Goal: Transaction & Acquisition: Book appointment/travel/reservation

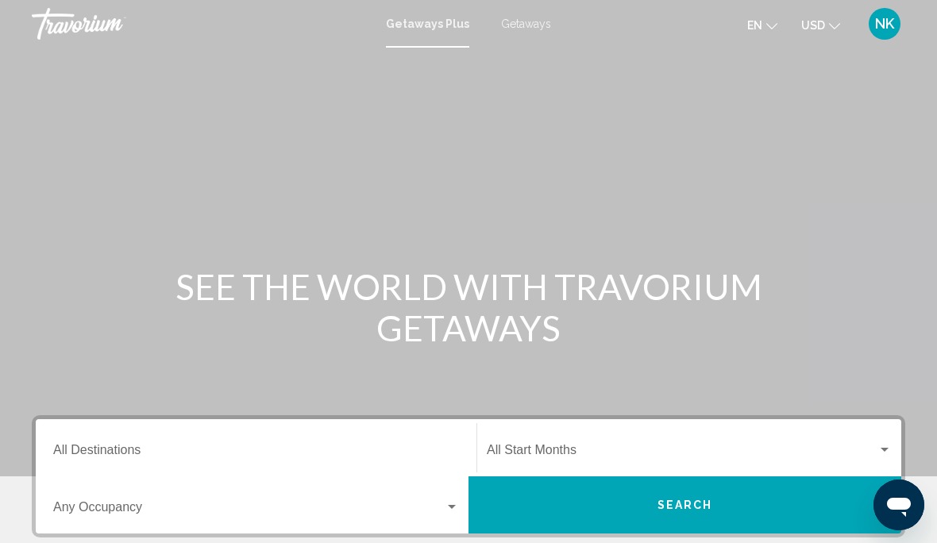
click at [526, 28] on span "Getaways" at bounding box center [526, 23] width 50 height 13
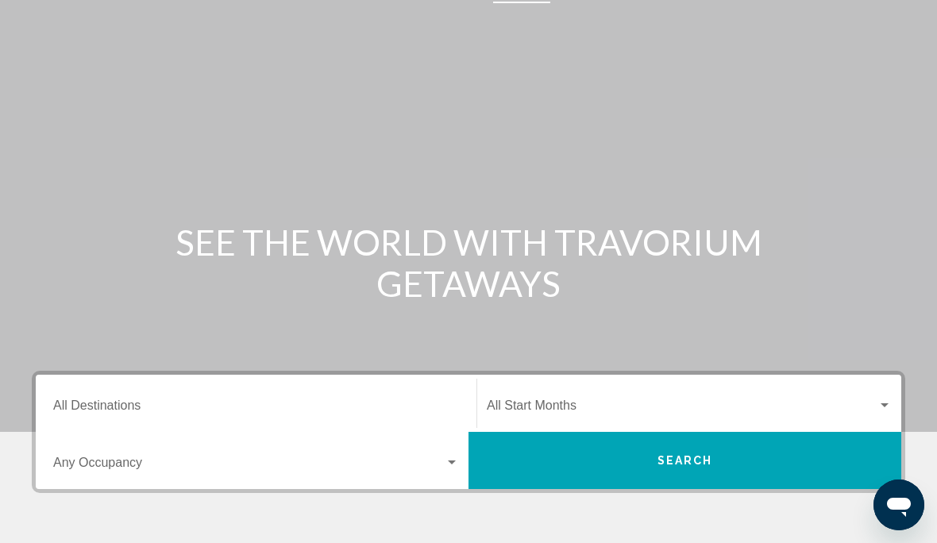
scroll to position [53, 0]
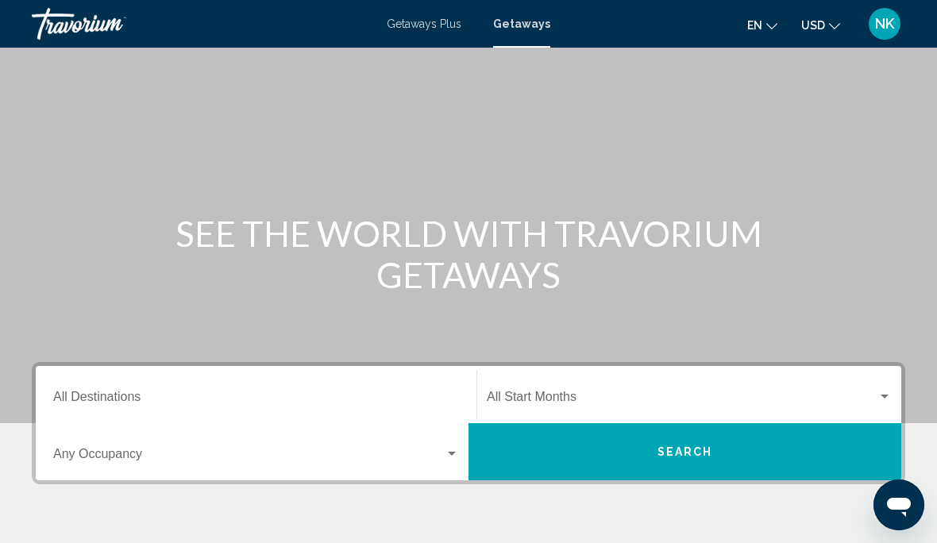
click at [117, 397] on input "Destination All Destinations" at bounding box center [256, 400] width 406 height 14
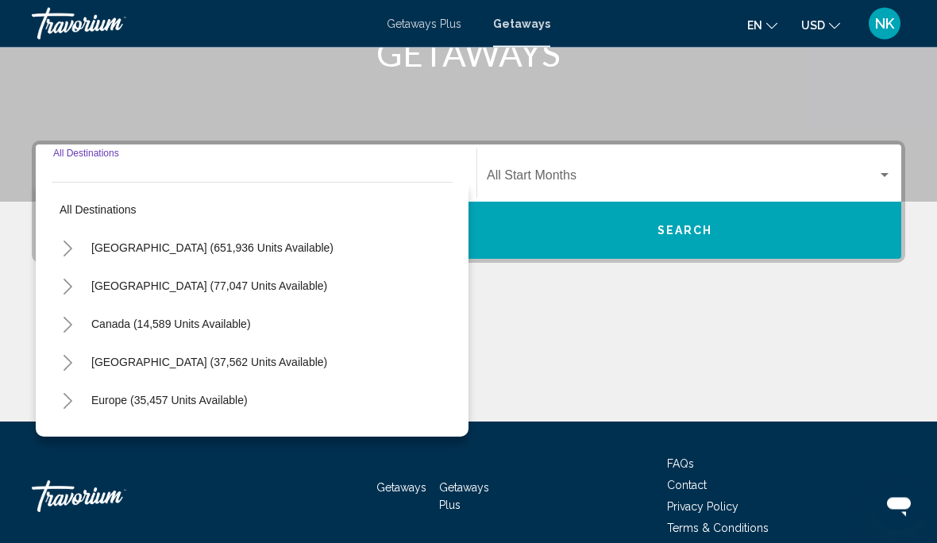
scroll to position [286, 0]
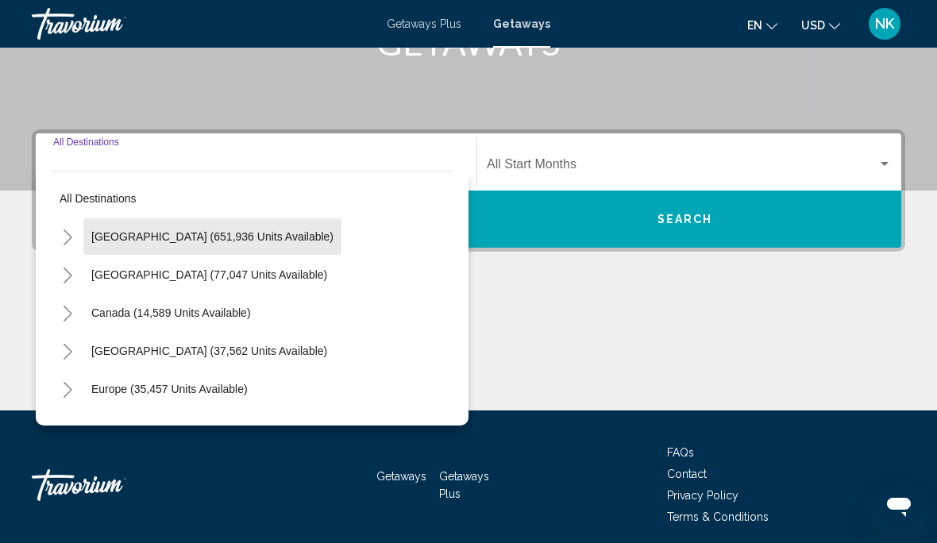
click at [245, 233] on span "United States (651,936 units available)" at bounding box center [212, 236] width 242 height 13
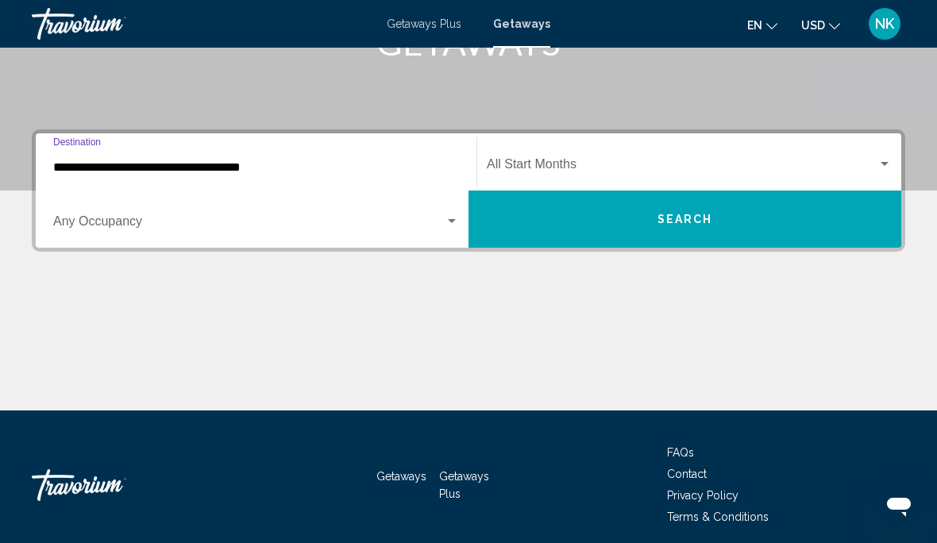
click at [179, 171] on input "**********" at bounding box center [256, 167] width 406 height 14
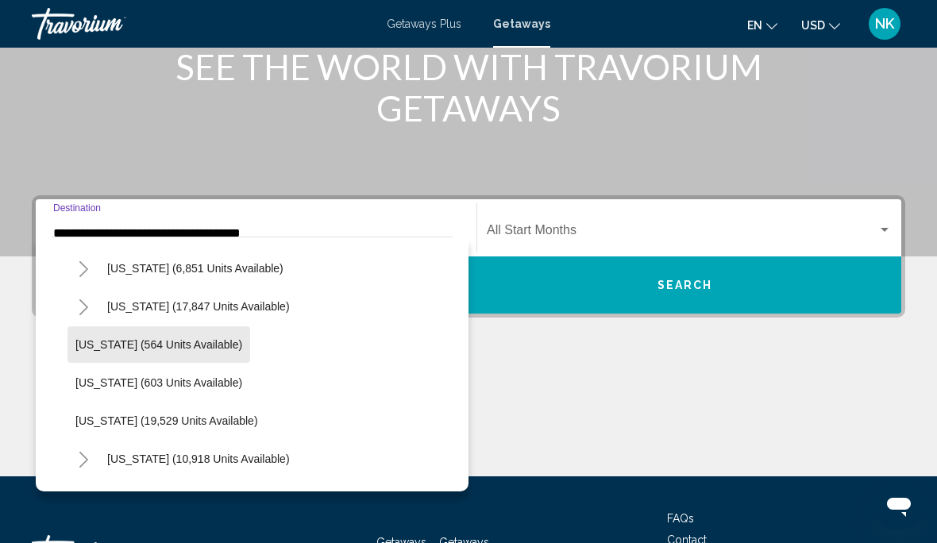
scroll to position [1143, 0]
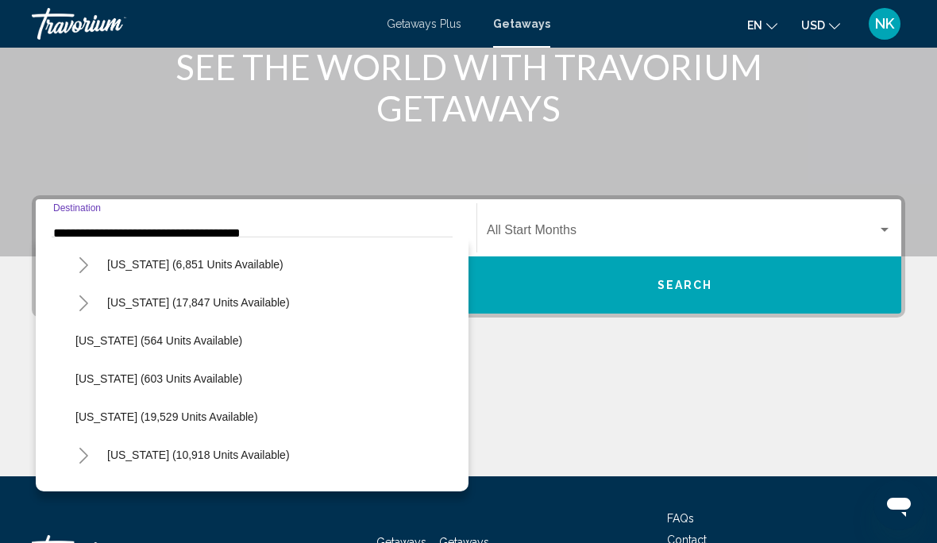
click at [189, 418] on span "Oregon (19,529 units available)" at bounding box center [166, 417] width 183 height 13
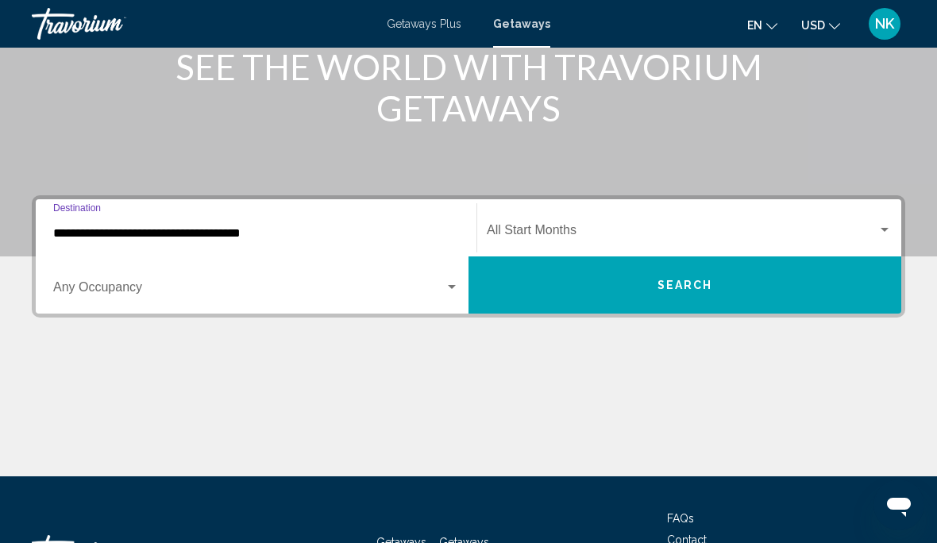
type input "**********"
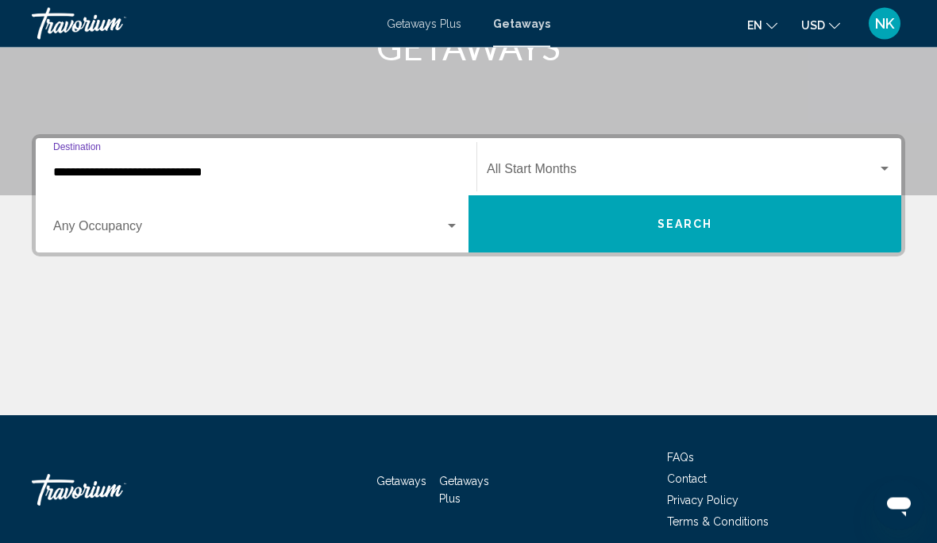
scroll to position [286, 0]
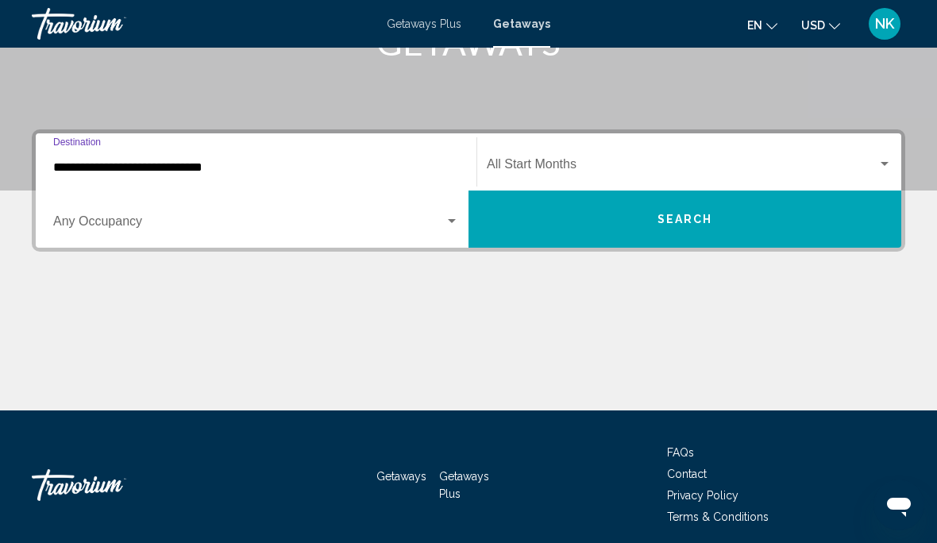
click at [551, 160] on span "Search widget" at bounding box center [682, 167] width 391 height 14
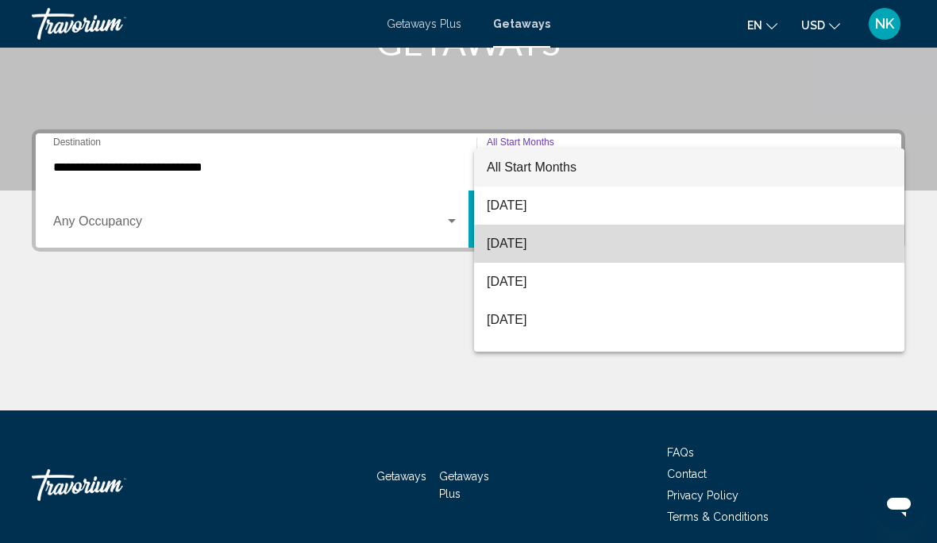
click at [569, 244] on span "[DATE]" at bounding box center [689, 244] width 405 height 38
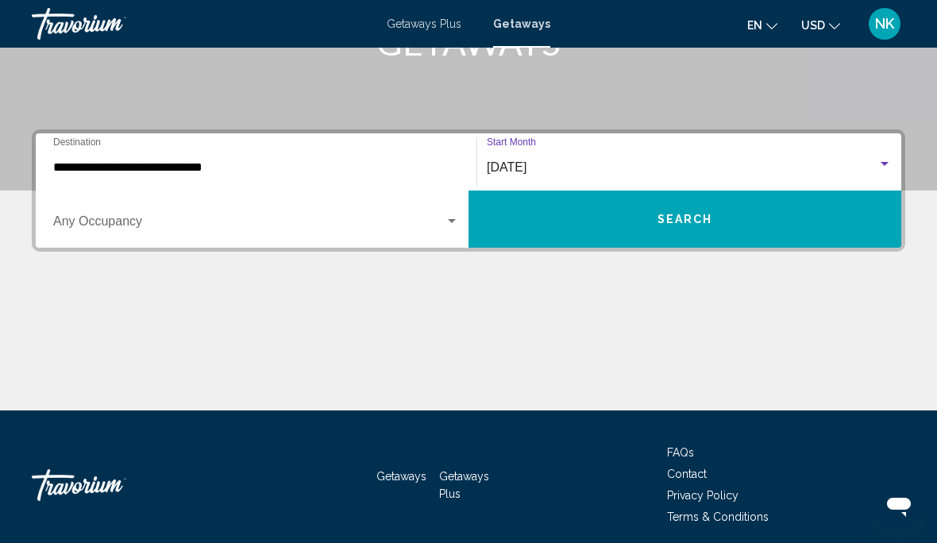
click at [705, 222] on span "Search" at bounding box center [686, 220] width 56 height 13
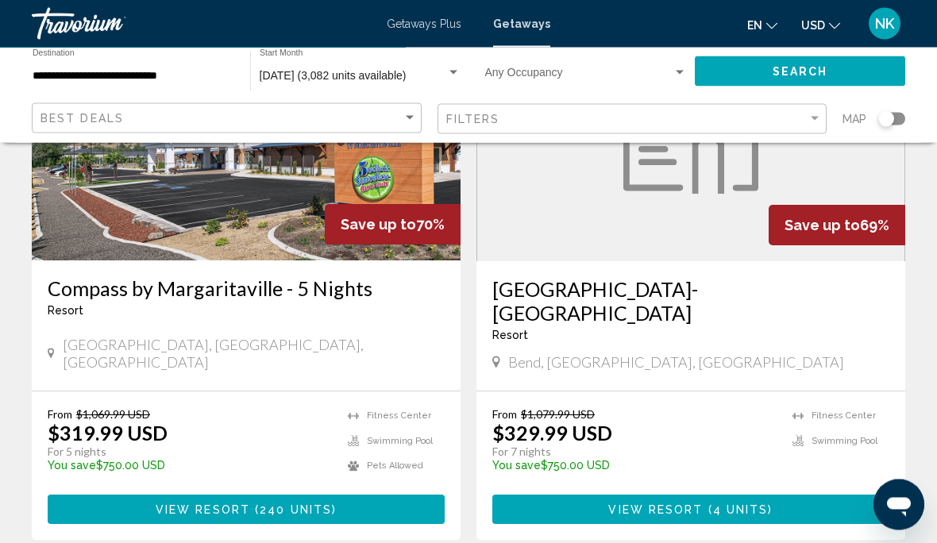
scroll to position [3076, 0]
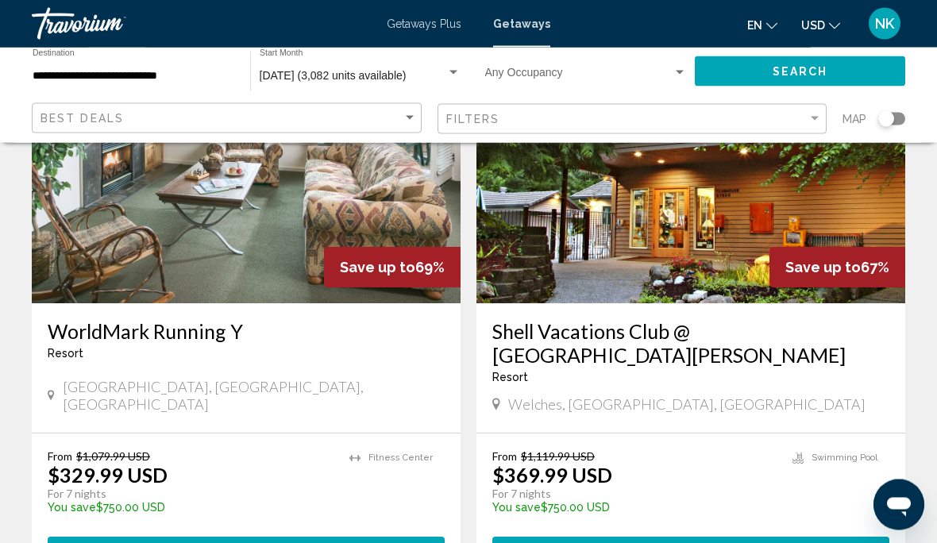
scroll to position [167, 0]
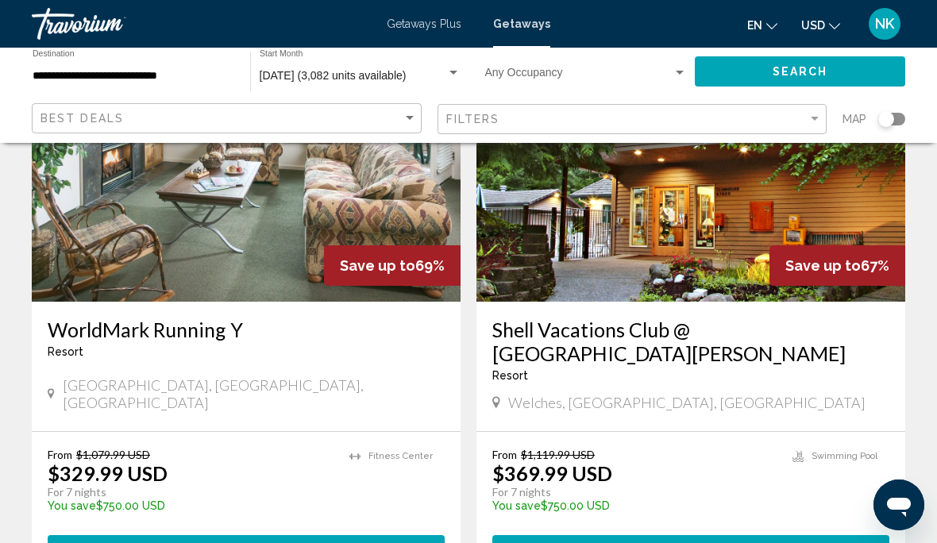
click at [683, 542] on span "View Resort" at bounding box center [656, 550] width 94 height 13
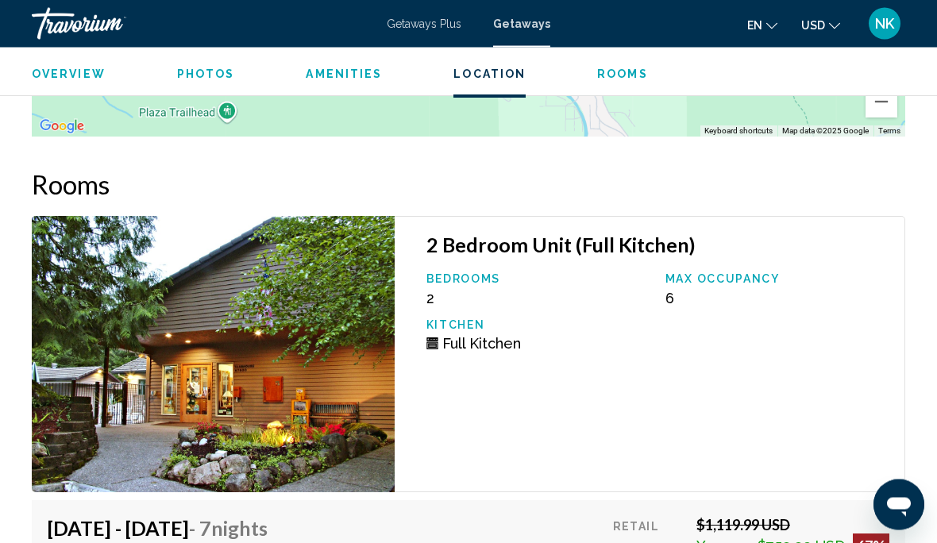
scroll to position [2714, 0]
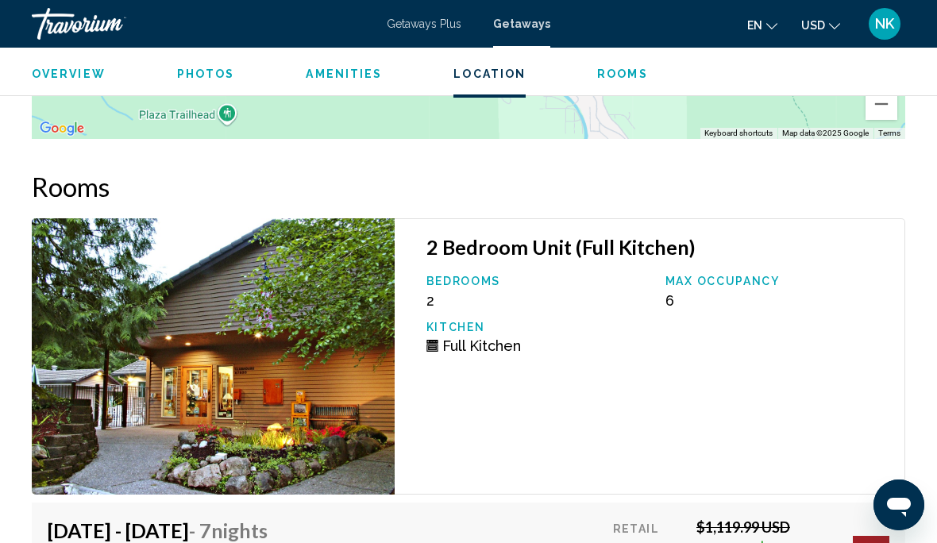
click at [341, 75] on span "Amenities" at bounding box center [344, 73] width 76 height 13
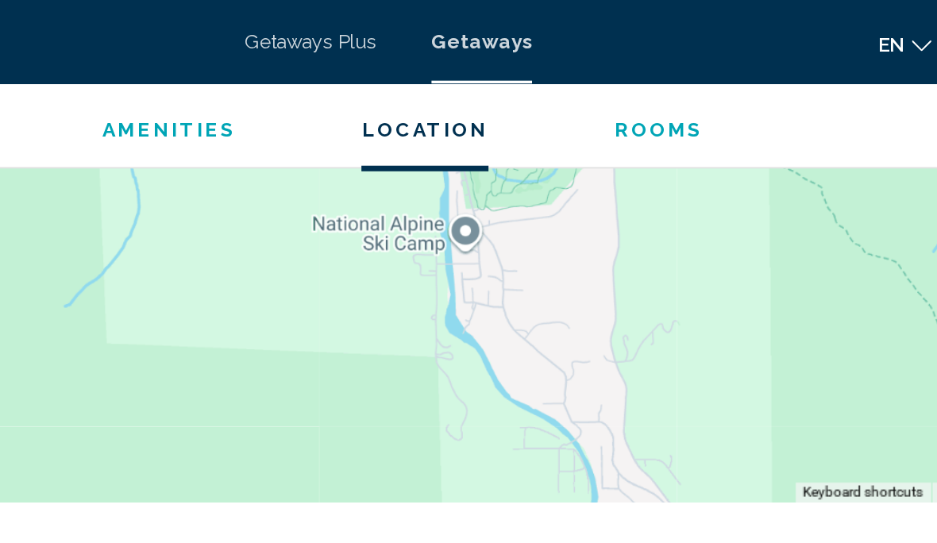
scroll to position [2567, 0]
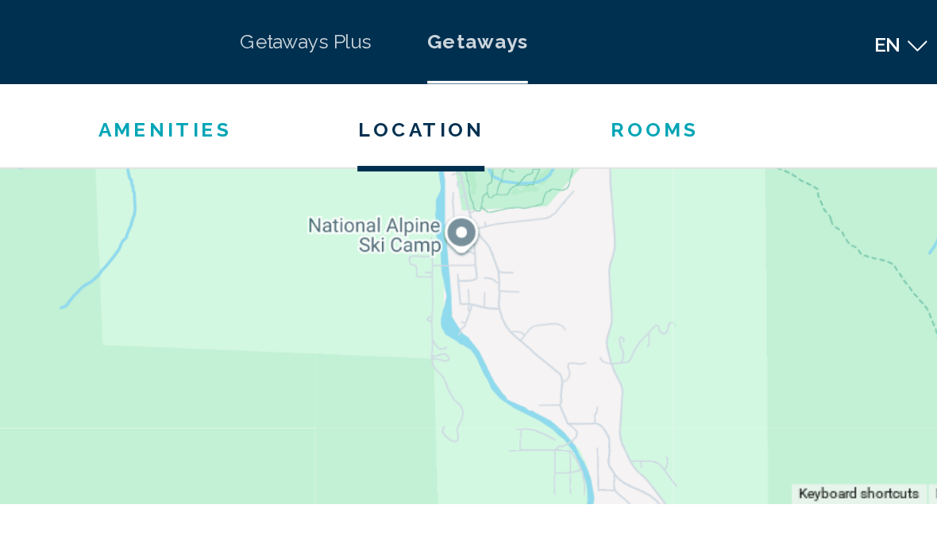
click at [597, 76] on span "Rooms" at bounding box center [622, 73] width 51 height 13
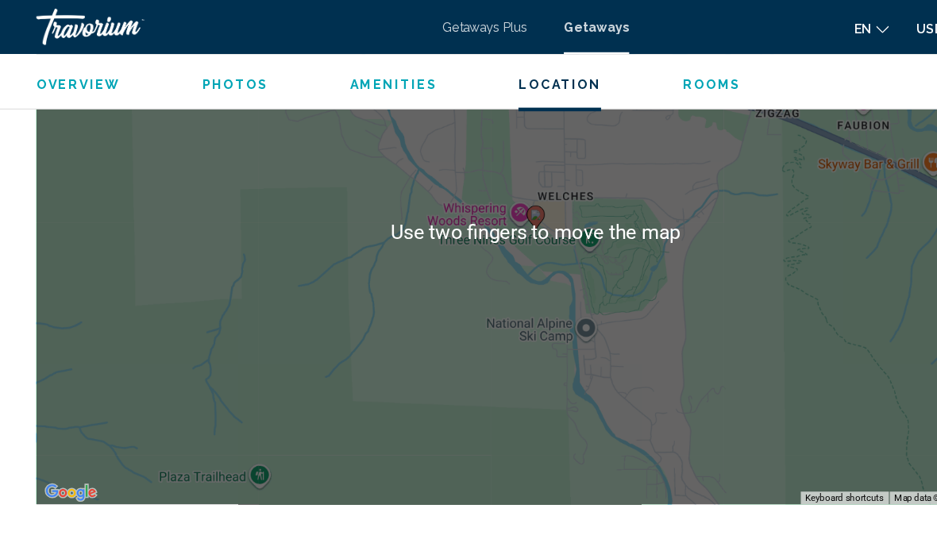
scroll to position [2407, 0]
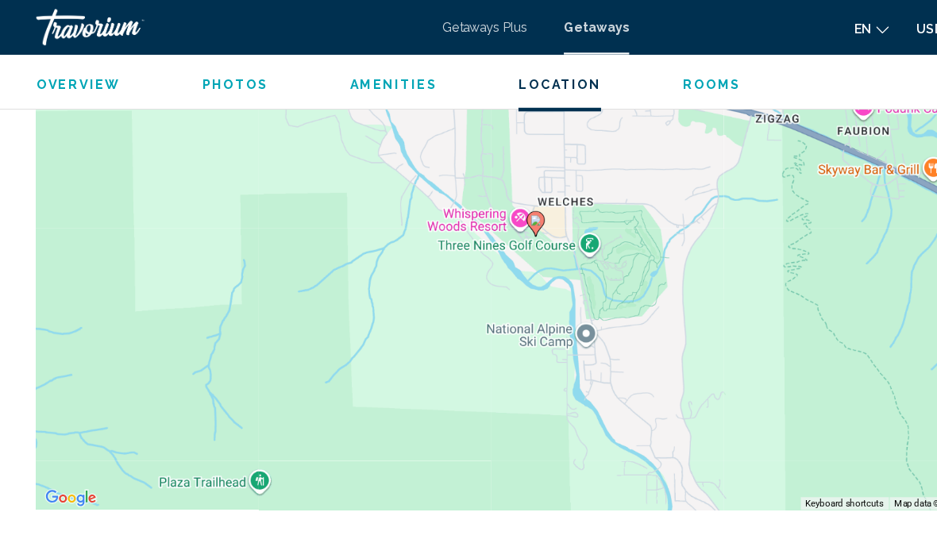
click at [202, 67] on span "Photos" at bounding box center [206, 73] width 58 height 13
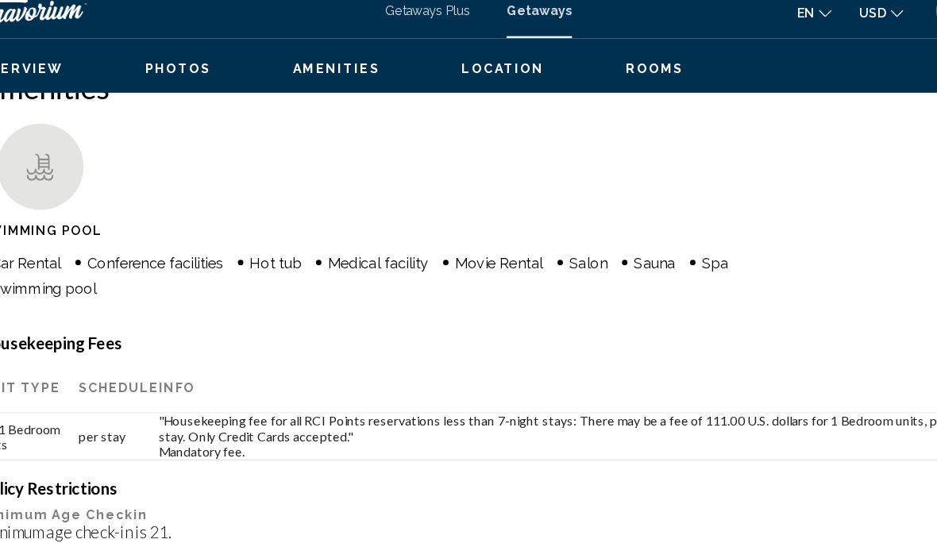
scroll to position [1532, 0]
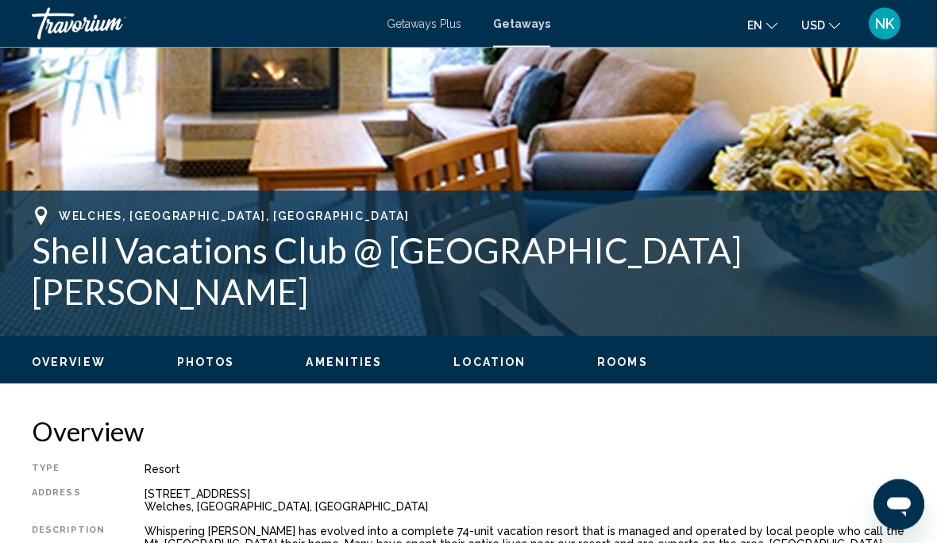
click at [615, 357] on span "Rooms" at bounding box center [622, 363] width 51 height 13
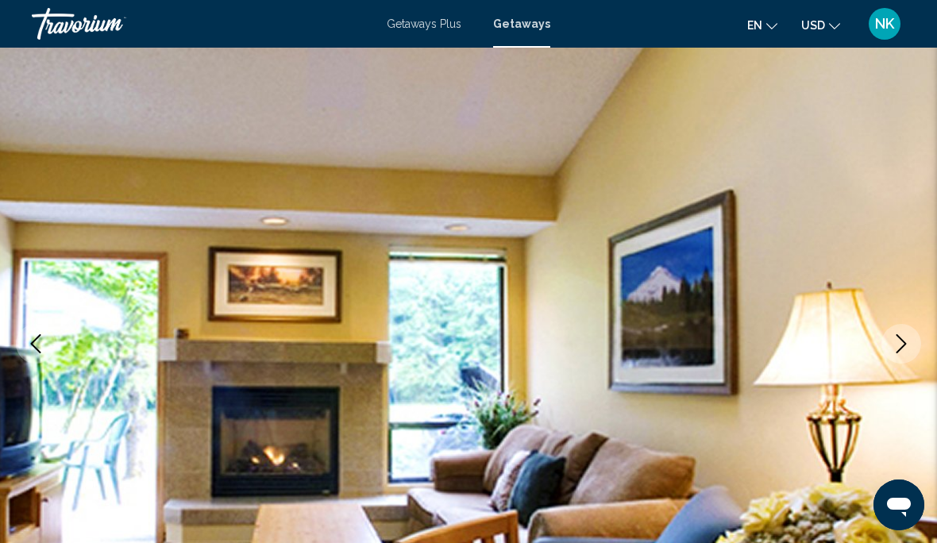
scroll to position [0, 0]
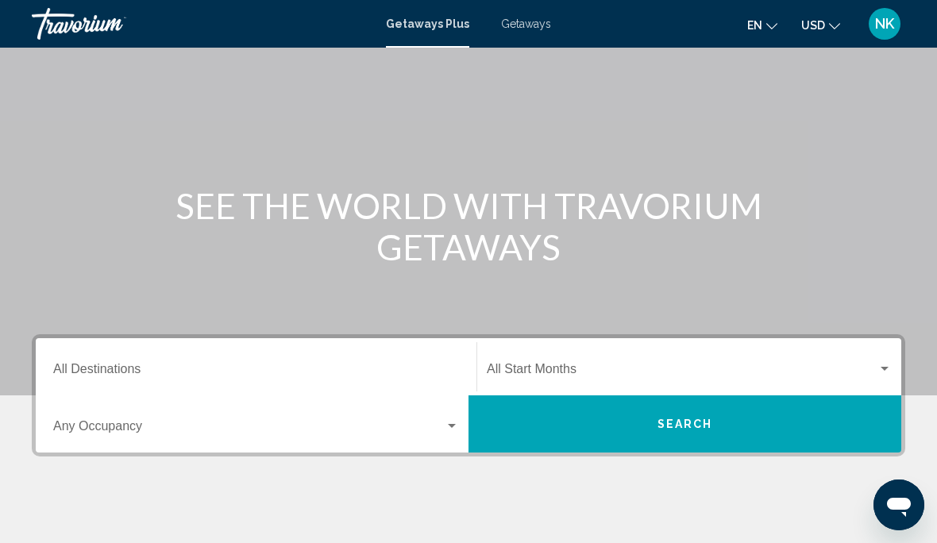
click at [101, 368] on input "Destination All Destinations" at bounding box center [256, 372] width 406 height 14
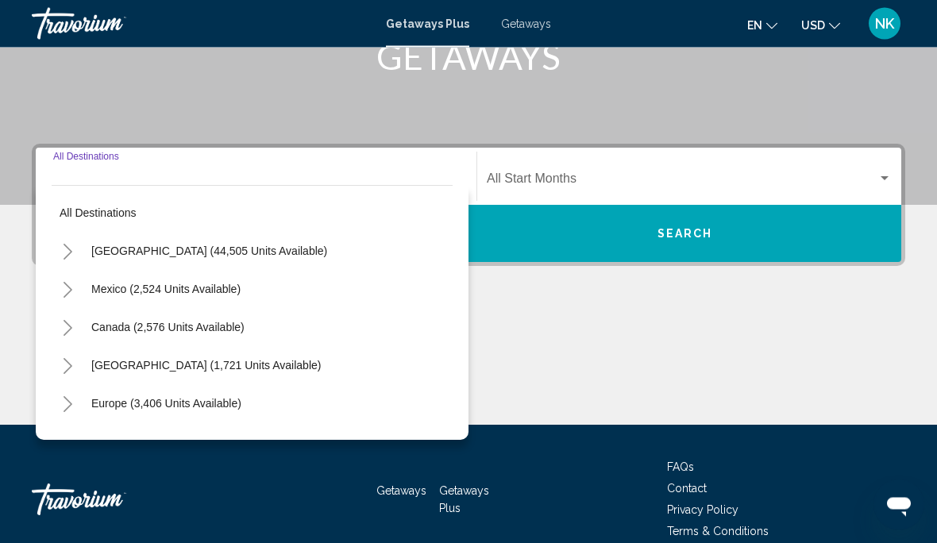
scroll to position [286, 0]
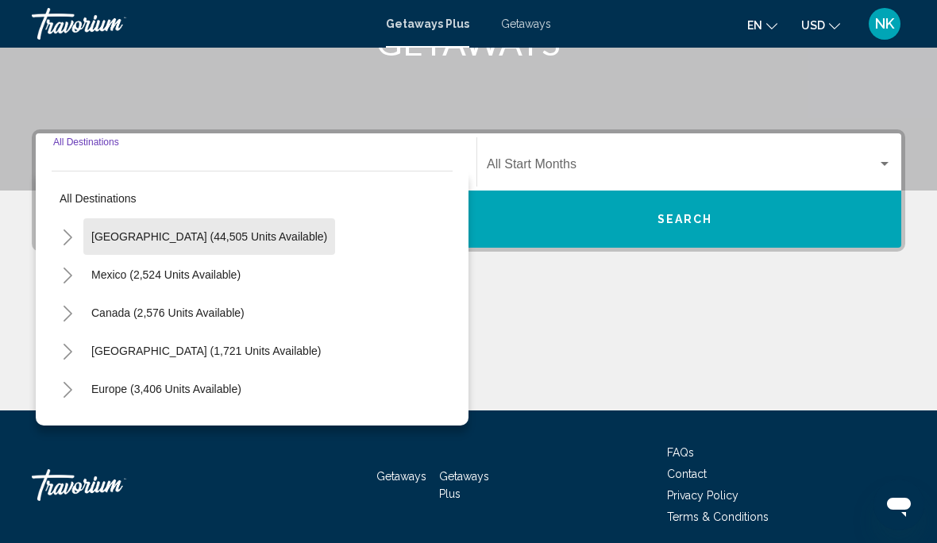
click at [239, 238] on span "[GEOGRAPHIC_DATA] (44,505 units available)" at bounding box center [209, 236] width 236 height 13
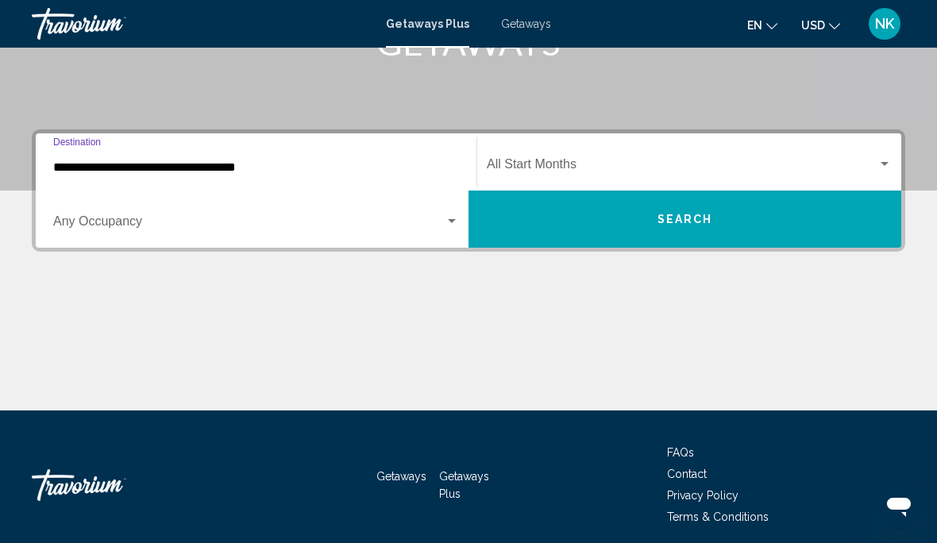
click at [180, 174] on input "**********" at bounding box center [256, 167] width 406 height 14
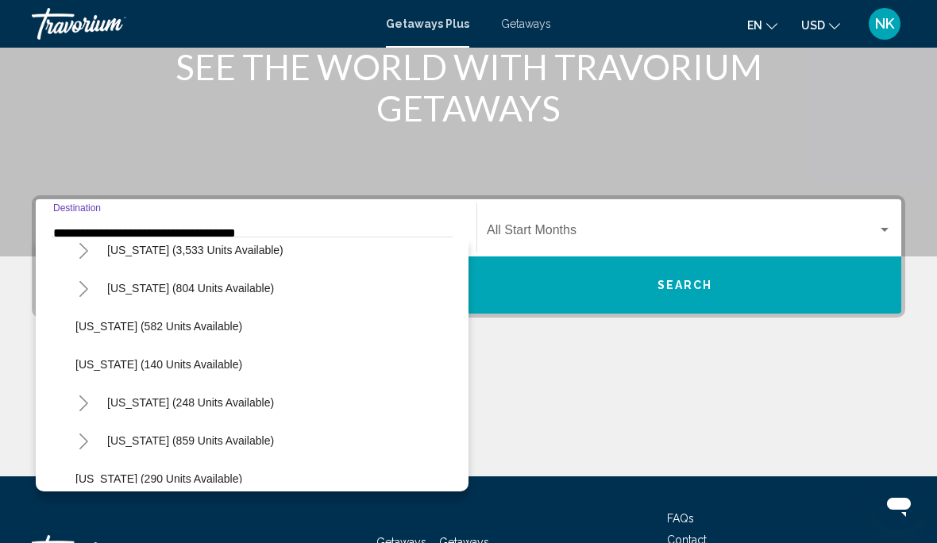
scroll to position [1046, 0]
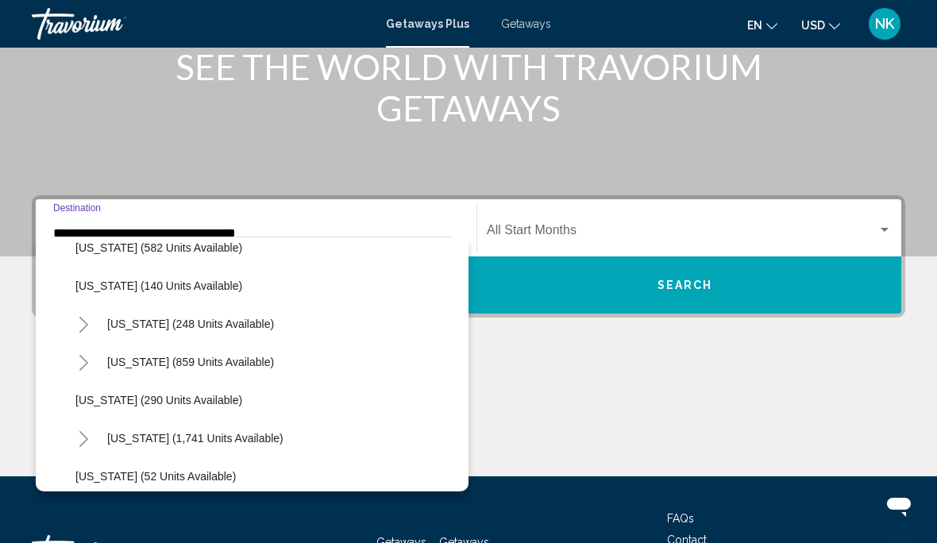
click at [199, 394] on span "[US_STATE] (290 units available)" at bounding box center [158, 400] width 167 height 13
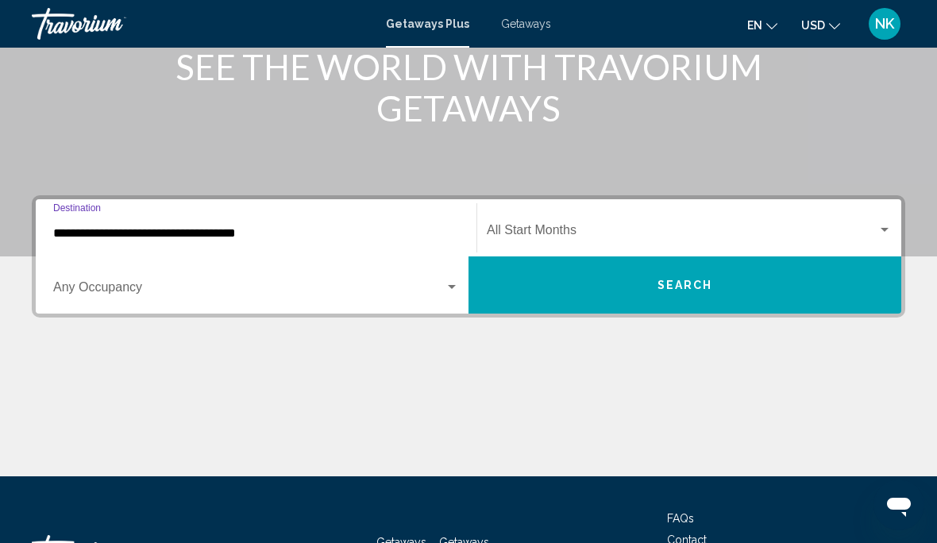
type input "**********"
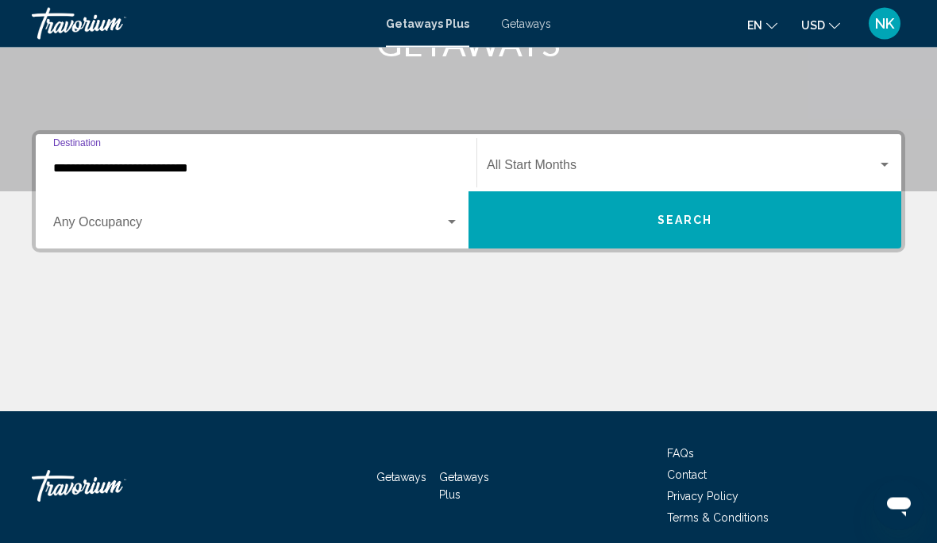
scroll to position [286, 0]
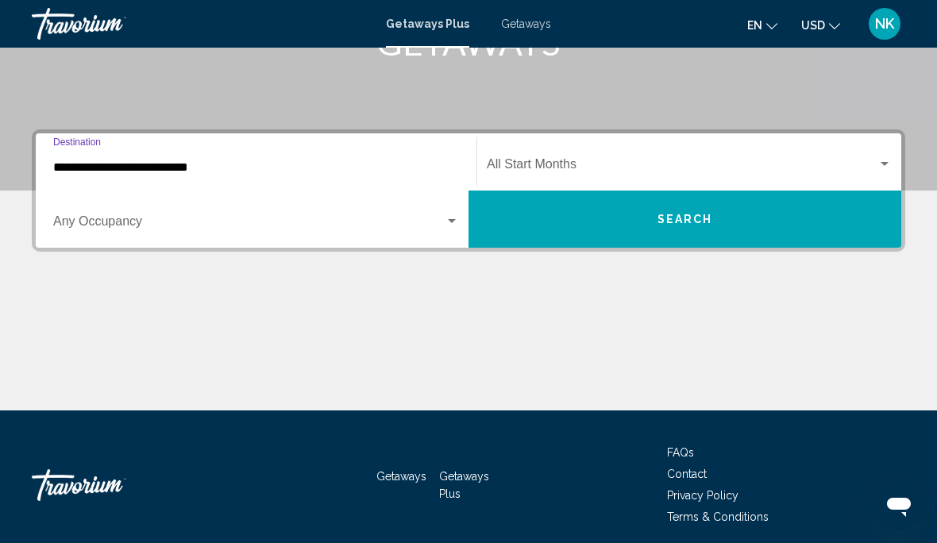
click at [563, 168] on span "Search widget" at bounding box center [682, 167] width 391 height 14
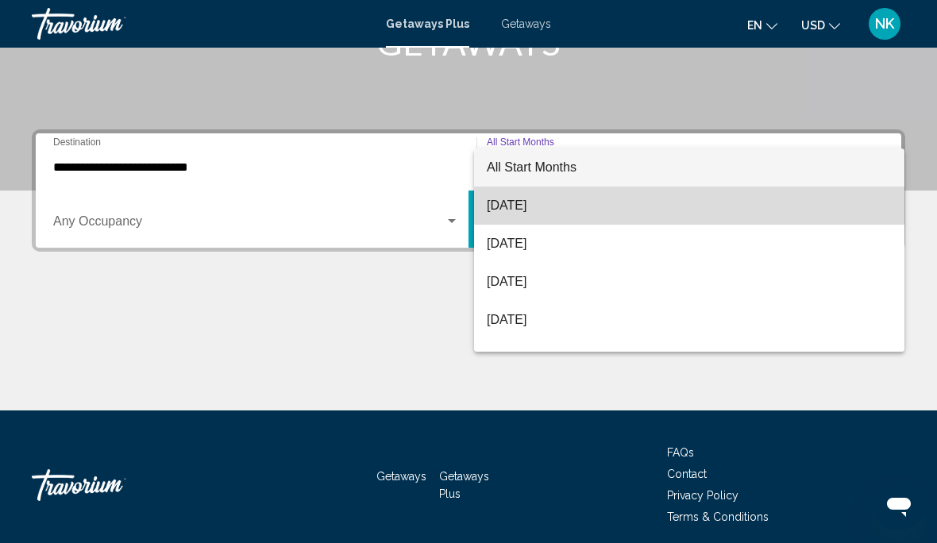
click at [547, 202] on span "[DATE]" at bounding box center [689, 206] width 405 height 38
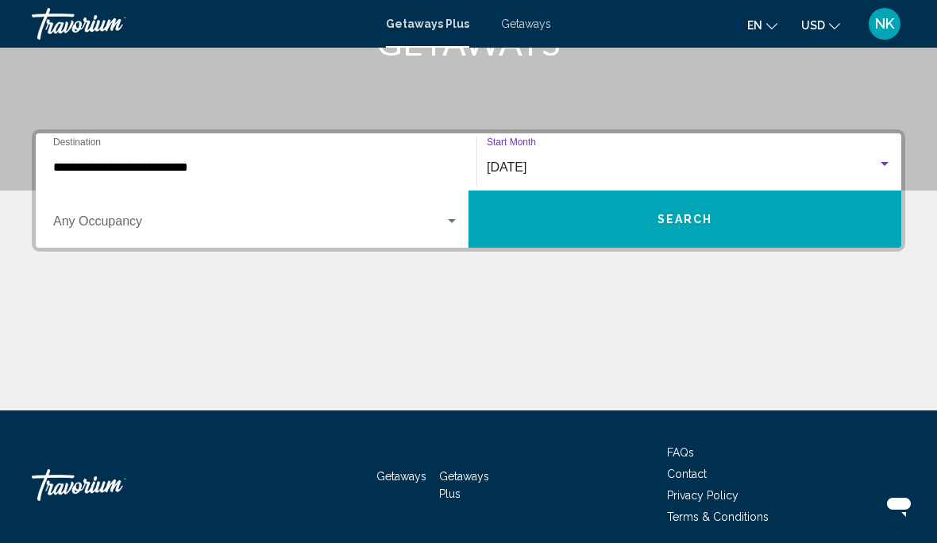
click at [705, 217] on span "Search" at bounding box center [686, 220] width 56 height 13
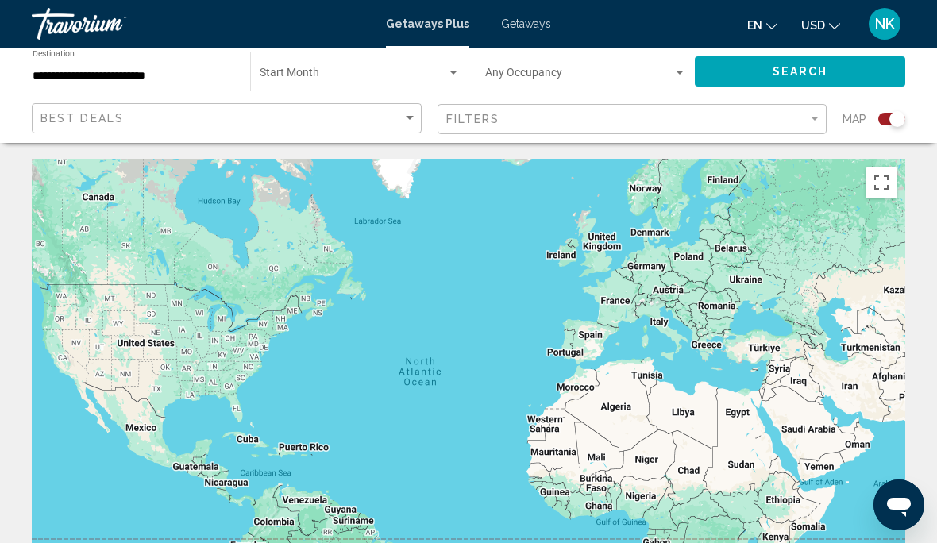
click at [307, 64] on div "Start Month All Start Months" at bounding box center [360, 72] width 201 height 44
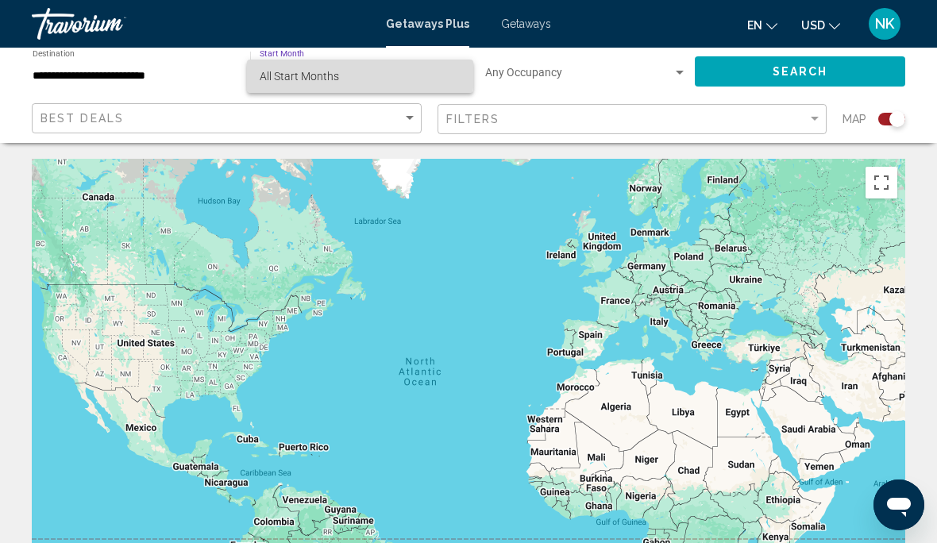
click at [334, 70] on span "All Start Months" at bounding box center [299, 76] width 79 height 13
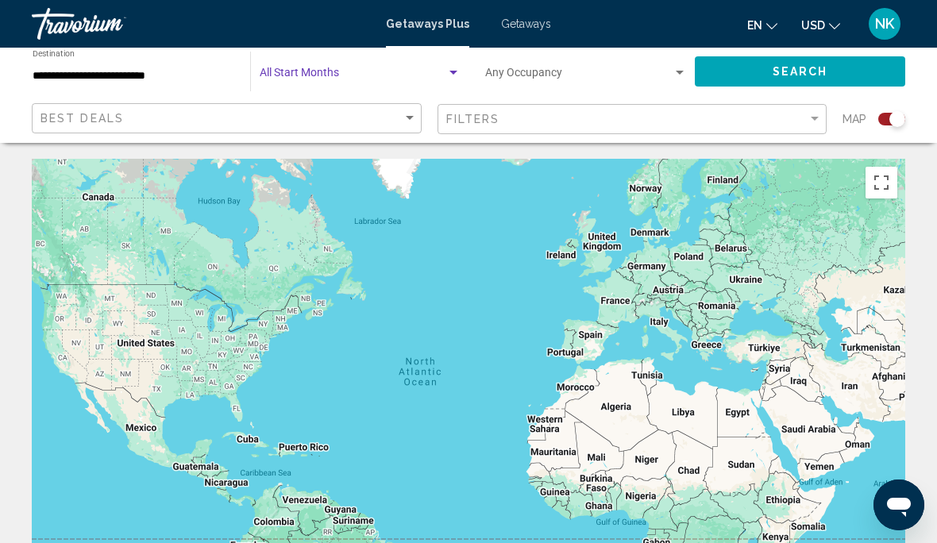
click at [789, 66] on span "Search" at bounding box center [801, 72] width 56 height 13
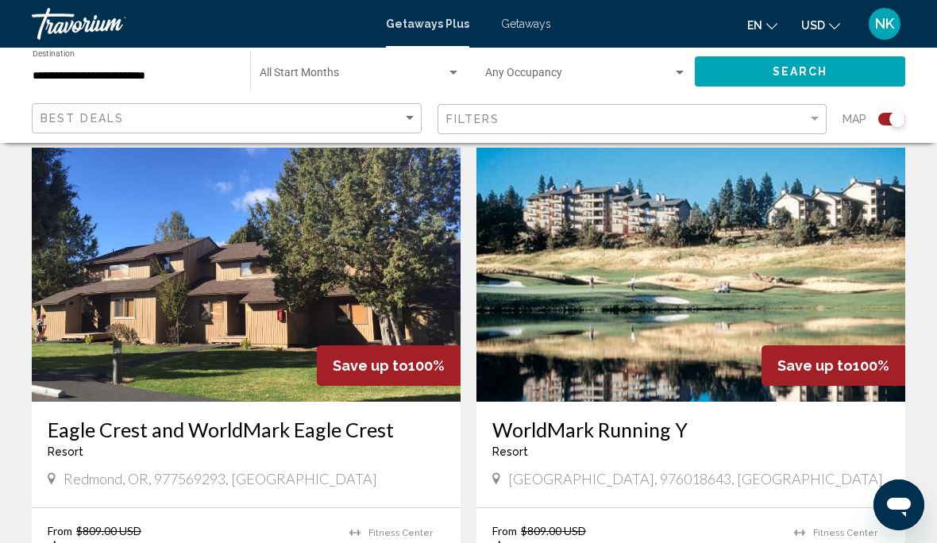
scroll to position [1140, 0]
click at [193, 281] on img "Main content" at bounding box center [246, 275] width 429 height 254
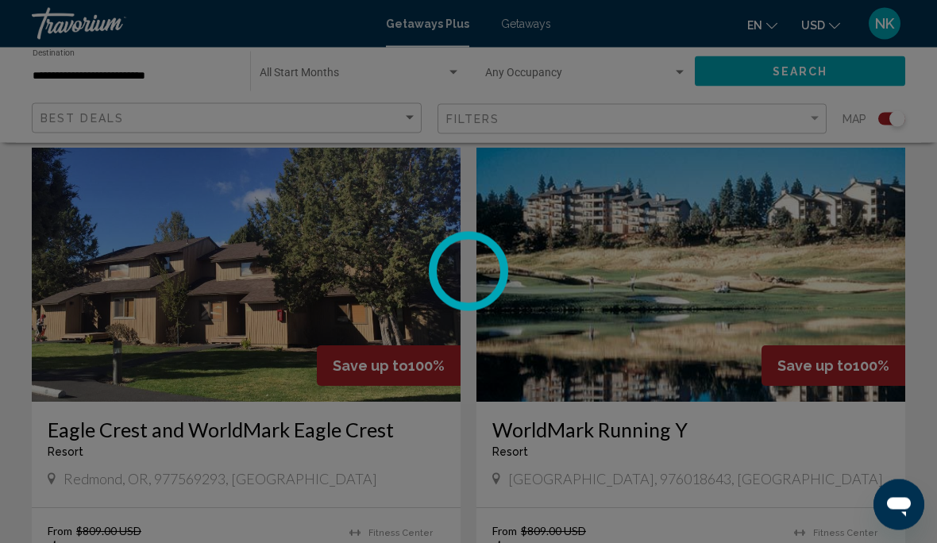
scroll to position [1141, 0]
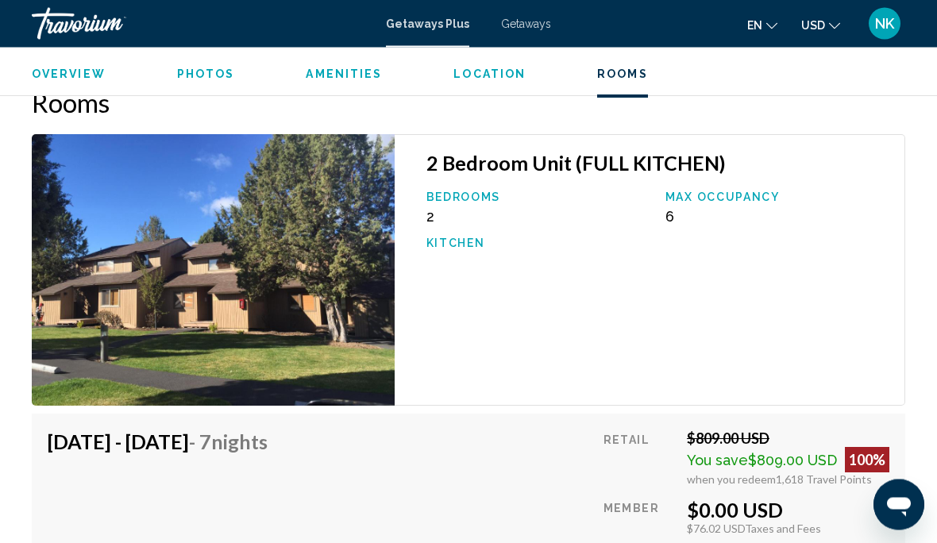
scroll to position [2825, 0]
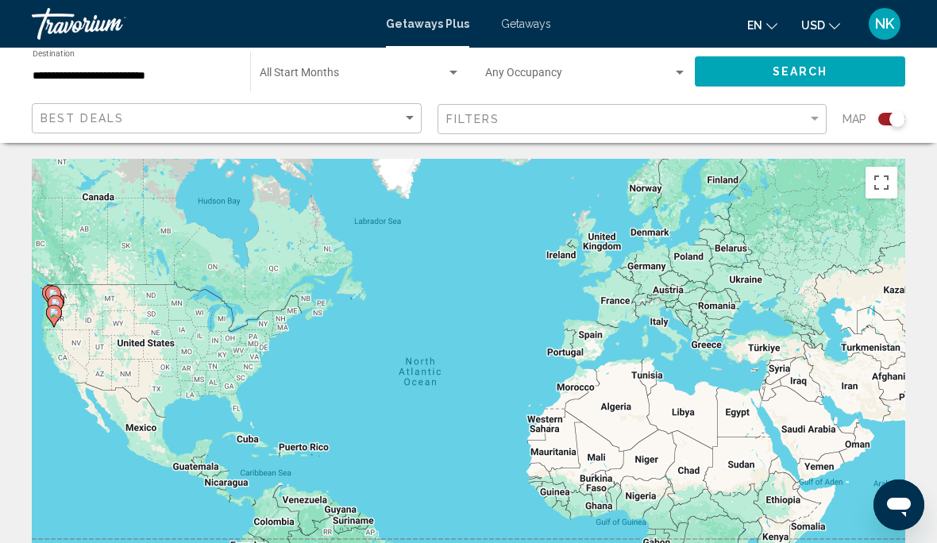
click at [296, 71] on span "Search widget" at bounding box center [353, 76] width 187 height 13
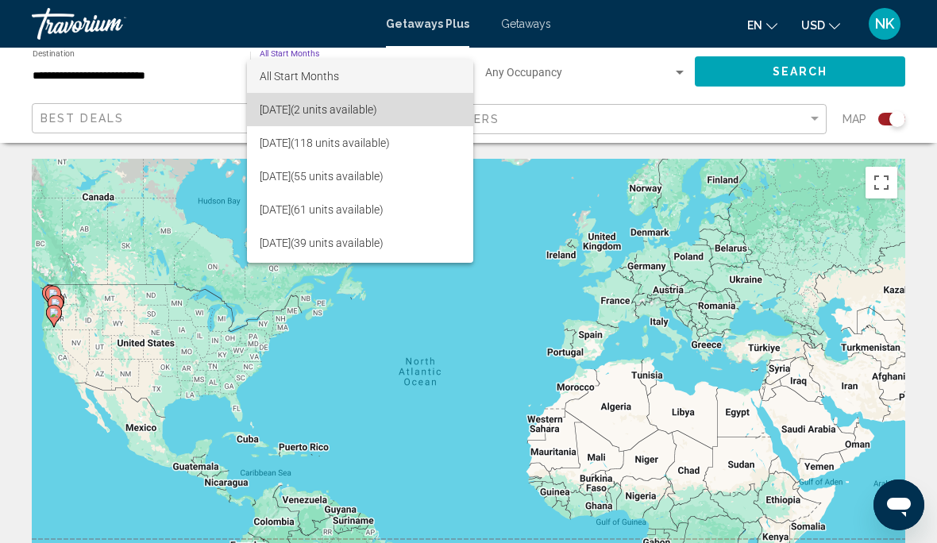
click at [287, 106] on span "[DATE] (2 units available)" at bounding box center [360, 109] width 201 height 33
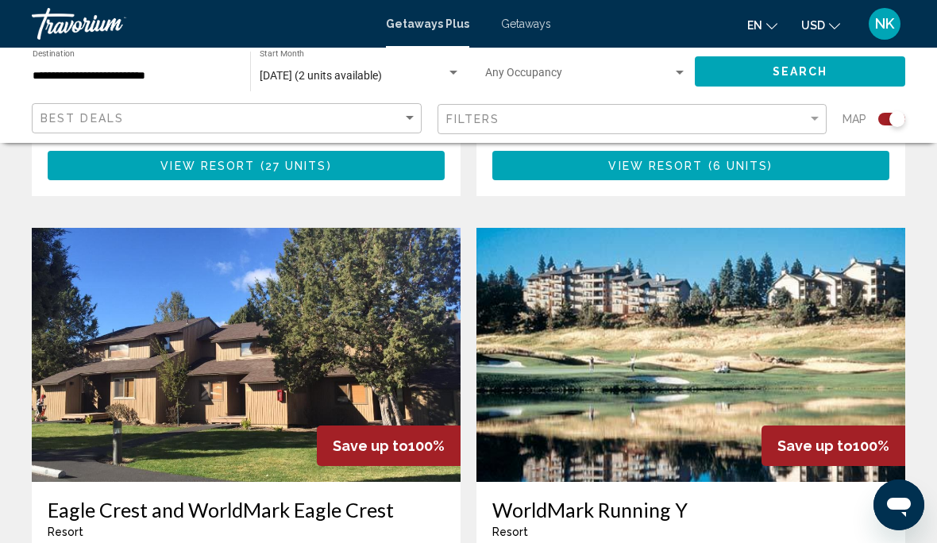
scroll to position [1060, 0]
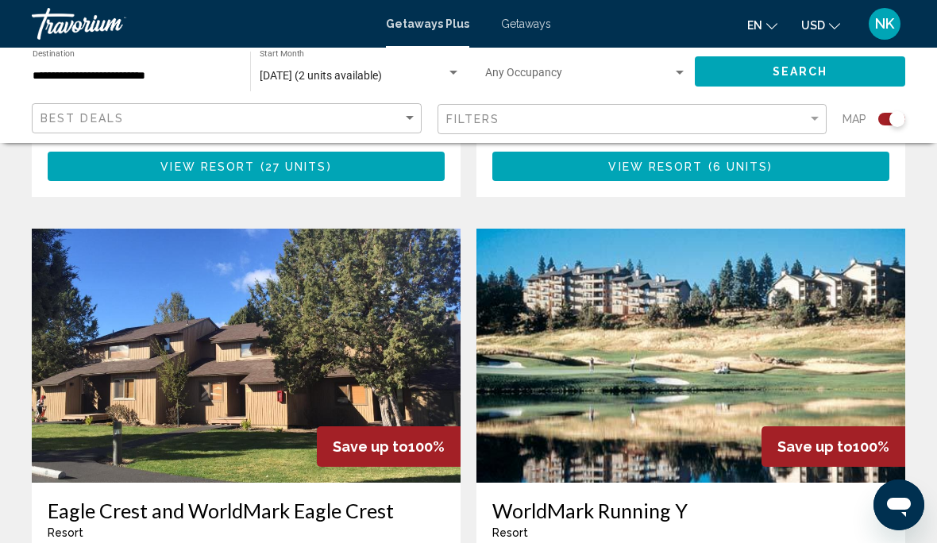
click at [249, 349] on img "Main content" at bounding box center [246, 356] width 429 height 254
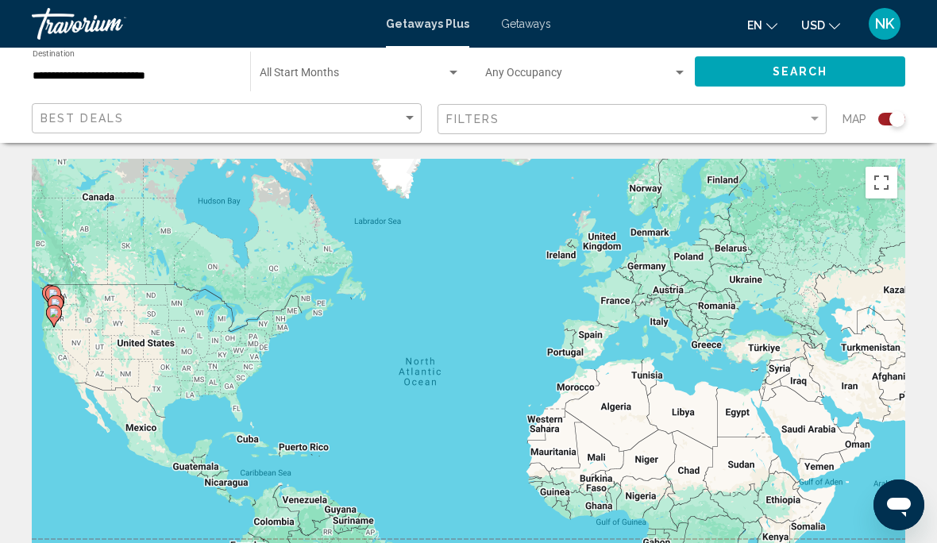
click at [289, 71] on span "Search widget" at bounding box center [353, 76] width 187 height 13
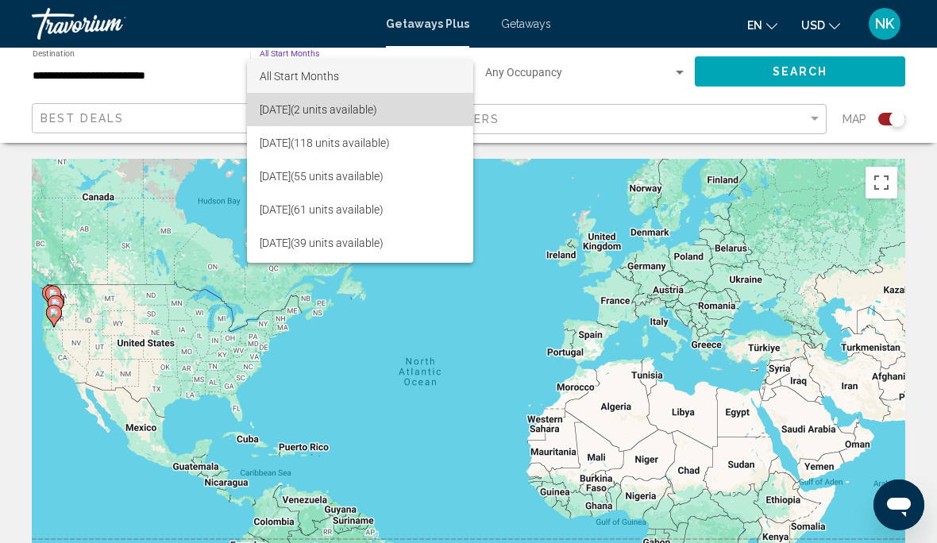
click at [295, 109] on span "[DATE] (2 units available)" at bounding box center [360, 109] width 201 height 33
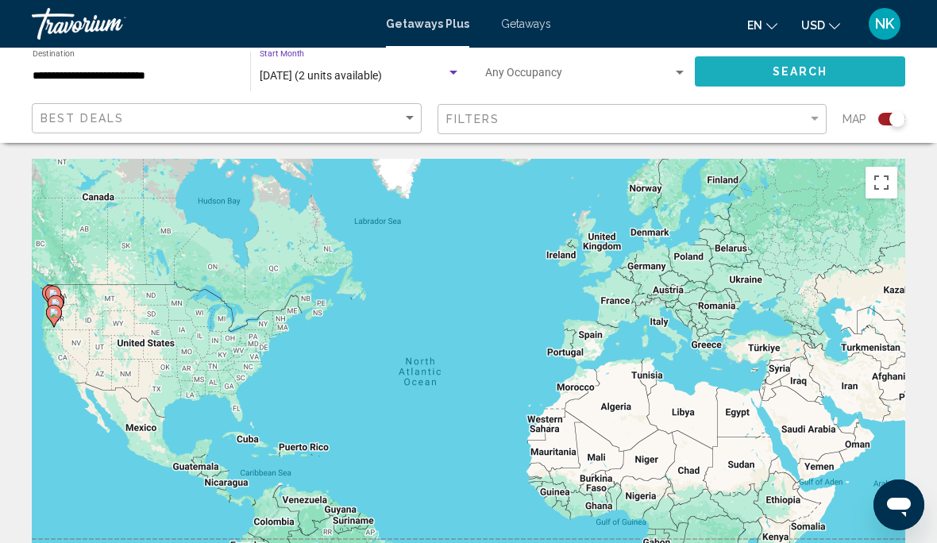
click at [815, 68] on span "Search" at bounding box center [801, 72] width 56 height 13
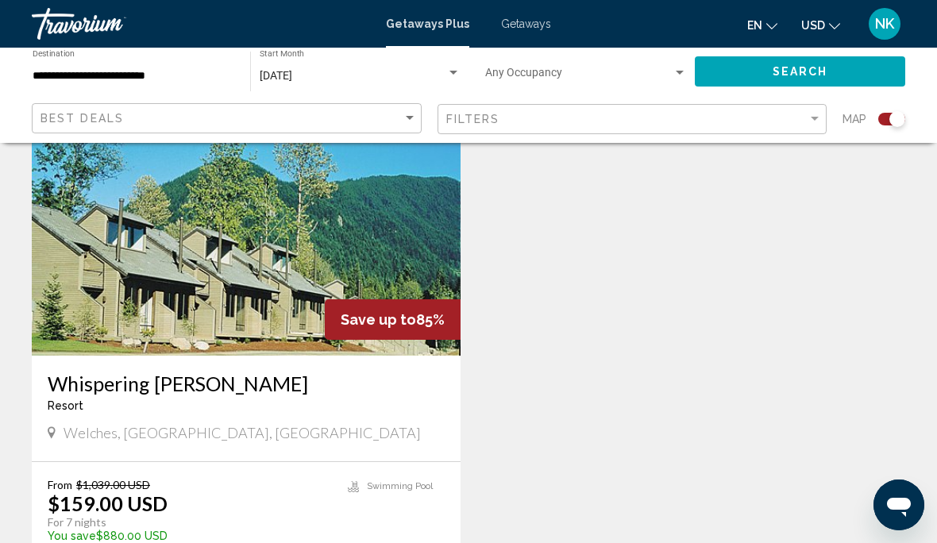
scroll to position [609, 0]
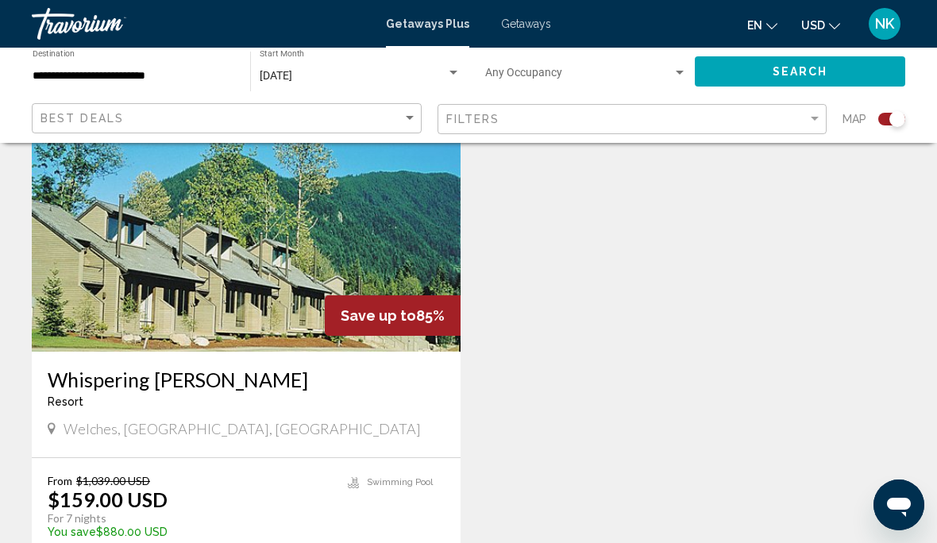
click at [140, 296] on img "Main content" at bounding box center [246, 225] width 429 height 254
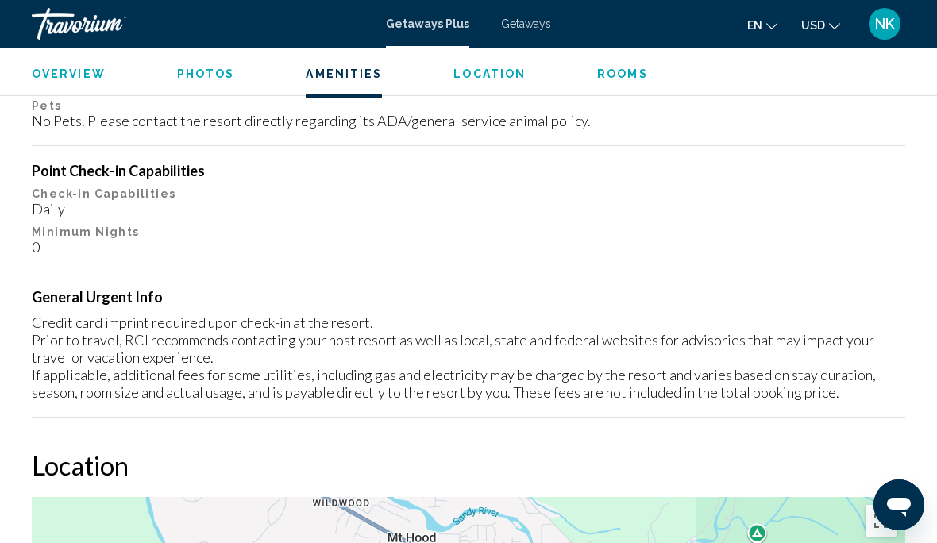
scroll to position [1896, 0]
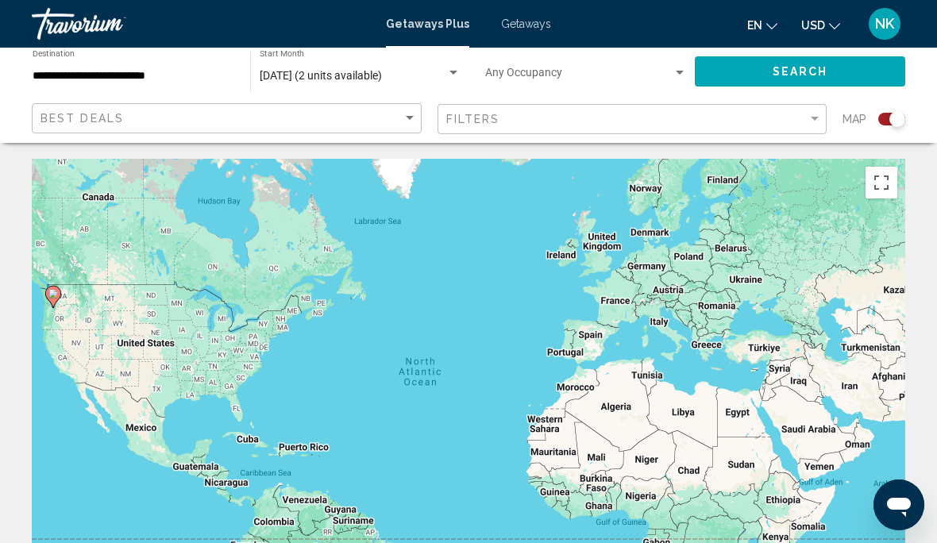
click at [102, 63] on div "**********" at bounding box center [134, 72] width 202 height 44
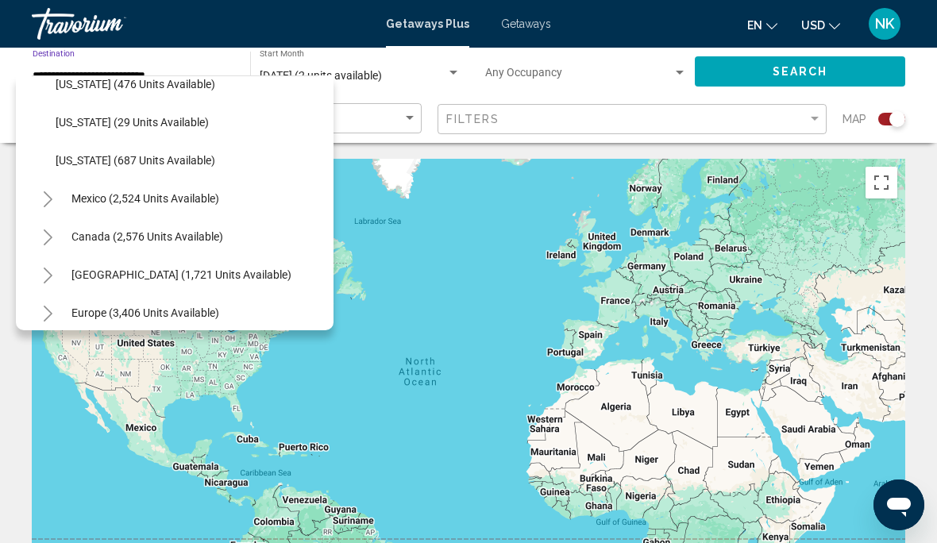
scroll to position [1545, 0]
click at [88, 153] on span "[US_STATE] (687 units available)" at bounding box center [136, 158] width 160 height 13
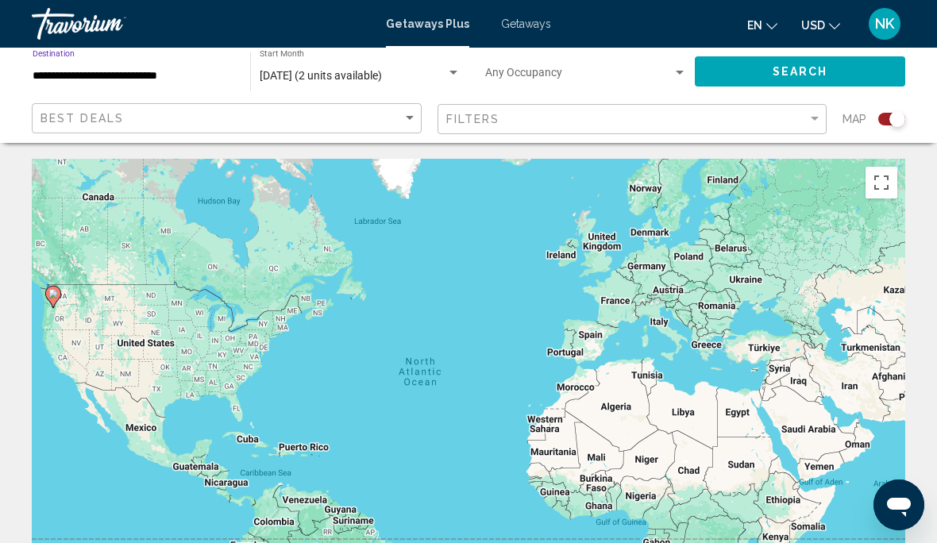
click at [59, 70] on input "**********" at bounding box center [134, 76] width 202 height 13
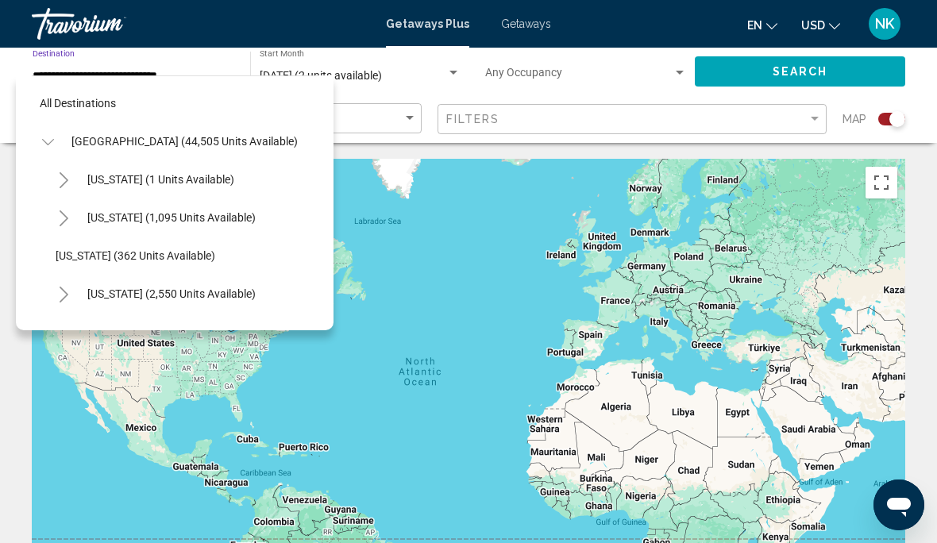
scroll to position [1505, 0]
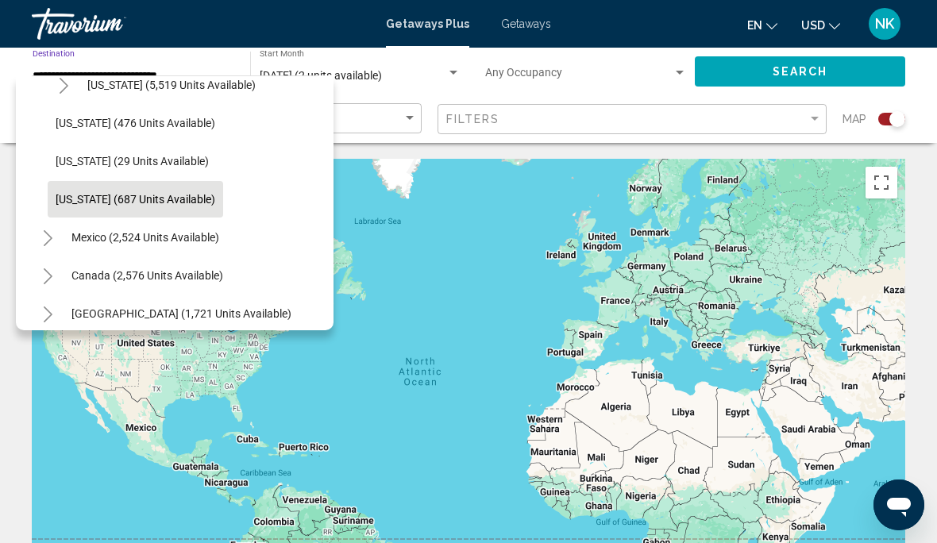
click at [94, 119] on span "[US_STATE] (476 units available)" at bounding box center [136, 123] width 160 height 13
type input "**********"
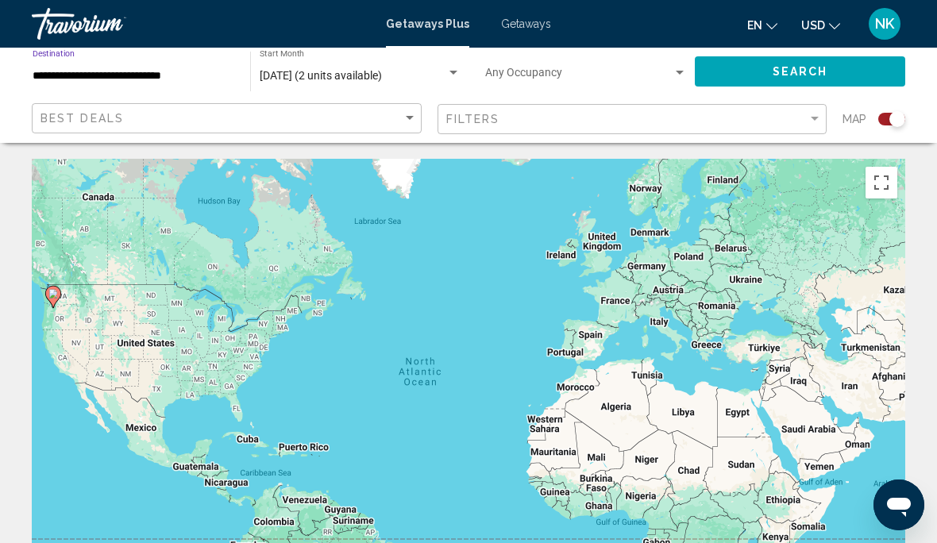
click at [313, 71] on span "[DATE] (2 units available)" at bounding box center [321, 75] width 122 height 13
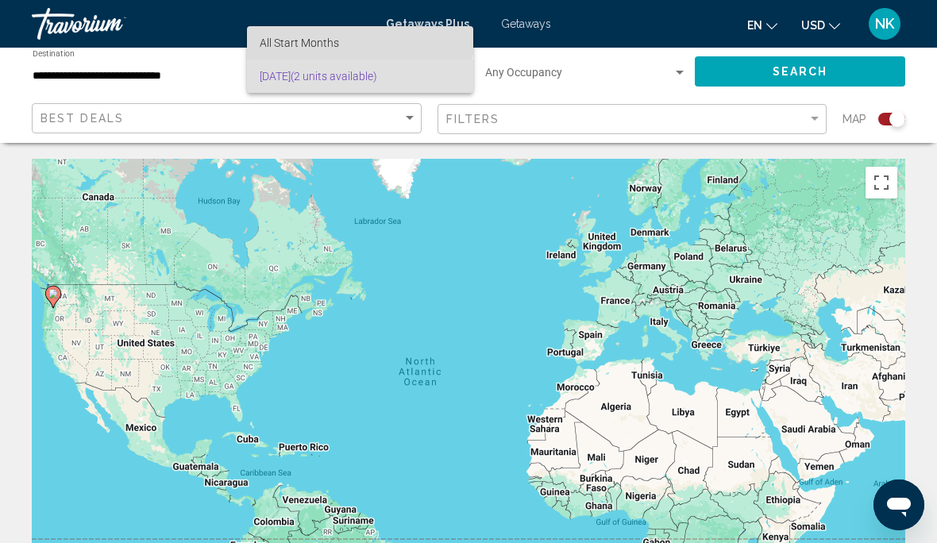
click at [291, 37] on span "All Start Months" at bounding box center [299, 43] width 79 height 13
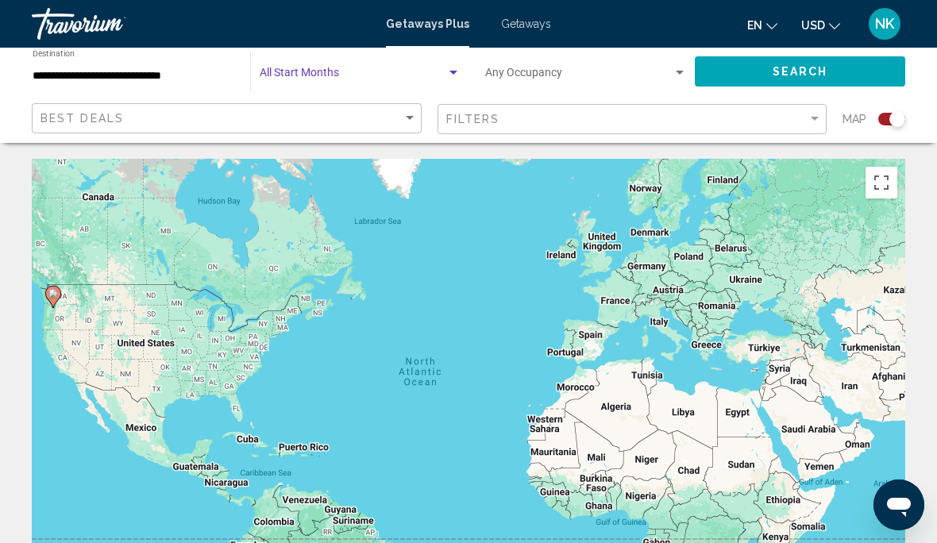
click at [297, 70] on div "Search widget" at bounding box center [360, 76] width 201 height 13
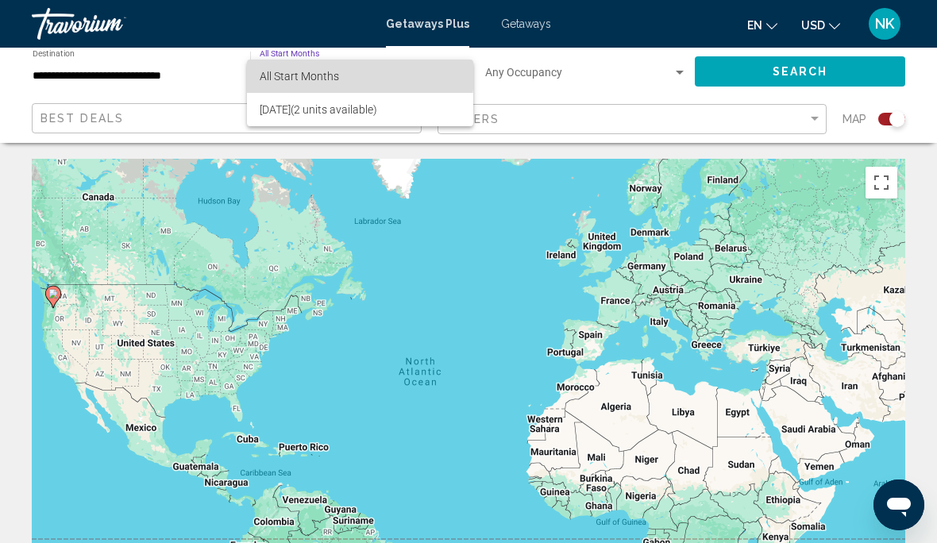
click at [282, 66] on span "All Start Months" at bounding box center [360, 76] width 201 height 33
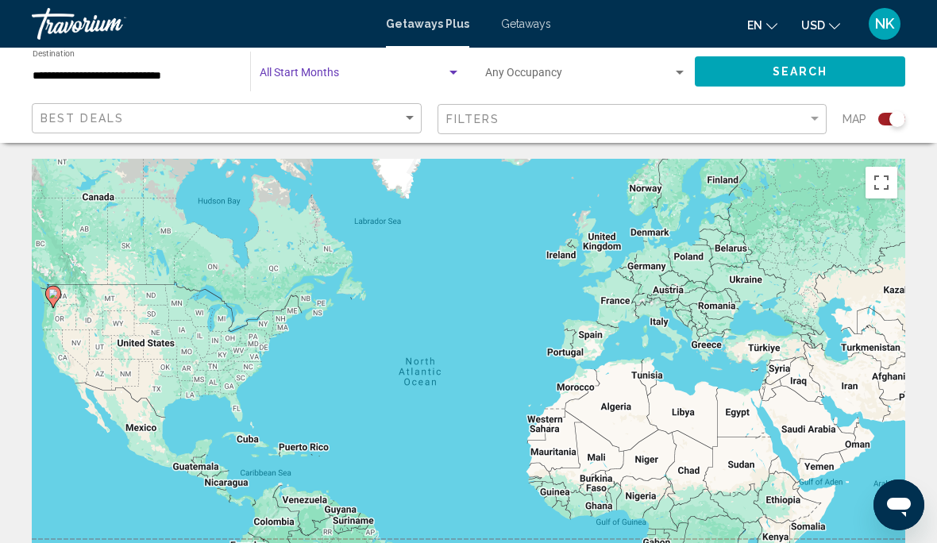
click at [849, 67] on button "Search" at bounding box center [800, 70] width 210 height 29
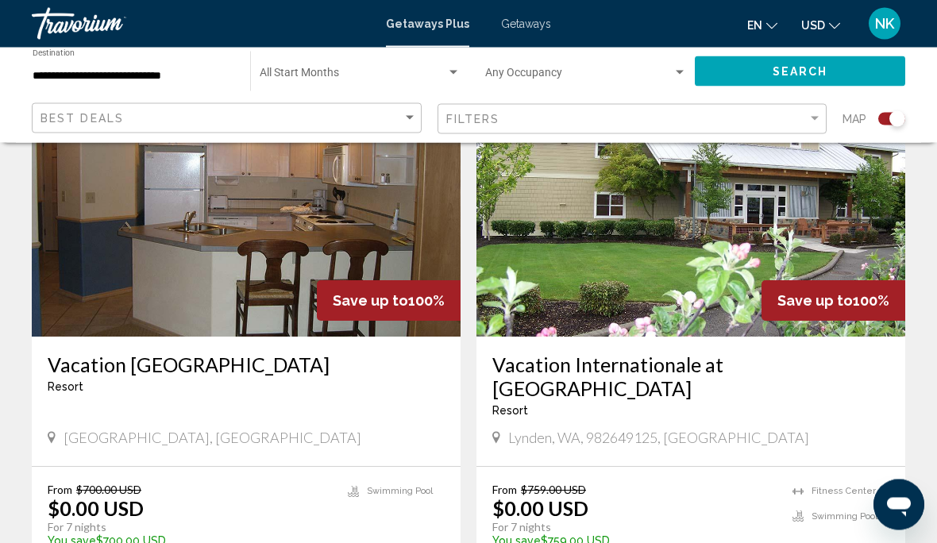
scroll to position [625, 0]
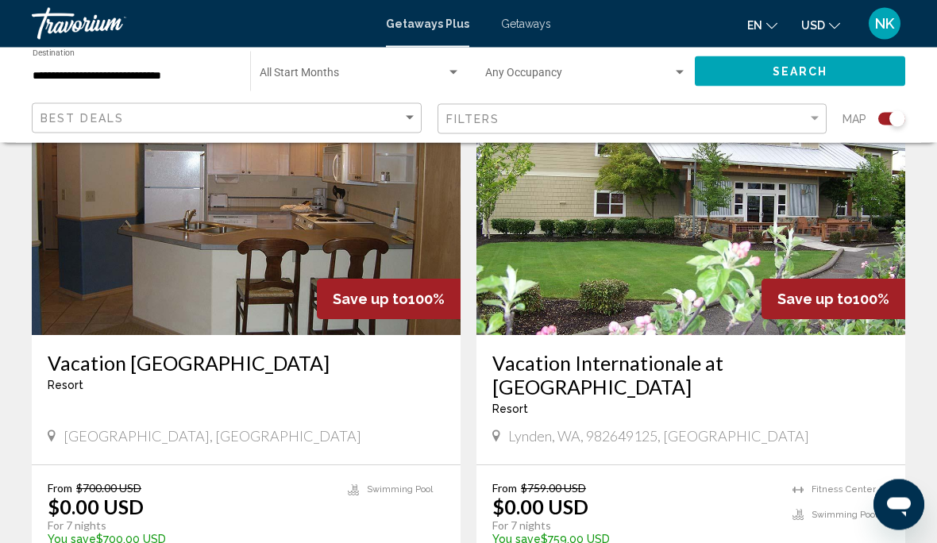
click at [207, 269] on img "Main content" at bounding box center [246, 209] width 429 height 254
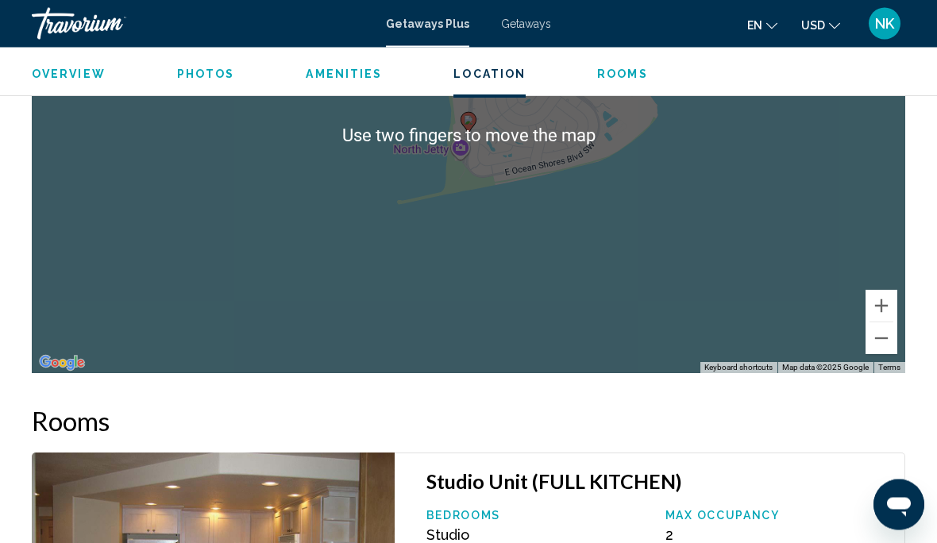
scroll to position [2567, 0]
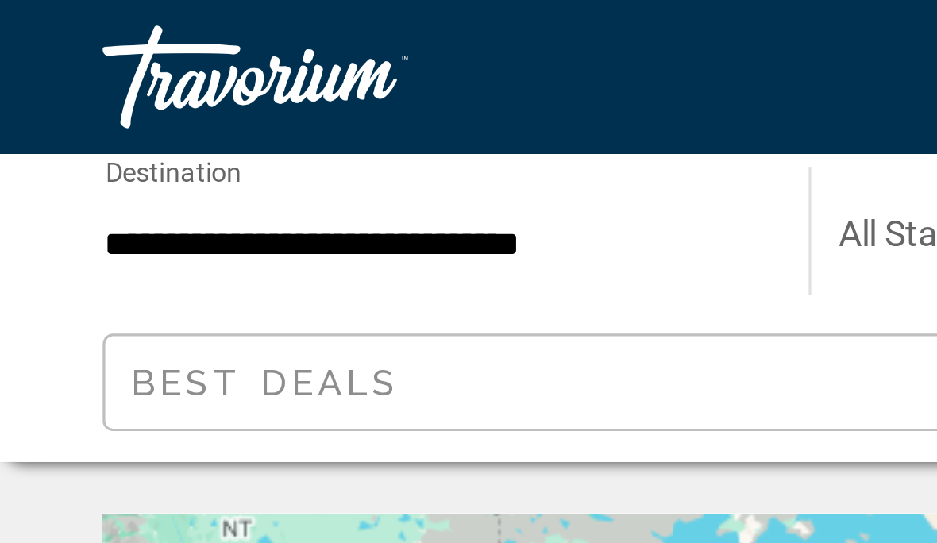
click at [61, 80] on input "**********" at bounding box center [134, 76] width 202 height 13
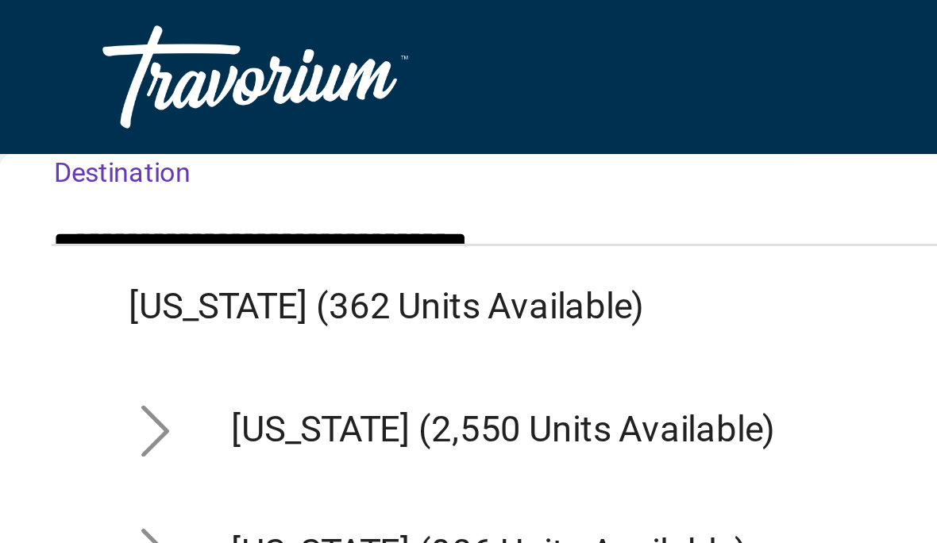
scroll to position [160, 0]
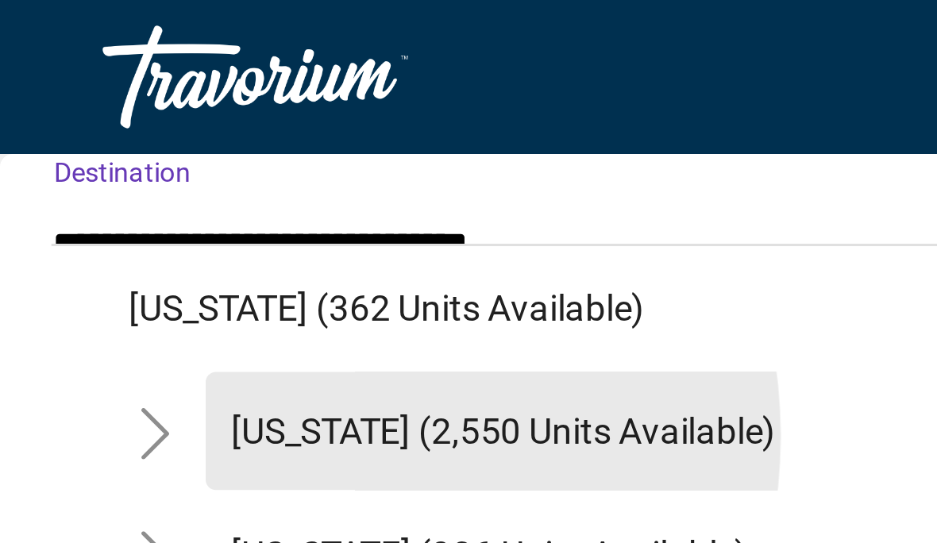
click at [82, 135] on span "[US_STATE] (2,550 units available)" at bounding box center [155, 133] width 168 height 13
type input "**********"
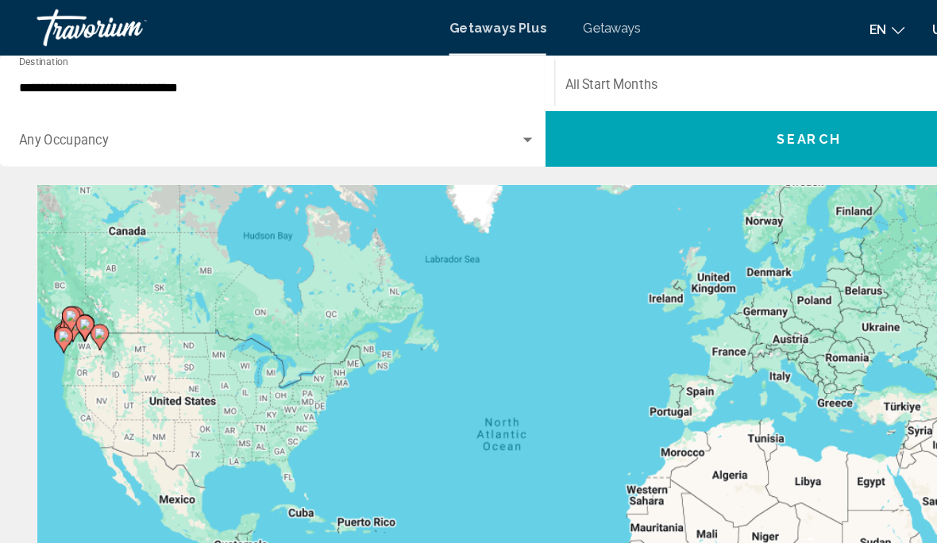
click at [510, 59] on div "Start Month All Start Months" at bounding box center [707, 72] width 443 height 44
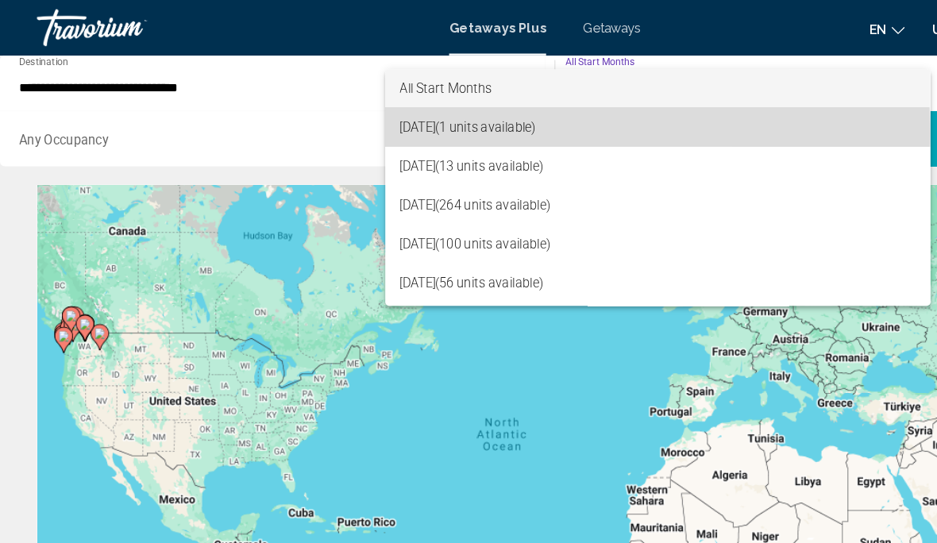
click at [368, 115] on span "[DATE] (1 units available)" at bounding box center [565, 109] width 443 height 33
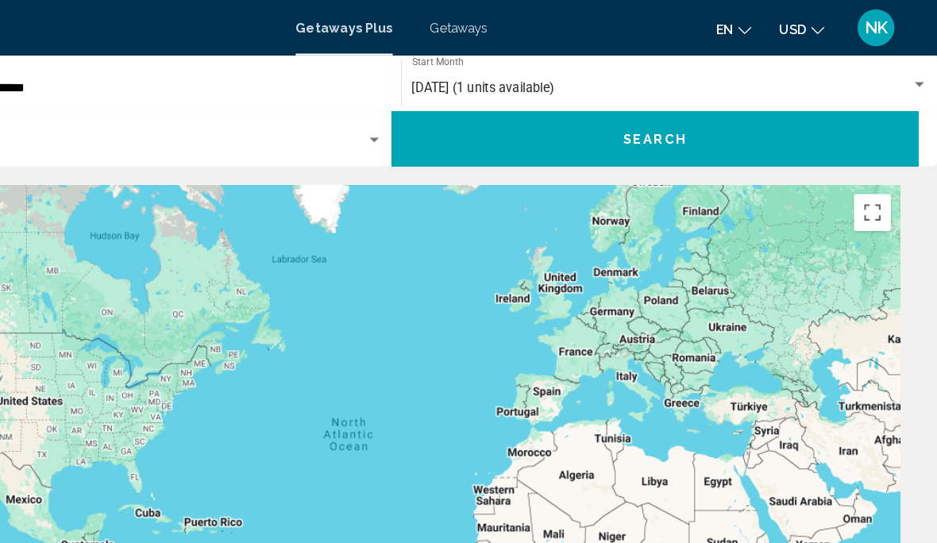
click at [697, 118] on button "Search" at bounding box center [695, 119] width 453 height 48
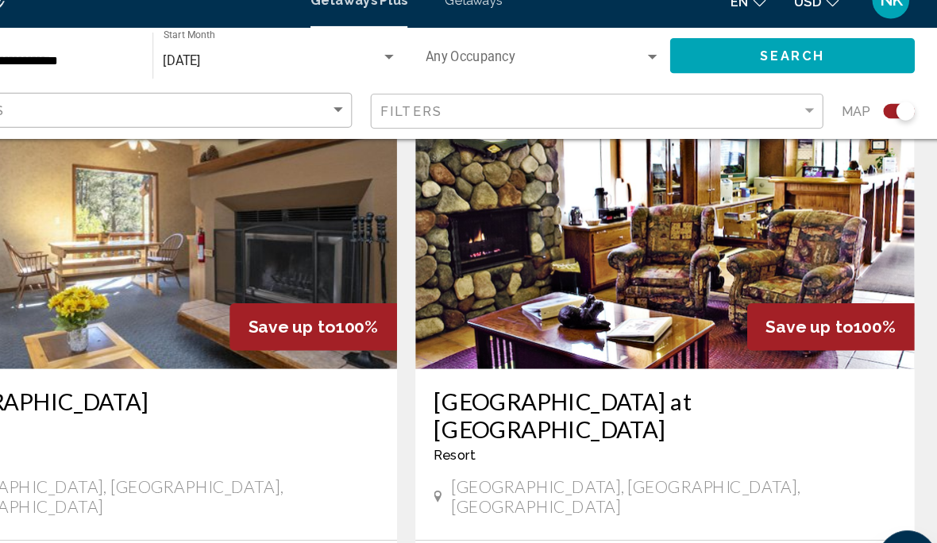
scroll to position [2346, 0]
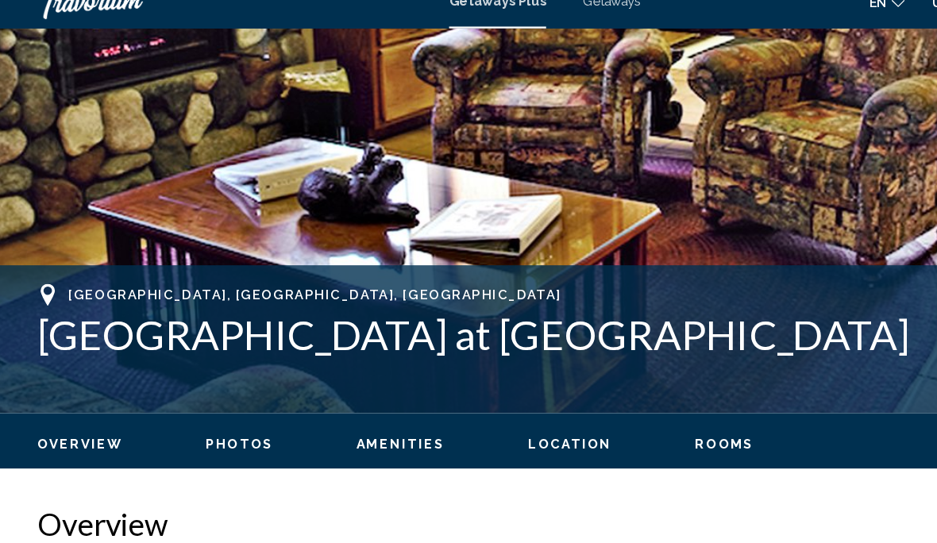
click at [480, 398] on span "Location" at bounding box center [489, 404] width 72 height 13
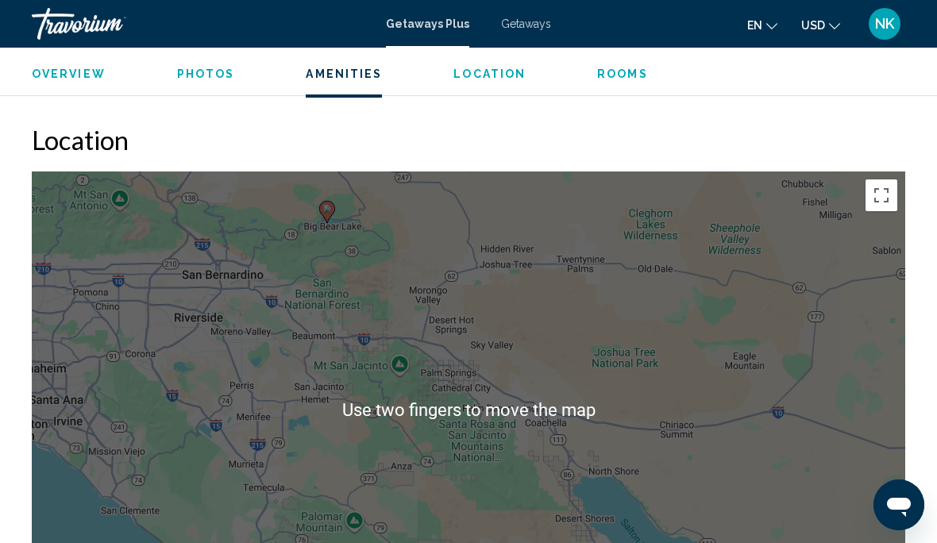
scroll to position [2099, 0]
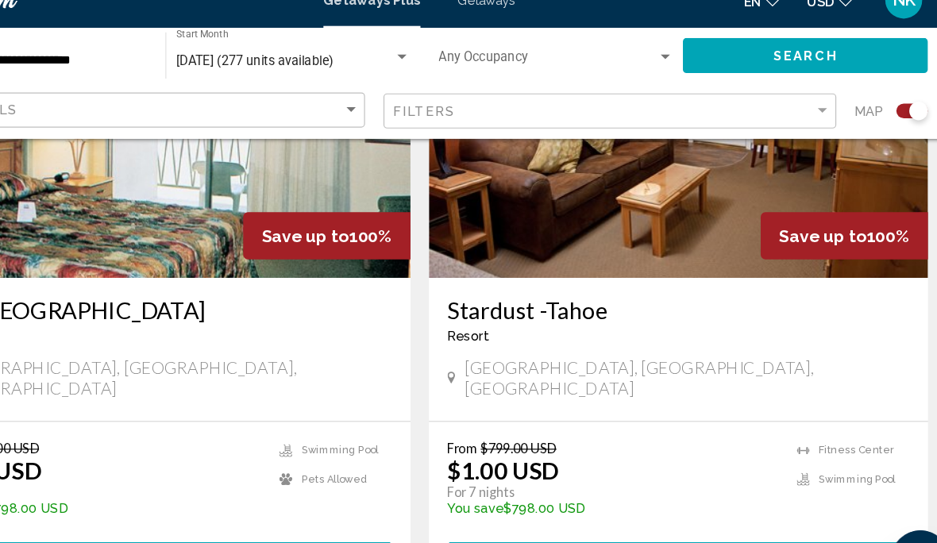
scroll to position [3546, 0]
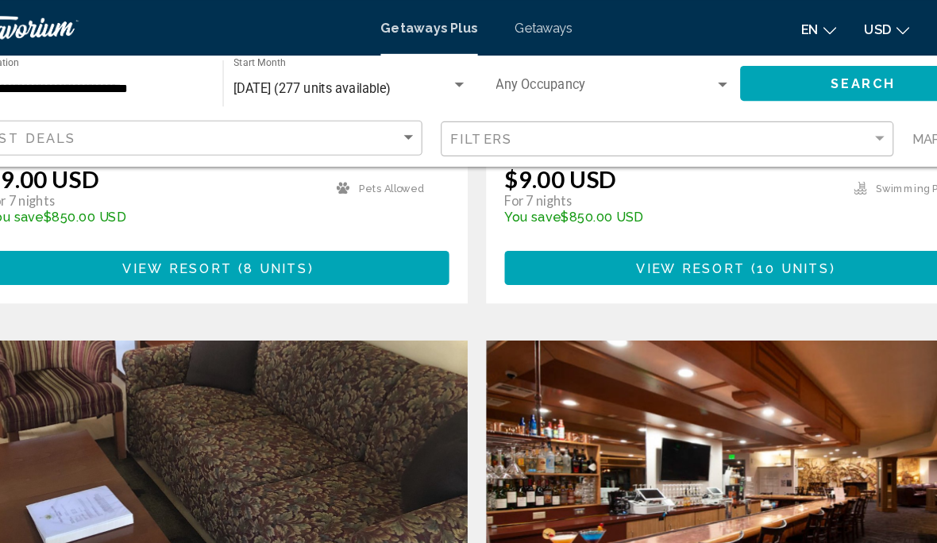
scroll to position [2161, 0]
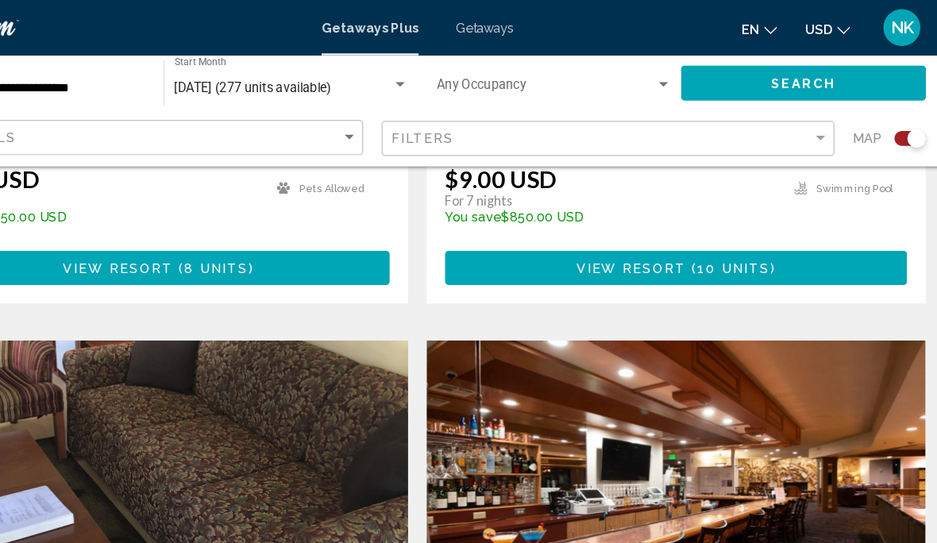
click at [650, 309] on img "Main content" at bounding box center [690, 420] width 429 height 254
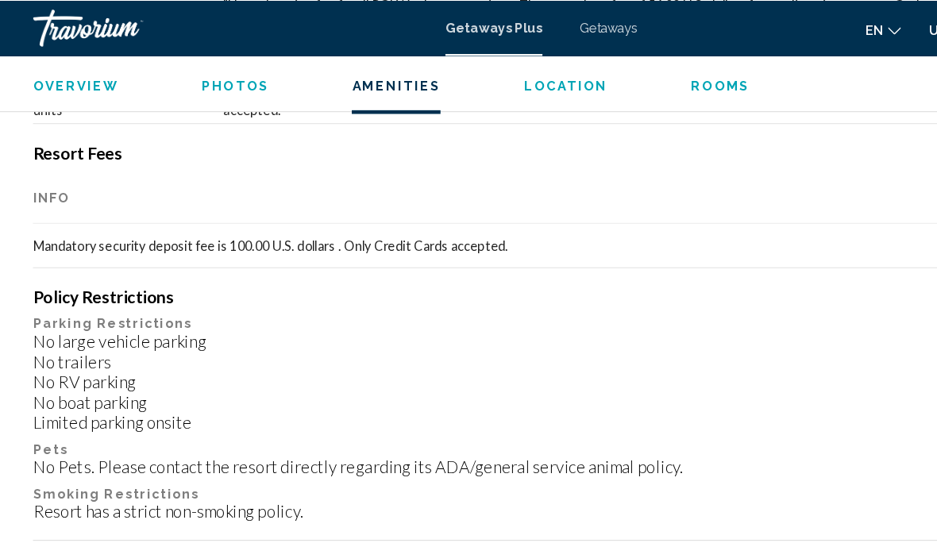
scroll to position [2077, 0]
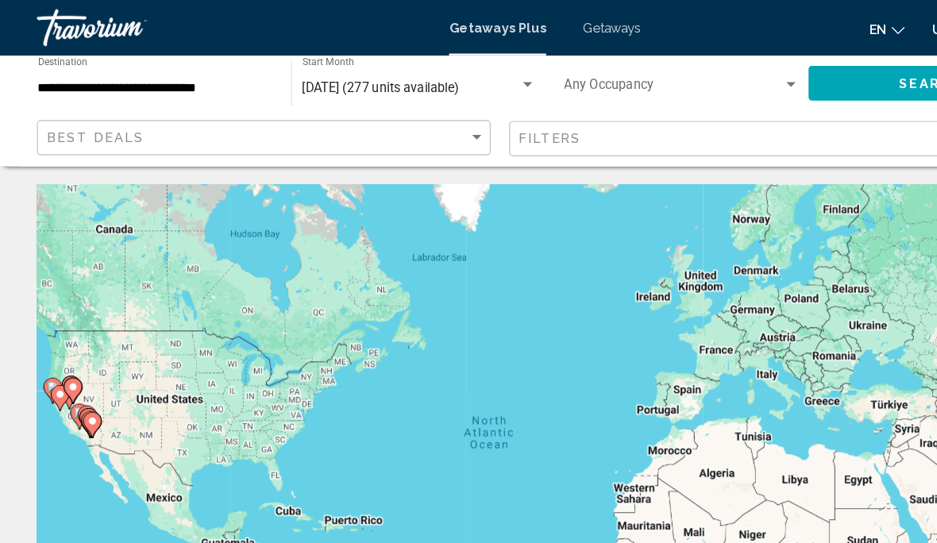
click at [73, 71] on input "**********" at bounding box center [134, 76] width 202 height 13
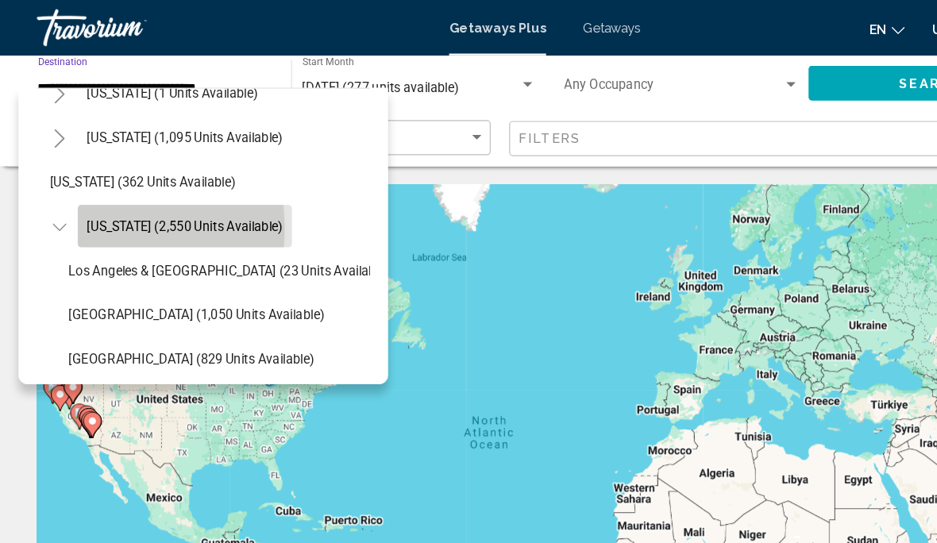
scroll to position [115, 13]
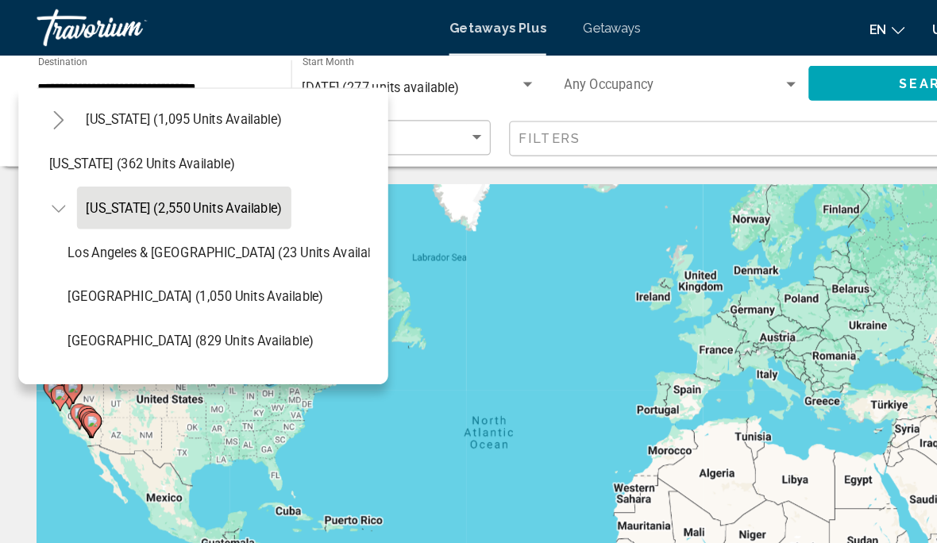
click at [432, 296] on div "To activate drag with keyboard, press Alt + Enter. Once in keyboard drag state,…" at bounding box center [469, 397] width 874 height 476
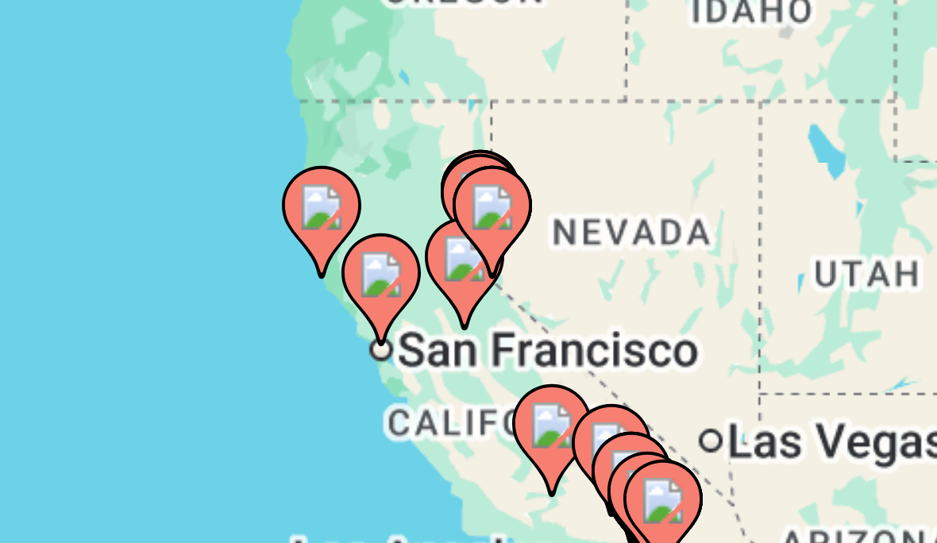
click at [156, 306] on icon "Main content" at bounding box center [164, 317] width 16 height 22
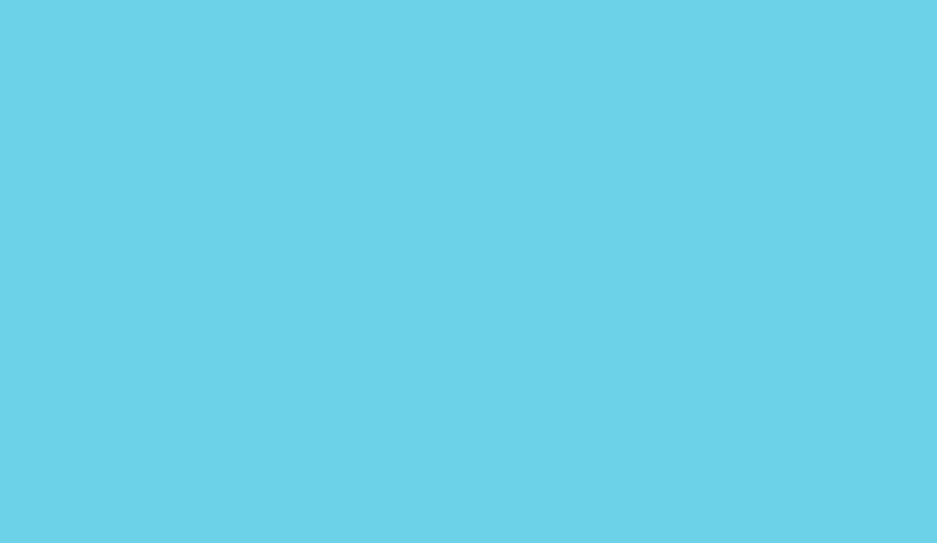
scroll to position [48, 0]
click at [104, 111] on div "To activate drag with keyboard, press Alt + Enter. Once in keyboard drag state,…" at bounding box center [469, 349] width 874 height 476
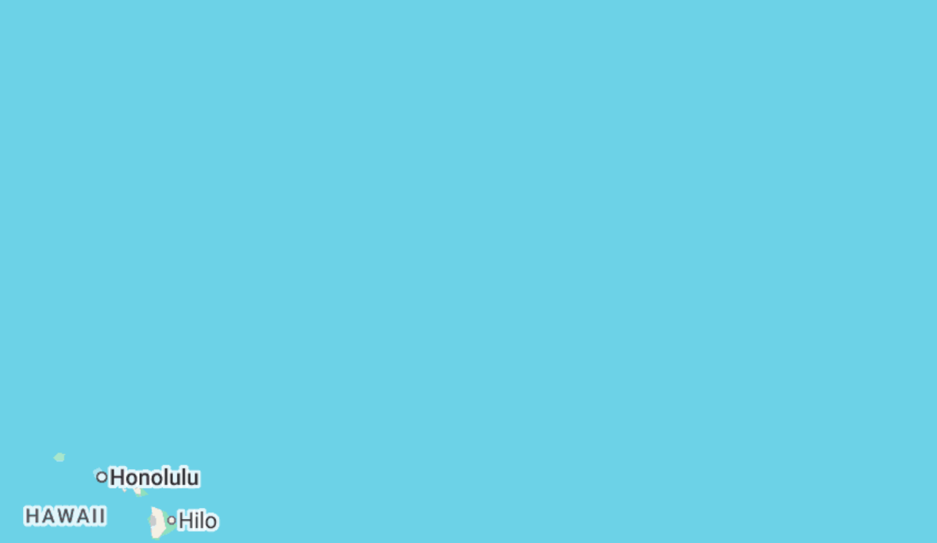
scroll to position [108, 0]
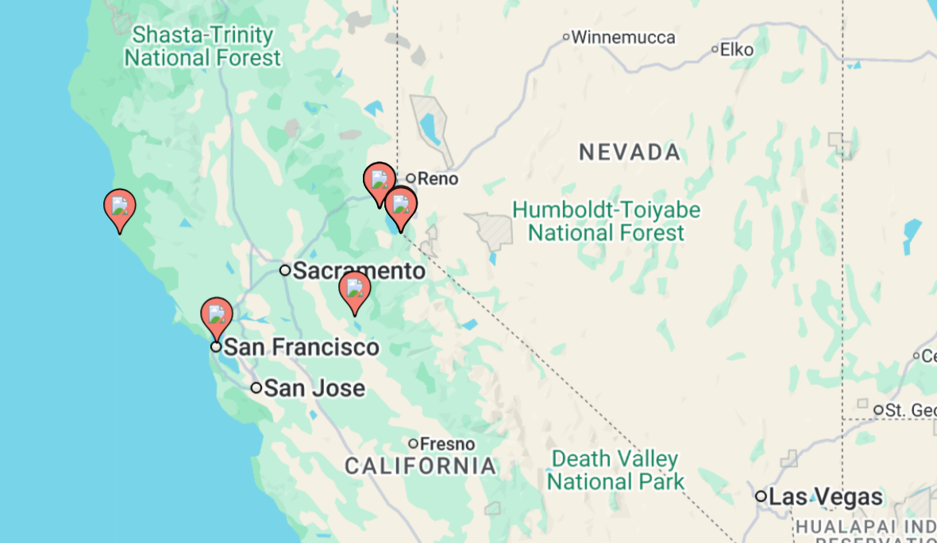
click at [141, 268] on image "Main content" at bounding box center [146, 273] width 10 height 10
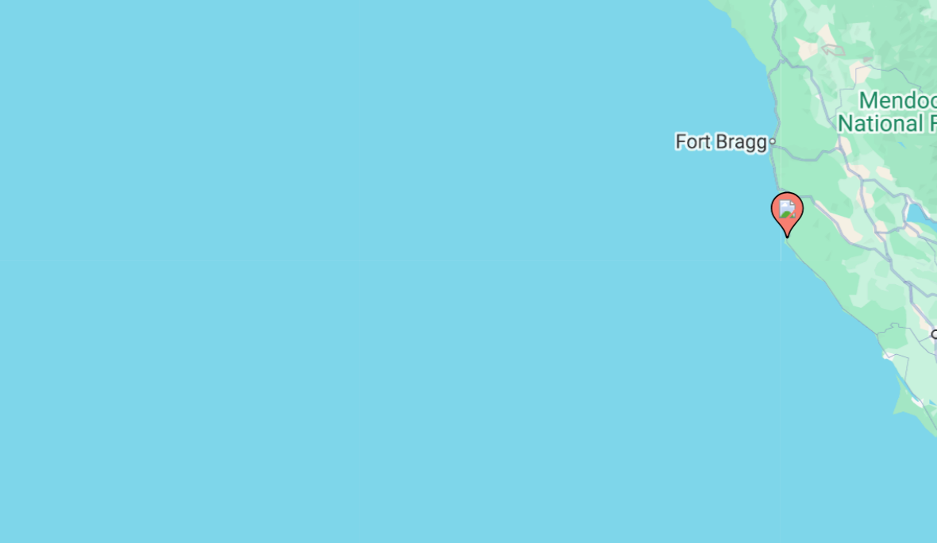
type input "**********"
click at [464, 269] on image "Main content" at bounding box center [469, 274] width 10 height 10
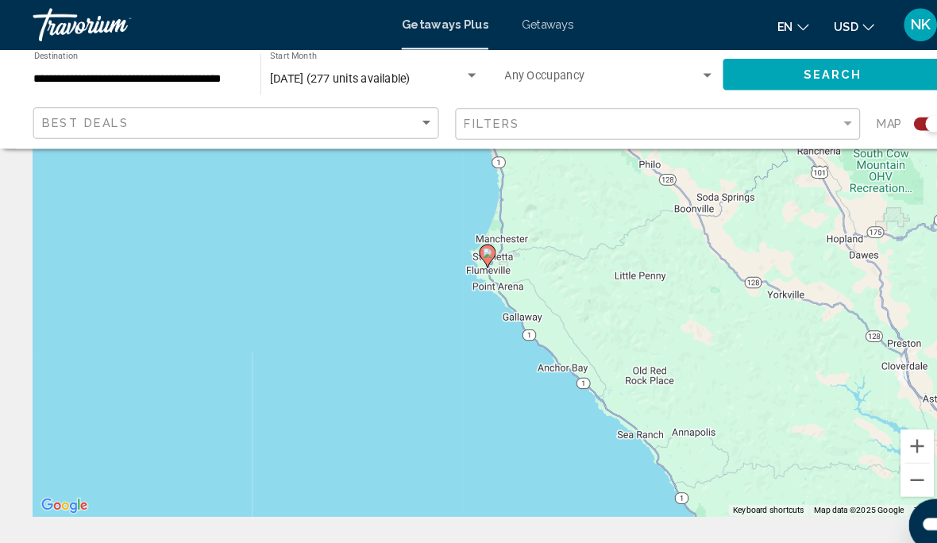
scroll to position [150, 0]
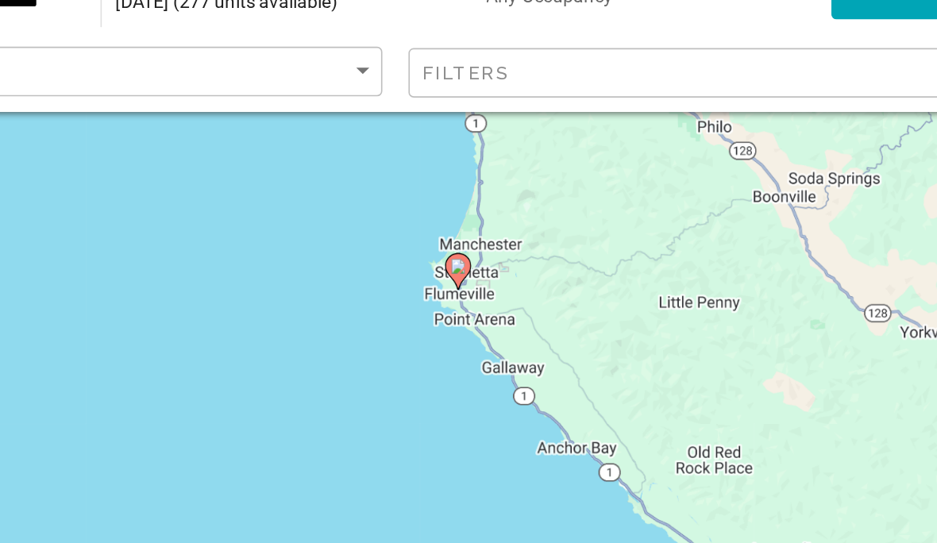
click at [461, 229] on icon "Main content" at bounding box center [468, 239] width 14 height 21
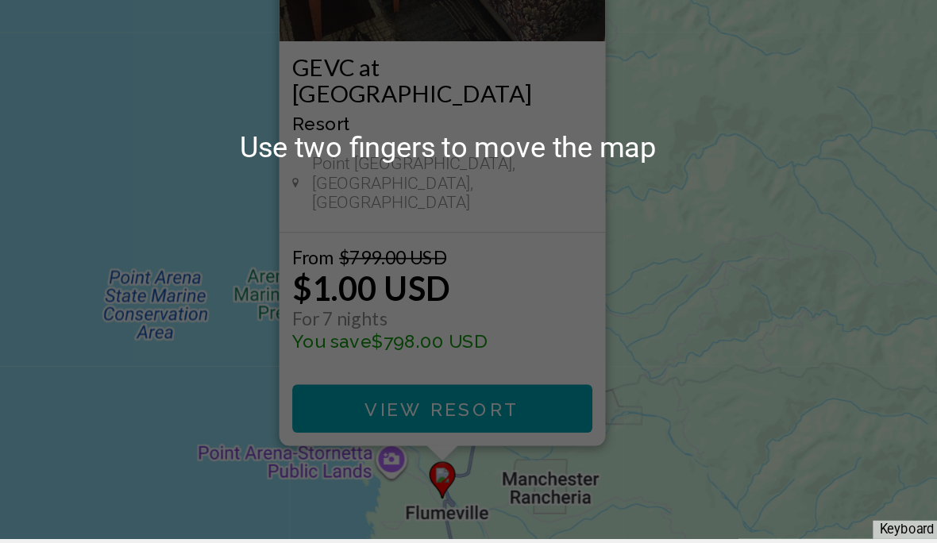
scroll to position [133, 0]
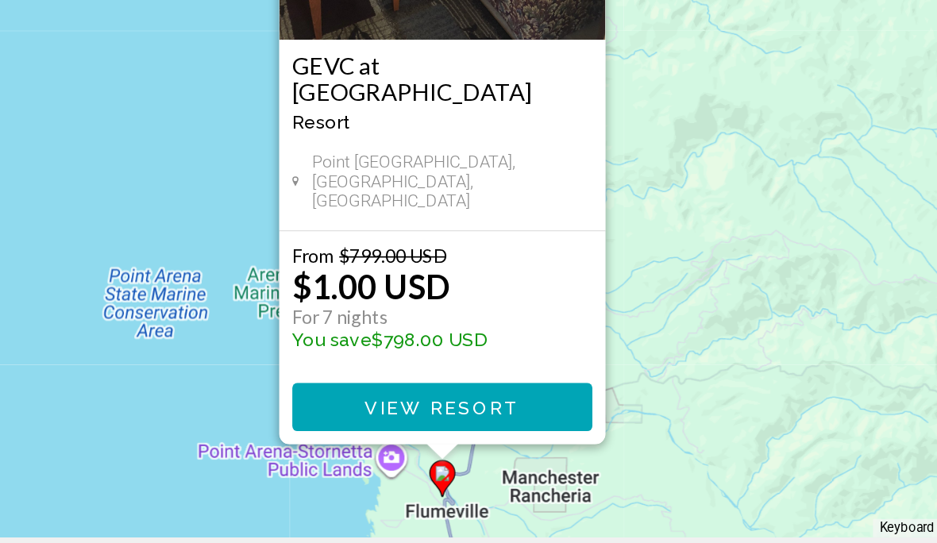
click at [418, 418] on span "View Resort" at bounding box center [465, 424] width 94 height 13
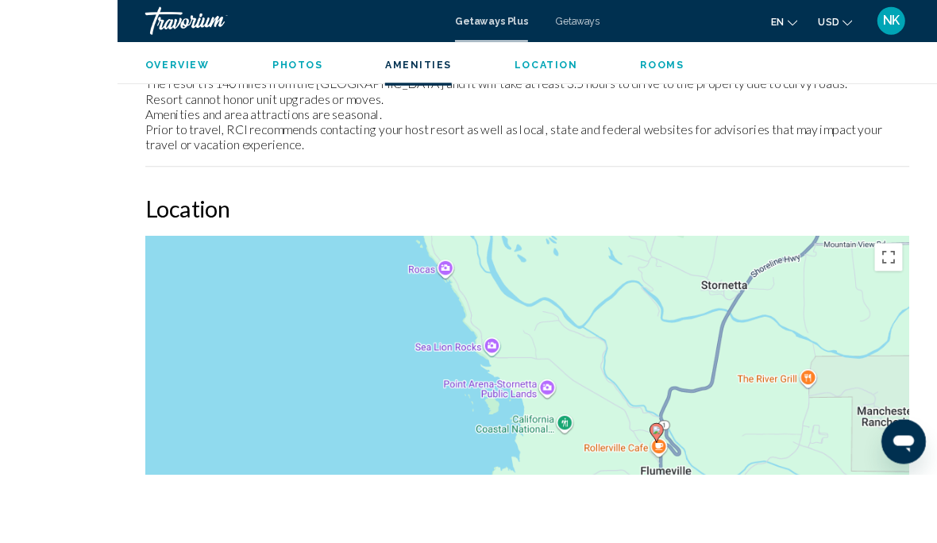
scroll to position [2316, 0]
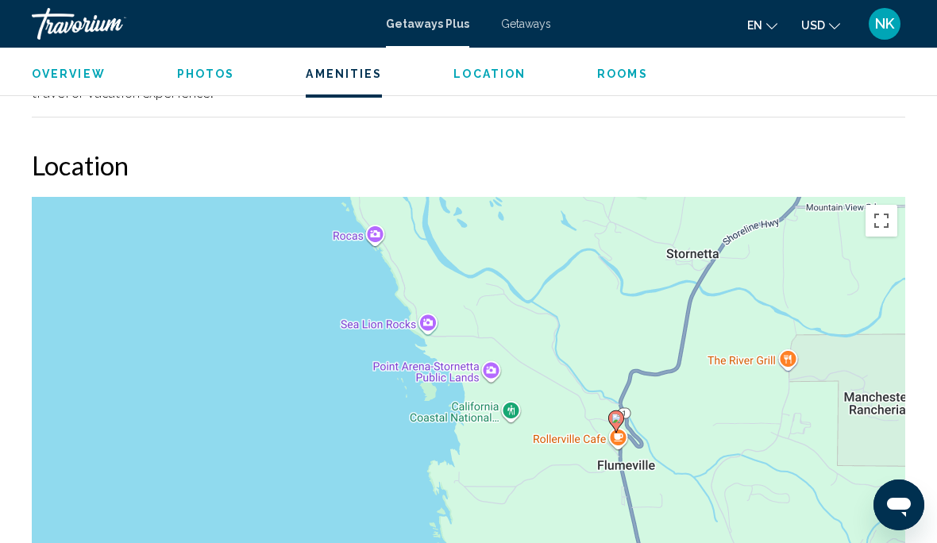
click at [615, 69] on span "Rooms" at bounding box center [622, 73] width 51 height 13
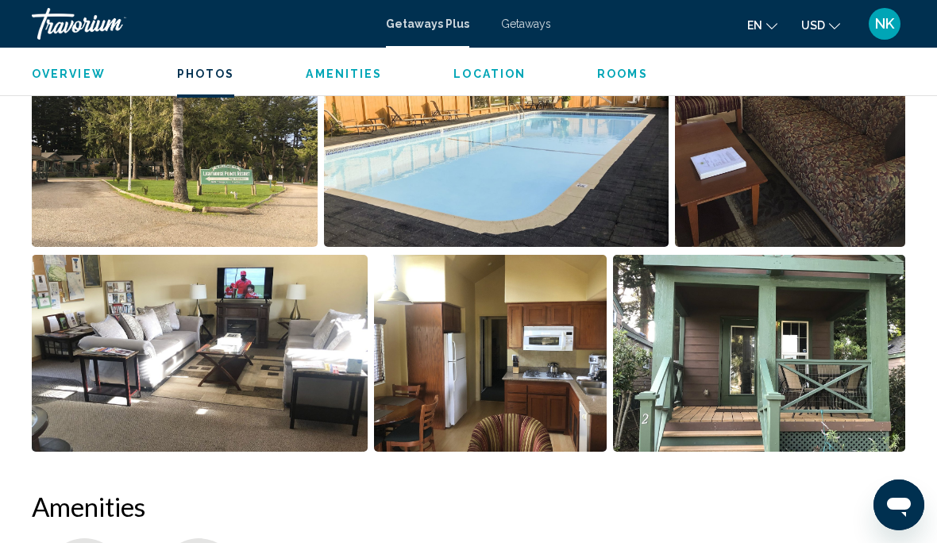
scroll to position [1105, 0]
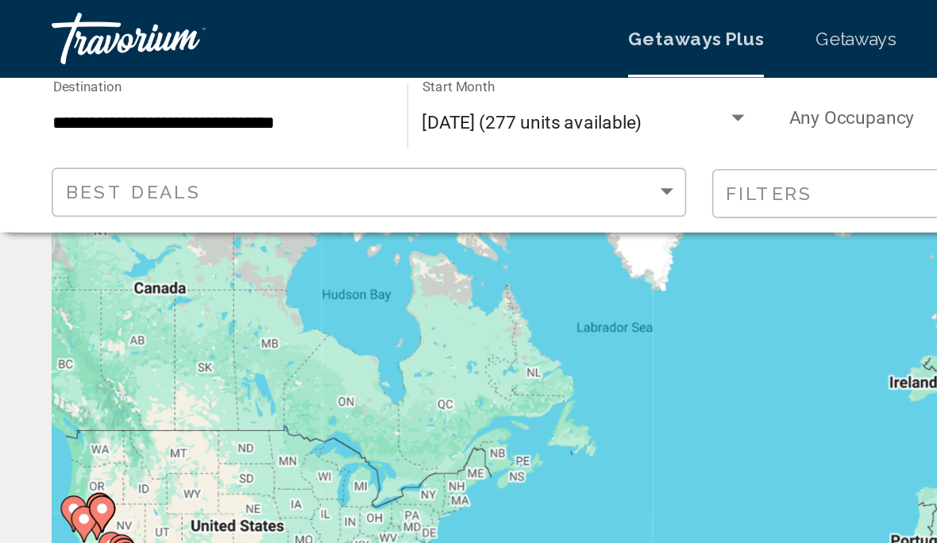
scroll to position [20, 0]
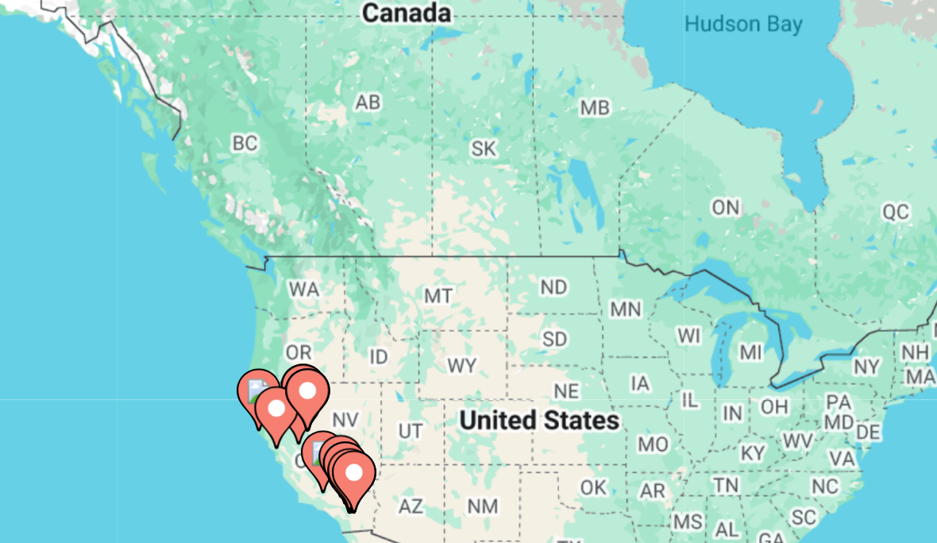
click at [102, 139] on div "To activate drag with keyboard, press Alt + Enter. Once in keyboard drag state,…" at bounding box center [469, 377] width 874 height 476
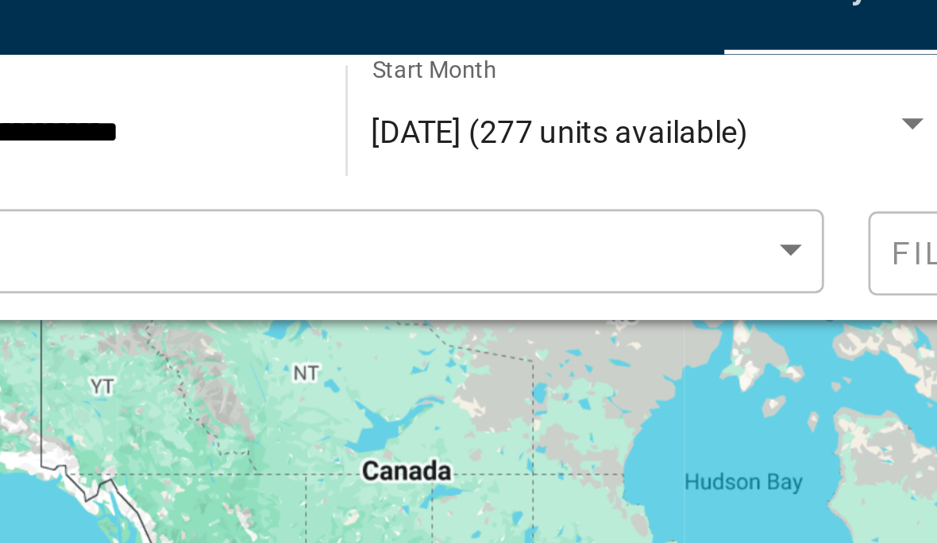
scroll to position [0, 0]
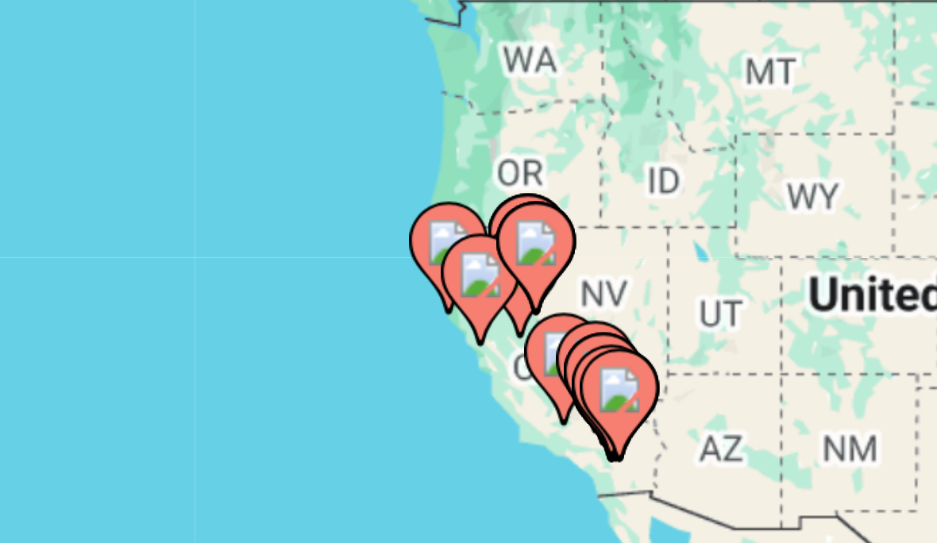
click at [230, 346] on image "Main content" at bounding box center [235, 351] width 10 height 10
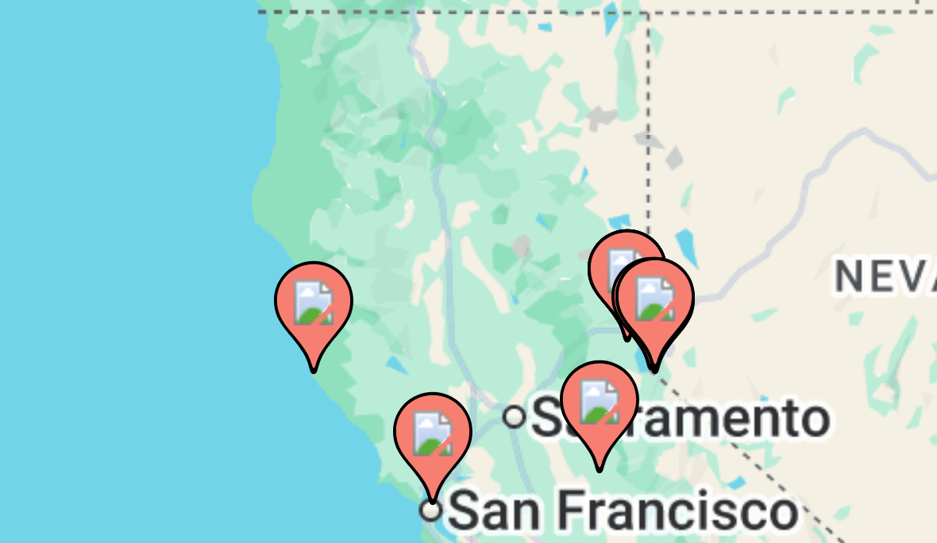
click at [451, 369] on icon "Main content" at bounding box center [458, 379] width 14 height 21
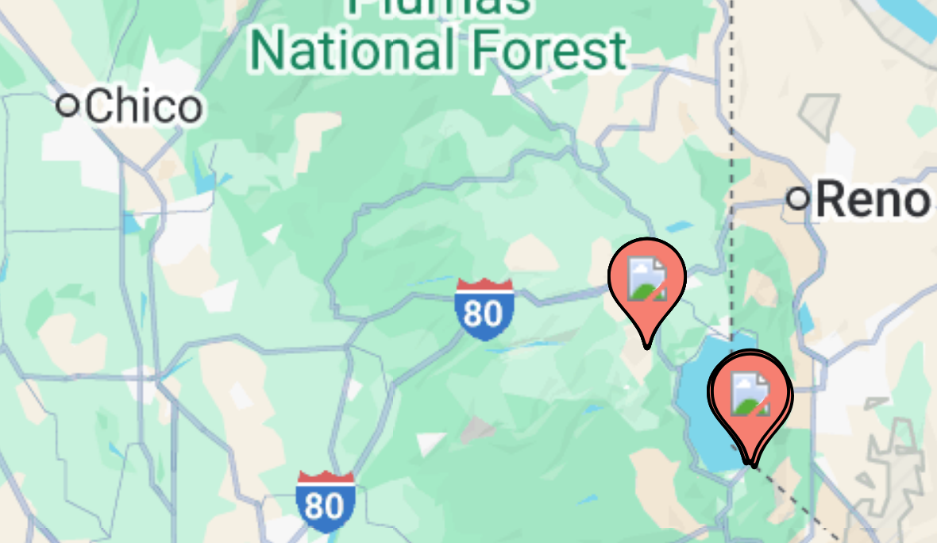
type input "**********"
click at [464, 377] on image "Main content" at bounding box center [469, 382] width 10 height 10
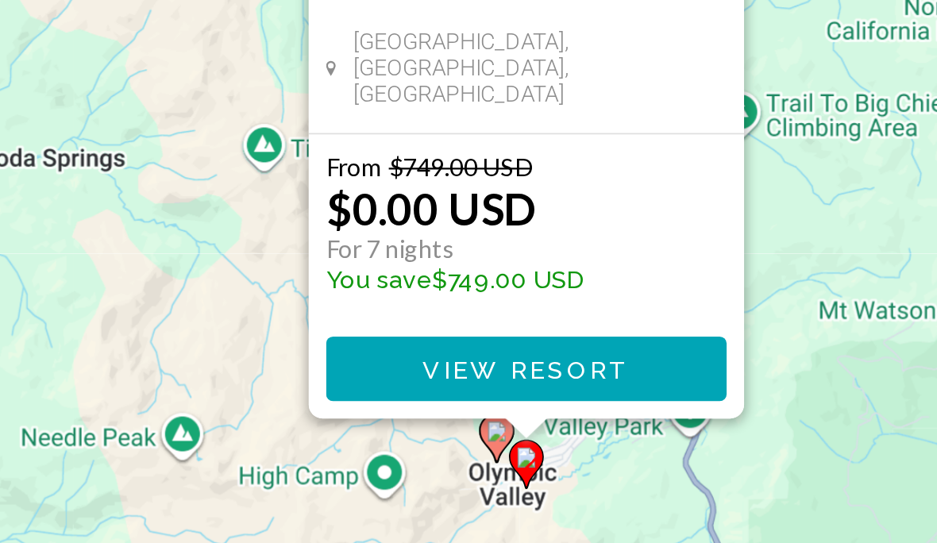
scroll to position [121, 0]
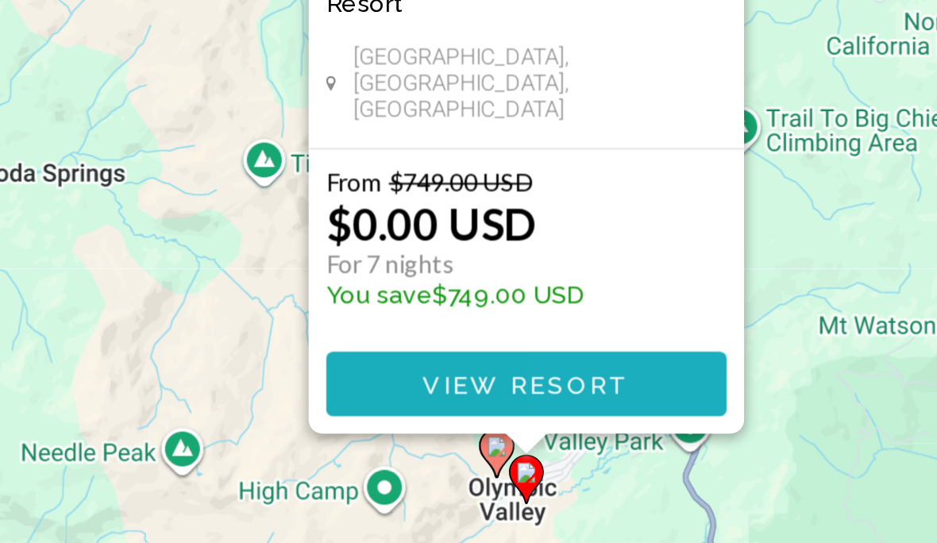
click at [465, 430] on span "View Resort" at bounding box center [512, 436] width 94 height 13
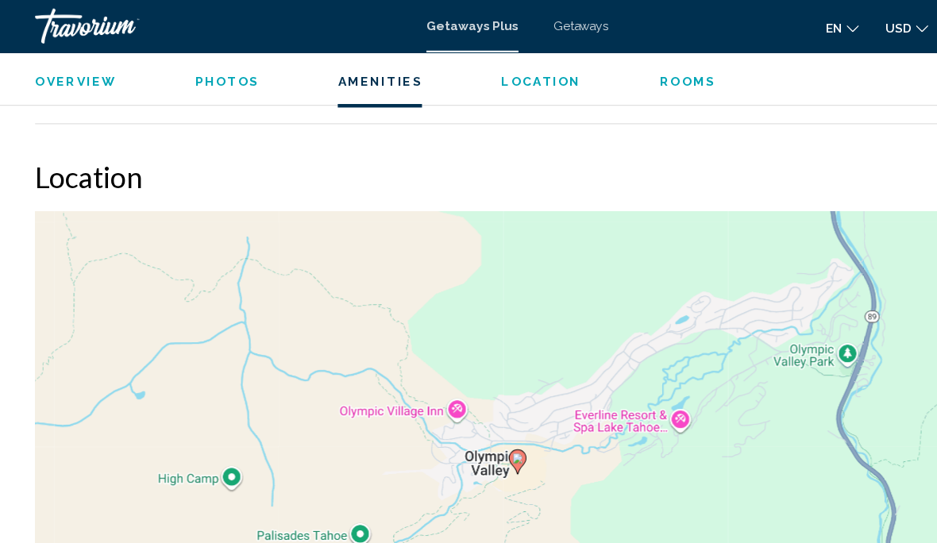
scroll to position [2304, 0]
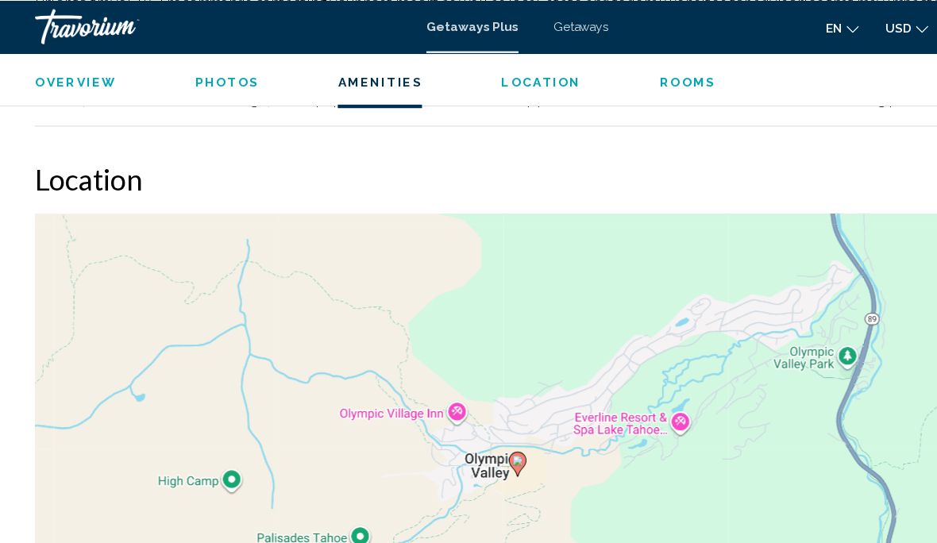
click at [209, 74] on span "Photos" at bounding box center [206, 73] width 58 height 13
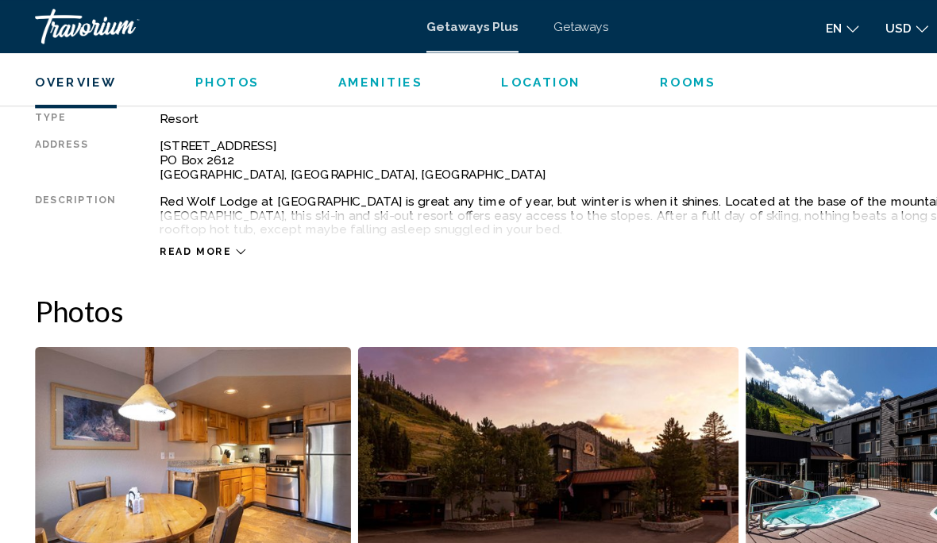
scroll to position [827, 0]
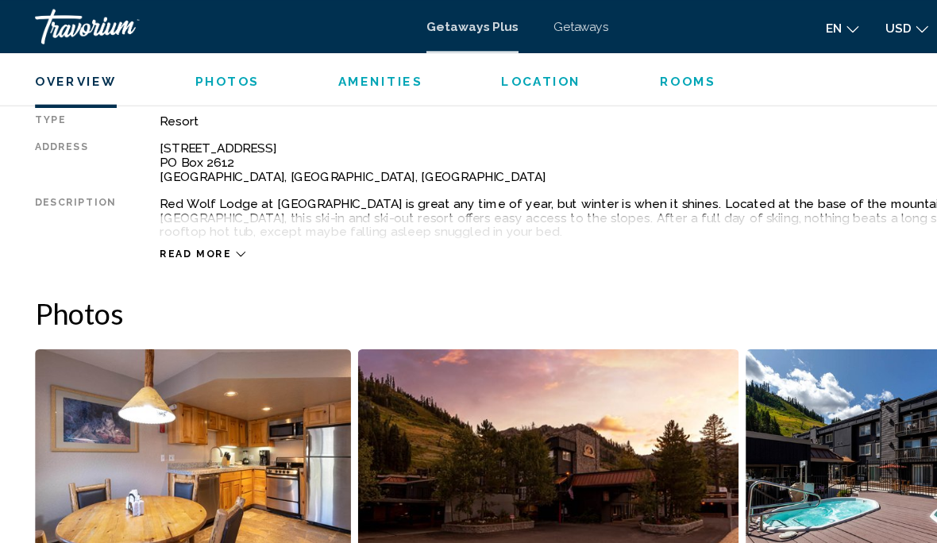
click at [618, 73] on span "Rooms" at bounding box center [622, 73] width 51 height 13
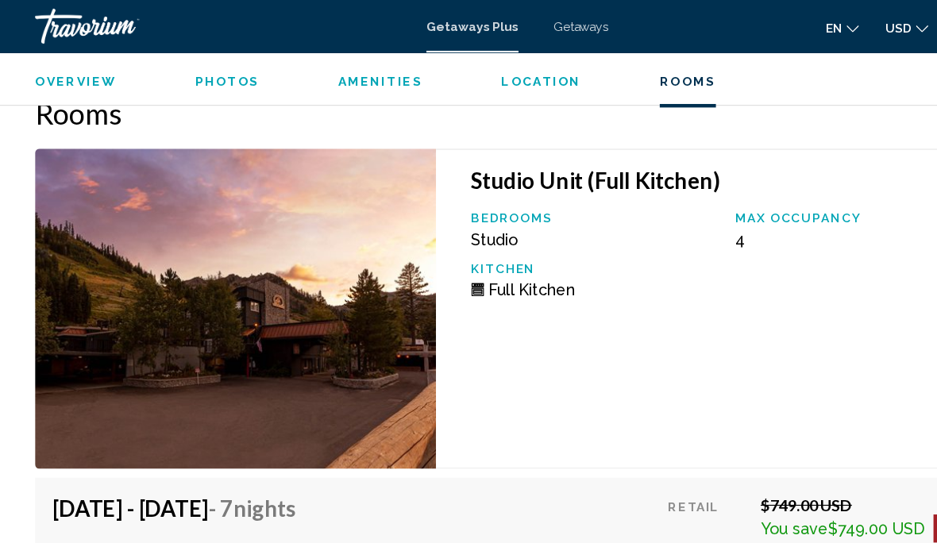
scroll to position [2920, 0]
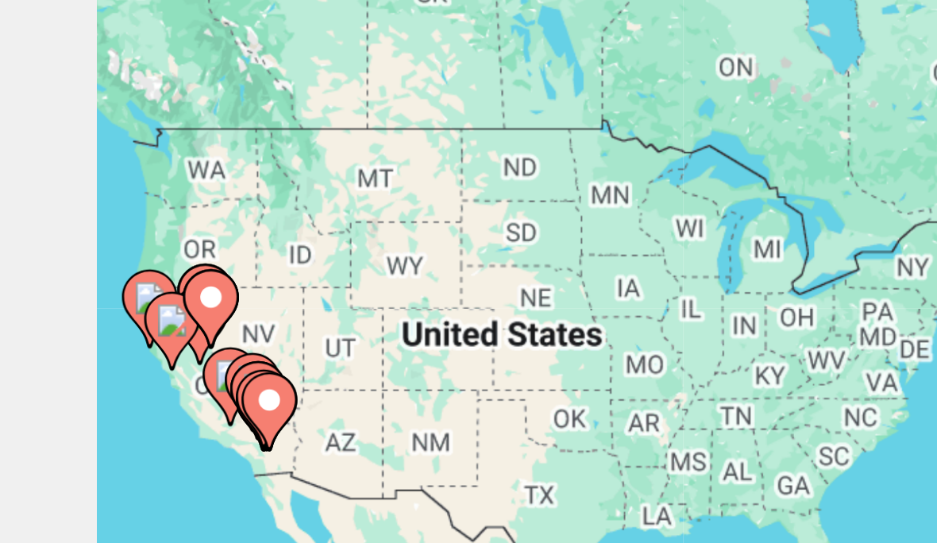
click at [60, 325] on image "Main content" at bounding box center [65, 330] width 10 height 10
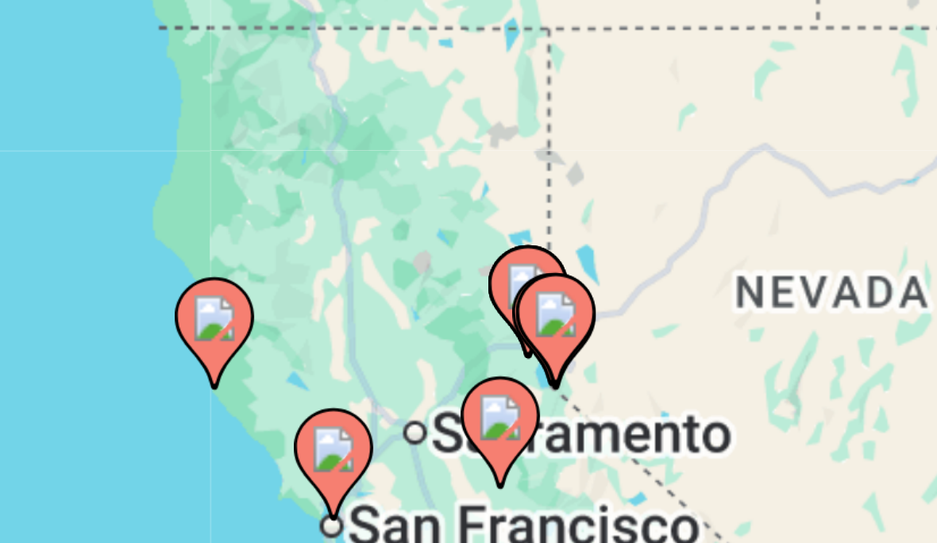
click at [456, 368] on icon "Main content" at bounding box center [463, 378] width 14 height 21
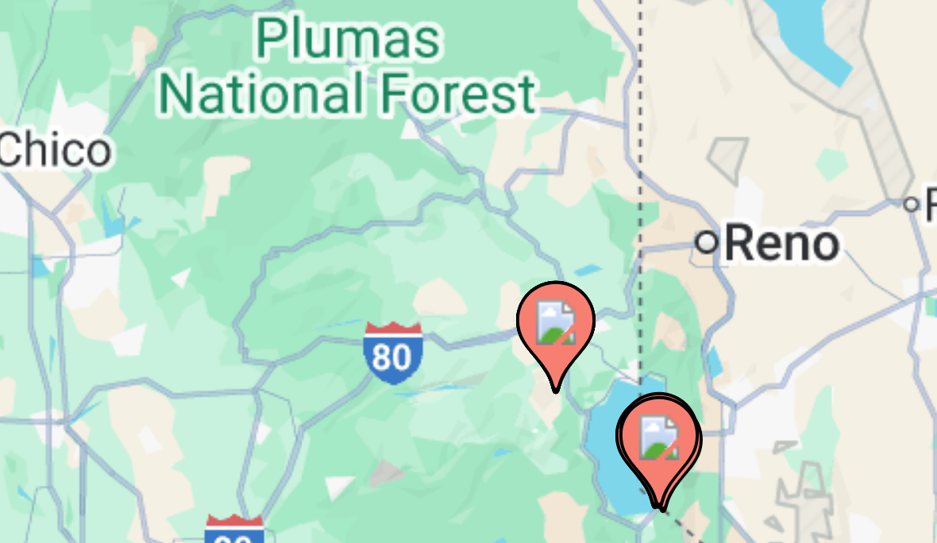
type input "**********"
click at [484, 400] on image "Main content" at bounding box center [489, 405] width 10 height 10
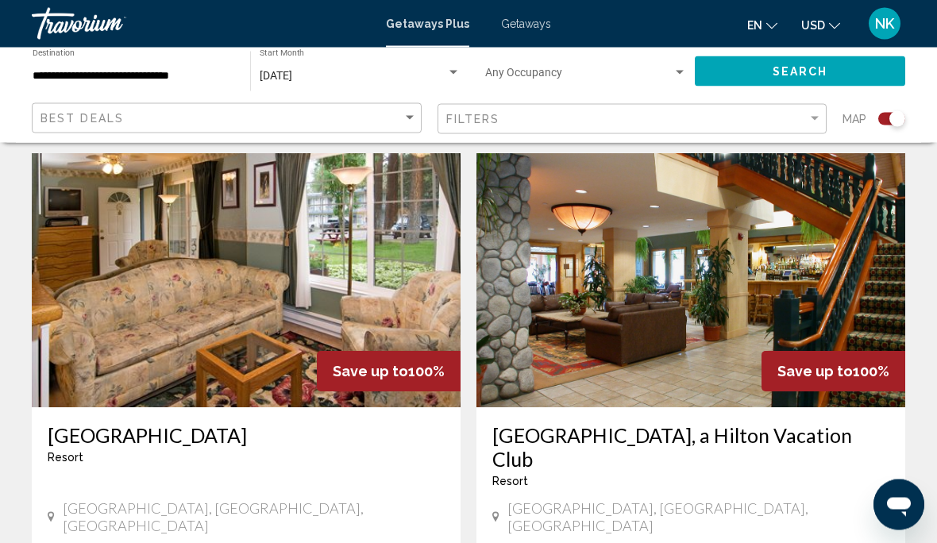
scroll to position [1112, 0]
click at [295, 253] on img "Main content" at bounding box center [246, 280] width 429 height 254
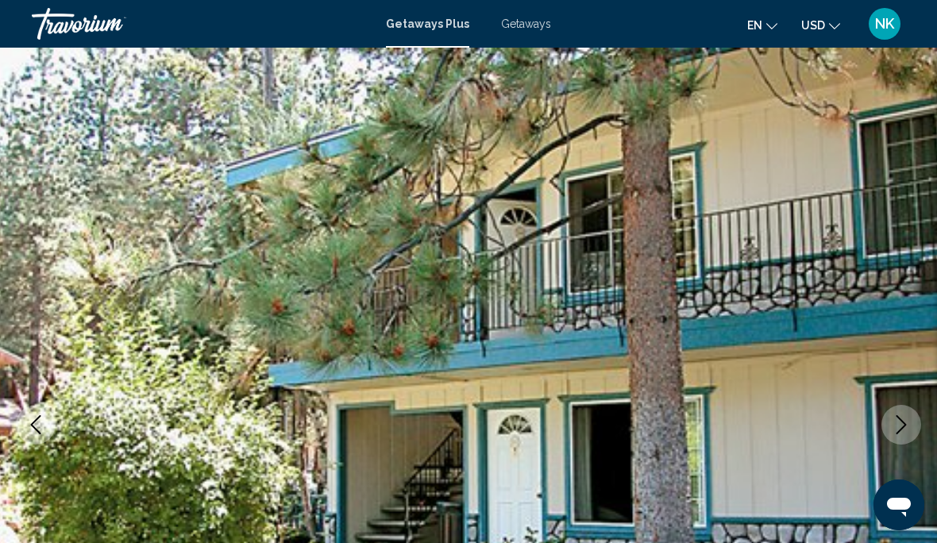
click at [577, 318] on img "Main content" at bounding box center [468, 425] width 937 height 754
click at [723, 278] on img "Main content" at bounding box center [468, 425] width 937 height 754
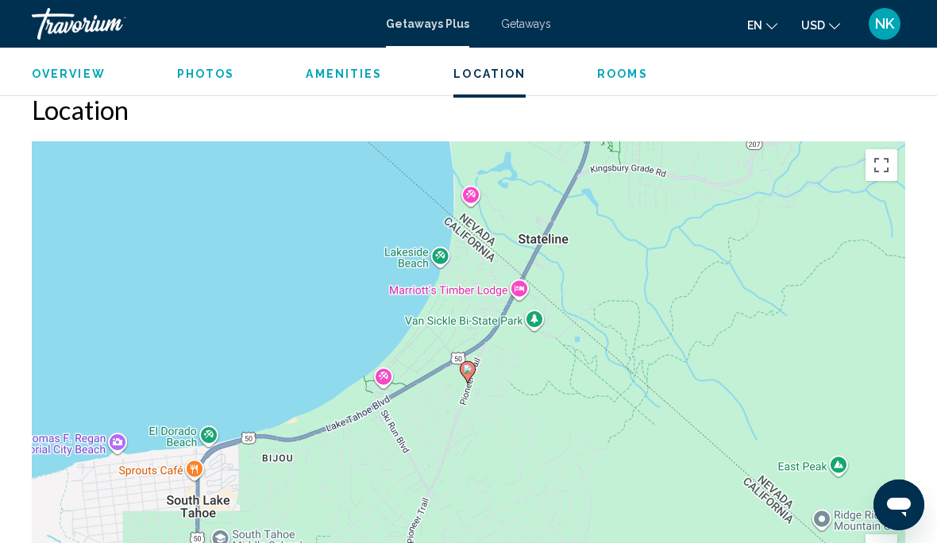
scroll to position [2464, 0]
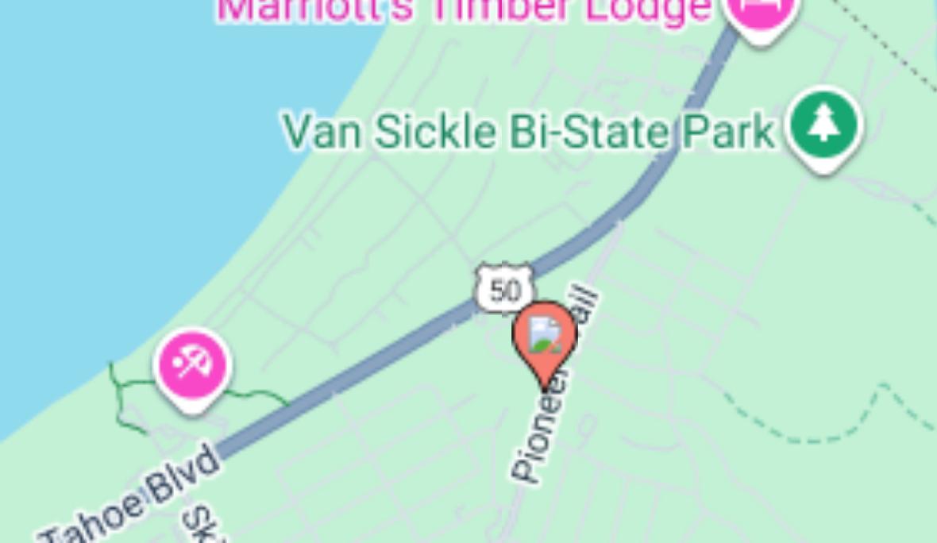
click at [465, 328] on image "Main content" at bounding box center [470, 333] width 10 height 10
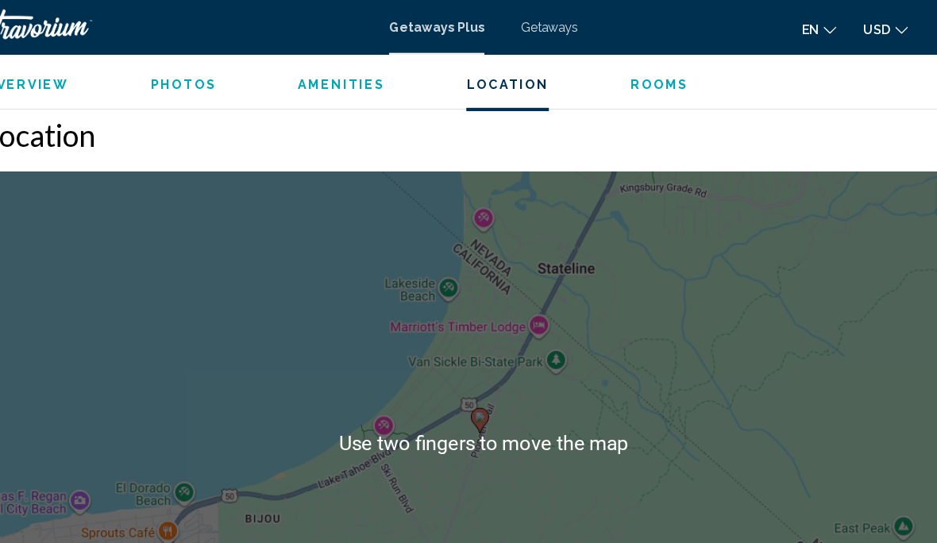
scroll to position [2421, 0]
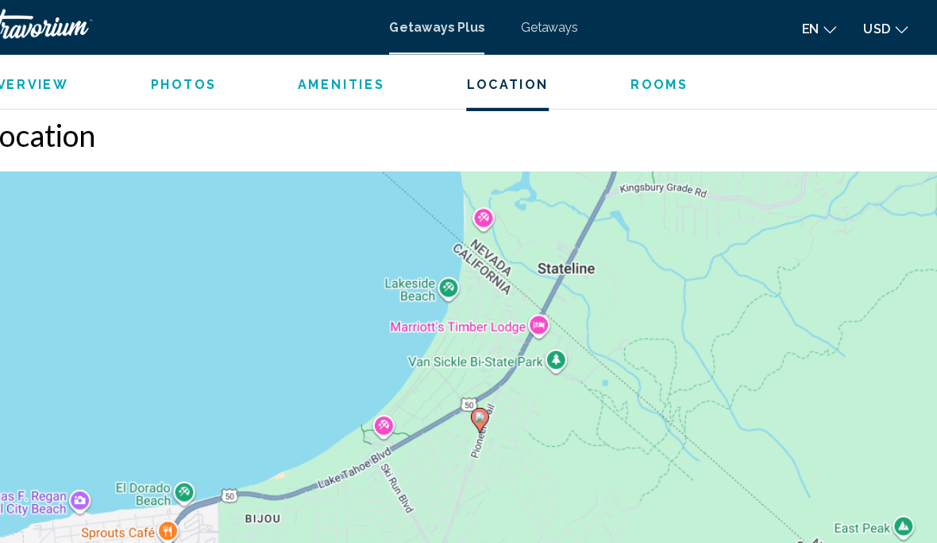
click at [597, 79] on span "Rooms" at bounding box center [622, 73] width 51 height 13
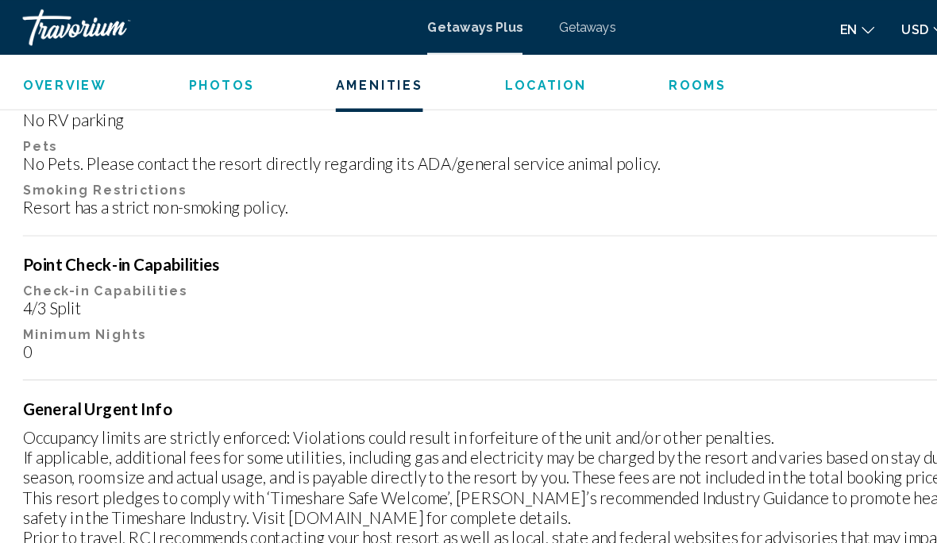
scroll to position [1924, 0]
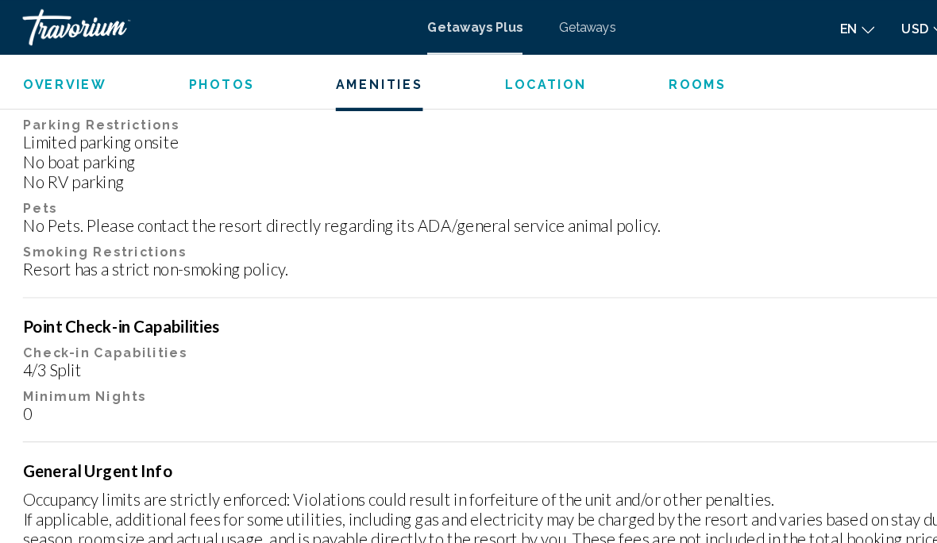
scroll to position [62, 0]
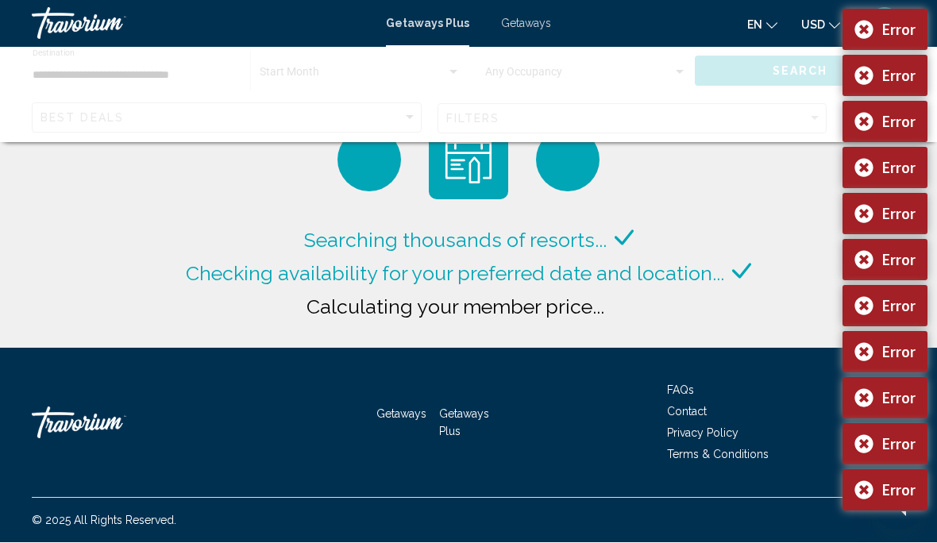
click at [871, 122] on div "Error" at bounding box center [885, 122] width 85 height 41
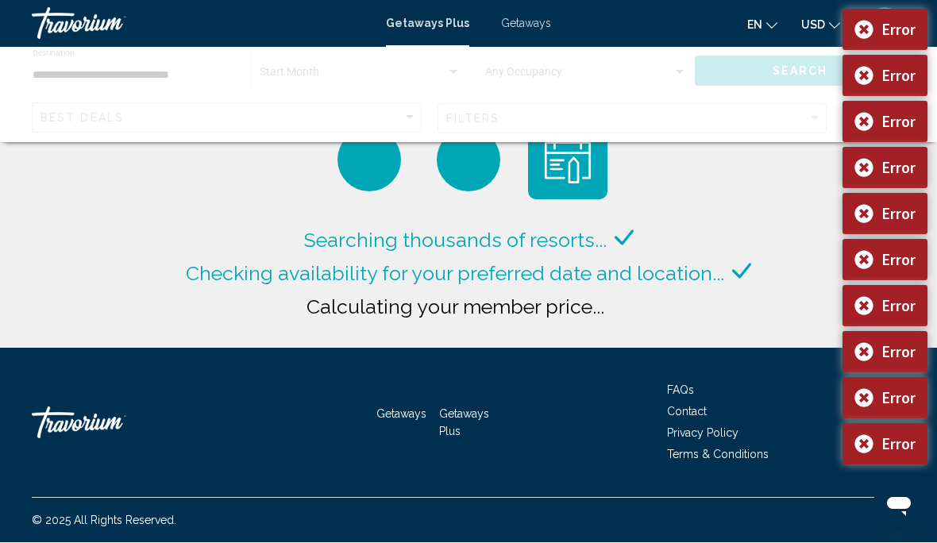
click at [869, 172] on div "Error" at bounding box center [885, 168] width 85 height 41
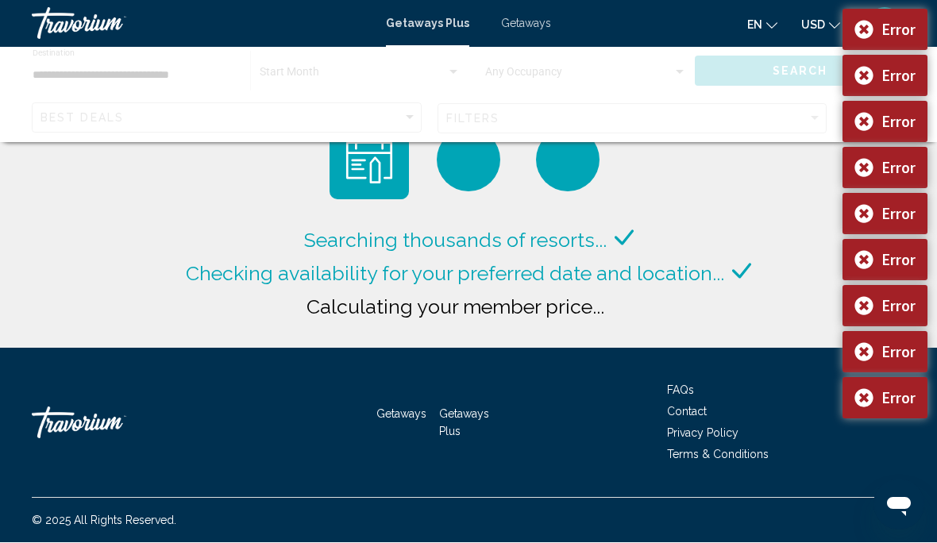
click at [757, 280] on div "Searching thousands of resorts... Checking availability for your preferred date…" at bounding box center [468, 174] width 937 height 349
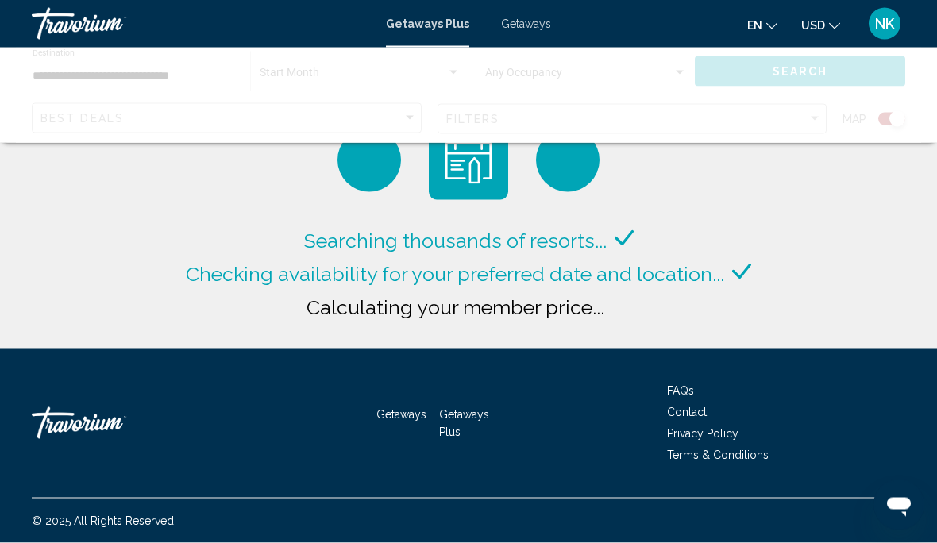
scroll to position [0, 0]
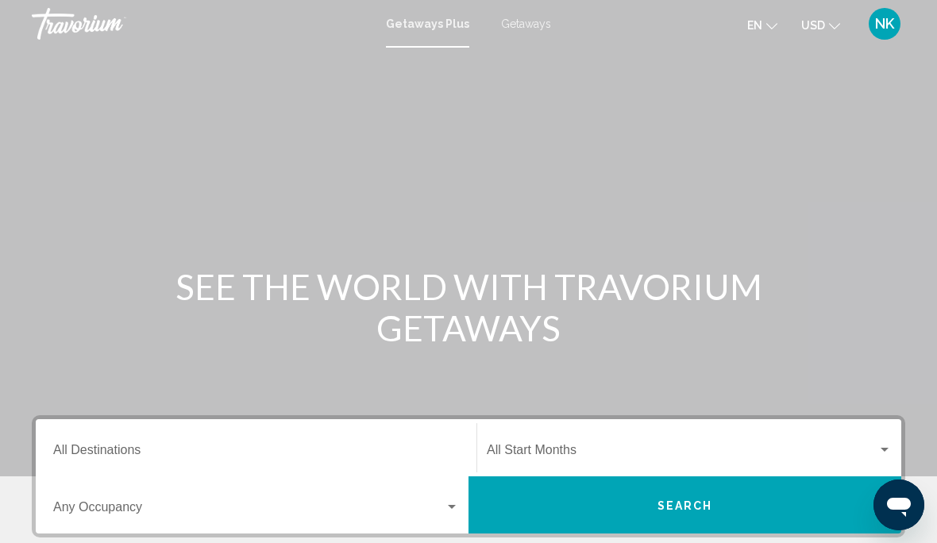
click at [114, 447] on input "Destination All Destinations" at bounding box center [256, 453] width 406 height 14
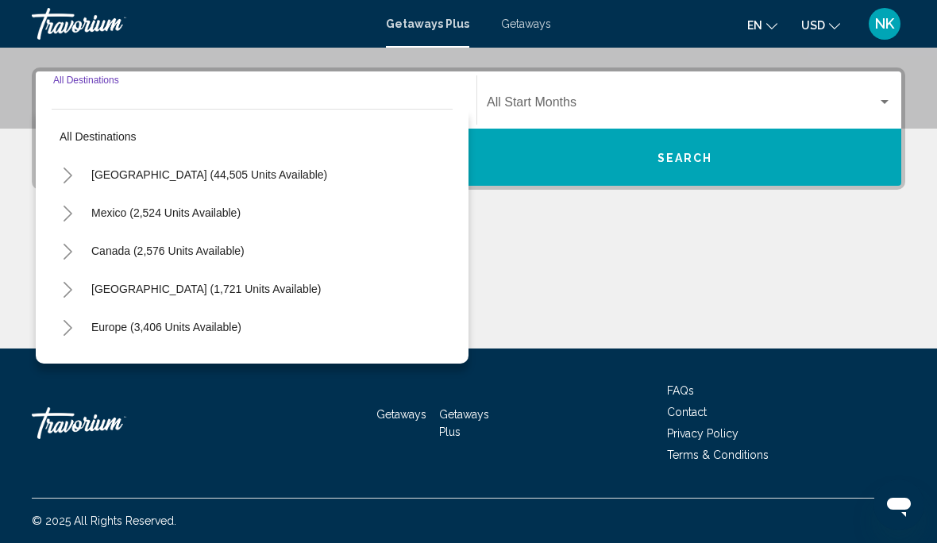
click at [247, 173] on span "United States (44,505 units available)" at bounding box center [209, 174] width 236 height 13
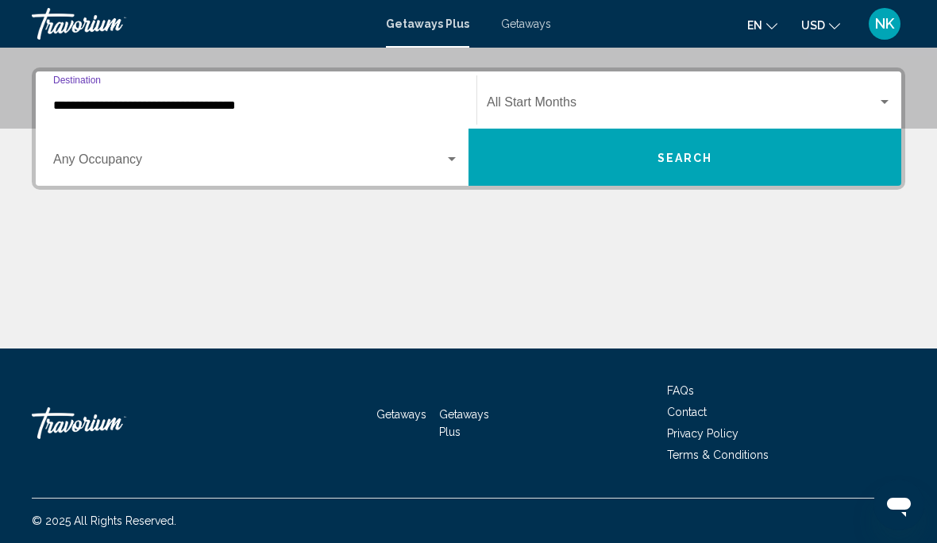
click at [189, 104] on input "**********" at bounding box center [256, 105] width 406 height 14
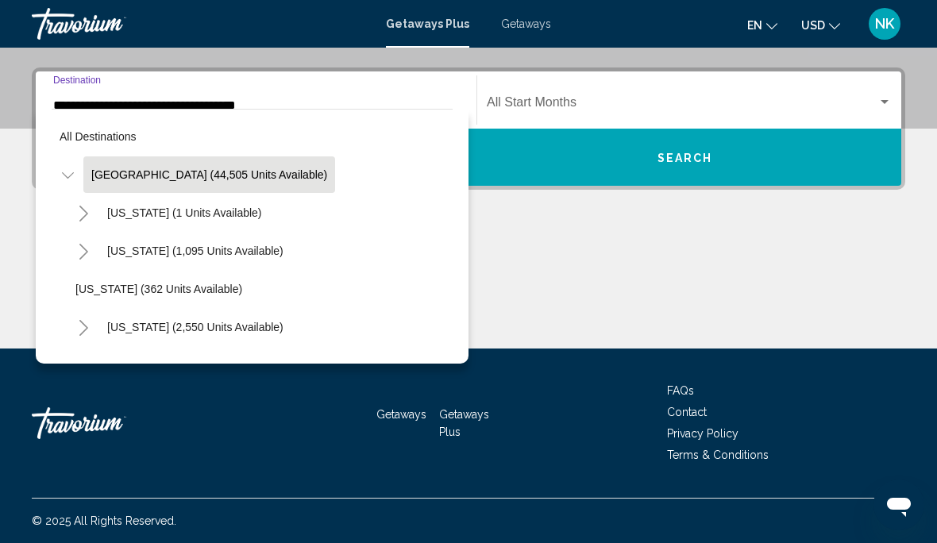
scroll to position [251, 0]
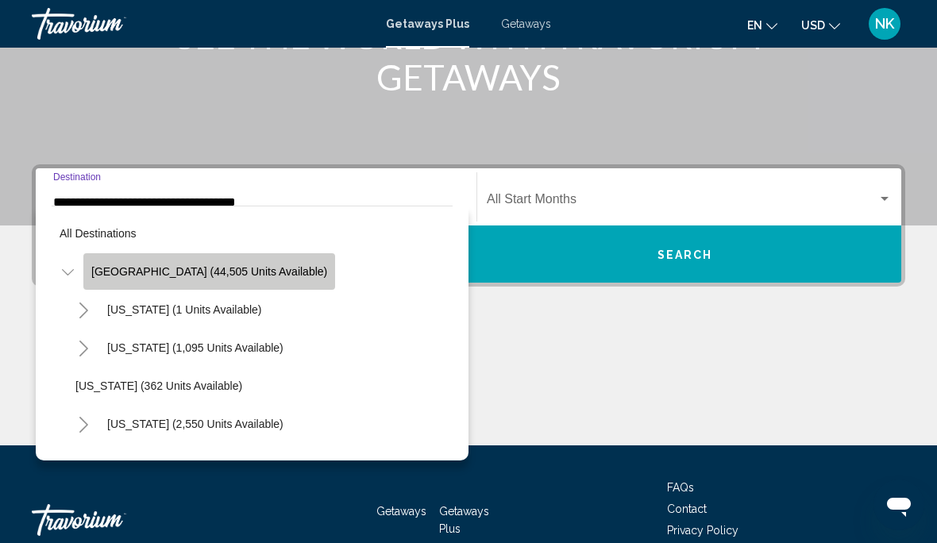
click at [211, 264] on button "[GEOGRAPHIC_DATA] (44,505 units available)" at bounding box center [209, 271] width 252 height 37
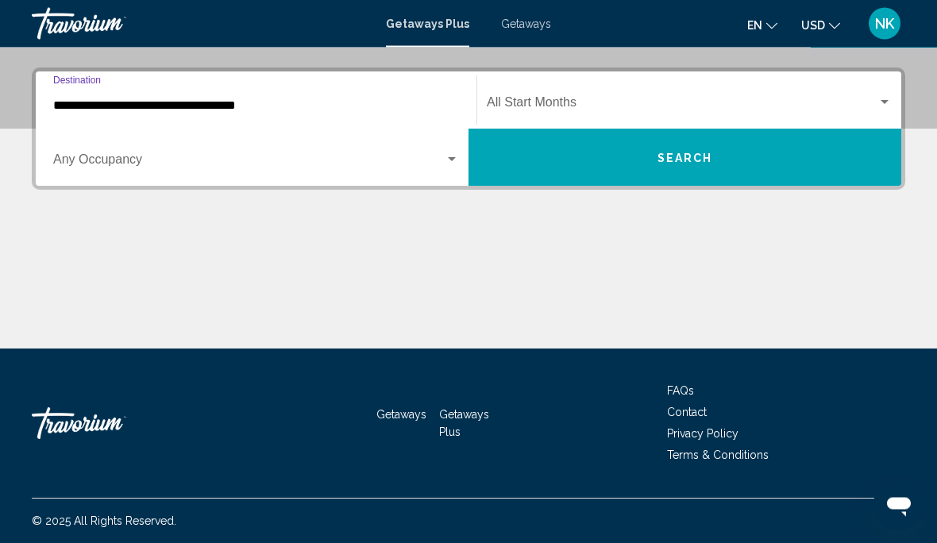
scroll to position [348, 0]
click at [188, 100] on input "**********" at bounding box center [256, 105] width 406 height 14
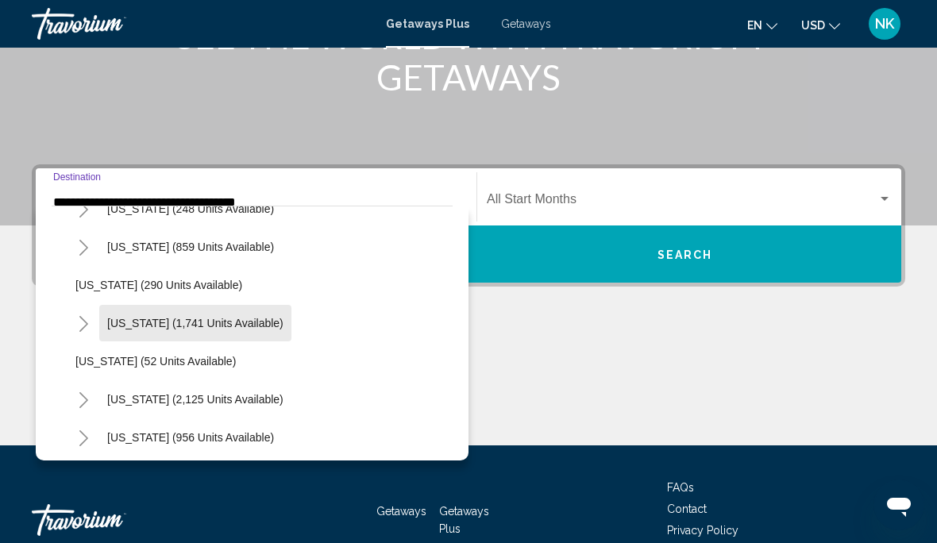
scroll to position [1128, 0]
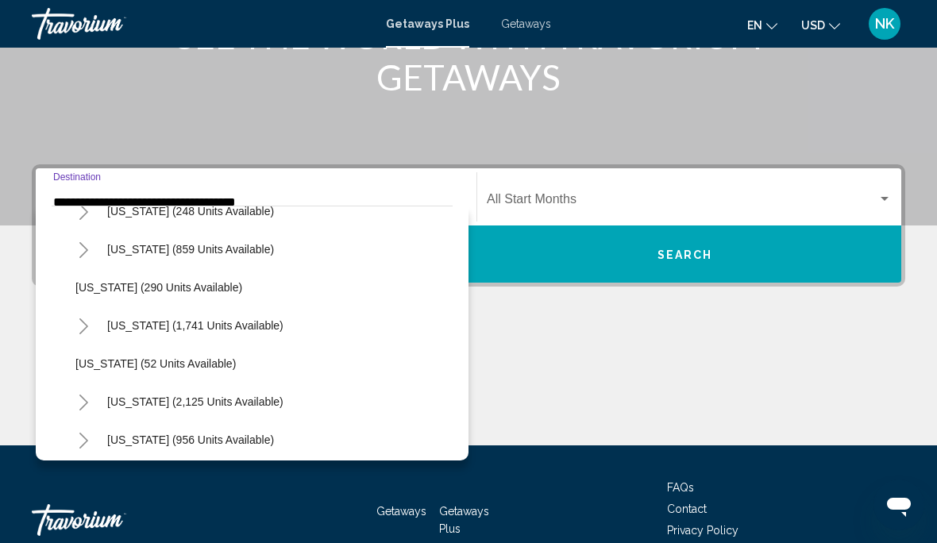
click at [160, 291] on span "[US_STATE] (290 units available)" at bounding box center [158, 287] width 167 height 13
type input "**********"
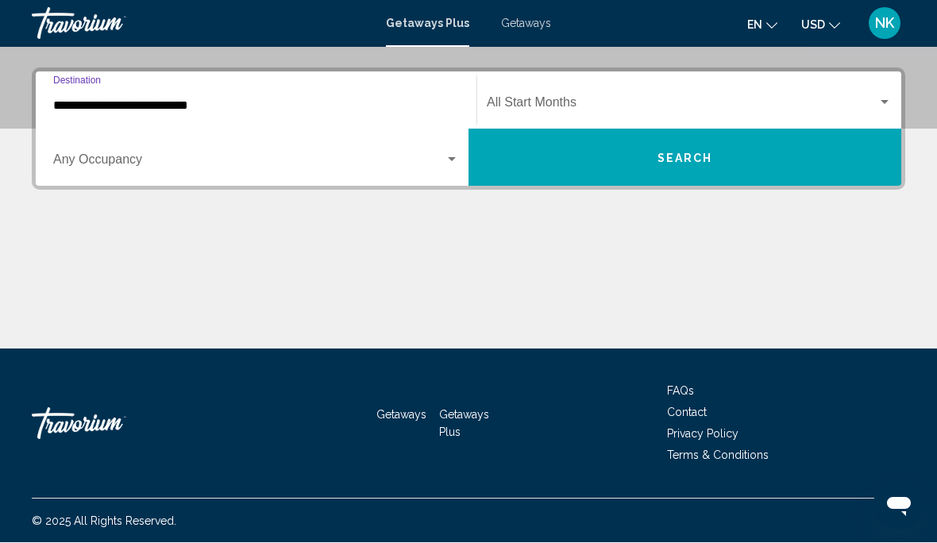
scroll to position [348, 0]
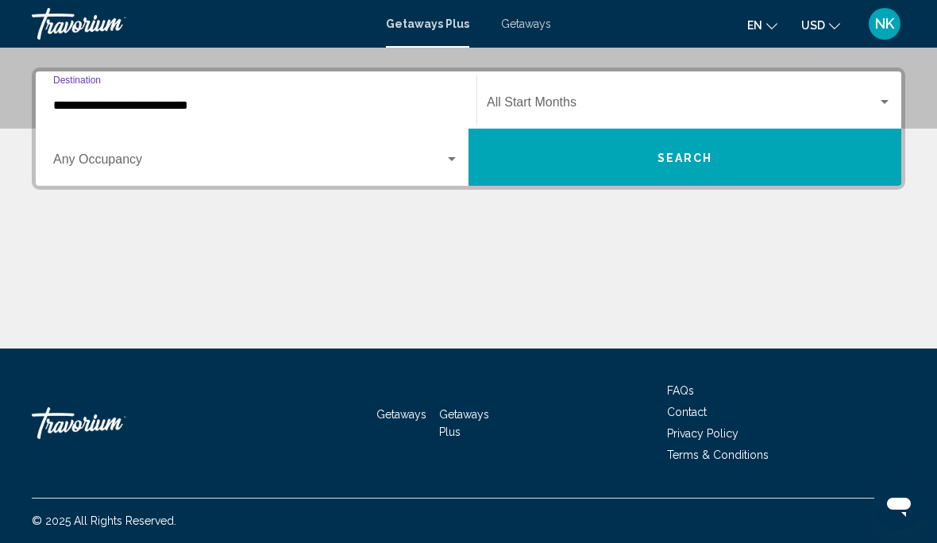
click at [539, 93] on div "Start Month All Start Months" at bounding box center [689, 100] width 405 height 50
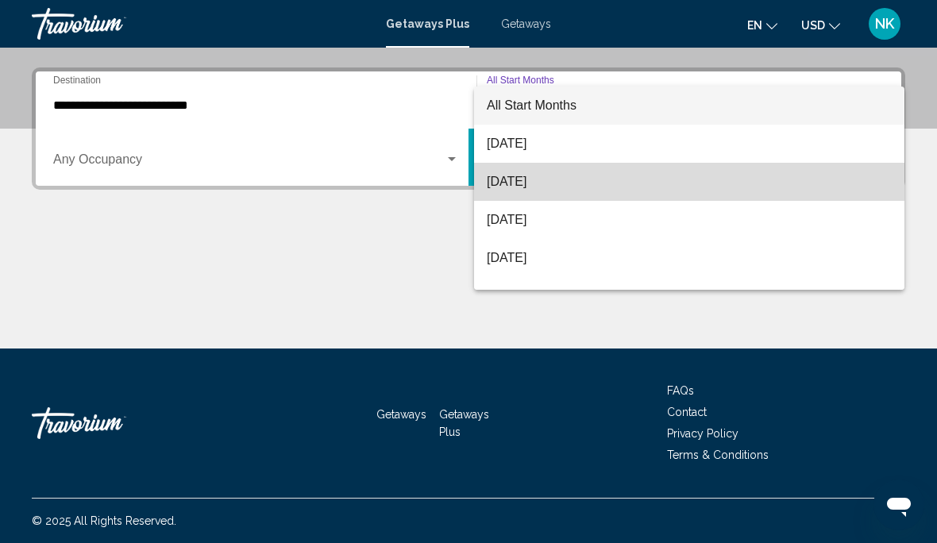
click at [571, 181] on span "[DATE]" at bounding box center [689, 182] width 405 height 38
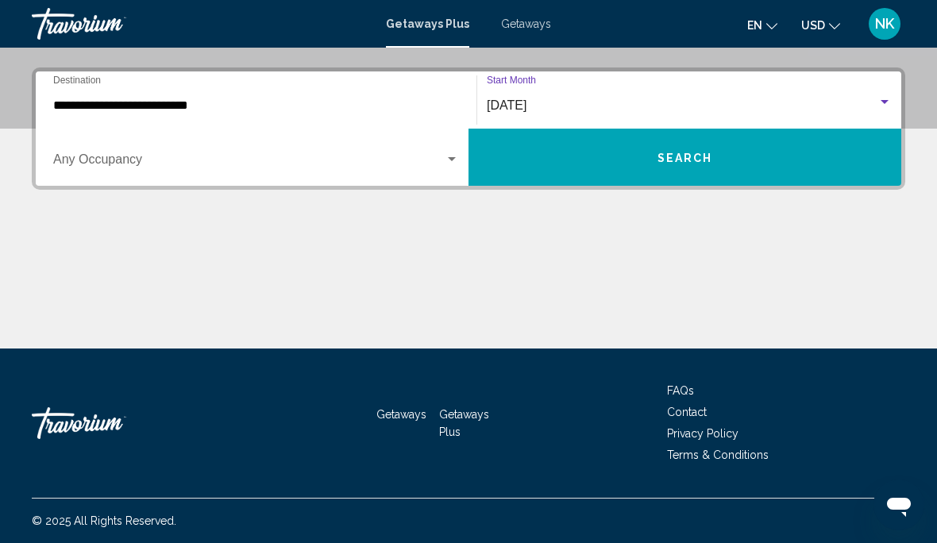
click at [701, 155] on span "Search" at bounding box center [686, 158] width 56 height 13
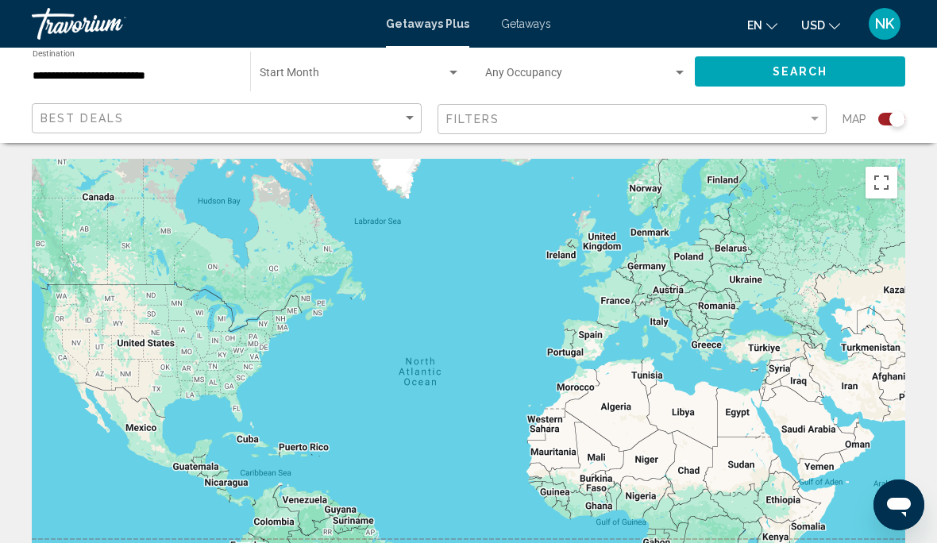
click at [316, 71] on span "Search widget" at bounding box center [353, 76] width 187 height 13
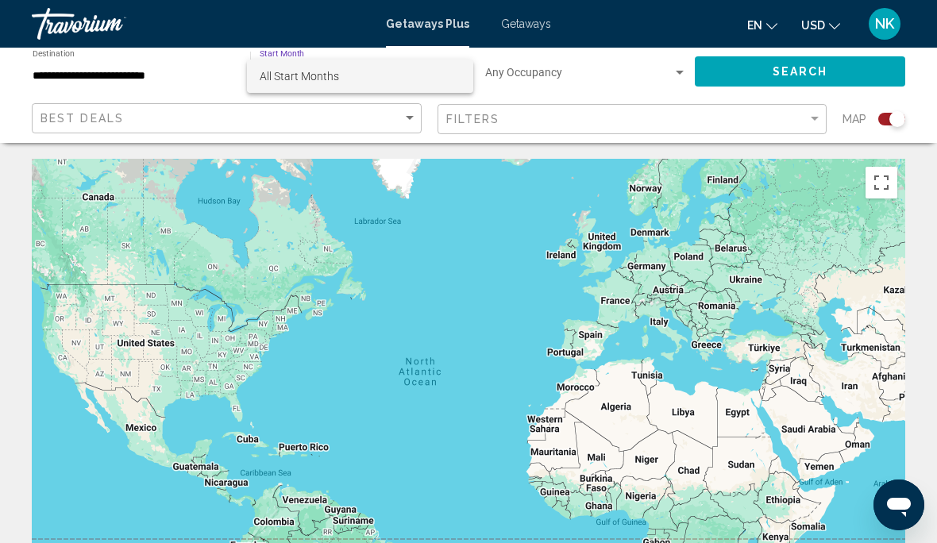
click at [348, 71] on span "All Start Months" at bounding box center [360, 76] width 201 height 33
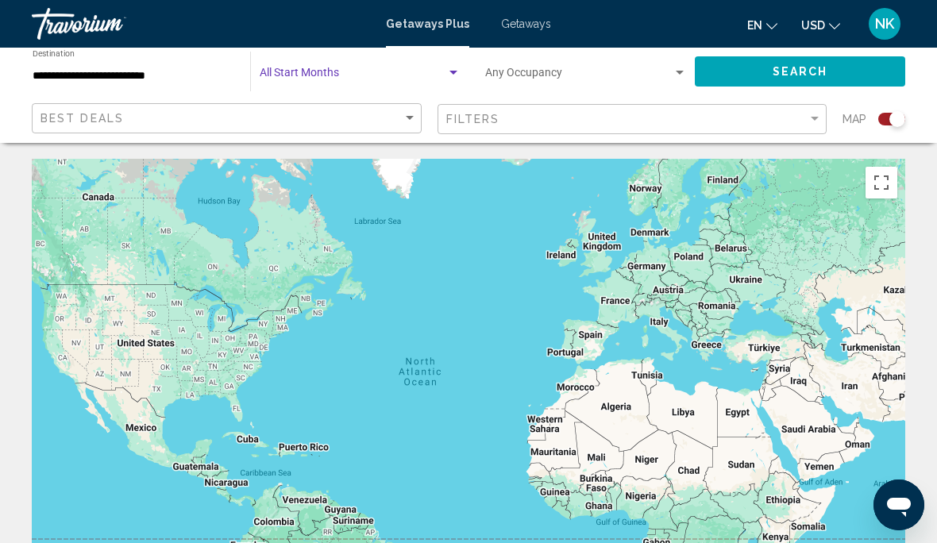
click at [322, 71] on span "Search widget" at bounding box center [353, 76] width 187 height 13
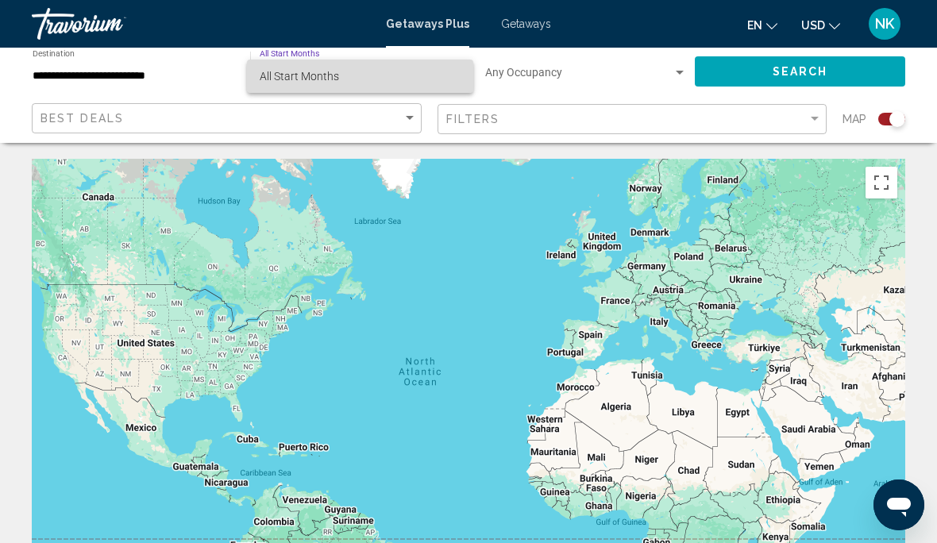
click at [341, 71] on span "All Start Months" at bounding box center [360, 76] width 201 height 33
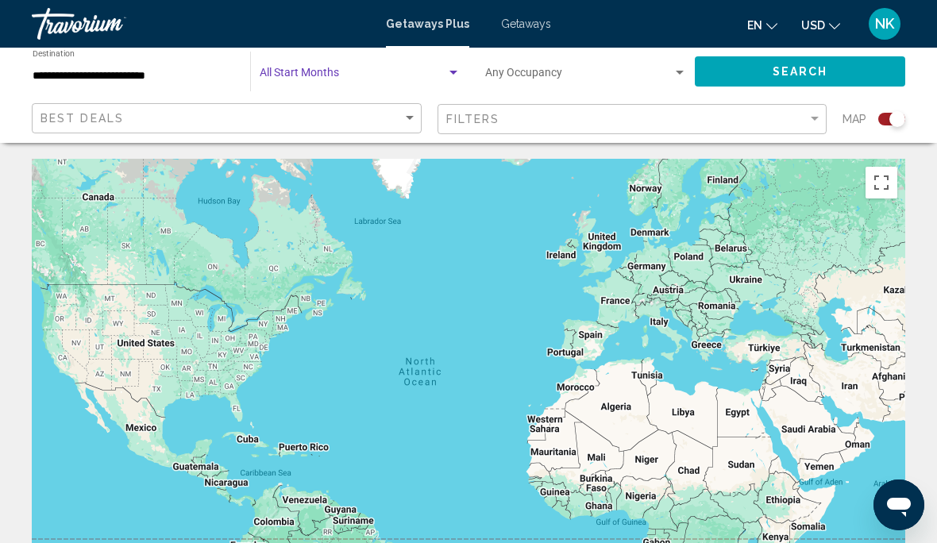
click at [792, 69] on span "Search" at bounding box center [801, 72] width 56 height 13
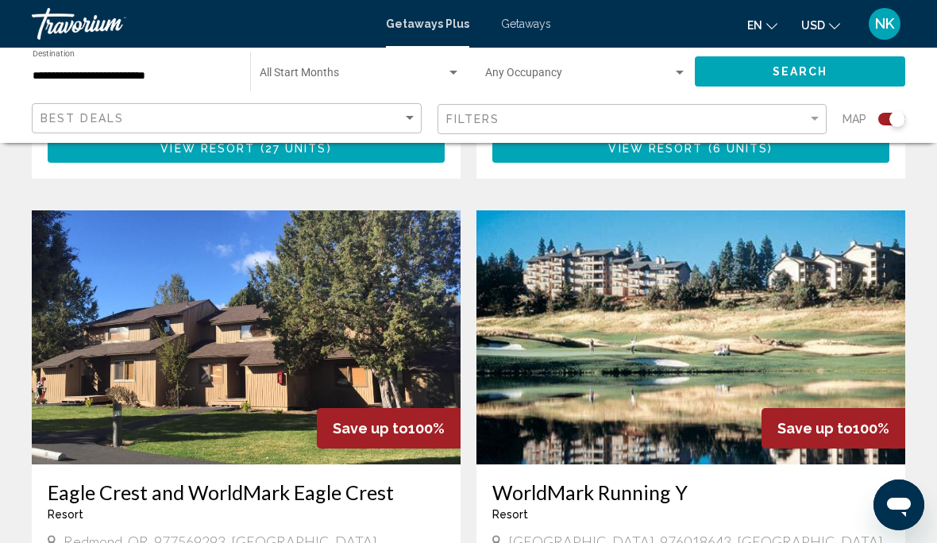
scroll to position [1080, 0]
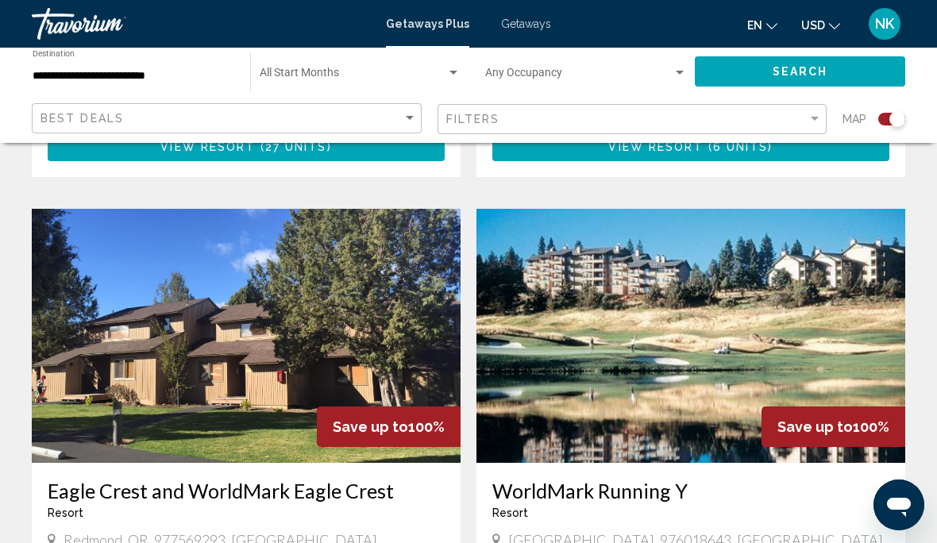
click at [276, 314] on img "Main content" at bounding box center [246, 336] width 429 height 254
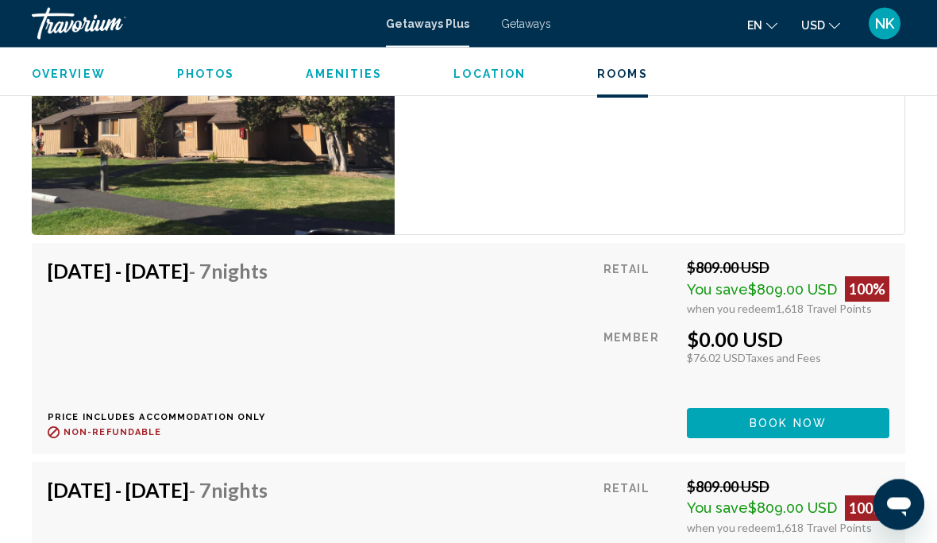
scroll to position [2995, 0]
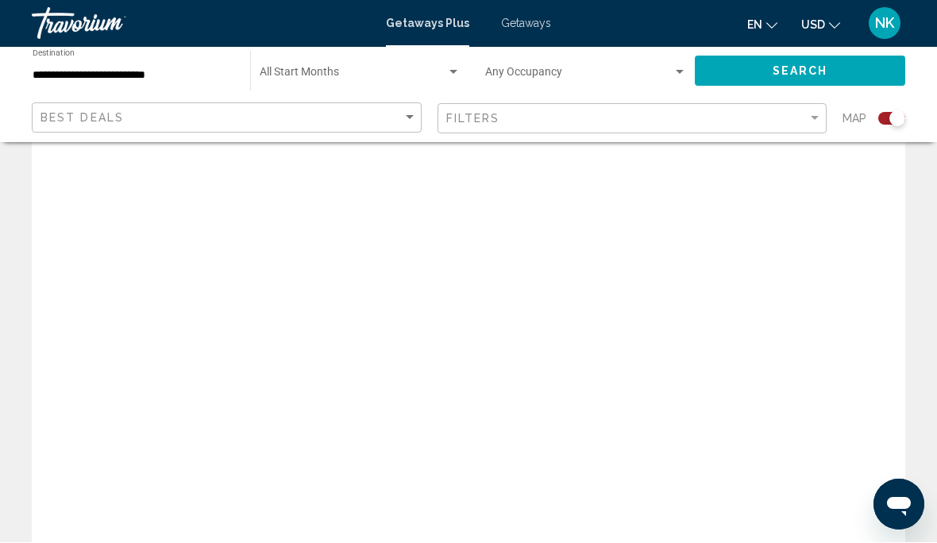
scroll to position [63, 0]
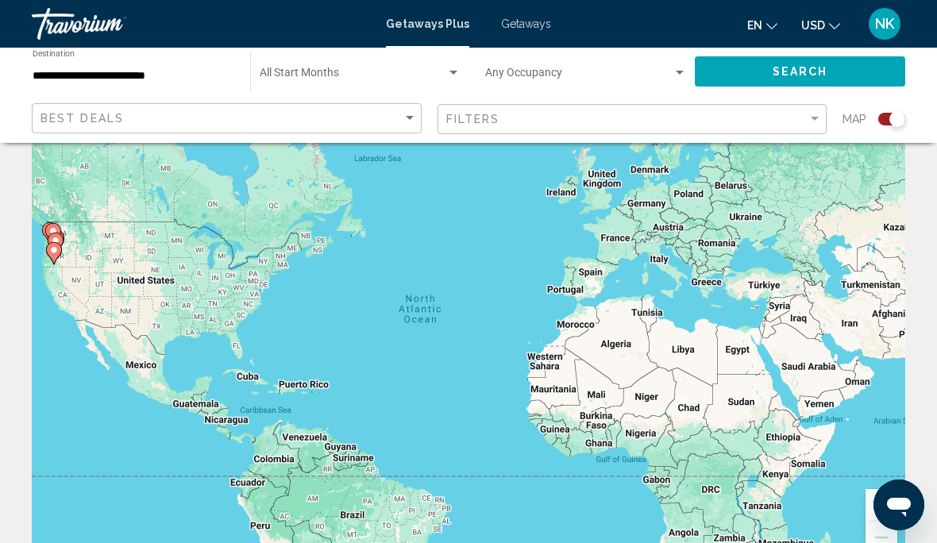
click at [312, 65] on div "Start Month All Start Months" at bounding box center [360, 72] width 201 height 44
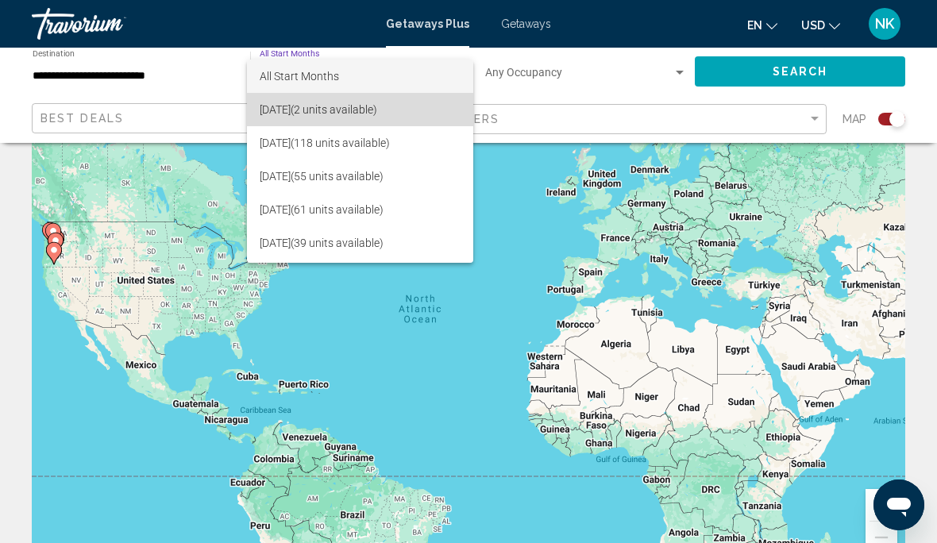
click at [384, 108] on span "[DATE] (2 units available)" at bounding box center [360, 109] width 201 height 33
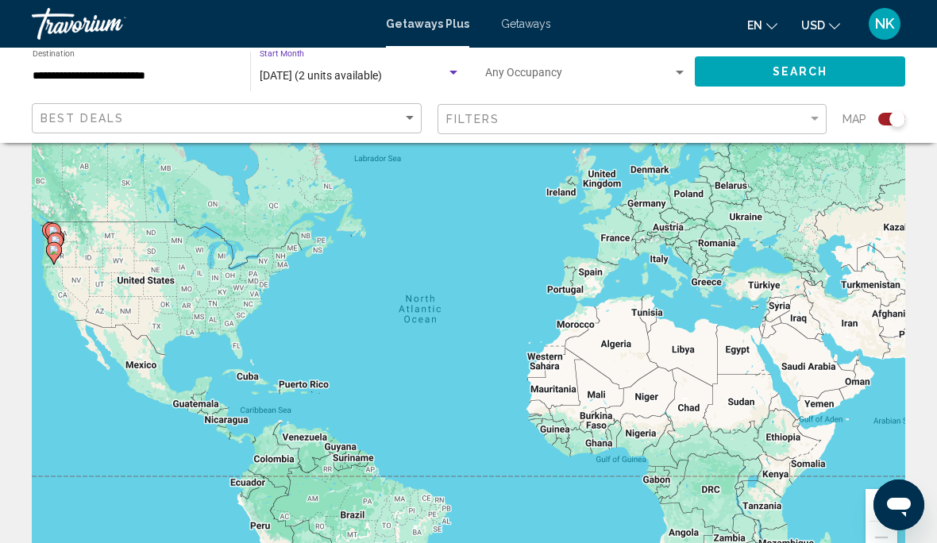
click at [807, 76] on span "Search" at bounding box center [801, 72] width 56 height 13
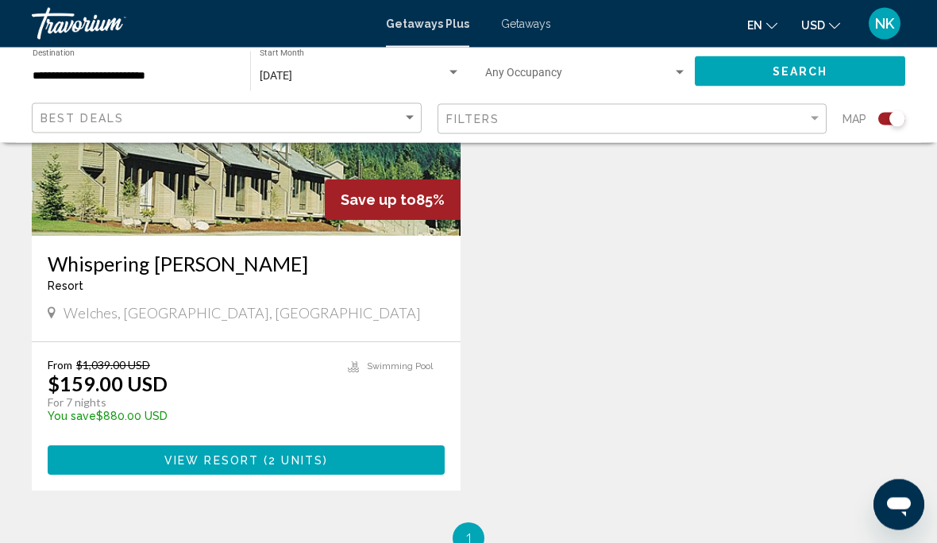
scroll to position [731, 0]
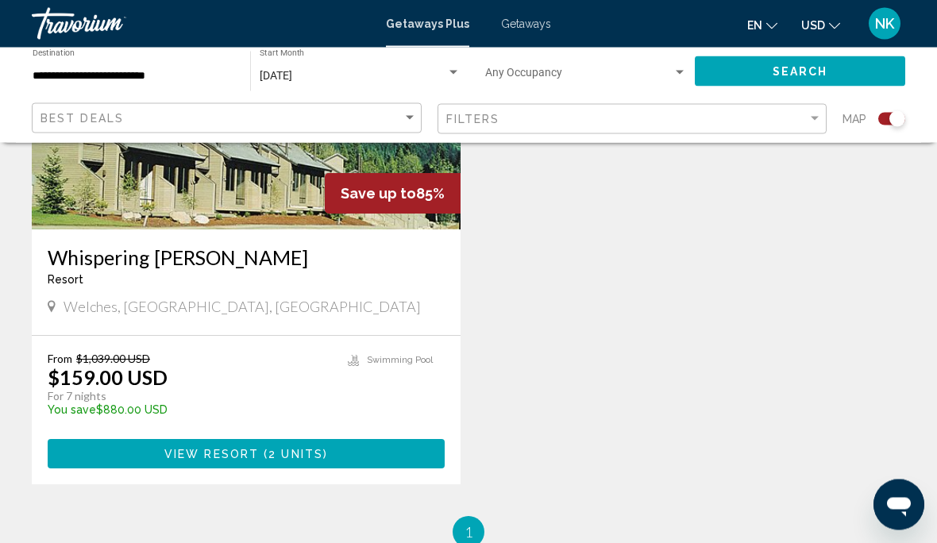
click at [255, 461] on span "View Resort" at bounding box center [211, 455] width 94 height 13
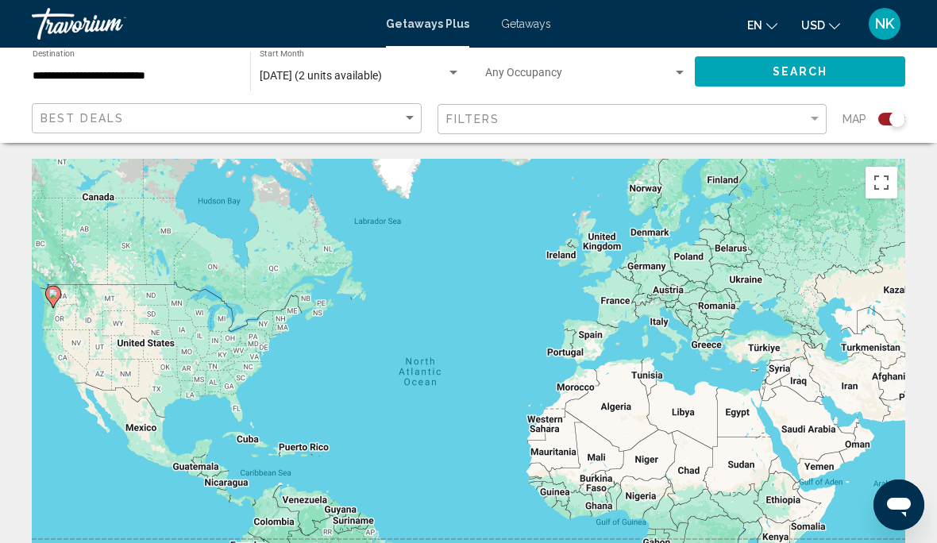
click at [150, 81] on input "**********" at bounding box center [134, 76] width 202 height 13
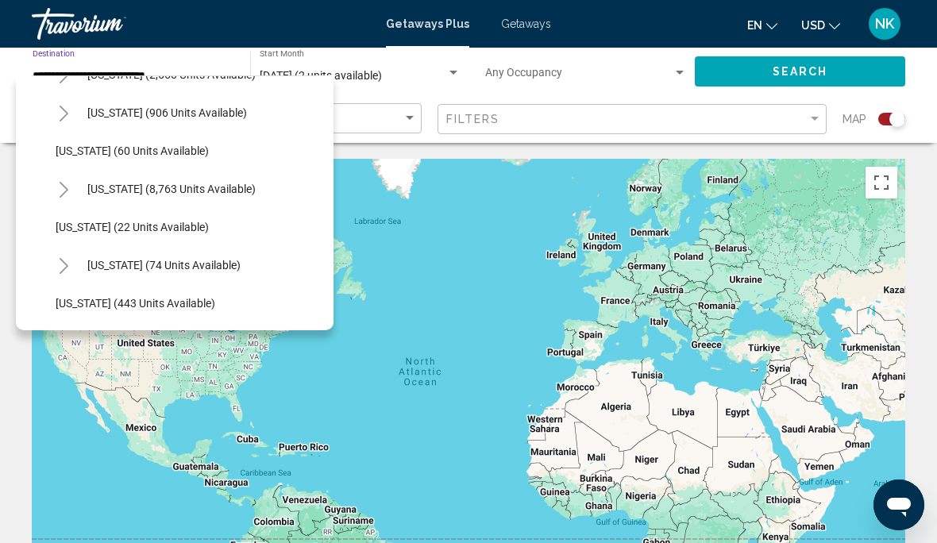
scroll to position [219, 0]
click at [201, 185] on span "[US_STATE] (8,763 units available)" at bounding box center [171, 189] width 168 height 13
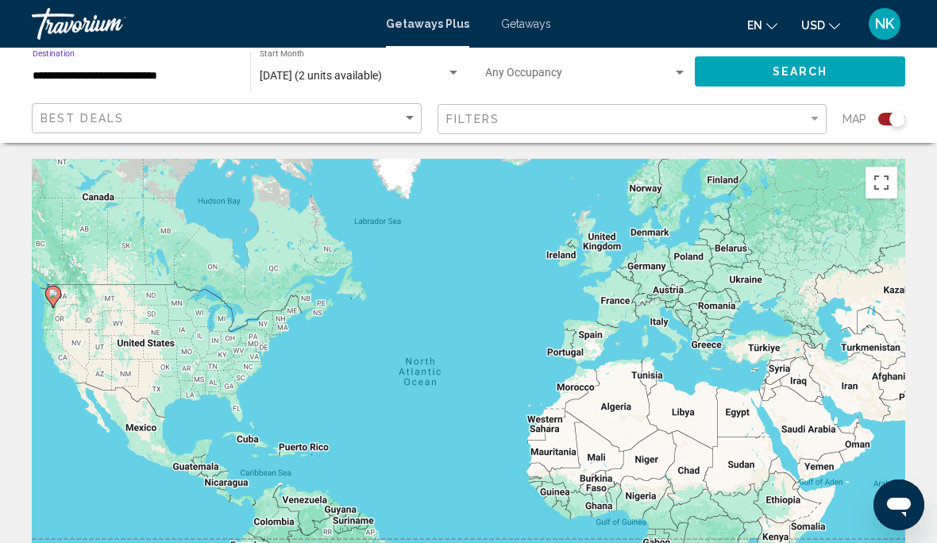
click at [343, 74] on span "[DATE] (2 units available)" at bounding box center [321, 75] width 122 height 13
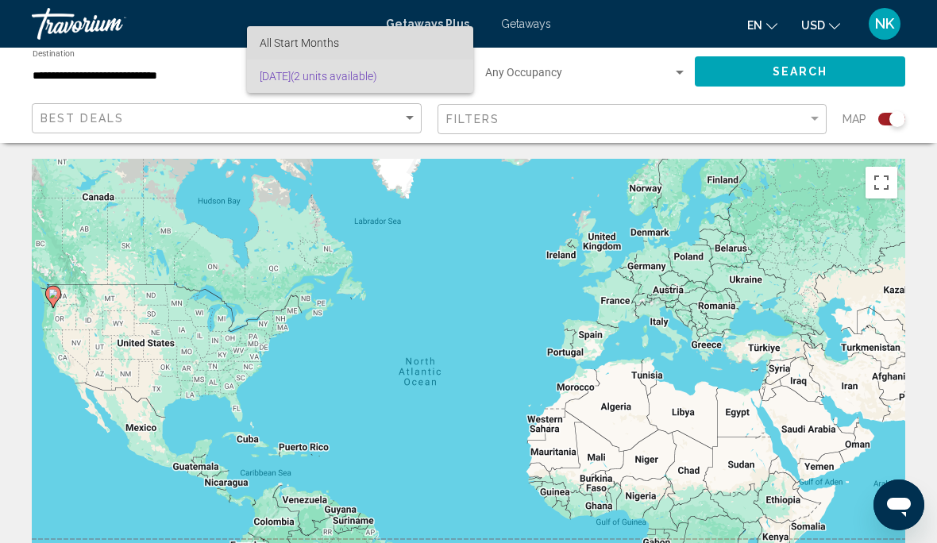
click at [379, 43] on span "All Start Months" at bounding box center [360, 42] width 201 height 33
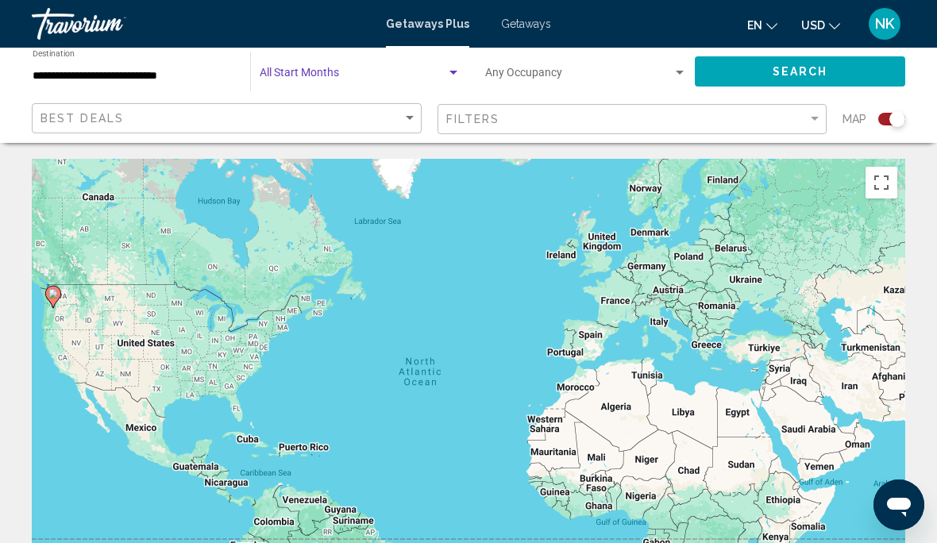
click at [317, 64] on div "Start Month All Start Months" at bounding box center [360, 72] width 201 height 44
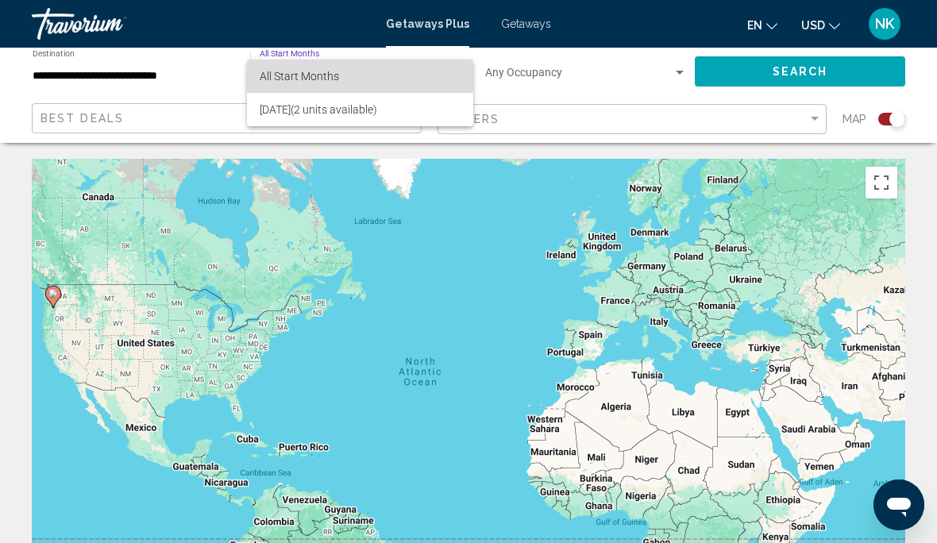
click at [294, 73] on span "All Start Months" at bounding box center [299, 76] width 79 height 13
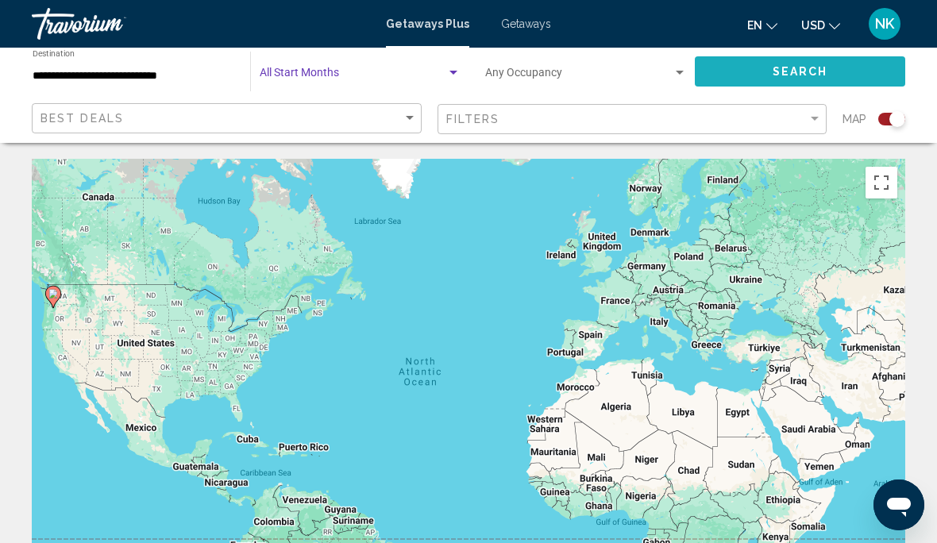
click at [790, 79] on span "Search" at bounding box center [801, 72] width 56 height 13
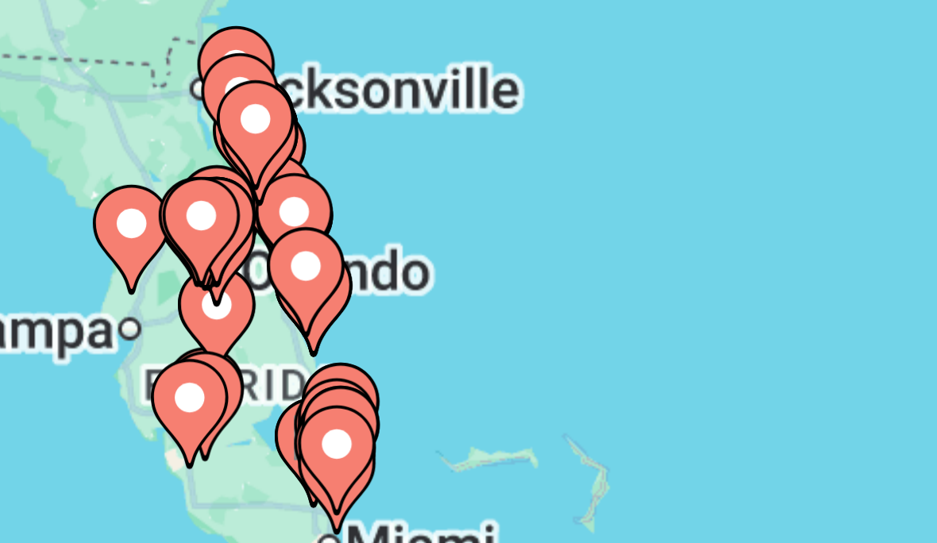
type input "**********"
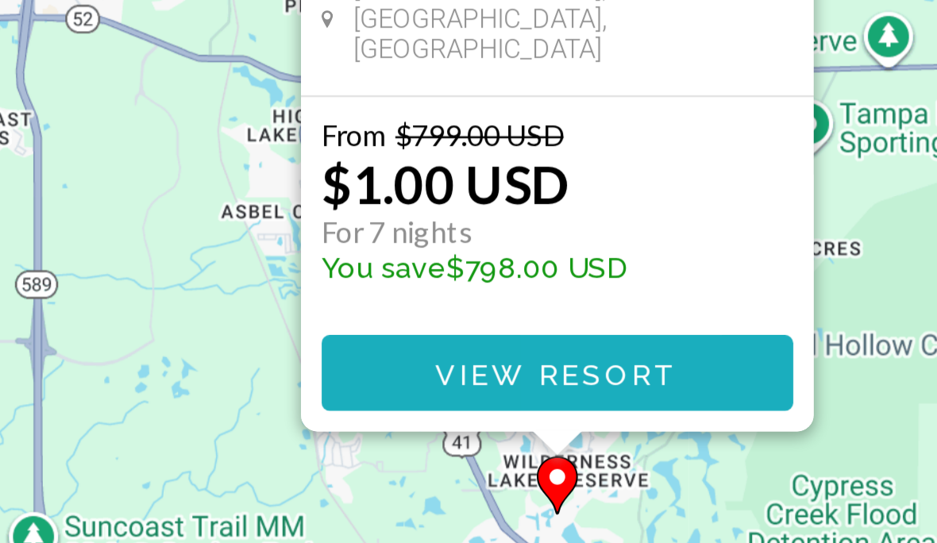
scroll to position [120, 0]
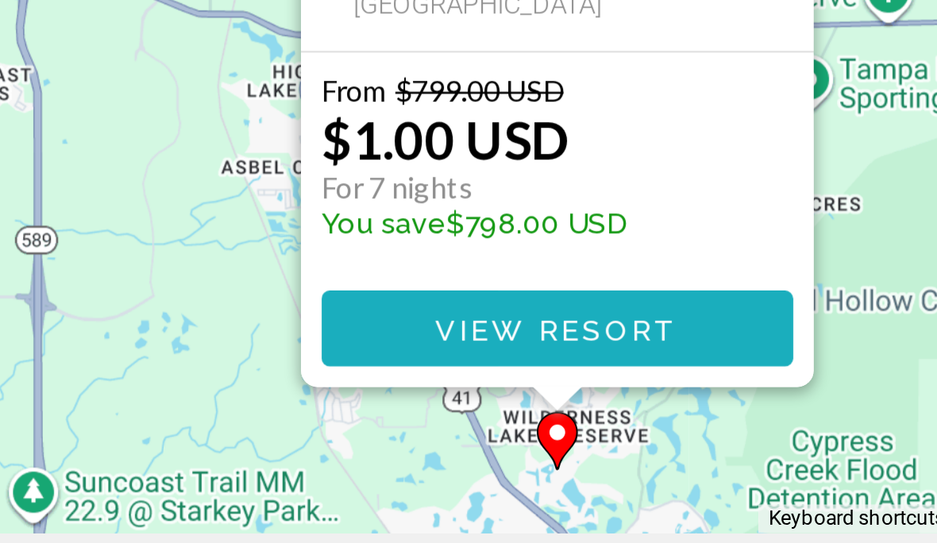
click at [551, 430] on span "View Resort" at bounding box center [598, 436] width 94 height 13
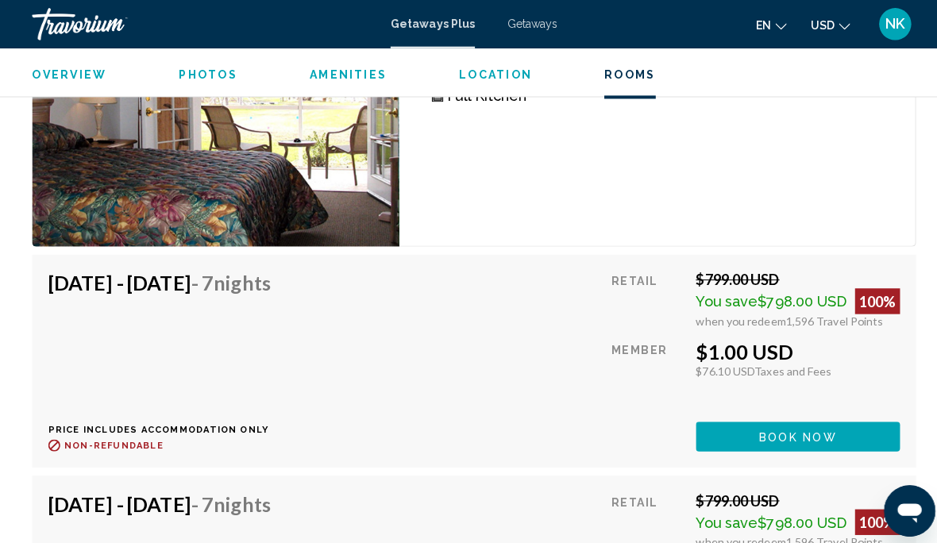
scroll to position [3435, 0]
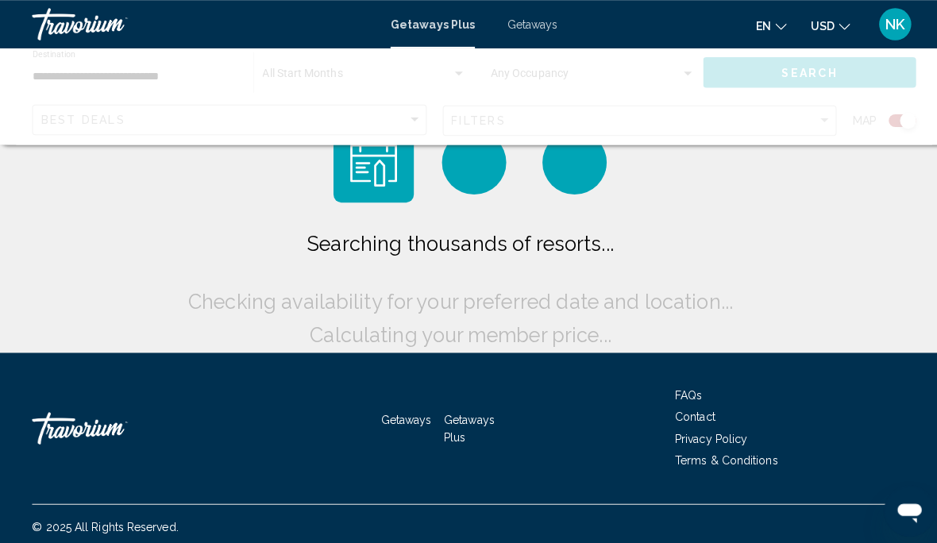
scroll to position [3, 0]
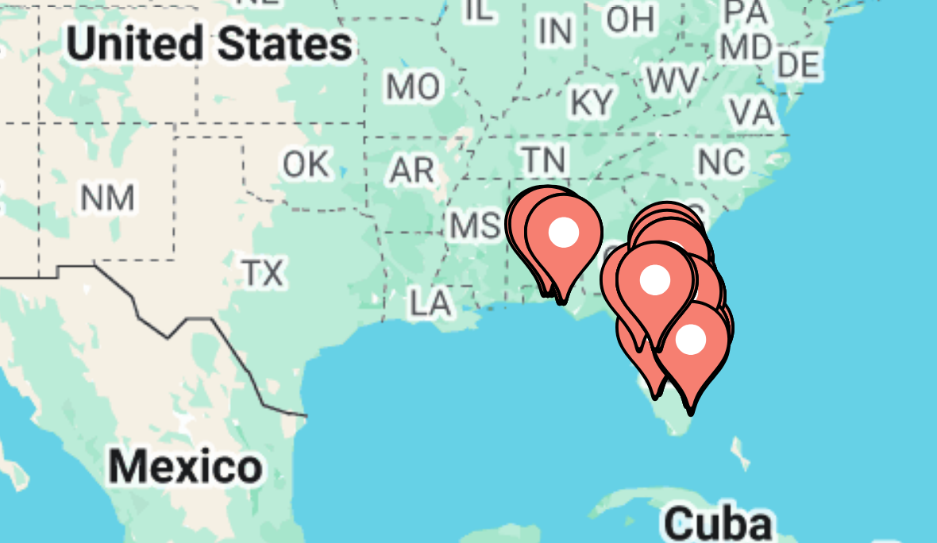
click at [248, 375] on image "Main content" at bounding box center [253, 380] width 10 height 10
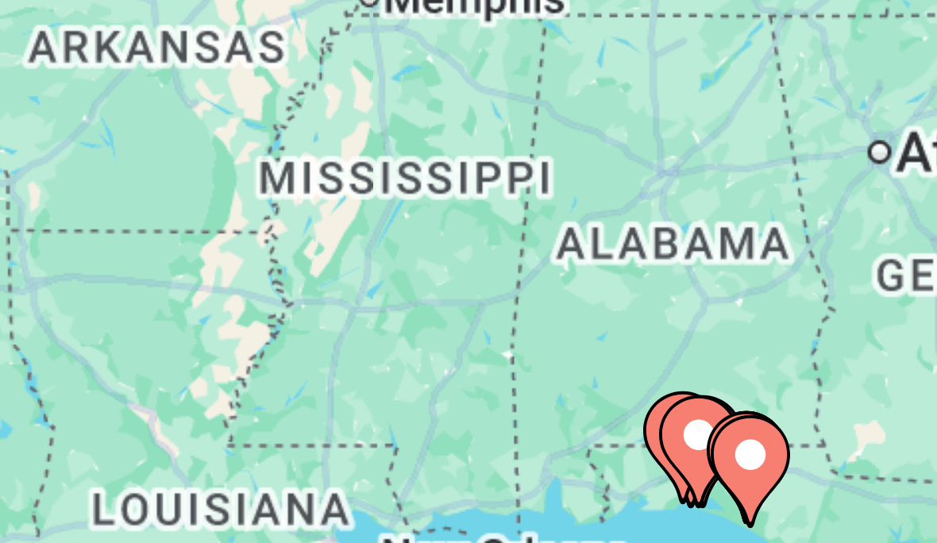
click at [509, 415] on image "Main content" at bounding box center [514, 420] width 10 height 10
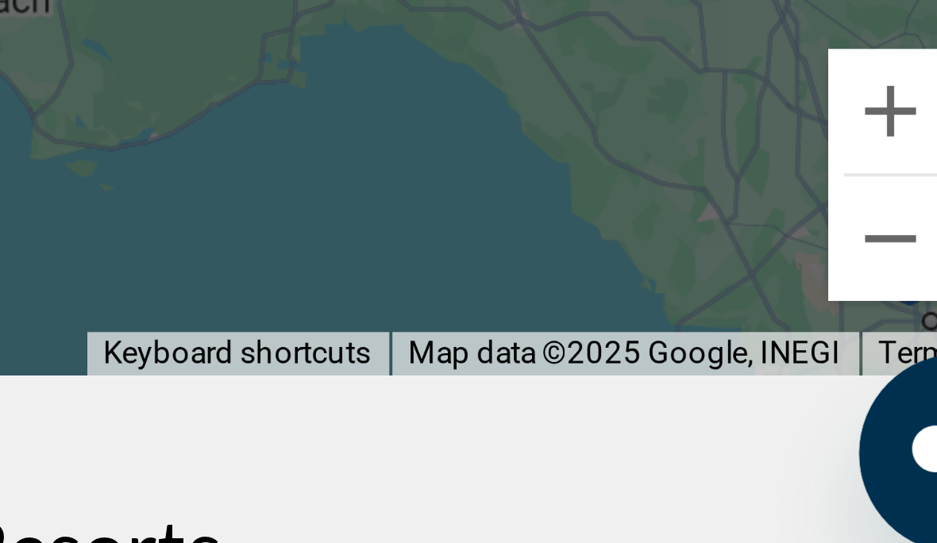
scroll to position [151, 0]
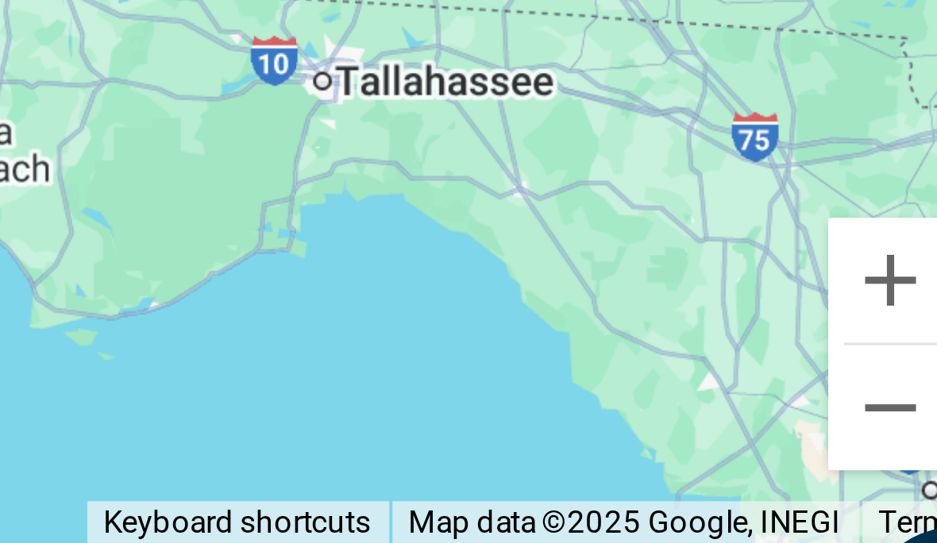
click at [866, 434] on button "Zoom out" at bounding box center [882, 450] width 32 height 32
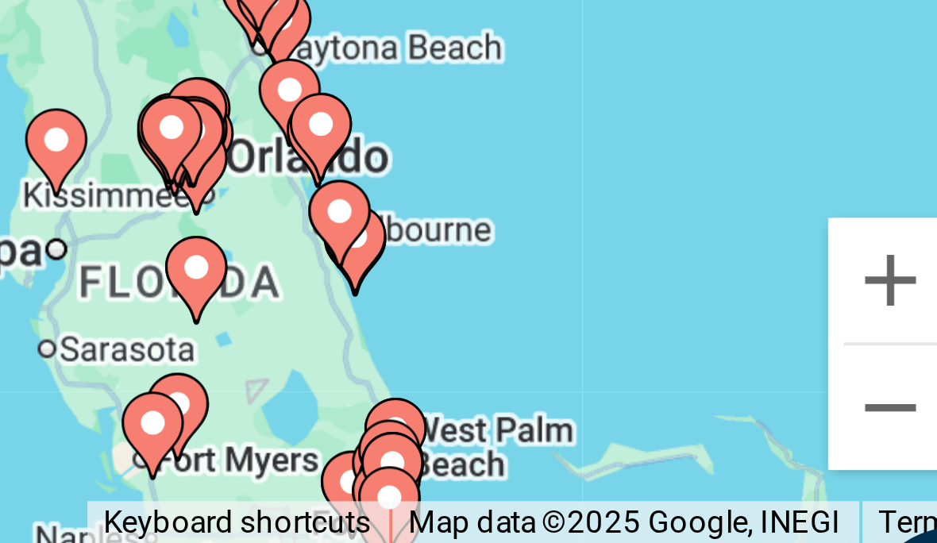
type input "**********"
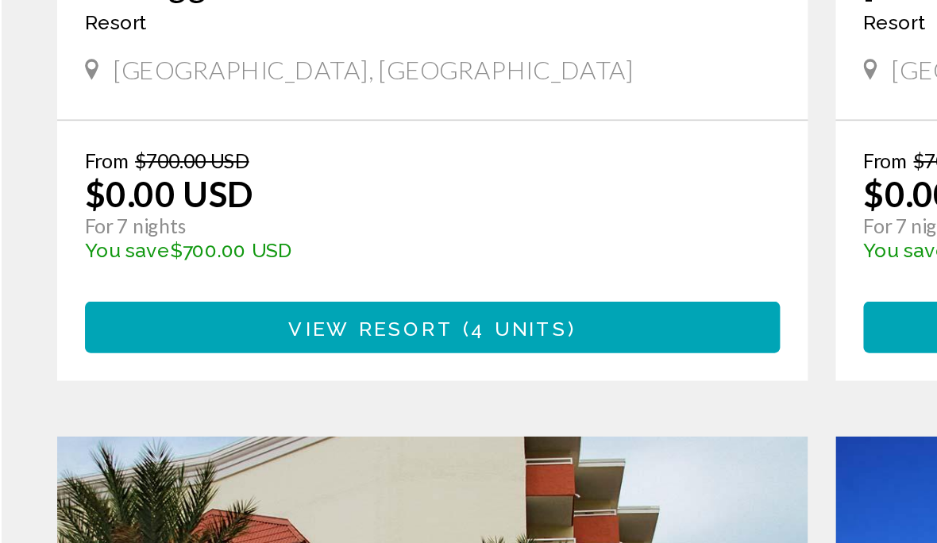
scroll to position [1884, 0]
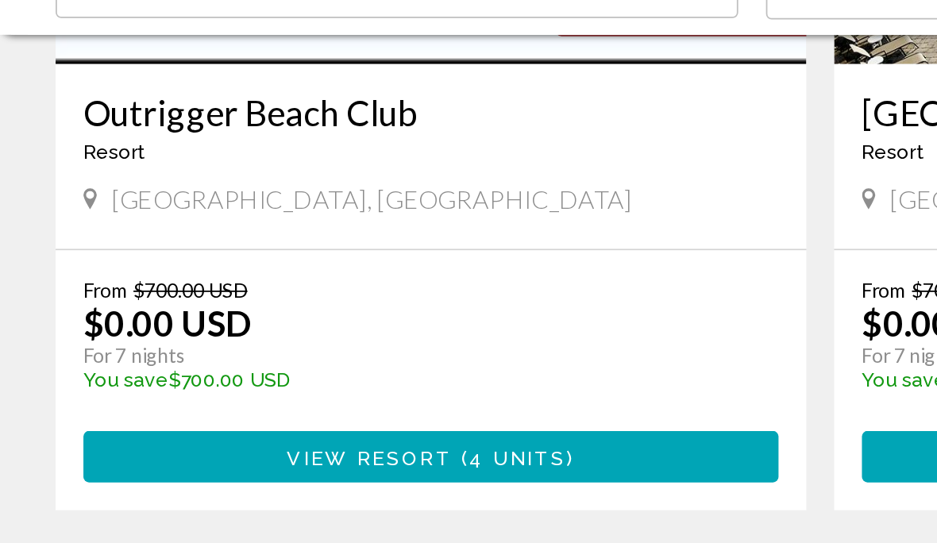
click at [149, 369] on button "View Resort ( 4 units )" at bounding box center [246, 383] width 397 height 29
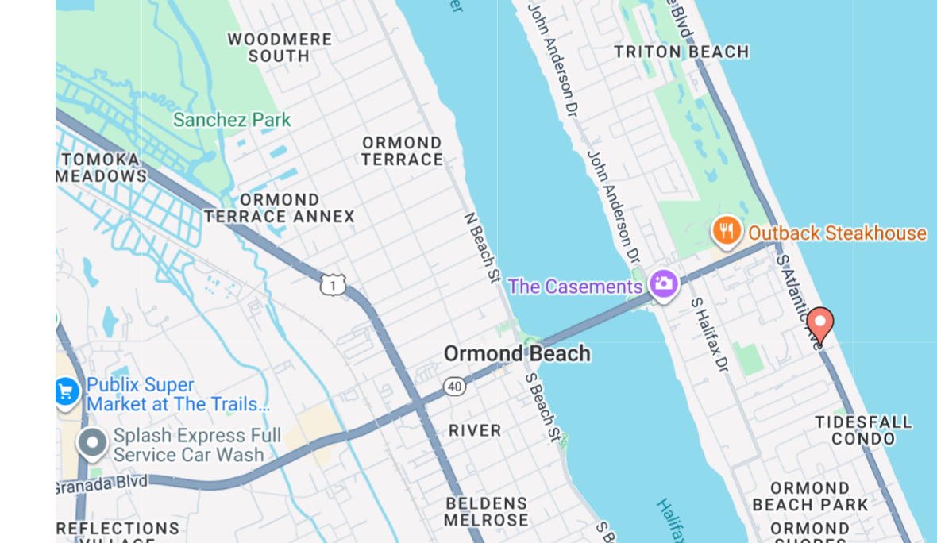
scroll to position [983, 0]
click at [471, 377] on image "Main content" at bounding box center [469, 382] width 10 height 10
click at [469, 376] on image "Main content" at bounding box center [469, 381] width 10 height 10
click at [470, 376] on image "Main content" at bounding box center [469, 381] width 10 height 10
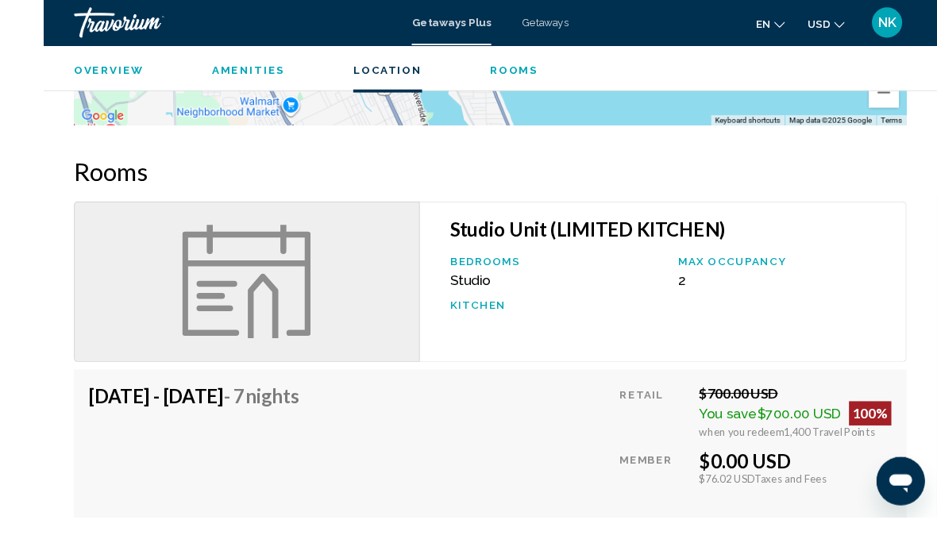
scroll to position [1556, 0]
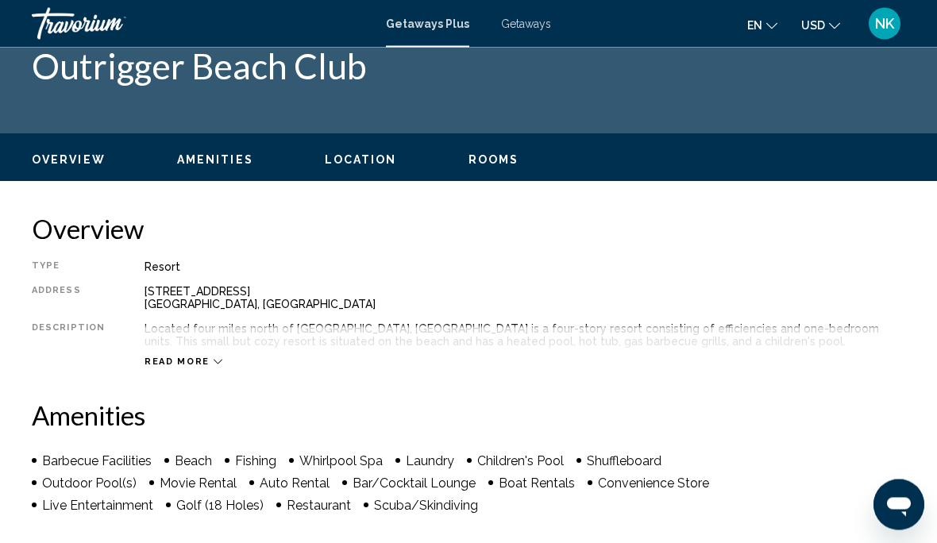
click at [357, 164] on span "Location" at bounding box center [361, 160] width 72 height 13
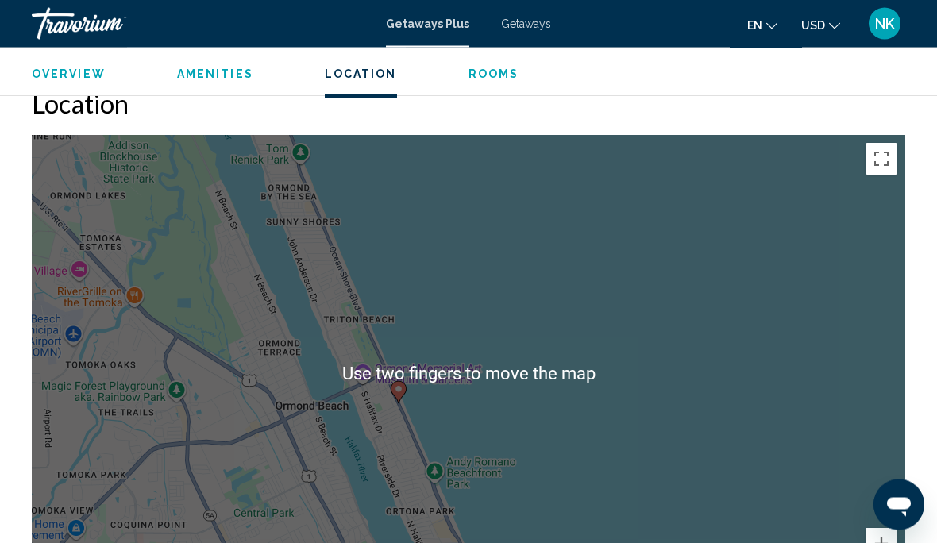
scroll to position [1014, 0]
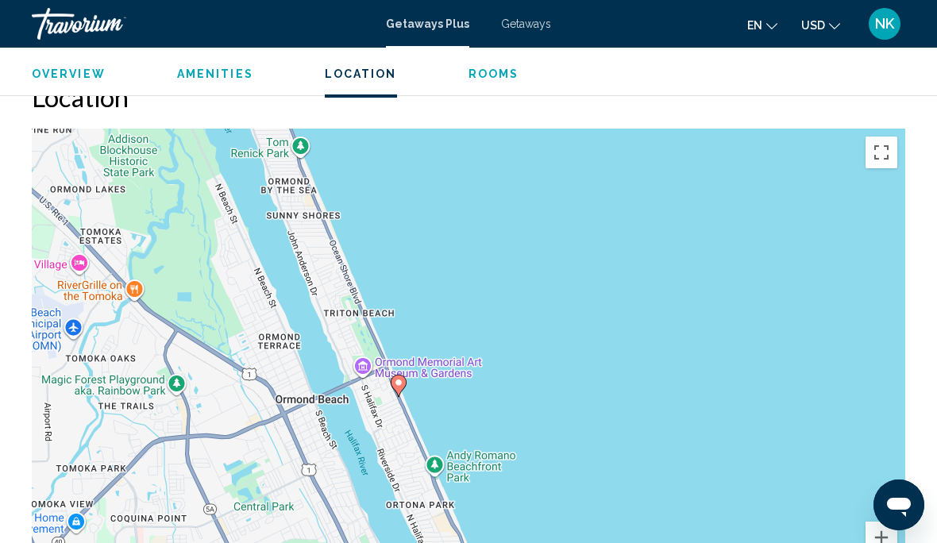
click at [876, 144] on button "Toggle fullscreen view" at bounding box center [882, 153] width 32 height 32
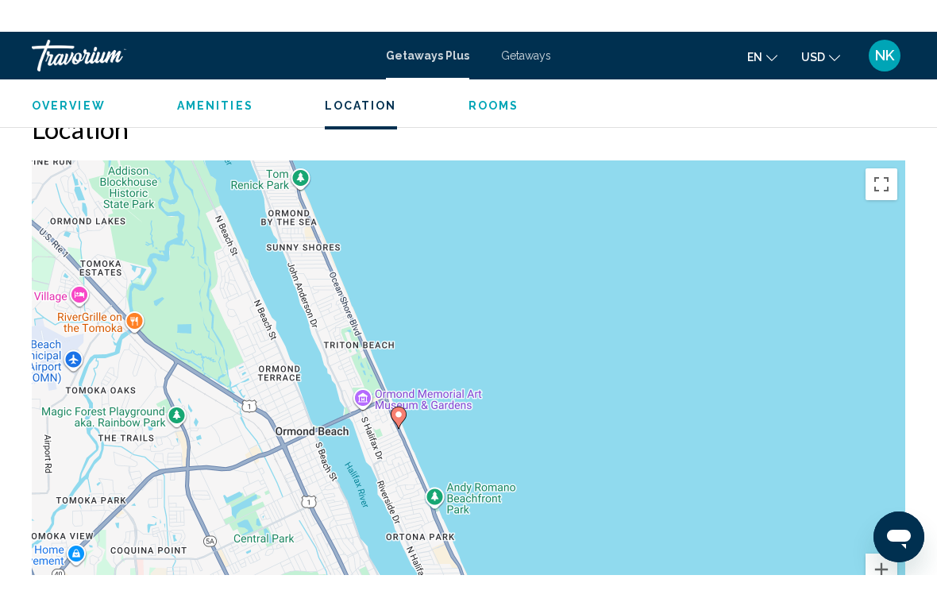
scroll to position [19, 0]
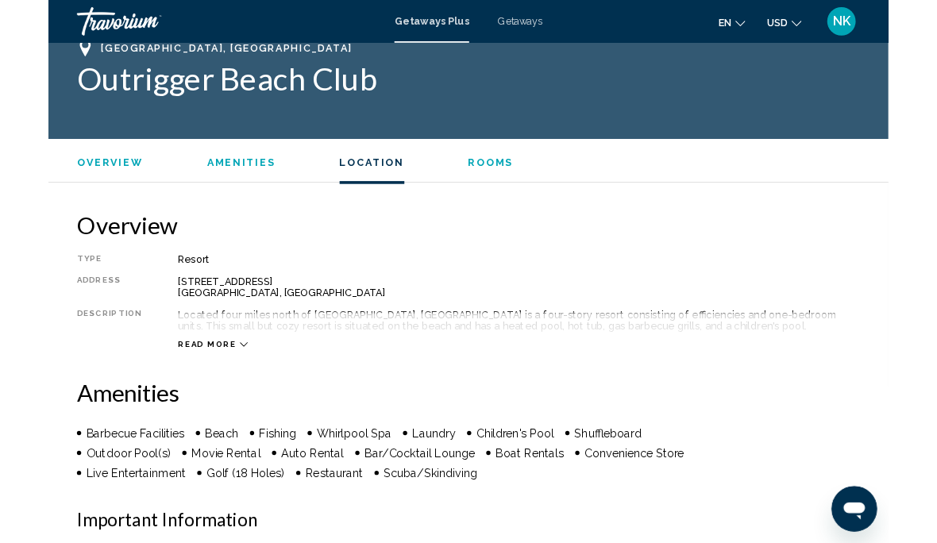
scroll to position [1091, 0]
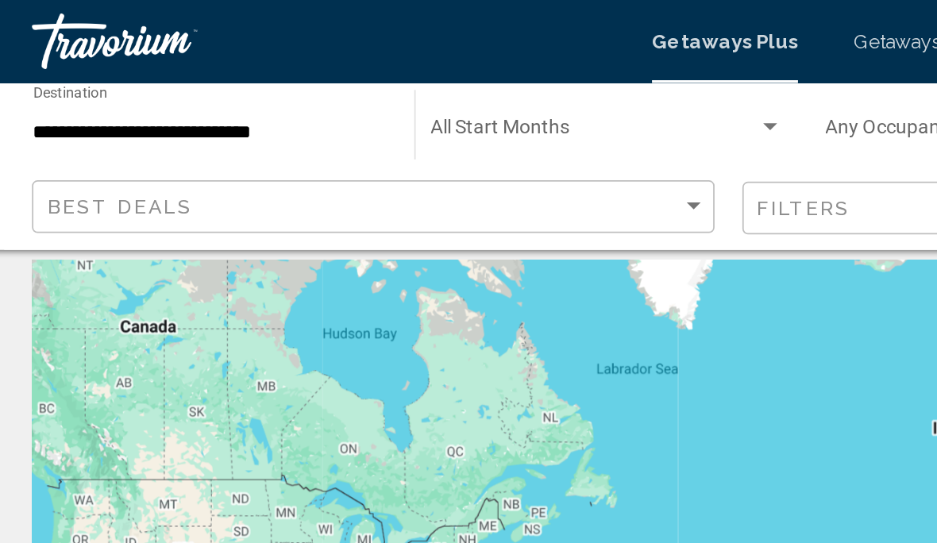
scroll to position [10, 0]
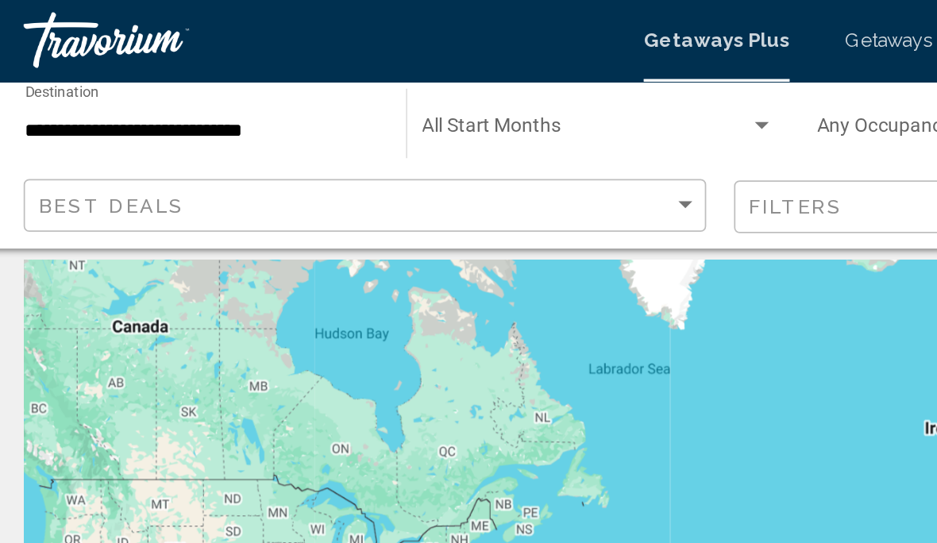
click at [271, 72] on span "Search widget" at bounding box center [353, 76] width 187 height 13
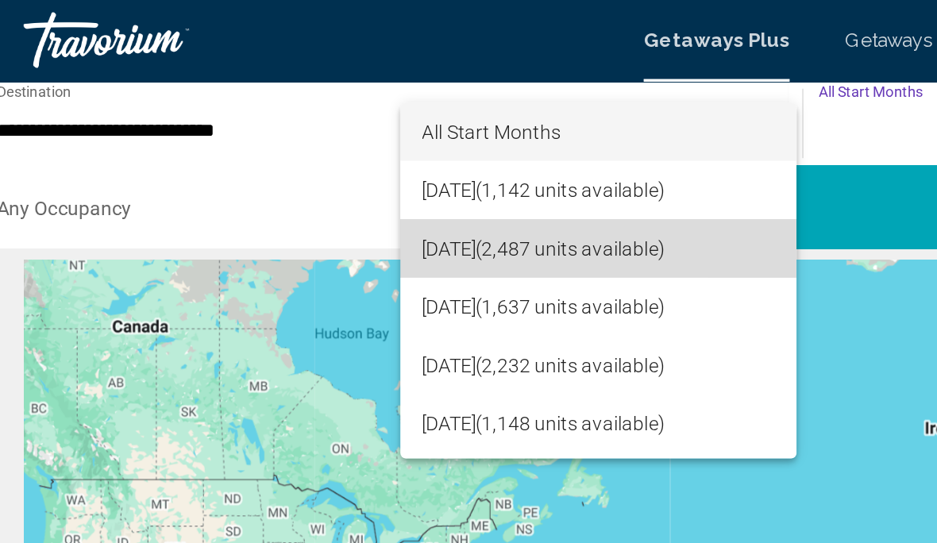
click at [264, 146] on span "September 2025 (2,487 units available)" at bounding box center [360, 142] width 201 height 33
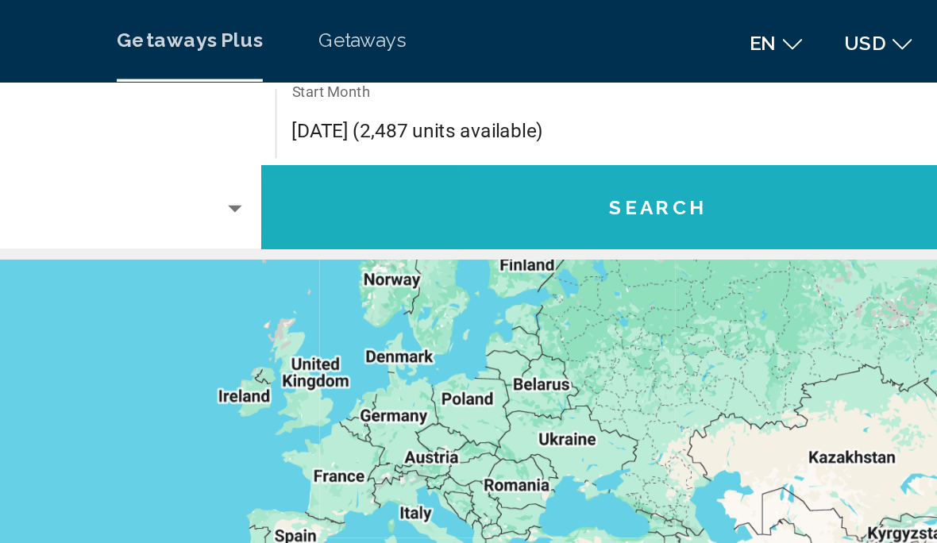
click at [469, 118] on button "Search" at bounding box center [695, 119] width 453 height 48
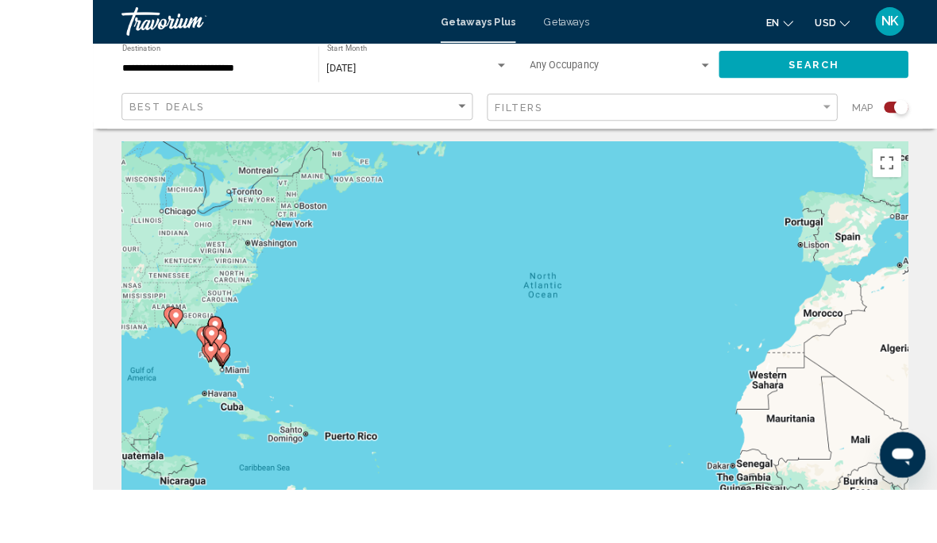
scroll to position [65, 0]
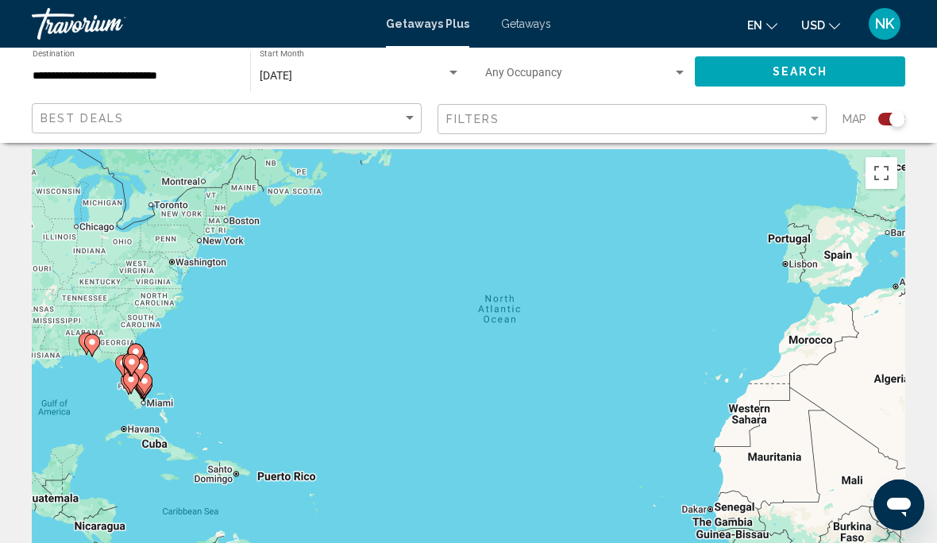
click at [885, 181] on button "Toggle fullscreen view" at bounding box center [882, 173] width 32 height 32
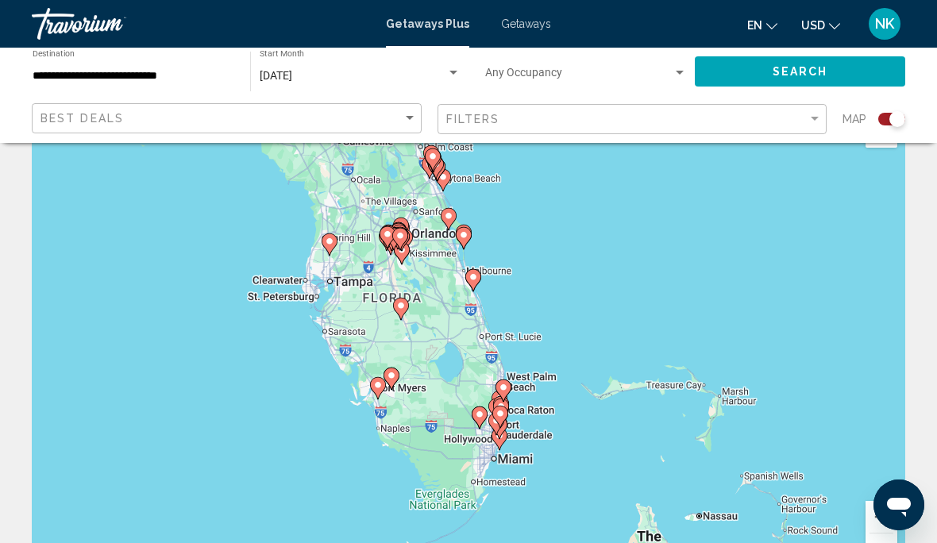
scroll to position [10, 0]
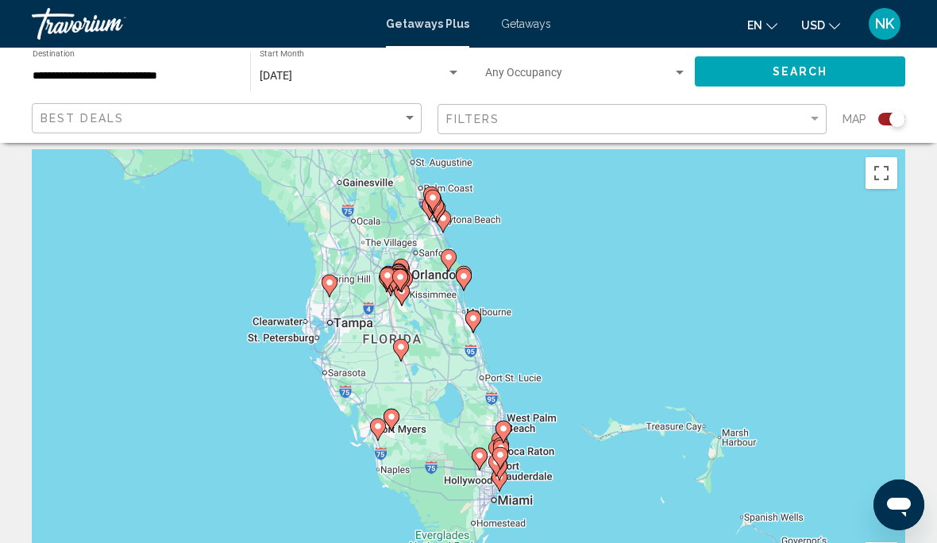
click at [84, 70] on input "**********" at bounding box center [134, 76] width 202 height 13
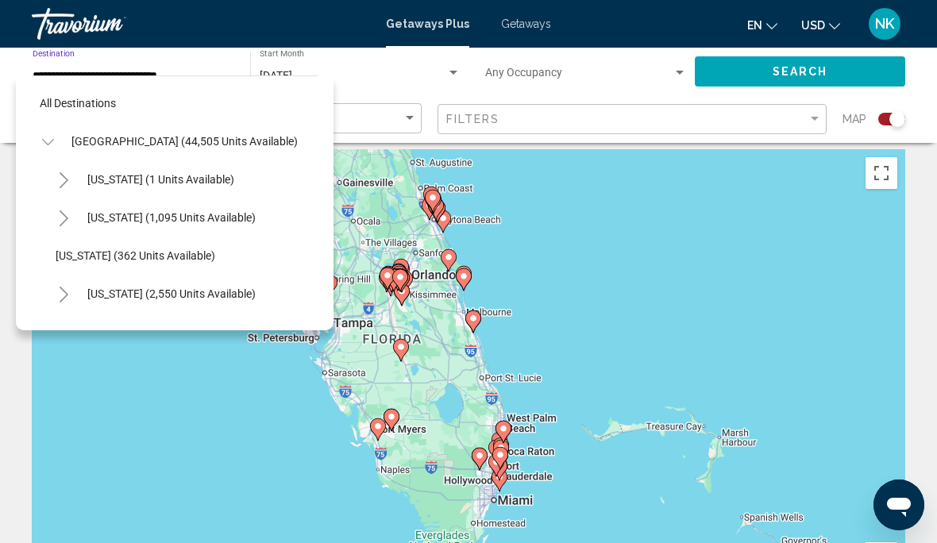
scroll to position [0, 0]
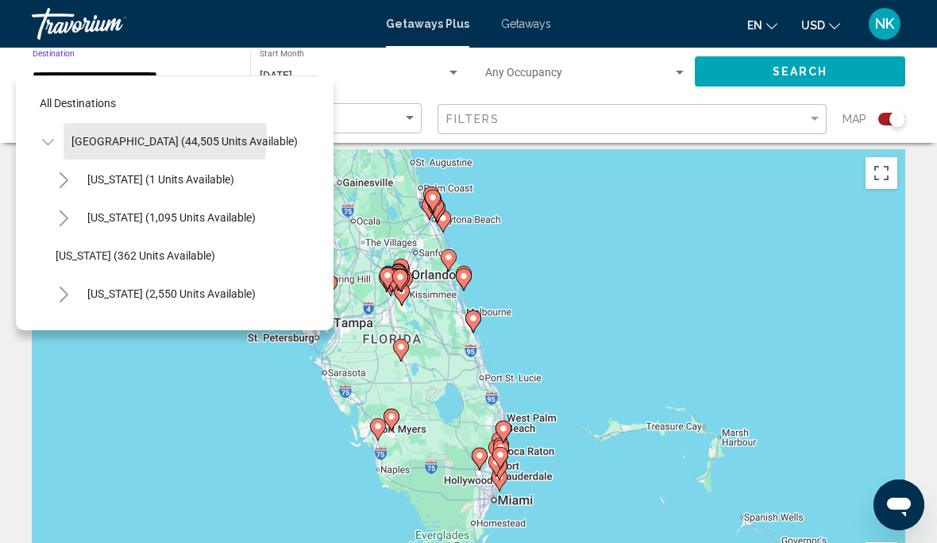
click at [109, 135] on span "[GEOGRAPHIC_DATA] (44,505 units available)" at bounding box center [184, 141] width 226 height 13
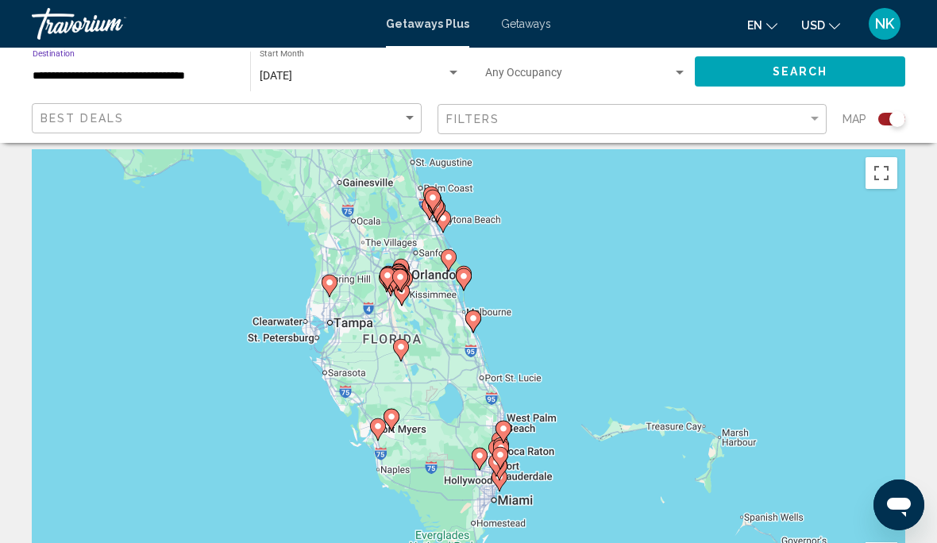
click at [83, 70] on input "**********" at bounding box center [134, 76] width 202 height 13
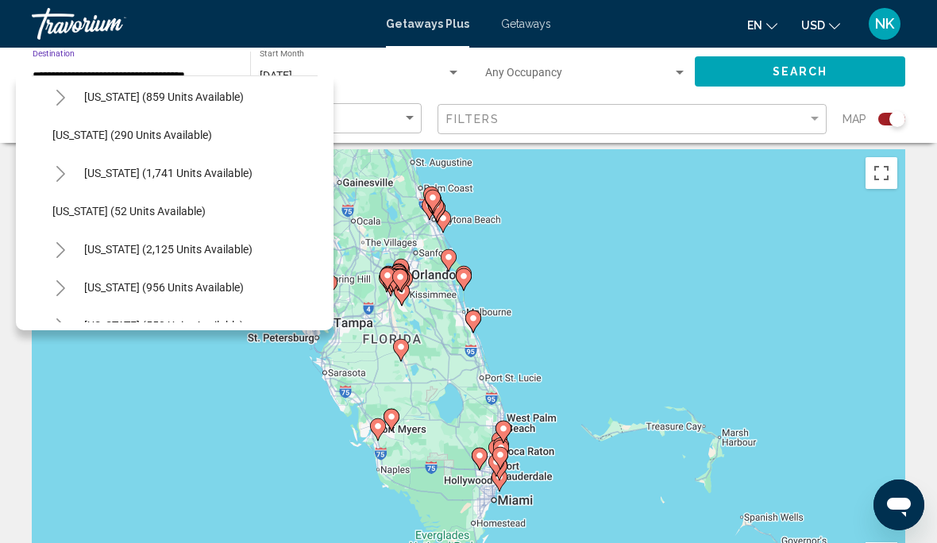
scroll to position [1340, 2]
click at [67, 134] on span "[US_STATE] (290 units available)" at bounding box center [133, 135] width 160 height 13
type input "**********"
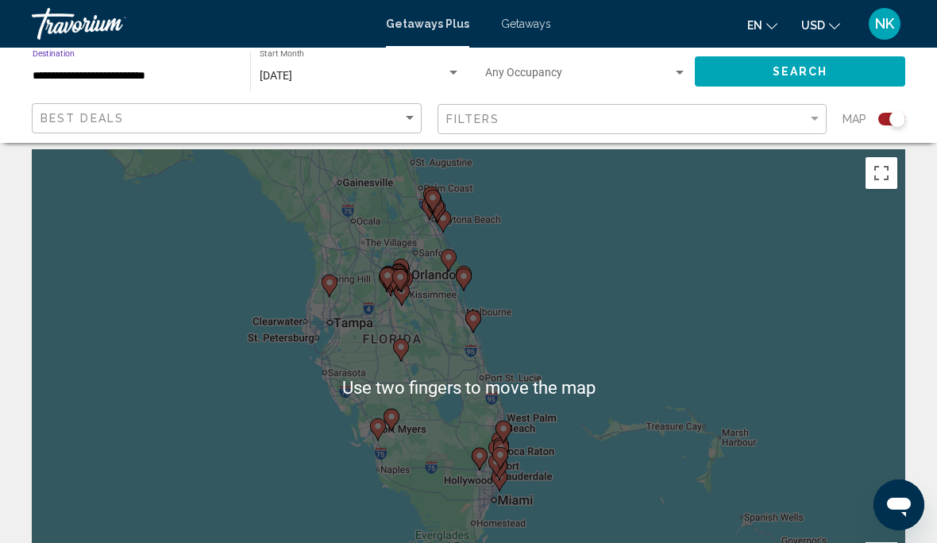
scroll to position [0, 0]
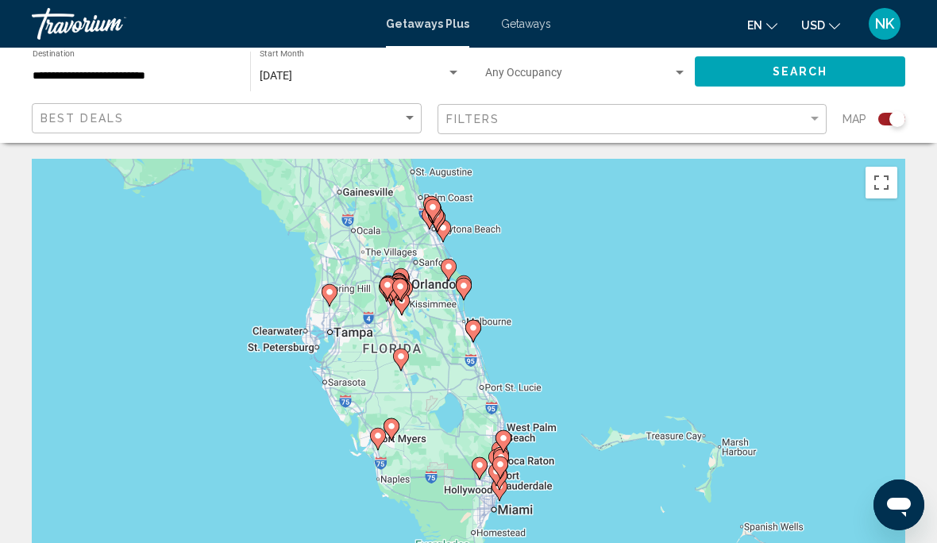
click at [292, 71] on span "[DATE]" at bounding box center [276, 75] width 33 height 13
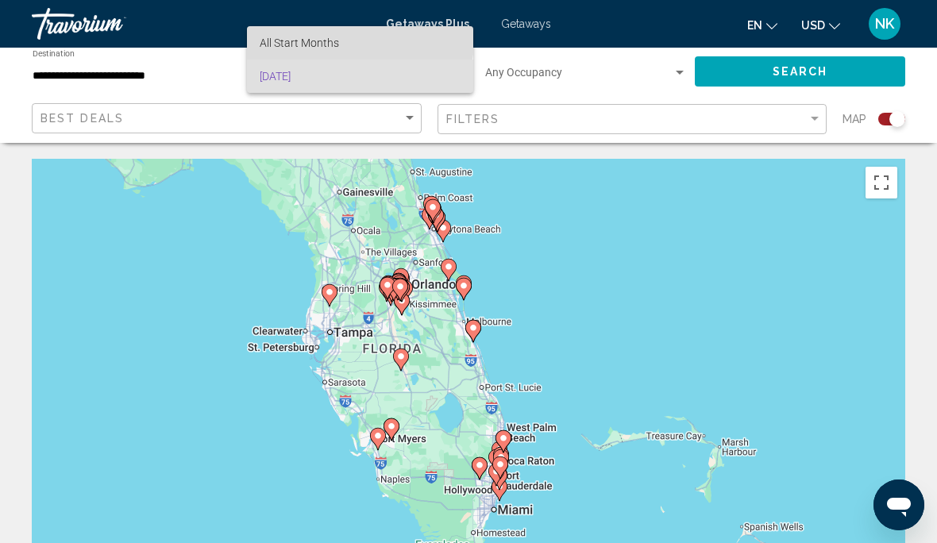
click at [286, 37] on span "All Start Months" at bounding box center [299, 43] width 79 height 13
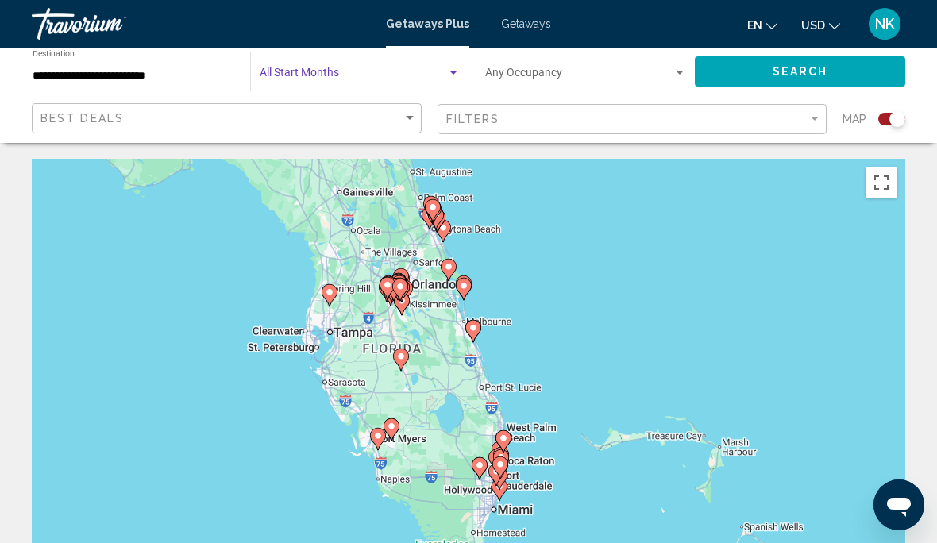
click at [291, 76] on span "Search widget" at bounding box center [353, 76] width 187 height 13
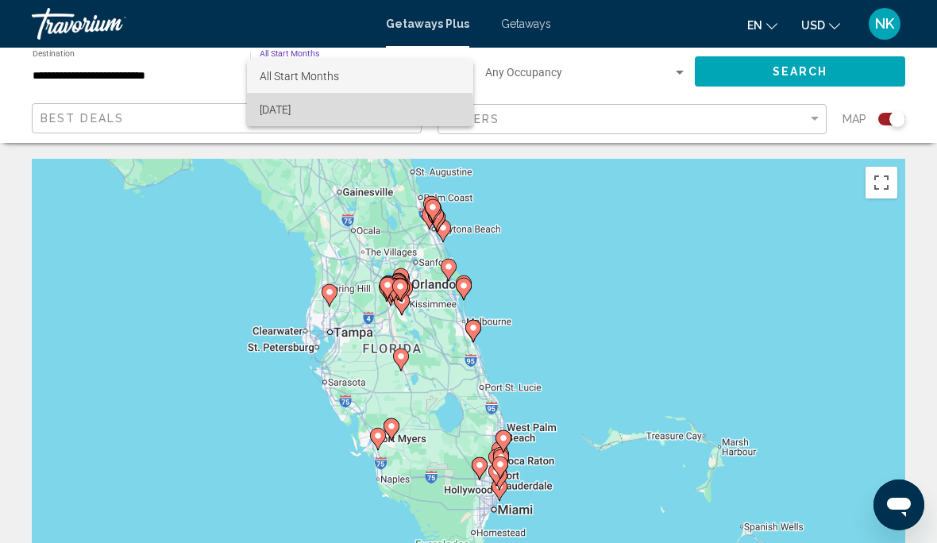
click at [285, 110] on span "[DATE]" at bounding box center [360, 109] width 201 height 33
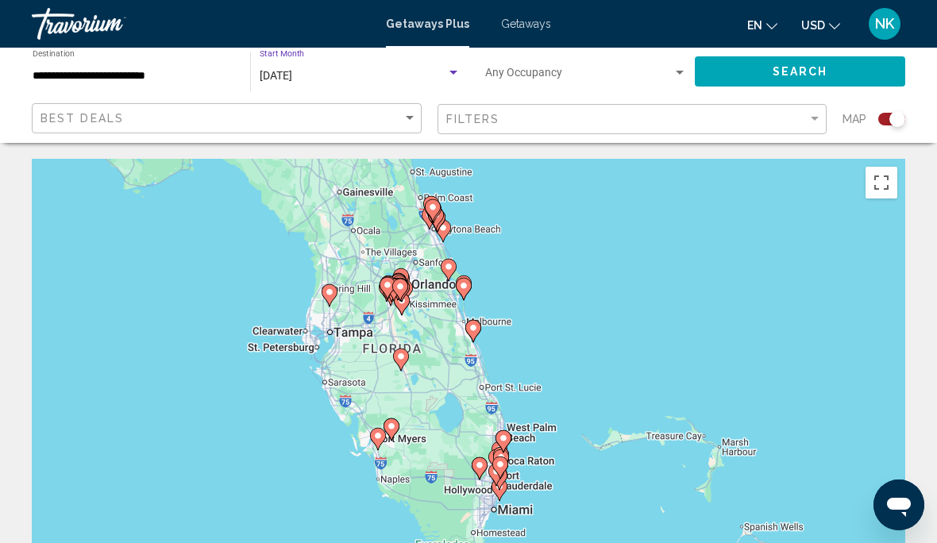
click at [802, 67] on span "Search" at bounding box center [801, 72] width 56 height 13
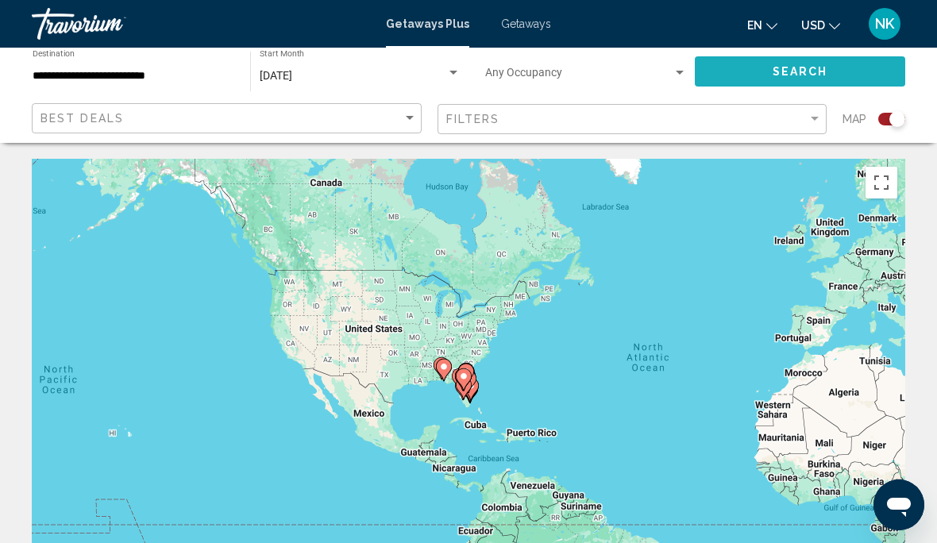
click at [803, 71] on span "Search" at bounding box center [801, 72] width 56 height 13
click at [292, 80] on span "[DATE]" at bounding box center [276, 75] width 33 height 13
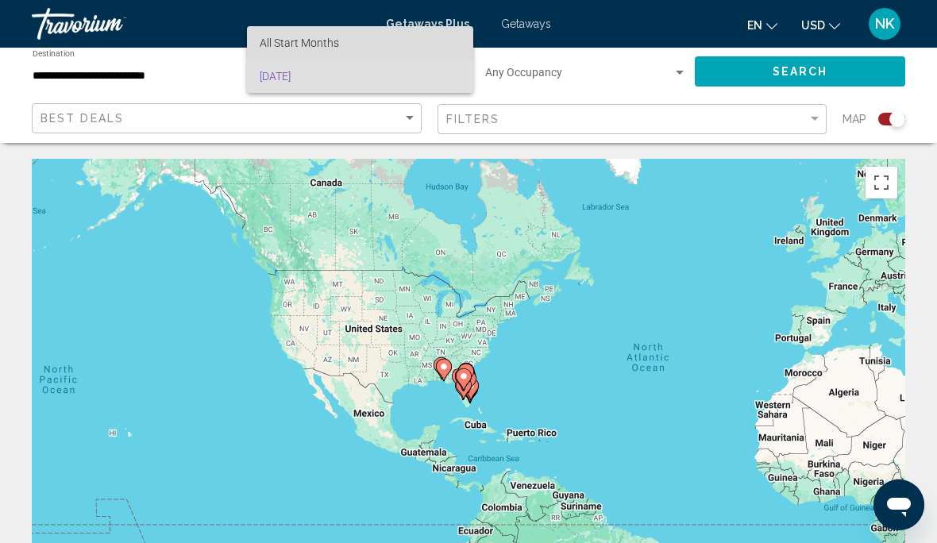
click at [279, 46] on span "All Start Months" at bounding box center [299, 43] width 79 height 13
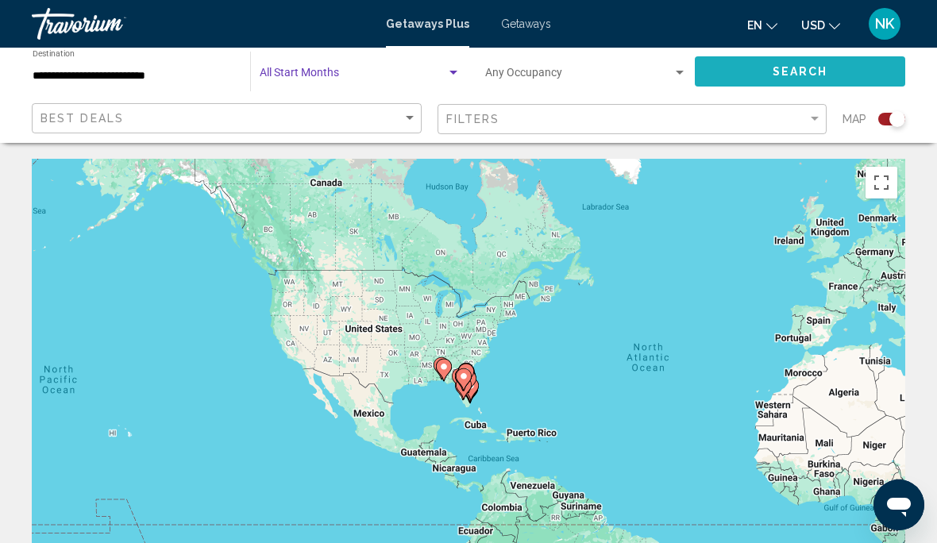
click at [799, 74] on span "Search" at bounding box center [801, 72] width 56 height 13
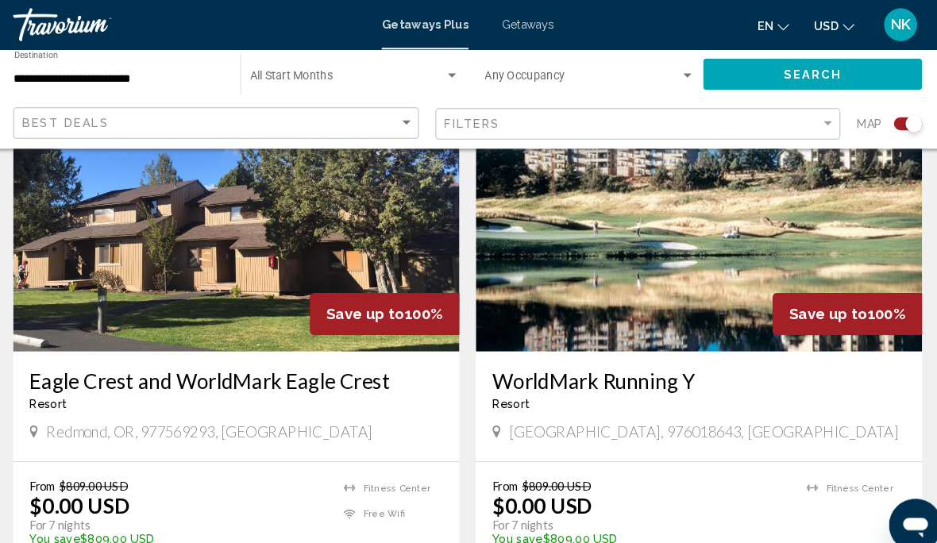
scroll to position [1197, 0]
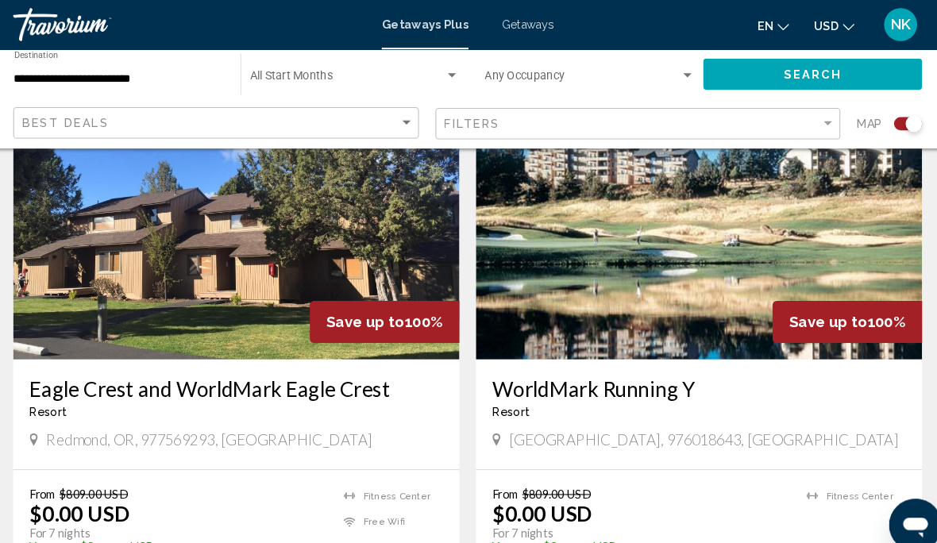
click at [757, 228] on img "Main content" at bounding box center [690, 218] width 429 height 254
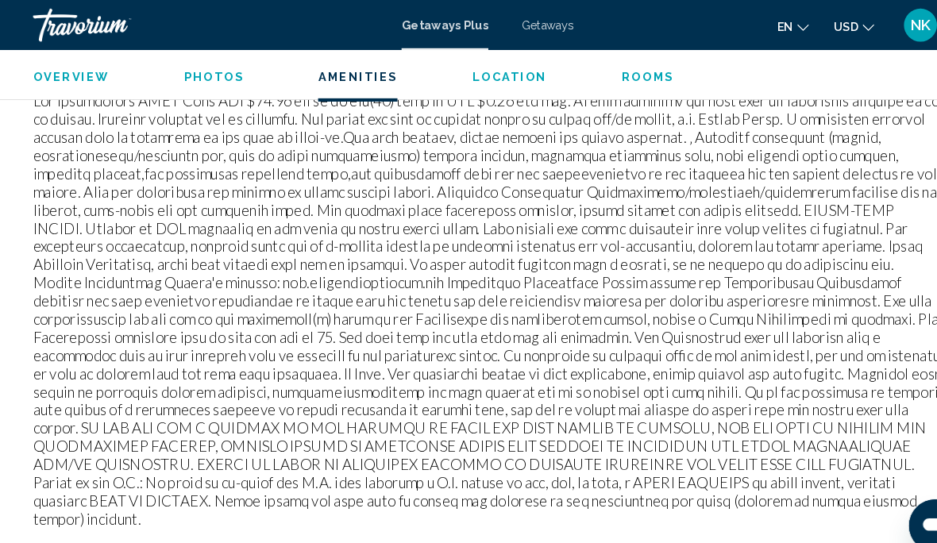
scroll to position [1604, 0]
click at [519, 20] on span "Getaways" at bounding box center [526, 23] width 50 height 13
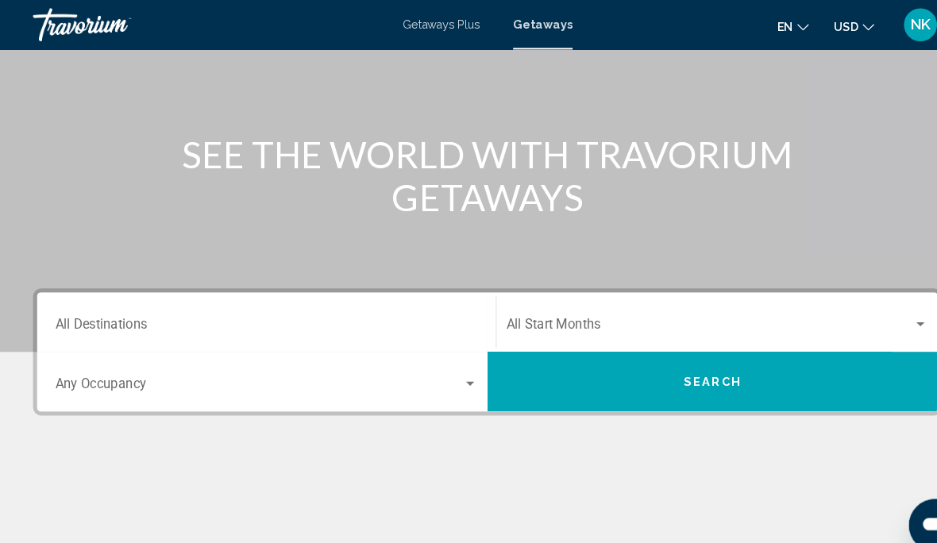
click at [110, 317] on input "Destination All Destinations" at bounding box center [256, 315] width 406 height 14
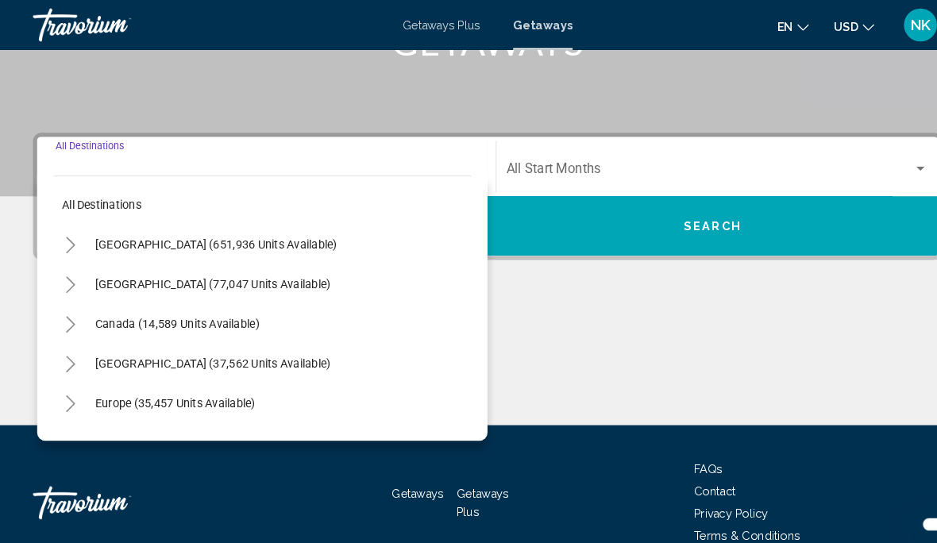
scroll to position [310, 0]
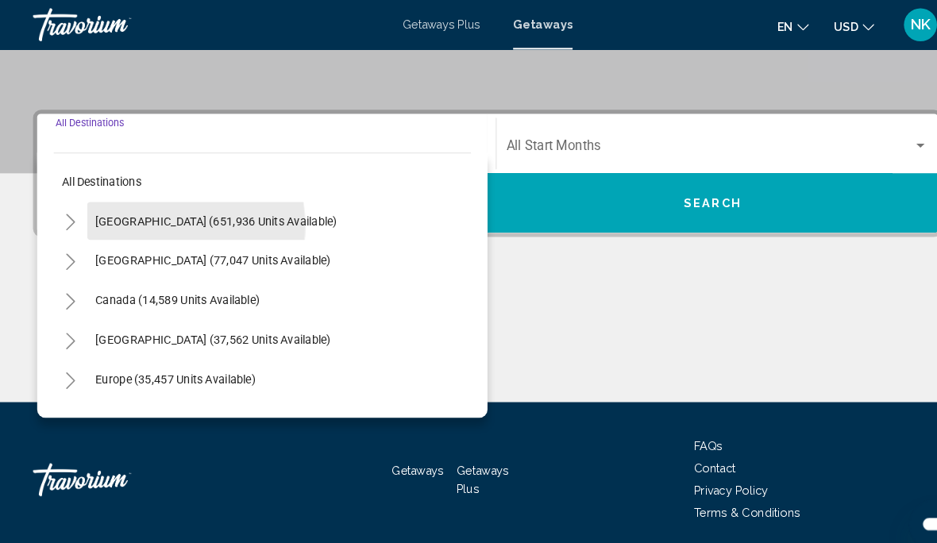
click at [139, 218] on span "United States (651,936 units available)" at bounding box center [207, 212] width 233 height 13
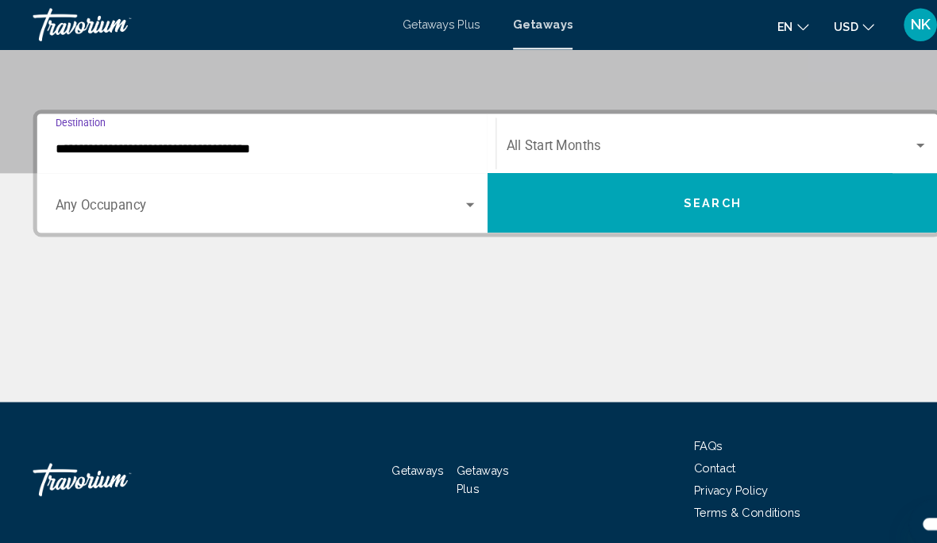
click at [125, 145] on input "**********" at bounding box center [256, 144] width 406 height 14
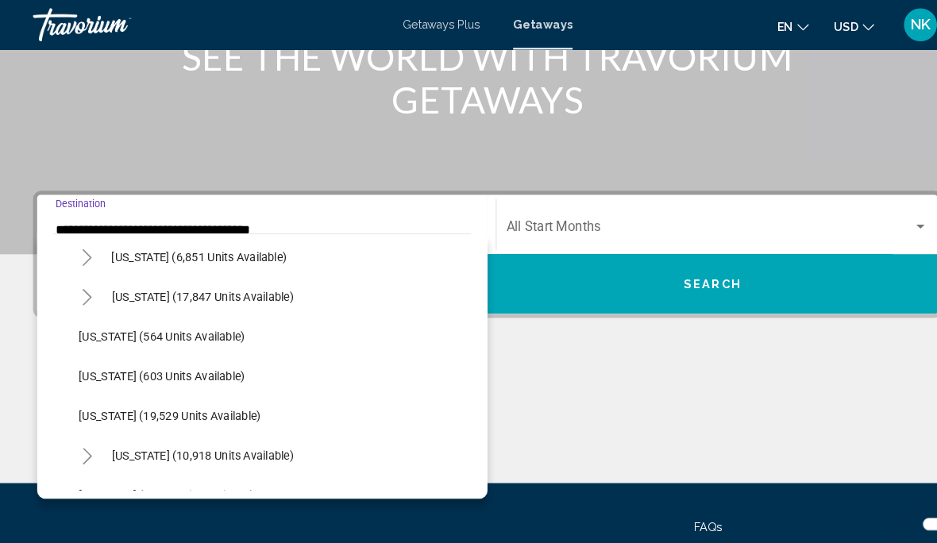
scroll to position [1151, 0]
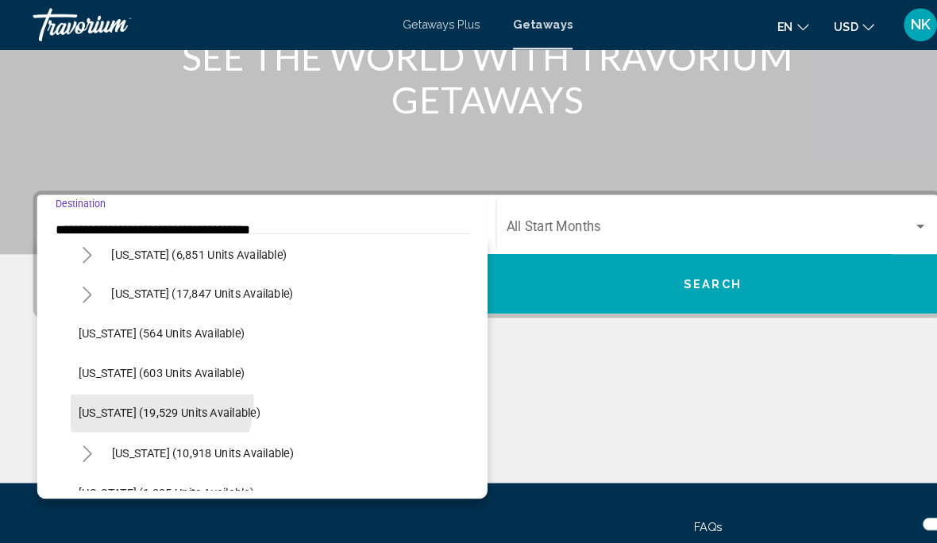
click at [139, 384] on button "Oregon (19,529 units available)" at bounding box center [162, 397] width 191 height 37
type input "**********"
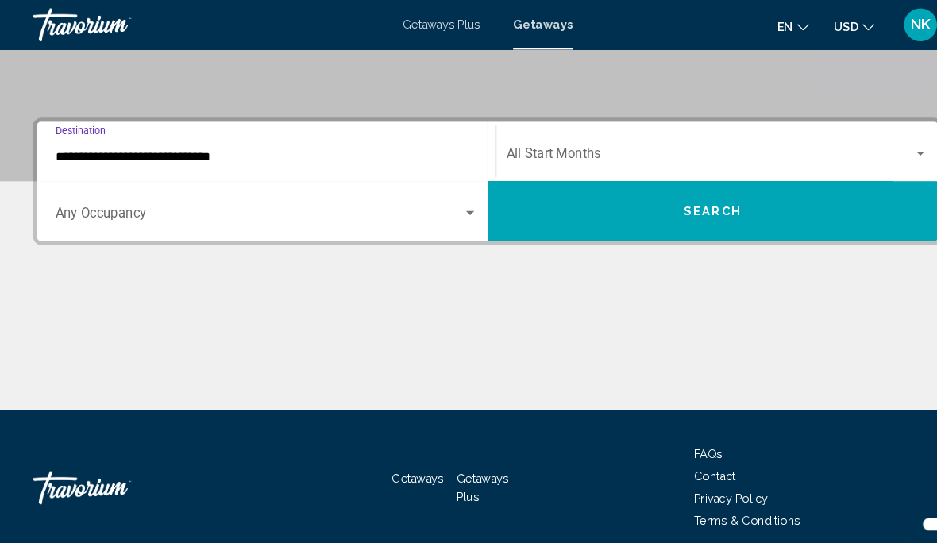
scroll to position [310, 0]
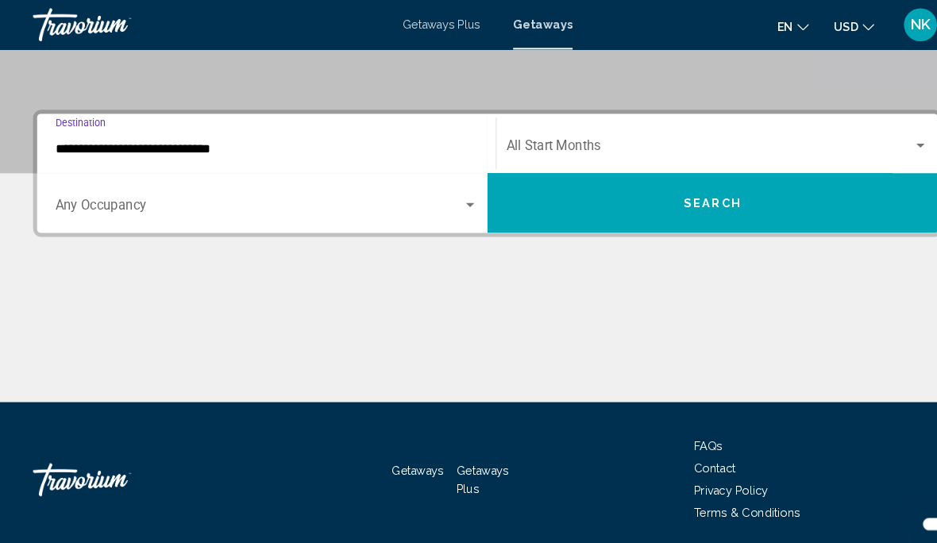
click at [519, 137] on span "Search widget" at bounding box center [682, 144] width 391 height 14
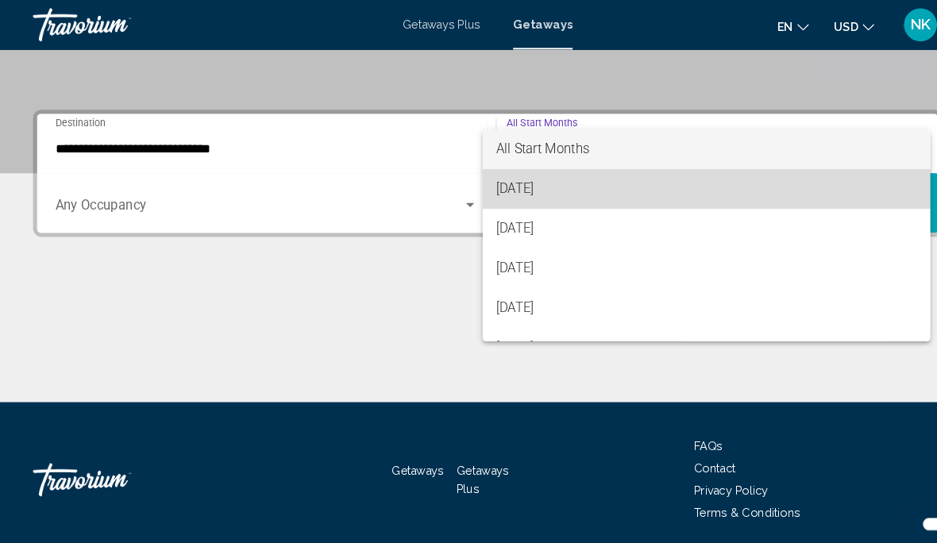
click at [502, 181] on span "[DATE]" at bounding box center [678, 182] width 405 height 38
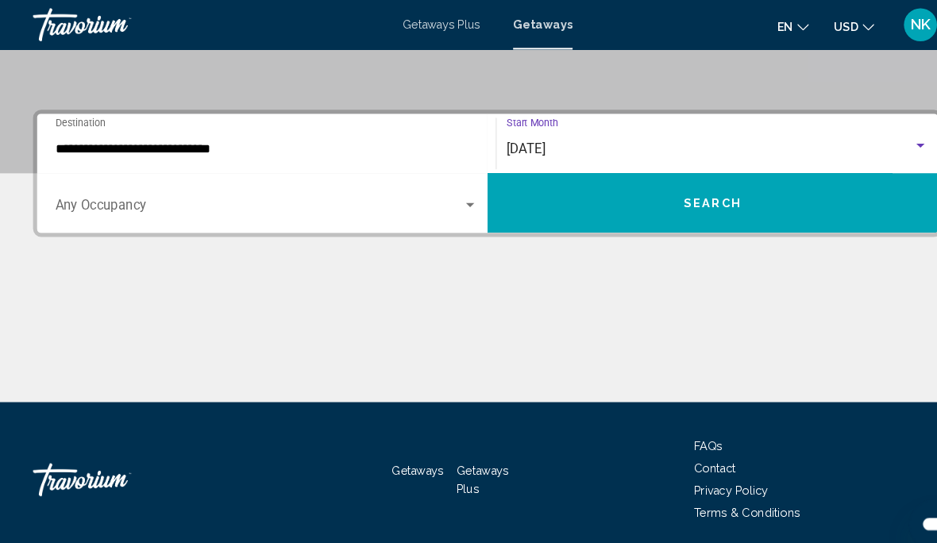
click at [763, 196] on button "Search" at bounding box center [685, 195] width 433 height 57
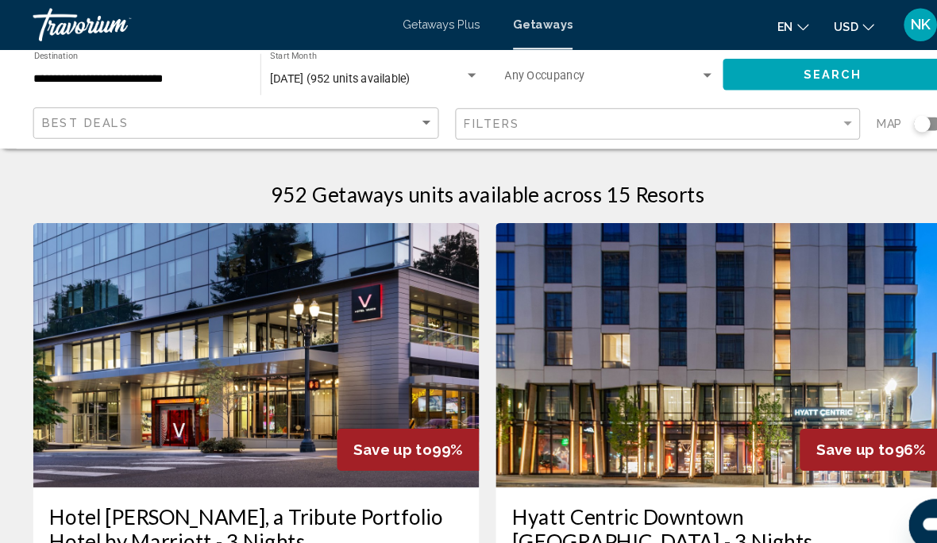
click at [302, 71] on span "August 2025 (952 units available)" at bounding box center [327, 75] width 135 height 13
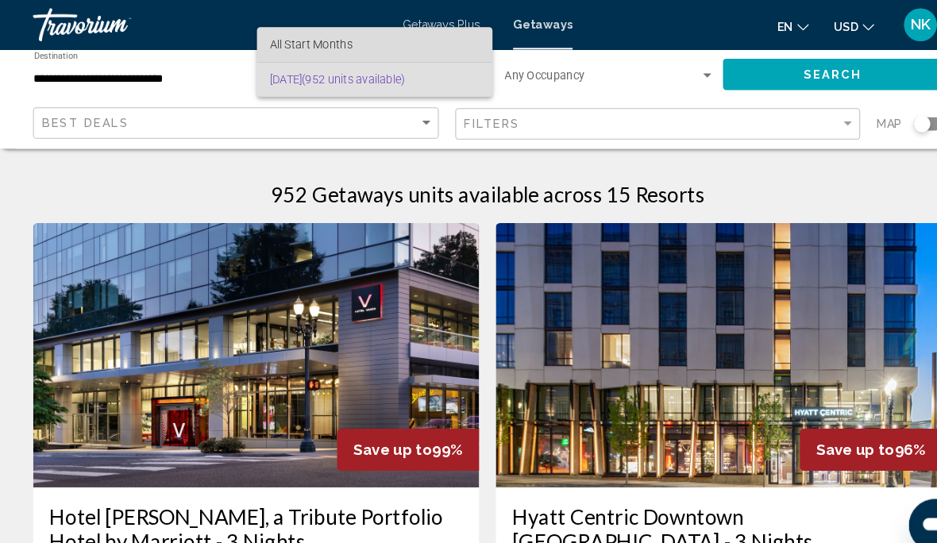
click at [287, 42] on span "All Start Months" at bounding box center [299, 43] width 79 height 13
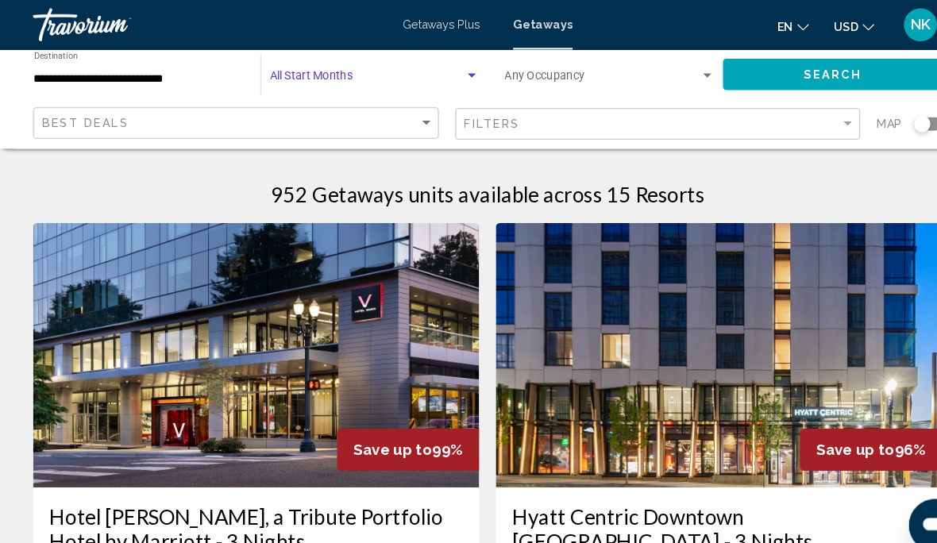
click at [299, 75] on span "Search widget" at bounding box center [353, 76] width 187 height 13
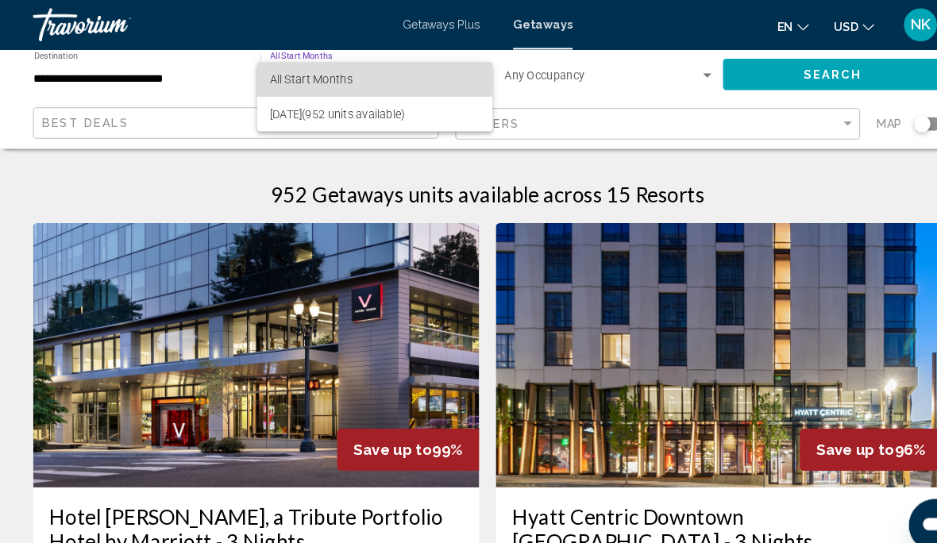
click at [272, 71] on span "All Start Months" at bounding box center [299, 76] width 79 height 13
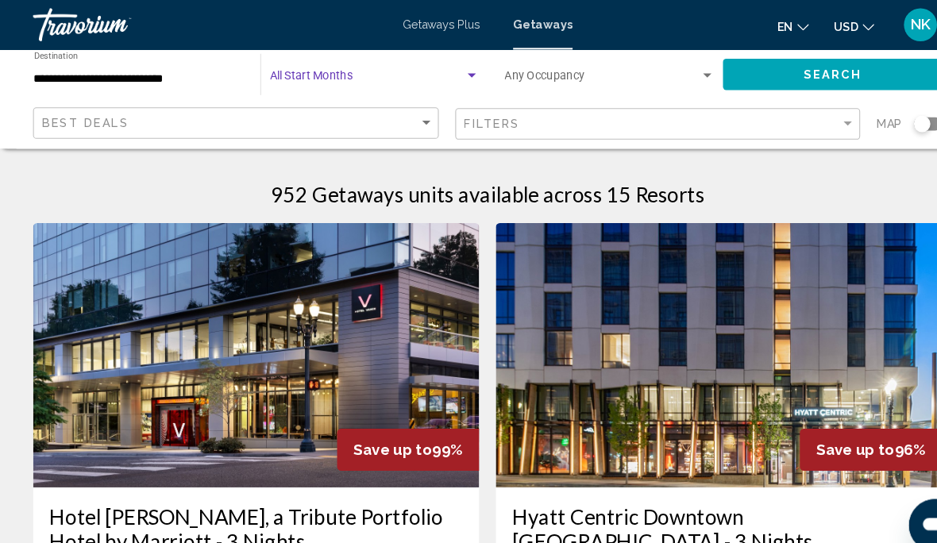
click at [783, 75] on span "Search" at bounding box center [801, 72] width 56 height 13
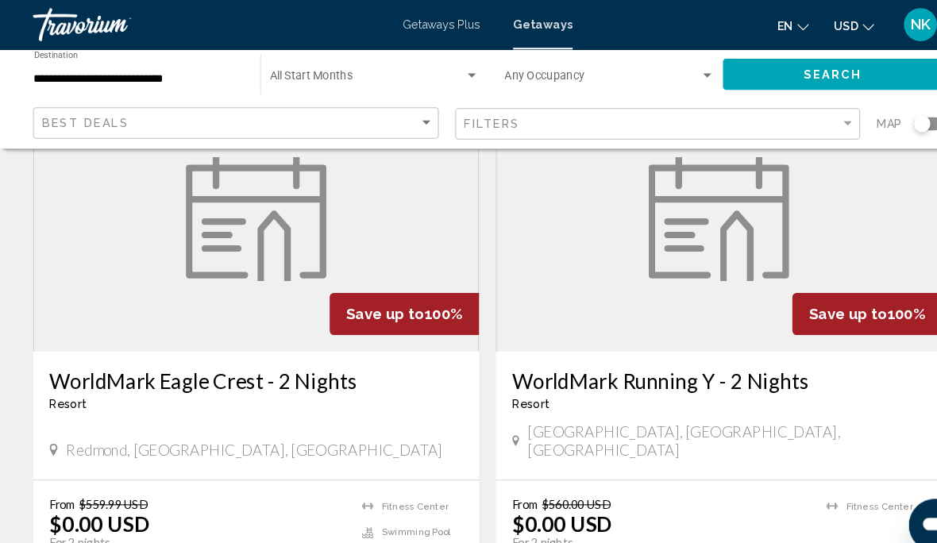
scroll to position [697, 0]
click at [179, 375] on h3 "WorldMark Eagle Crest - 2 Nights" at bounding box center [246, 365] width 397 height 24
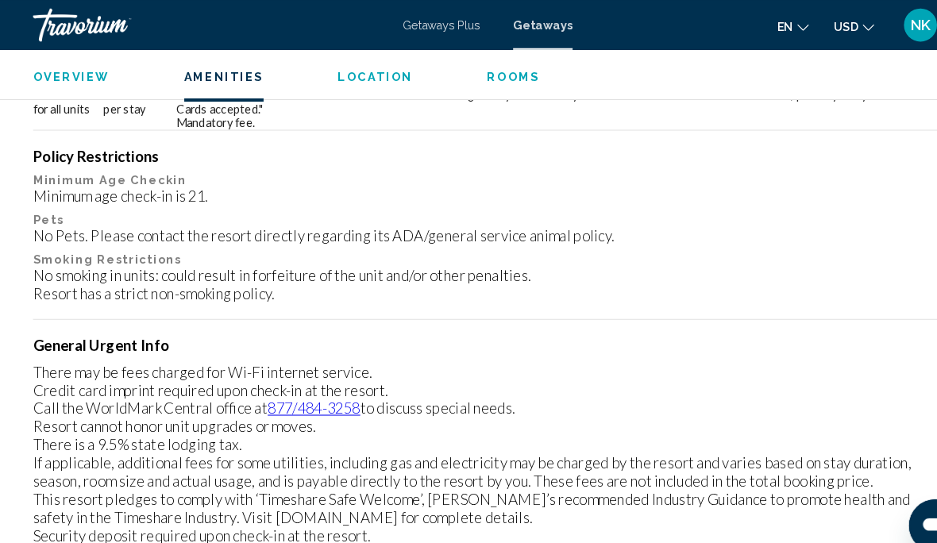
scroll to position [783, 0]
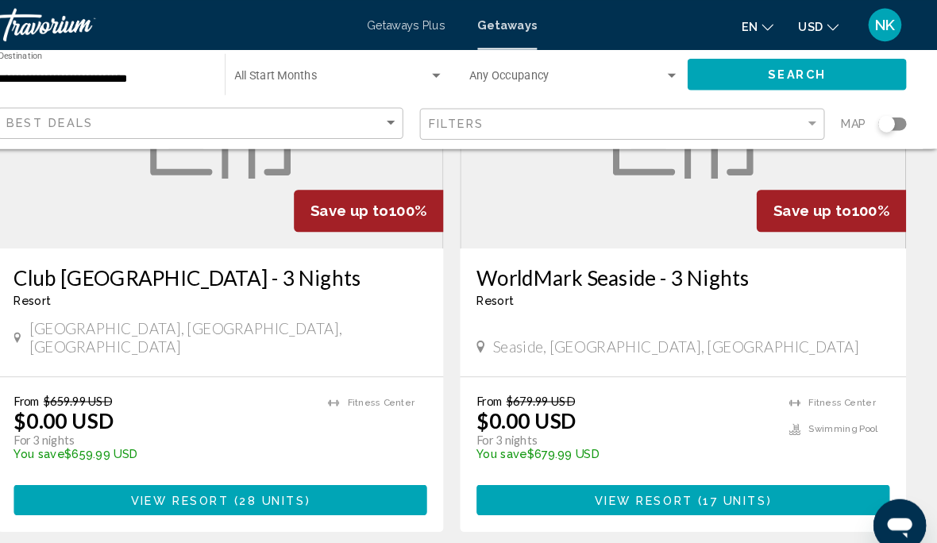
scroll to position [1915, 0]
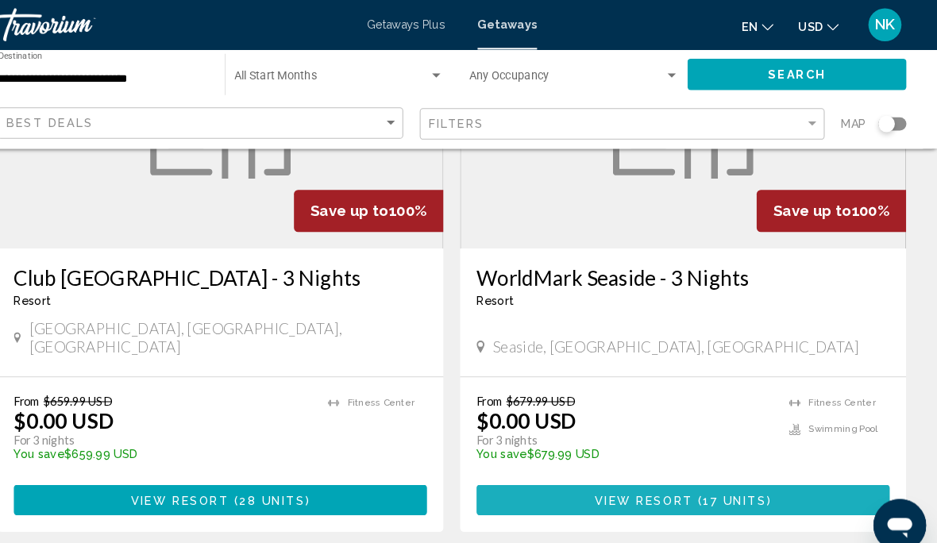
click at [700, 477] on span "Main content" at bounding box center [702, 481] width 5 height 13
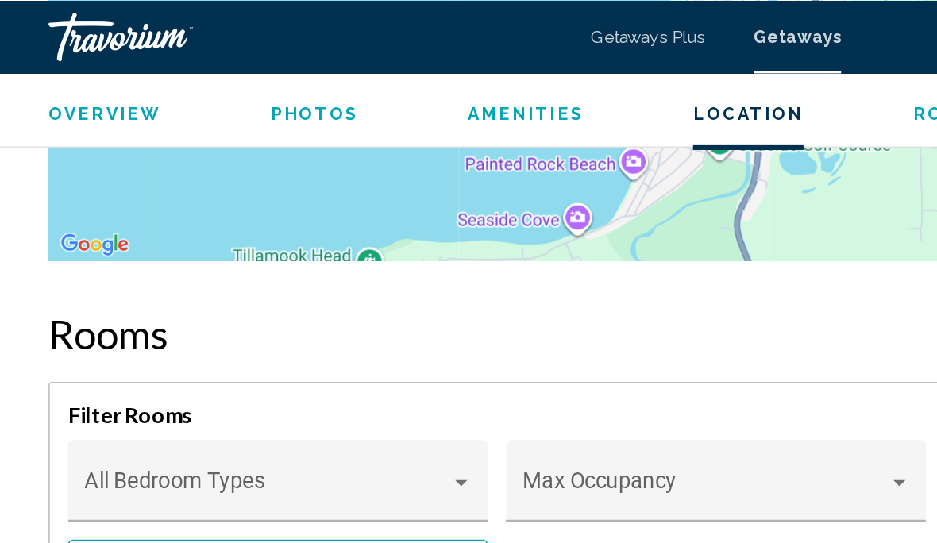
scroll to position [3133, 0]
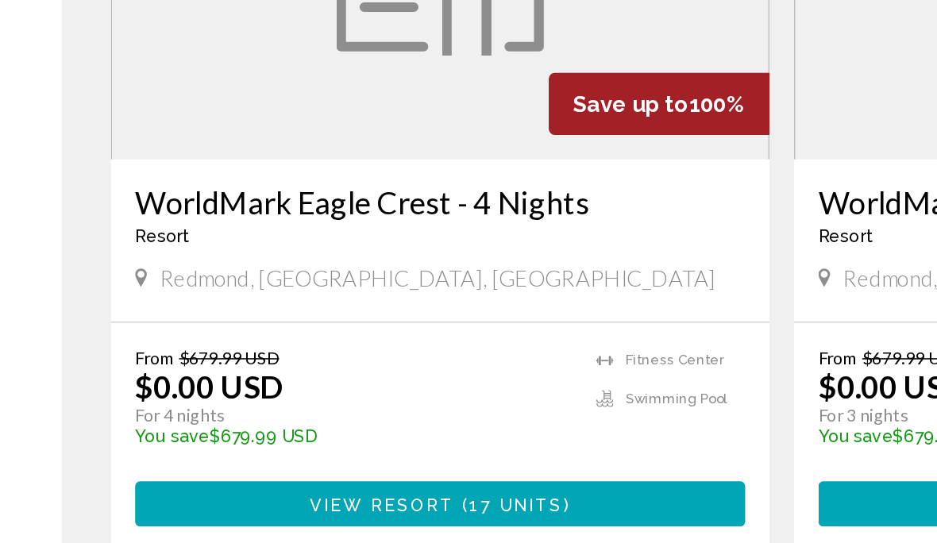
scroll to position [3020, 0]
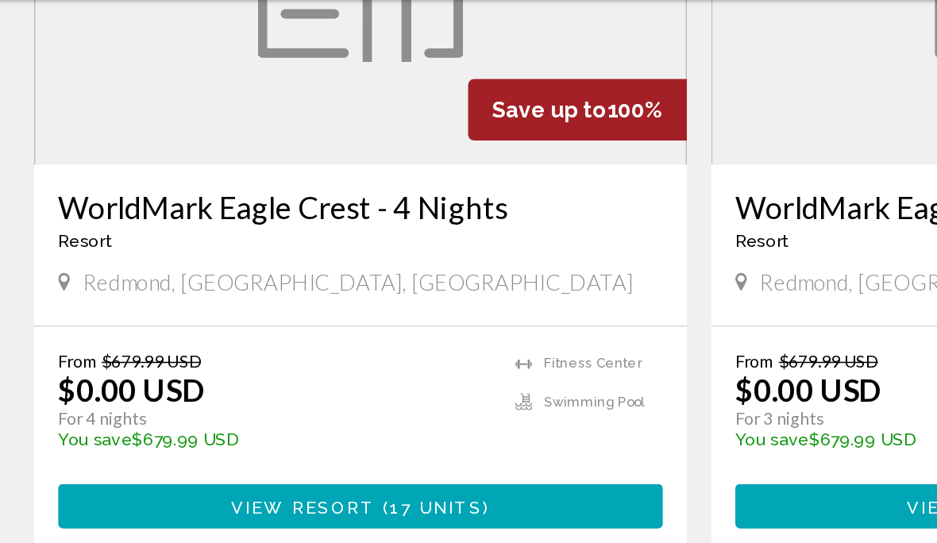
click at [273, 471] on span "17 units" at bounding box center [295, 477] width 61 height 13
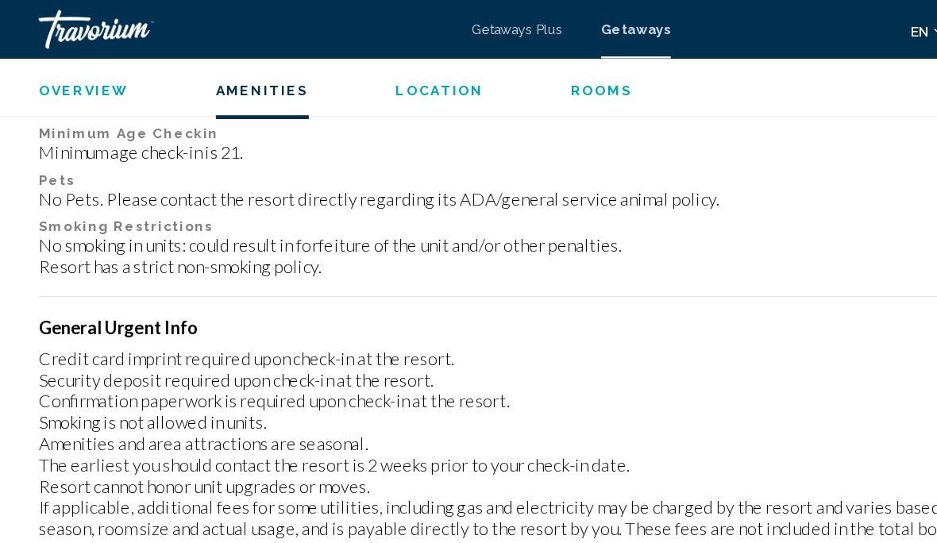
scroll to position [843, 0]
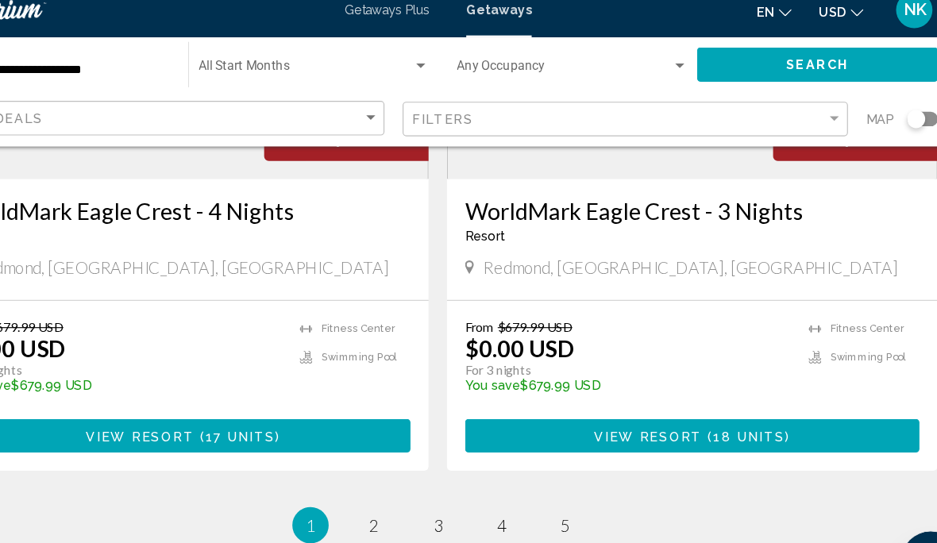
scroll to position [3100, 0]
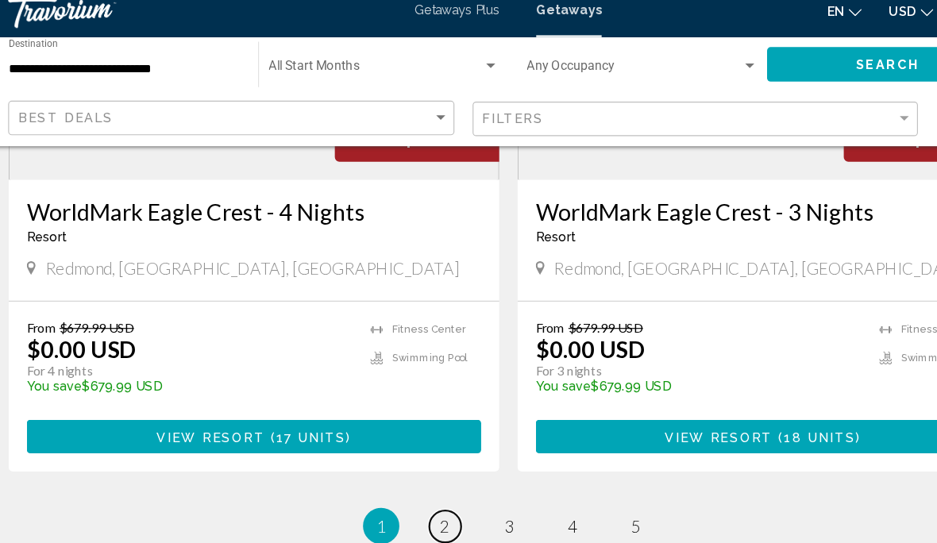
click at [399, 471] on link "page 2" at bounding box center [413, 475] width 28 height 28
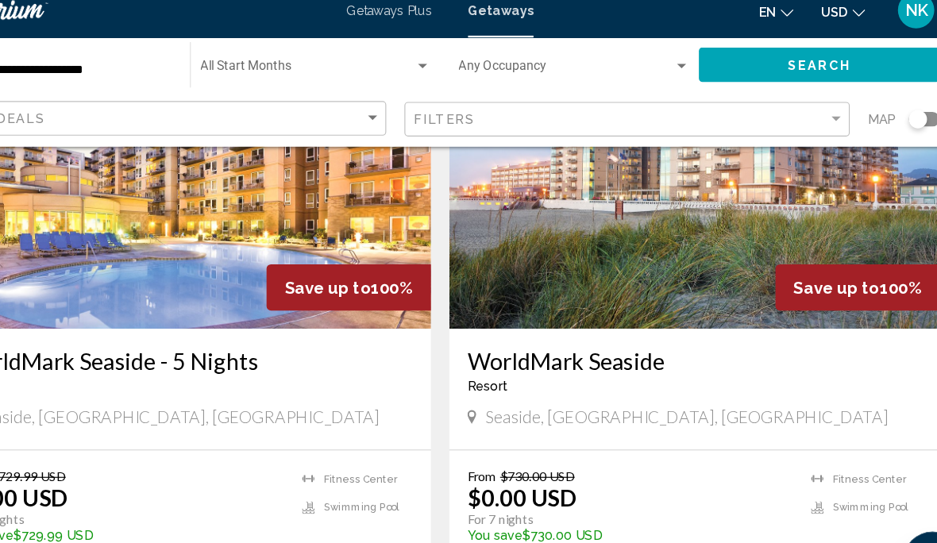
scroll to position [2425, 0]
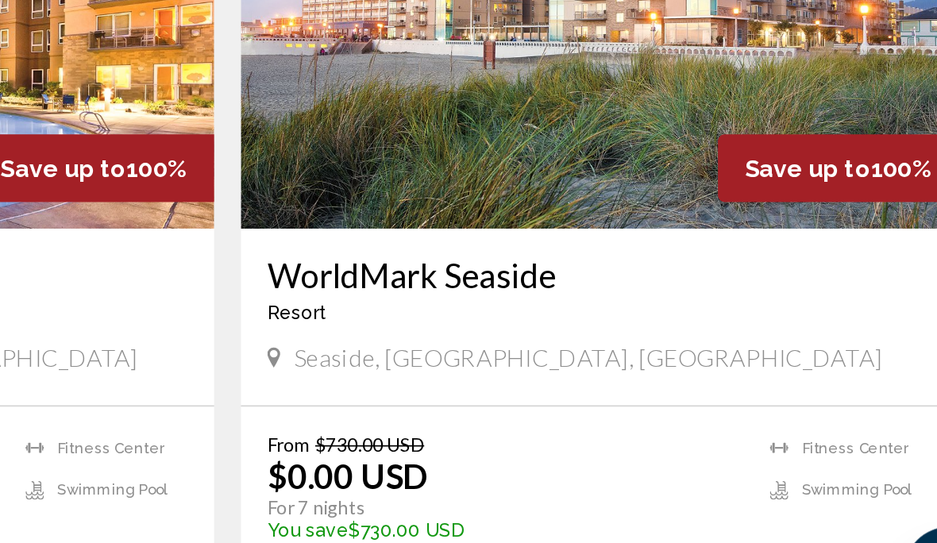
click at [492, 511] on button "View Resort ( 76 units )" at bounding box center [690, 525] width 397 height 29
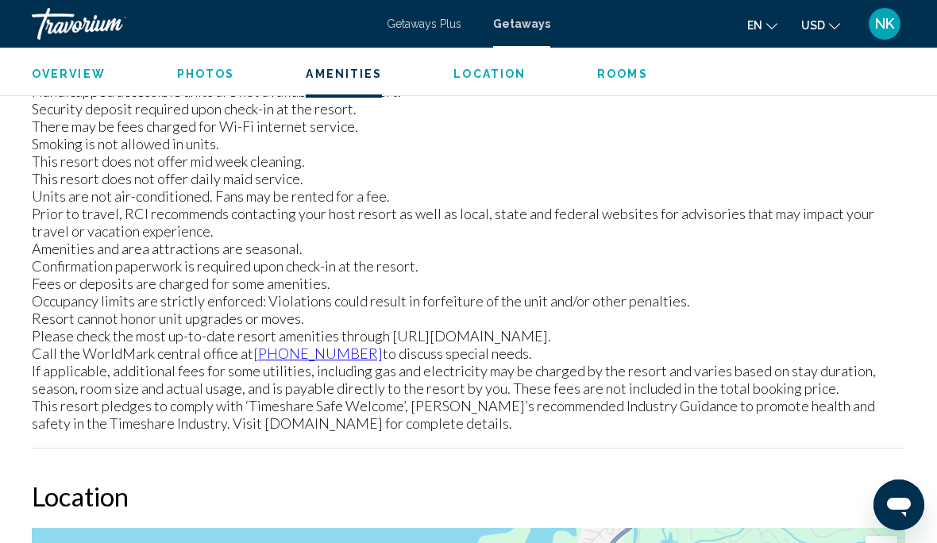
scroll to position [2200, 0]
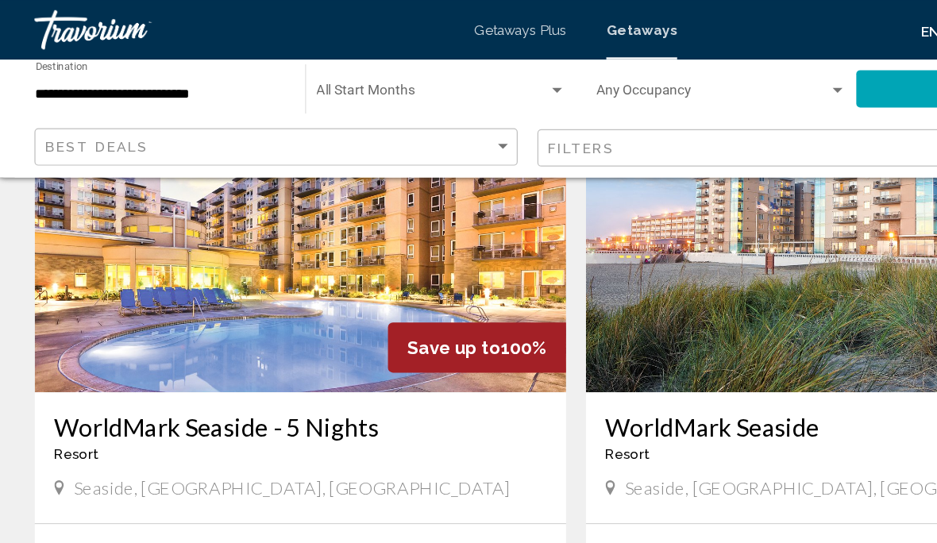
scroll to position [2410, 0]
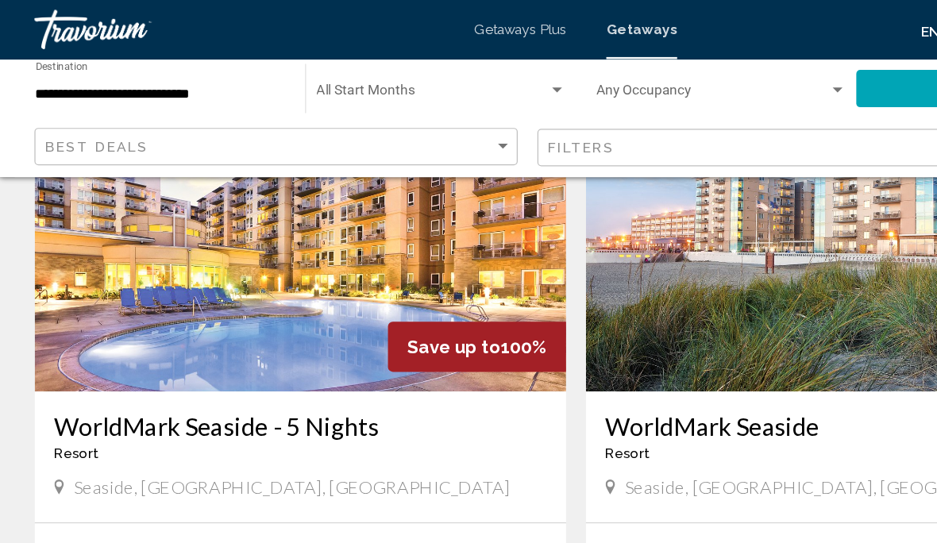
click at [200, 223] on img "Main content" at bounding box center [246, 189] width 429 height 254
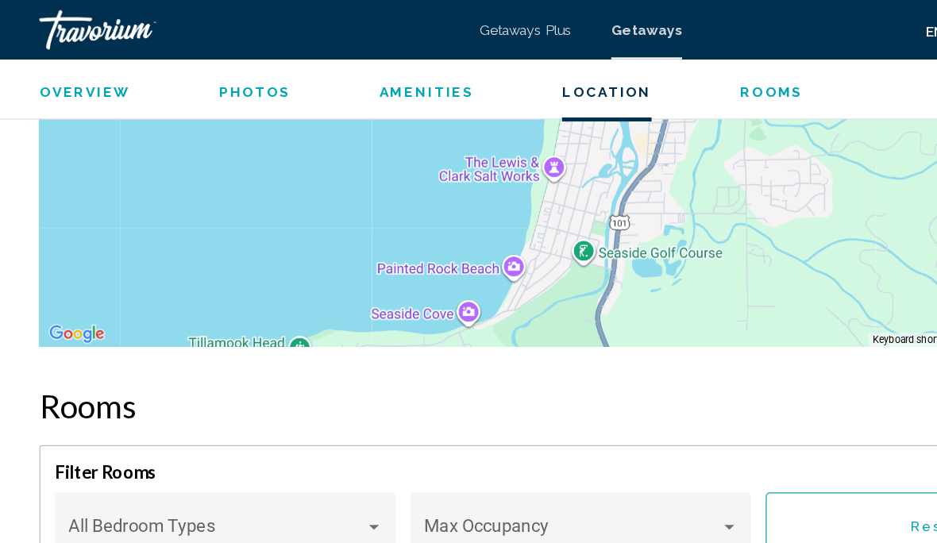
scroll to position [3039, 0]
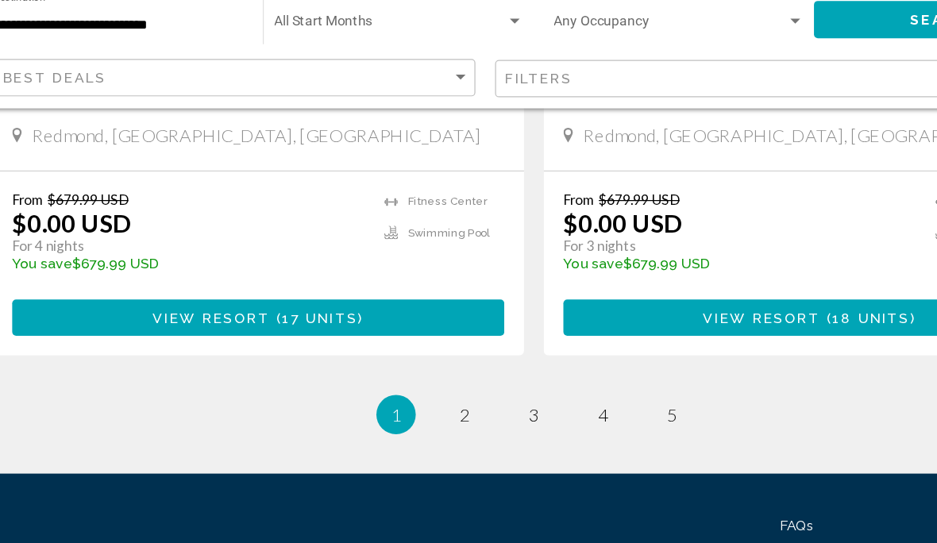
scroll to position [3187, 0]
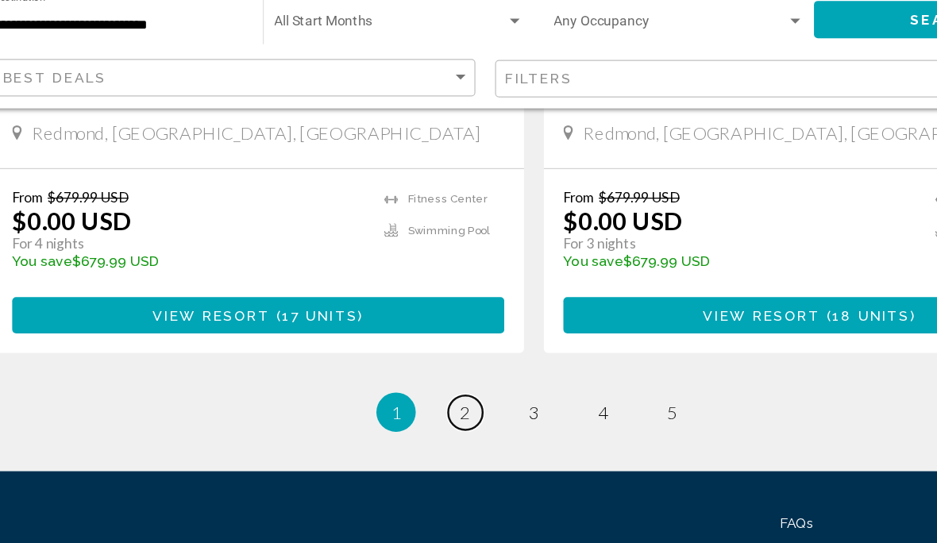
click at [409, 380] on span "2" at bounding box center [413, 388] width 8 height 17
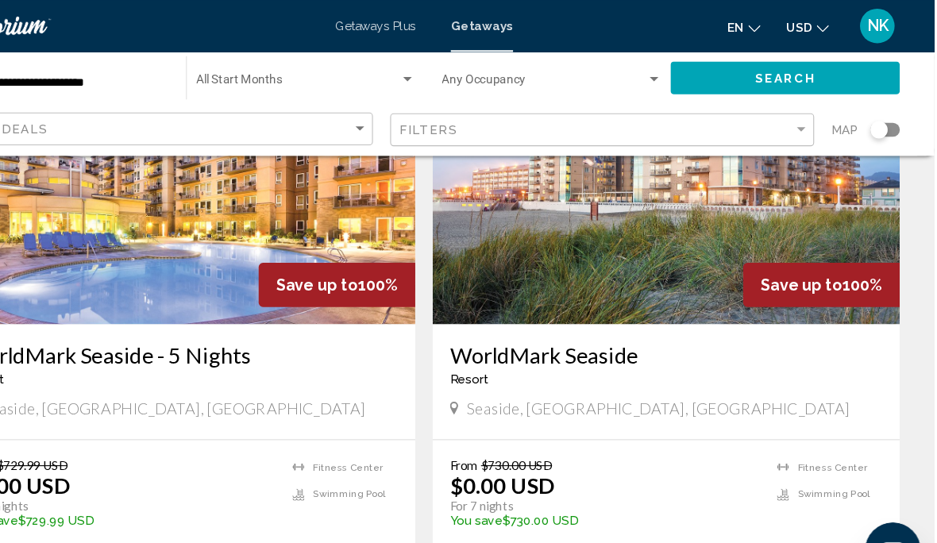
scroll to position [2428, 0]
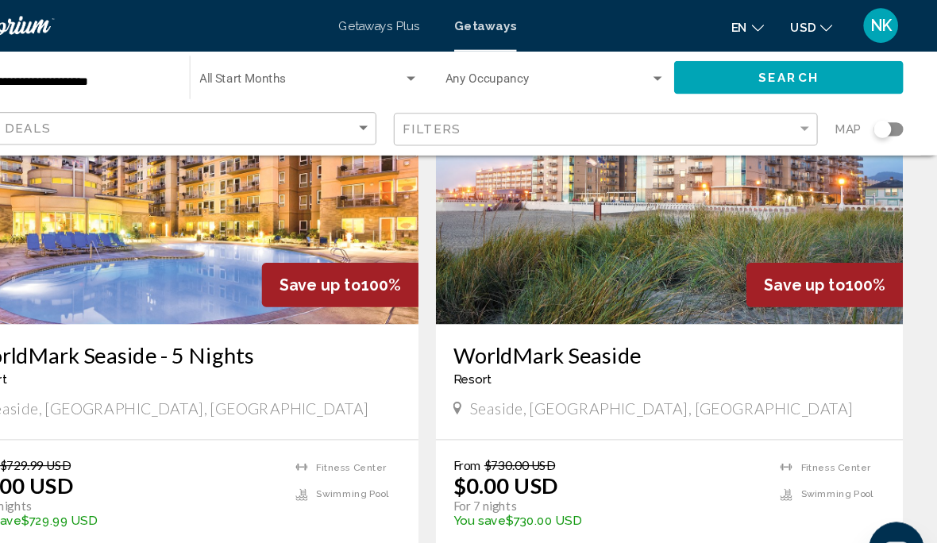
click at [618, 517] on span "View Resort" at bounding box center [652, 523] width 94 height 13
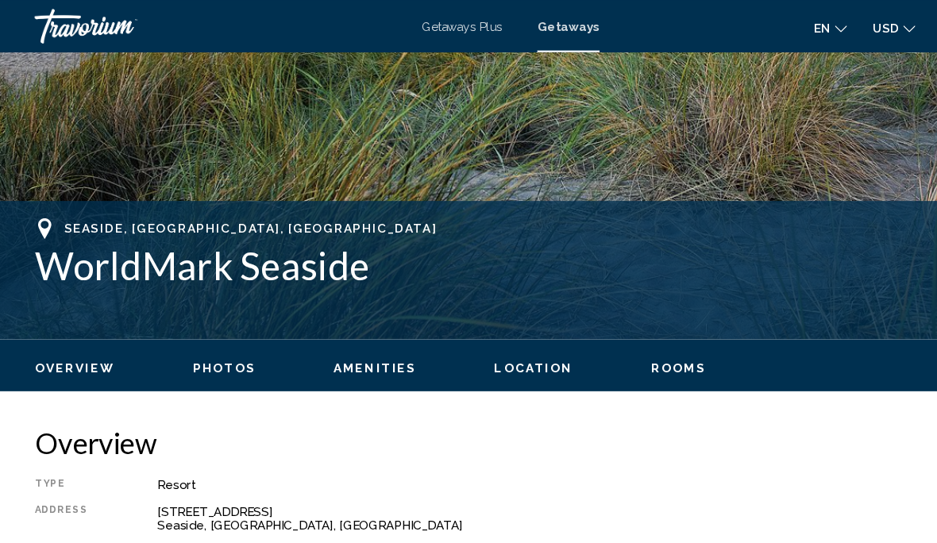
scroll to position [490, 0]
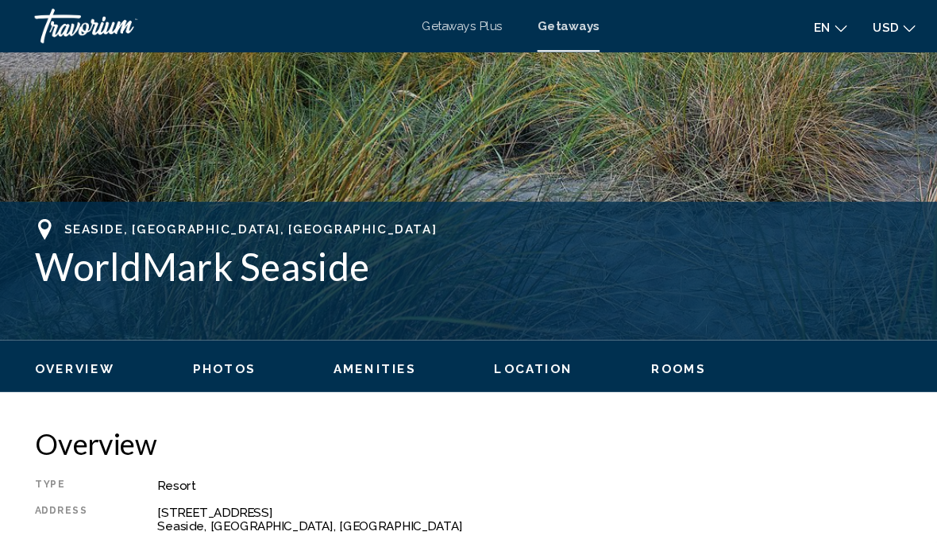
click at [616, 345] on span "Rooms" at bounding box center [622, 338] width 51 height 13
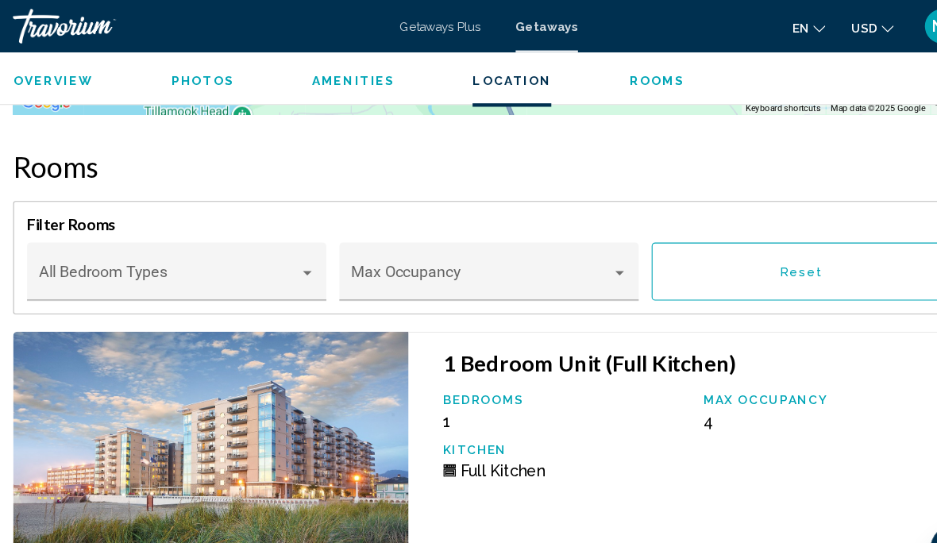
scroll to position [3107, 0]
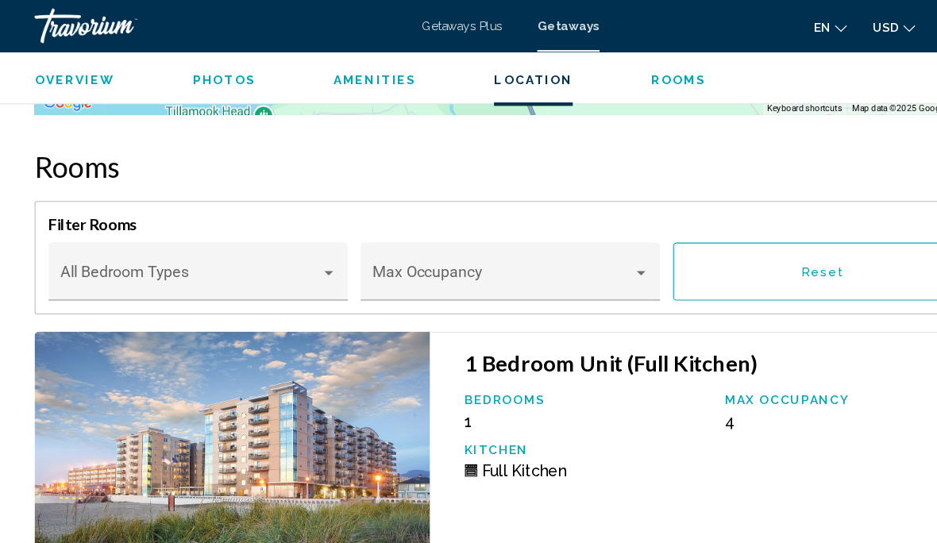
click at [302, 255] on div "Main content" at bounding box center [302, 251] width 14 height 13
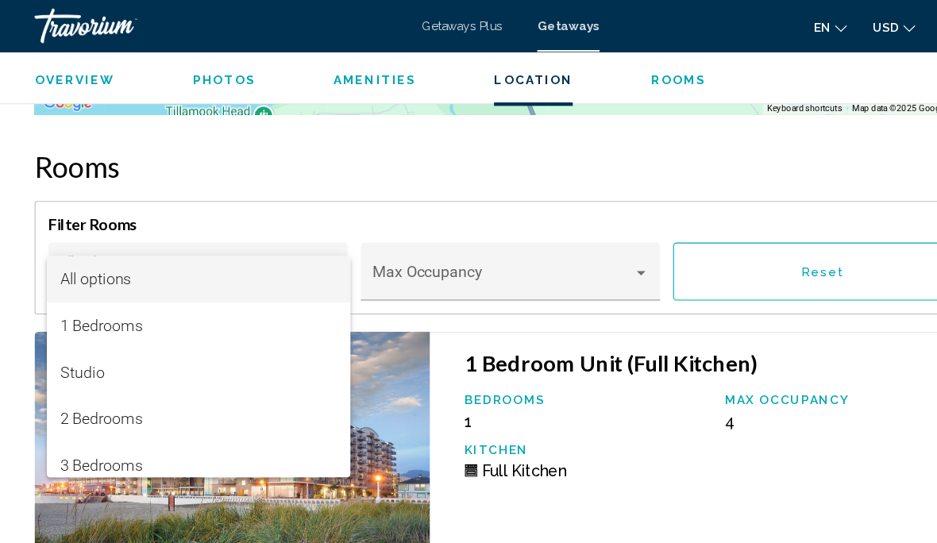
click at [594, 448] on div at bounding box center [468, 271] width 937 height 543
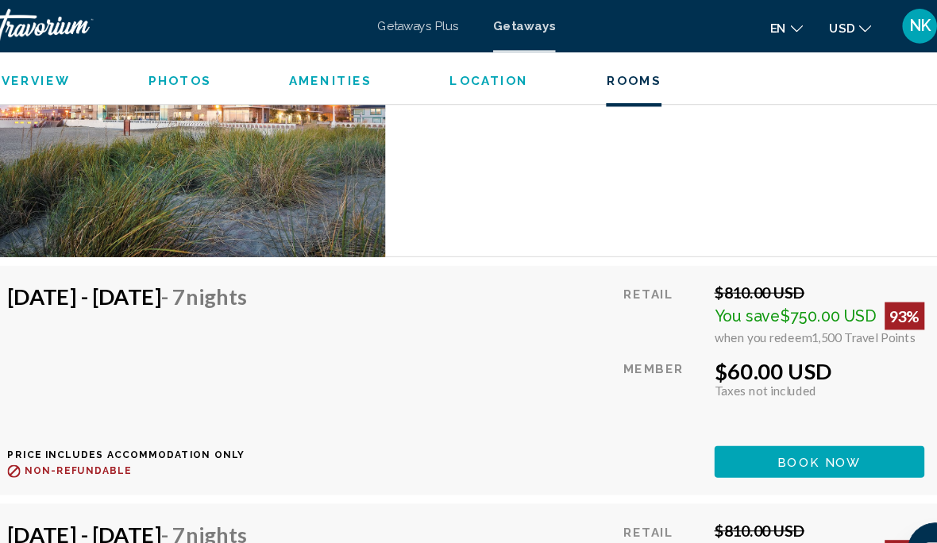
scroll to position [3450, 0]
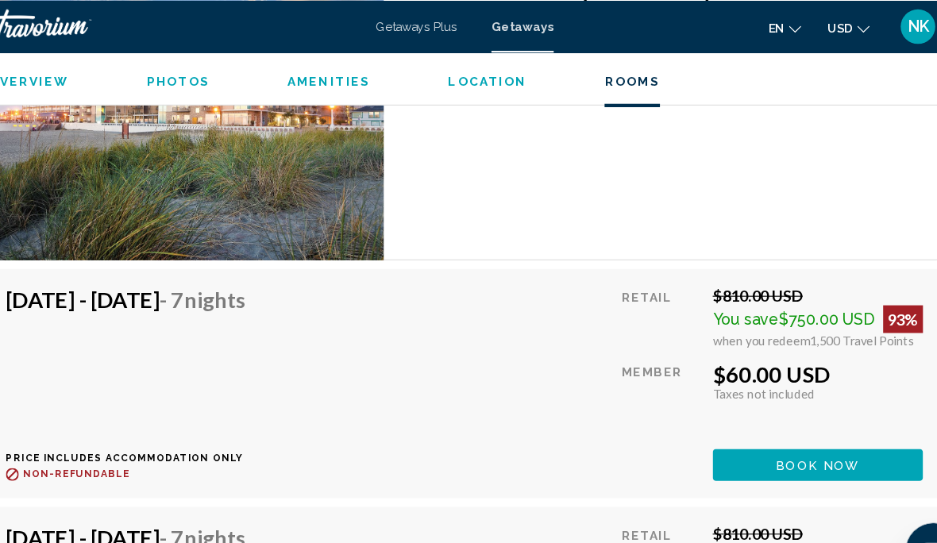
click at [754, 432] on span "Book now" at bounding box center [792, 426] width 77 height 13
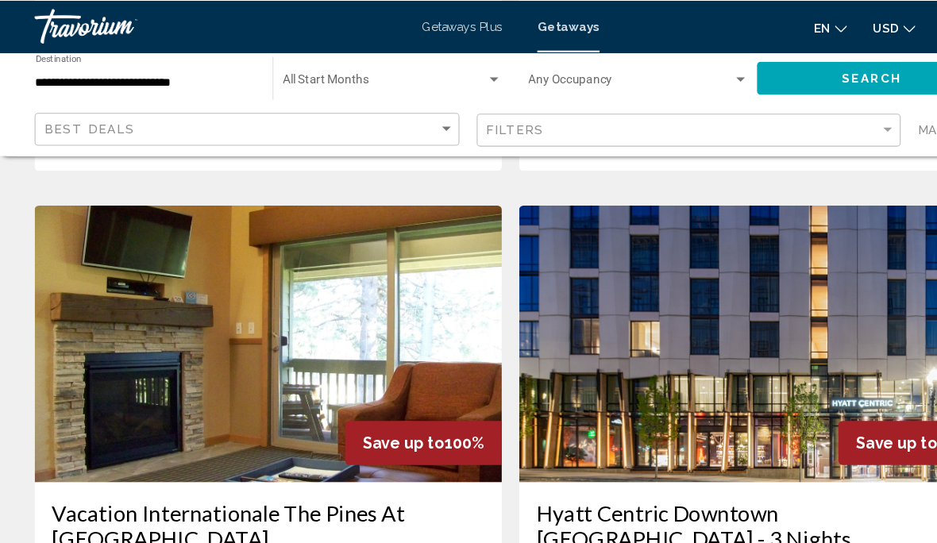
scroll to position [2825, 0]
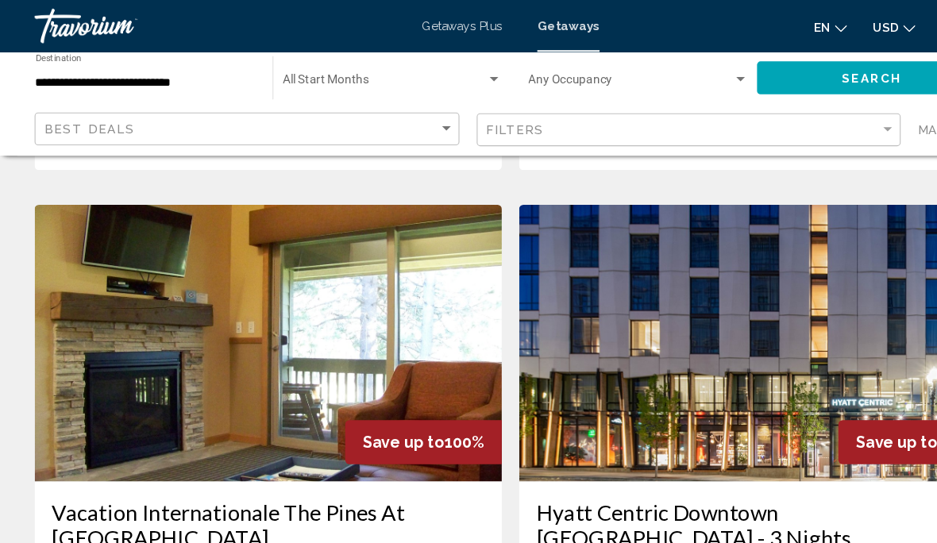
click at [266, 274] on img "Main content" at bounding box center [246, 315] width 429 height 254
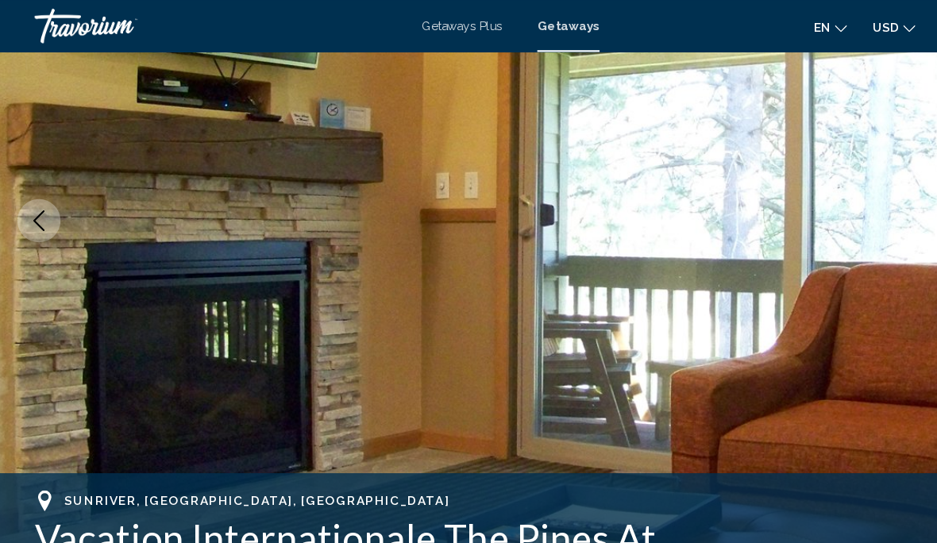
scroll to position [222, 0]
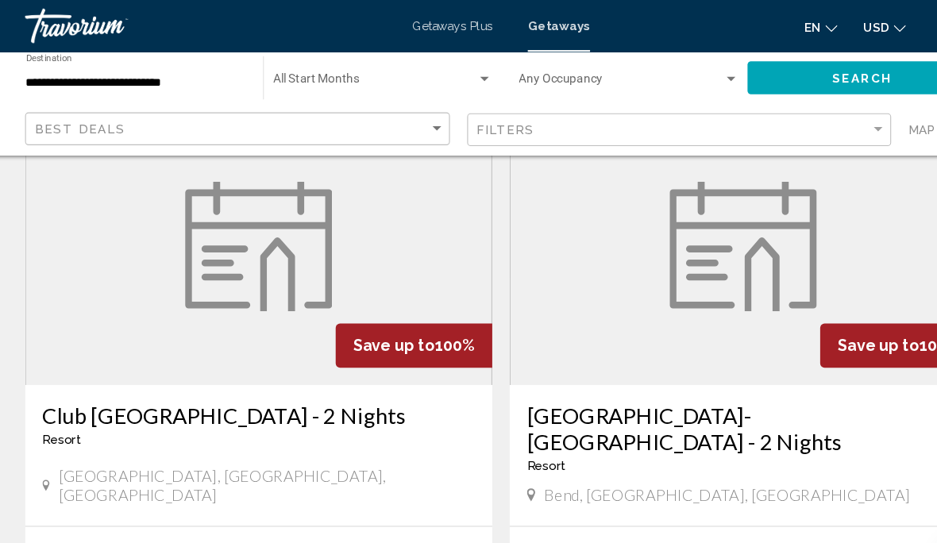
scroll to position [108, 0]
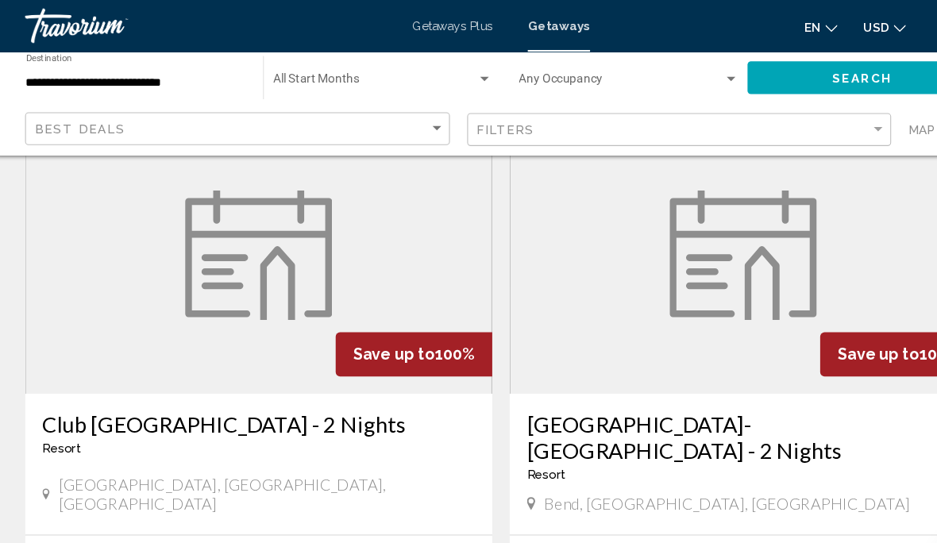
click at [275, 82] on span "Search widget" at bounding box center [353, 76] width 187 height 13
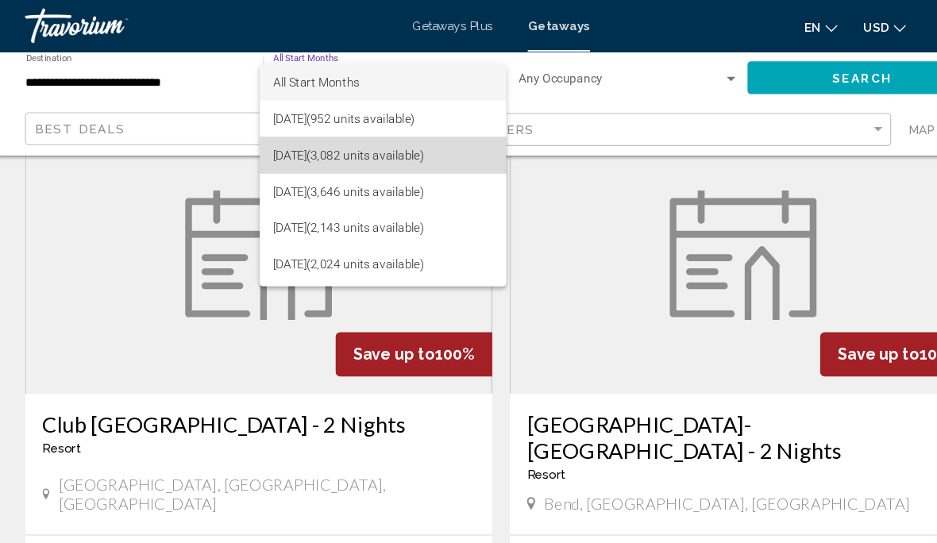
click at [295, 145] on span "September 2025 (3,082 units available)" at bounding box center [360, 142] width 201 height 33
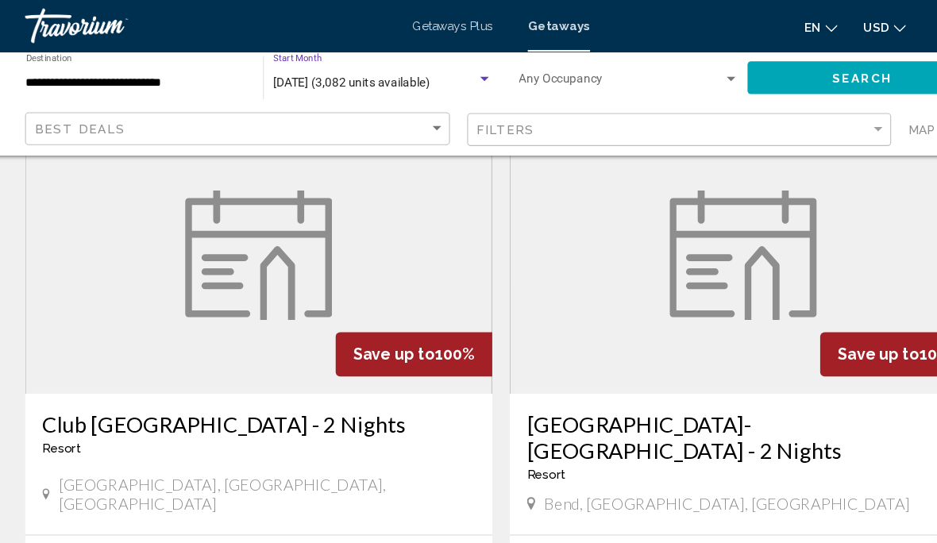
click at [783, 70] on span "Search" at bounding box center [801, 72] width 56 height 13
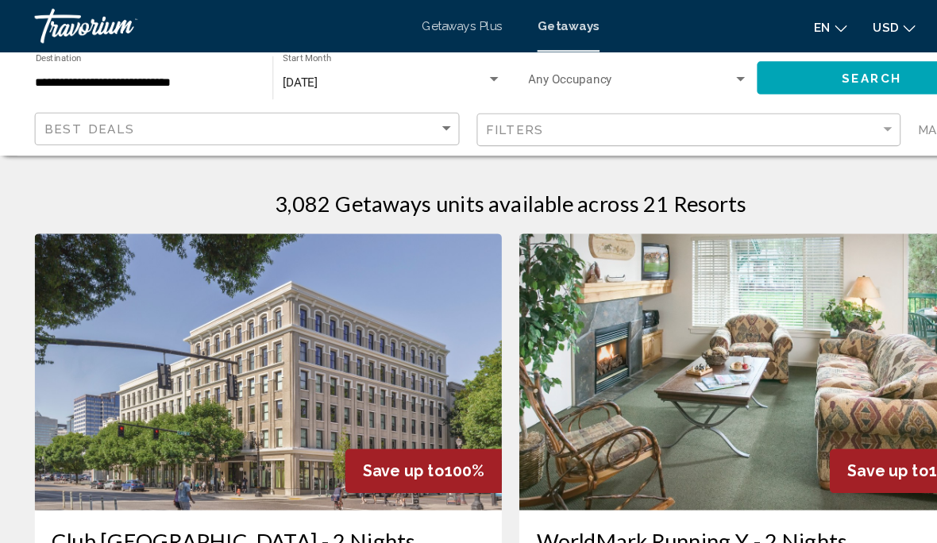
click at [292, 76] on span "[DATE]" at bounding box center [276, 75] width 33 height 13
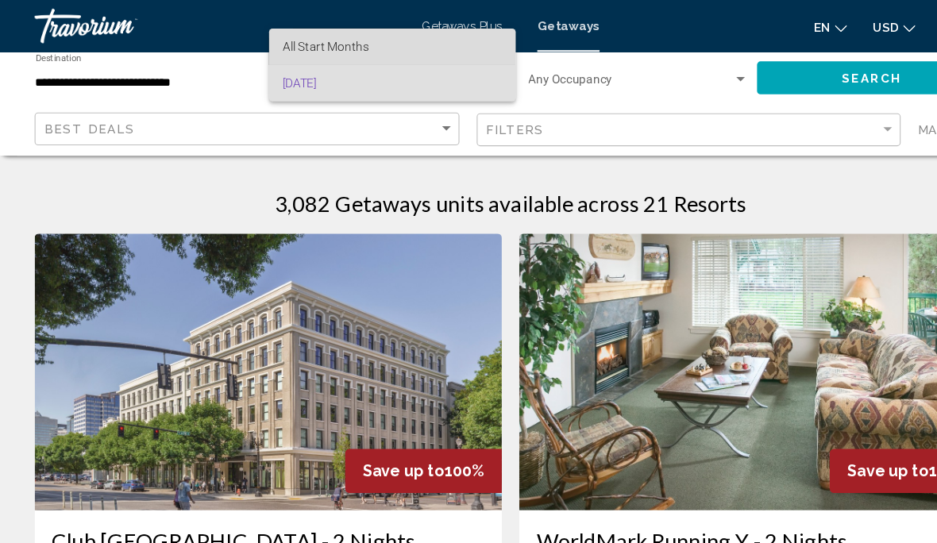
click at [280, 44] on span "All Start Months" at bounding box center [299, 43] width 79 height 13
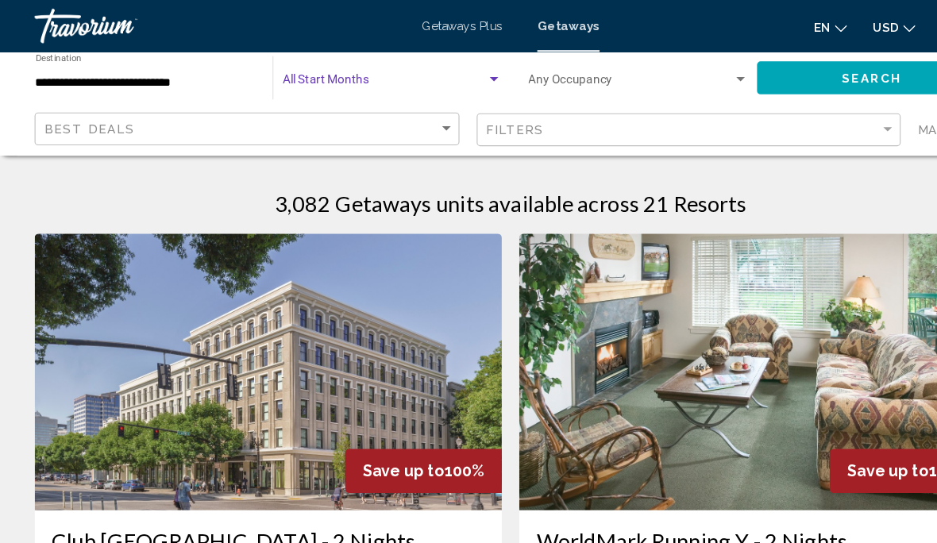
click at [283, 75] on span "Search widget" at bounding box center [353, 76] width 187 height 13
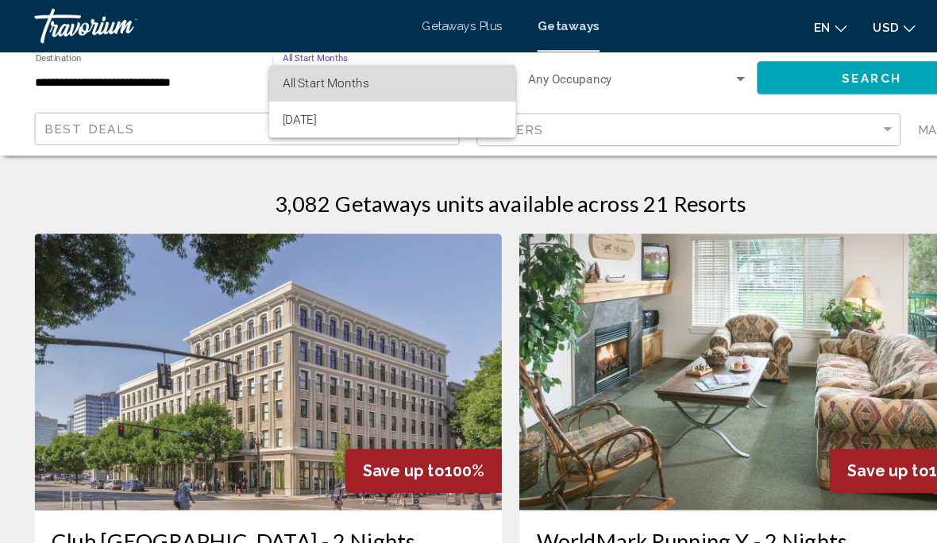
click at [287, 75] on span "All Start Months" at bounding box center [299, 76] width 79 height 13
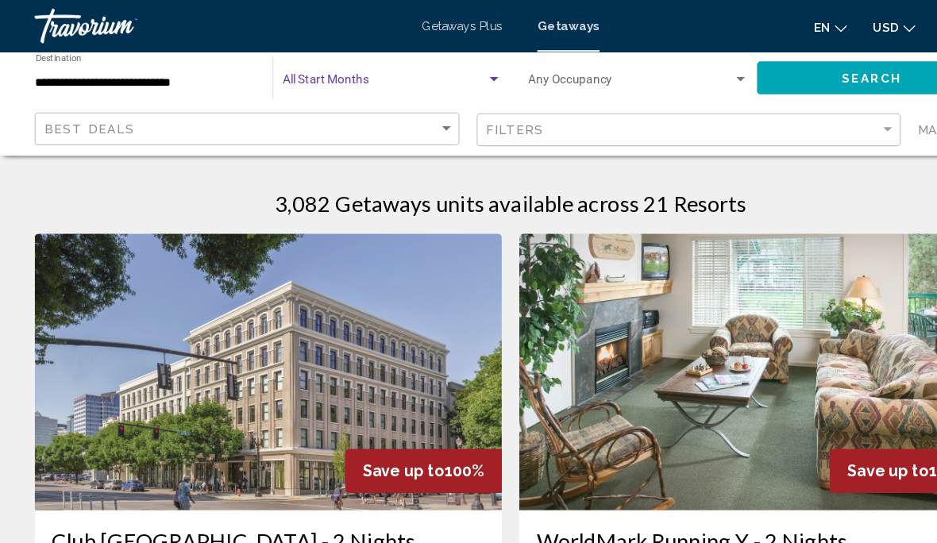
click at [796, 74] on span "Search" at bounding box center [801, 72] width 56 height 13
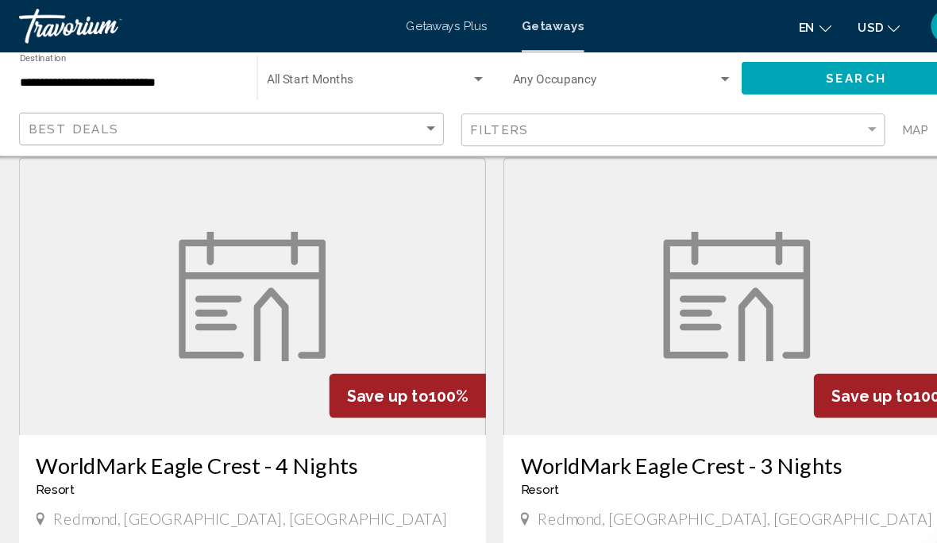
scroll to position [2863, 0]
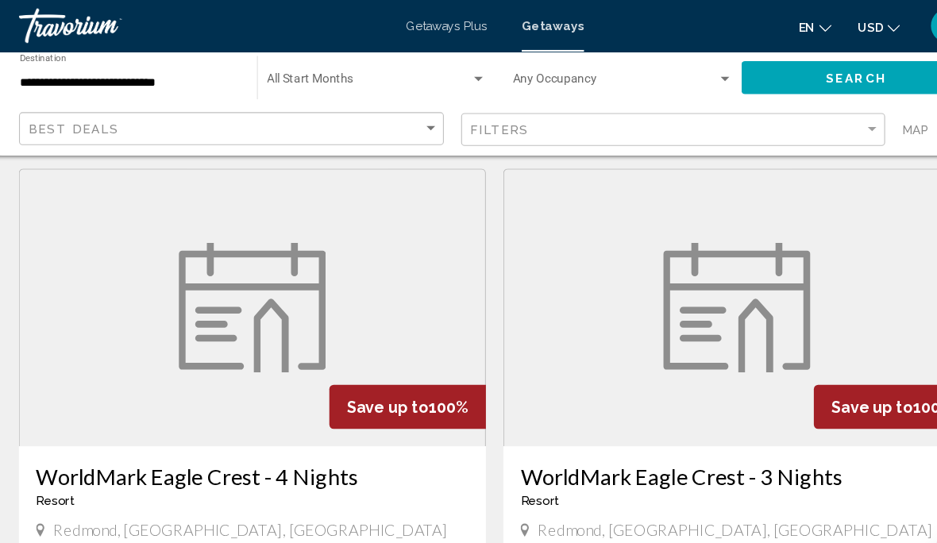
click at [235, 273] on img "Main content" at bounding box center [246, 282] width 135 height 119
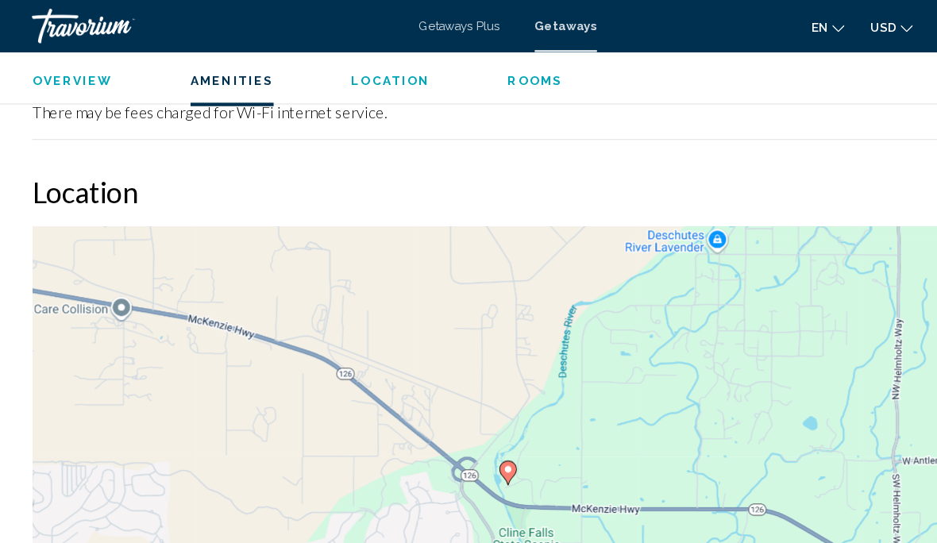
scroll to position [1335, 0]
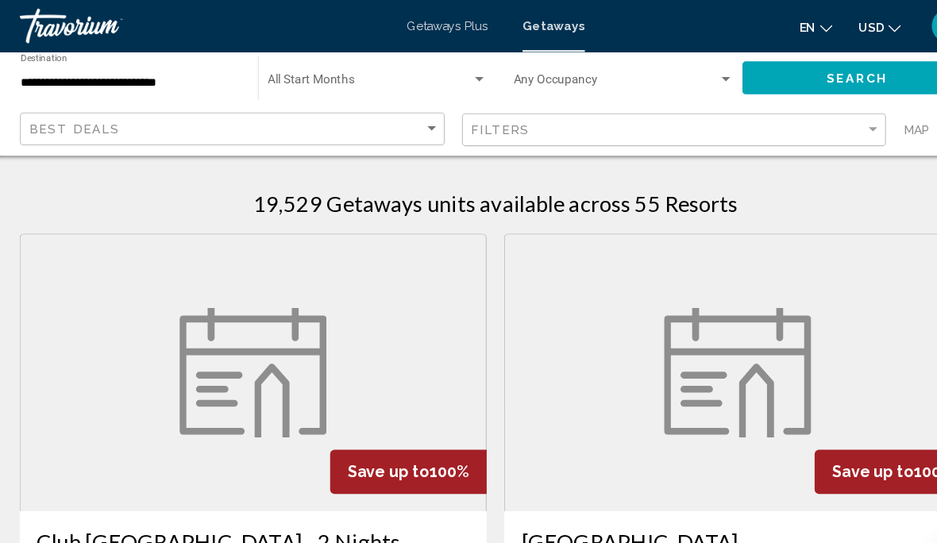
click at [316, 82] on span "Search widget" at bounding box center [353, 76] width 187 height 13
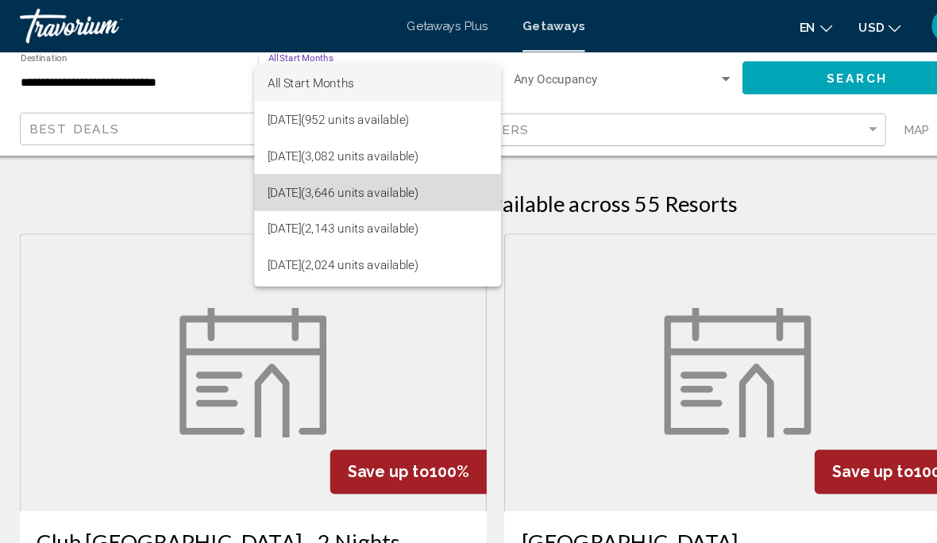
click at [363, 178] on span "October 2025 (3,646 units available)" at bounding box center [360, 176] width 201 height 33
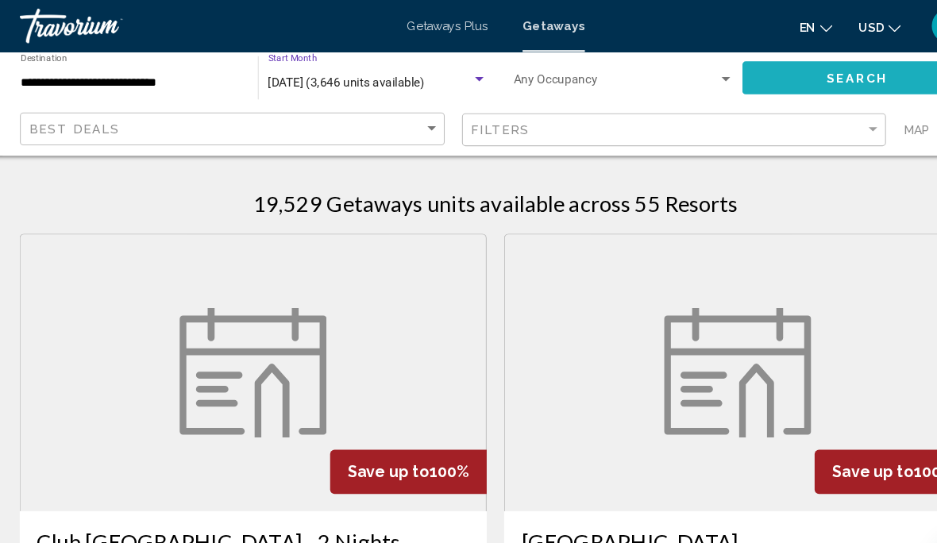
click at [750, 79] on button "Search" at bounding box center [800, 70] width 210 height 29
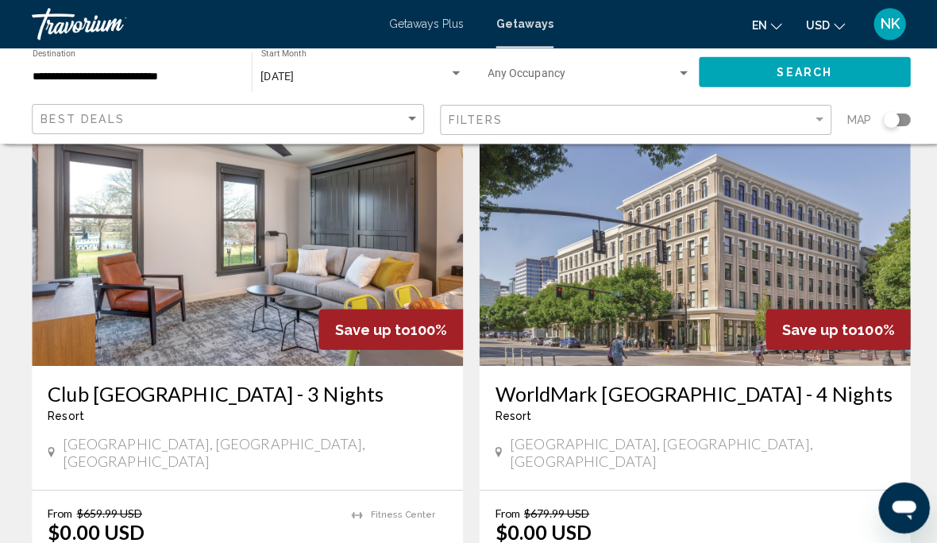
scroll to position [1228, 0]
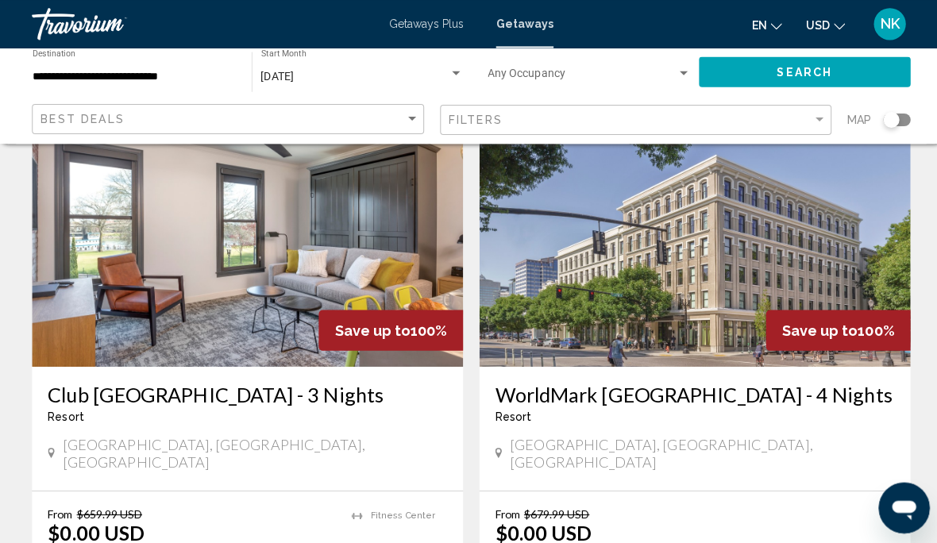
click at [259, 275] on img "Main content" at bounding box center [246, 237] width 429 height 254
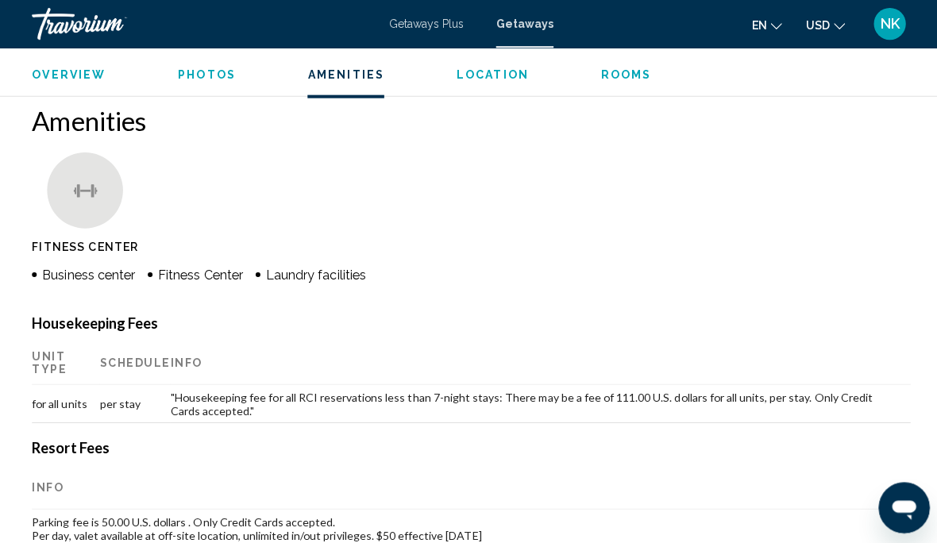
scroll to position [1444, 0]
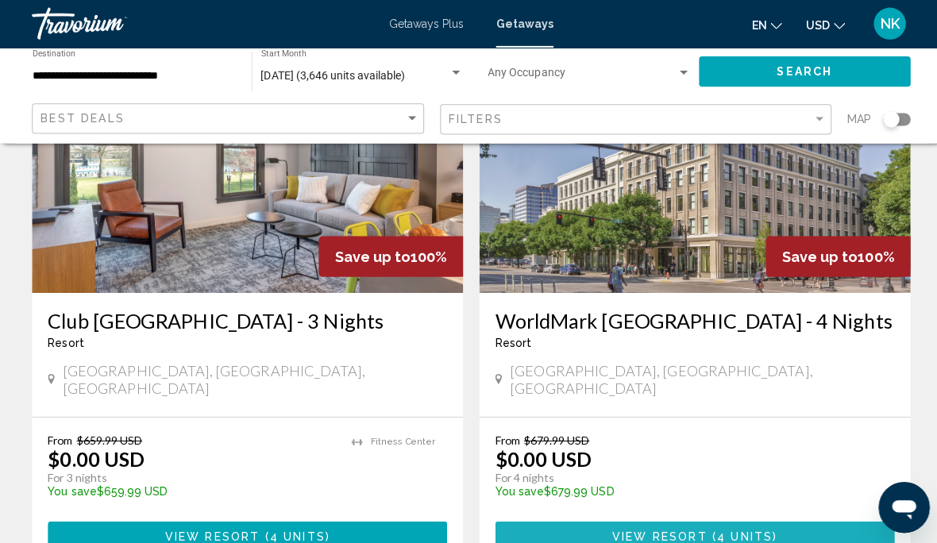
scroll to position [1302, 0]
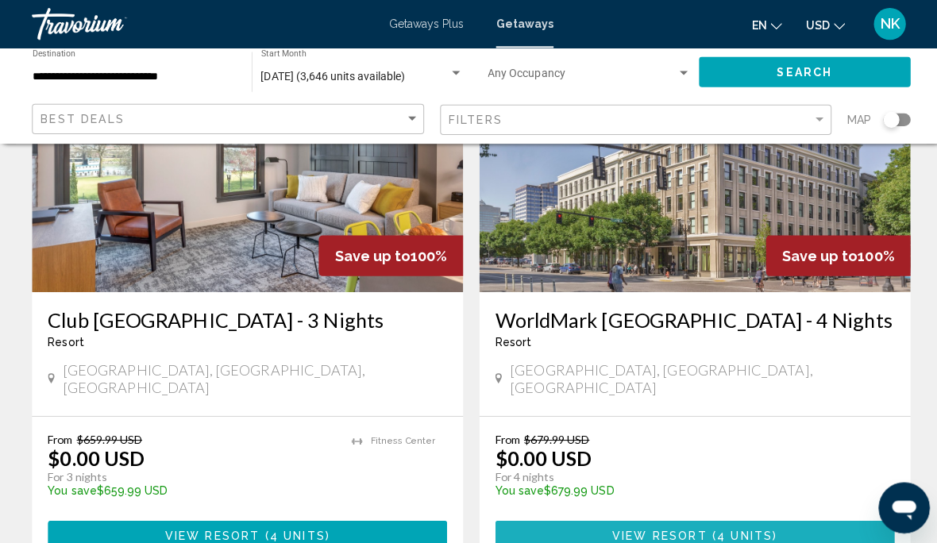
click at [685, 526] on span "View Resort" at bounding box center [655, 532] width 94 height 13
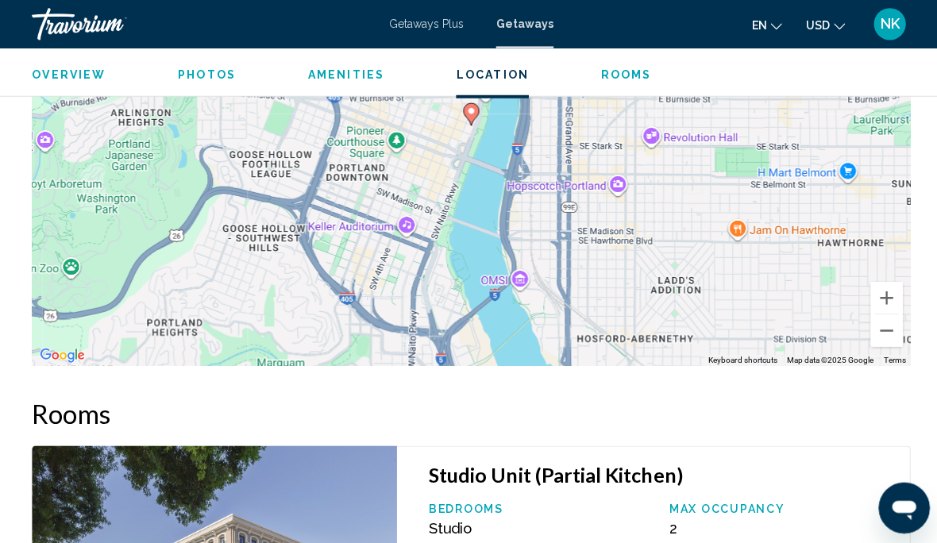
scroll to position [2368, 0]
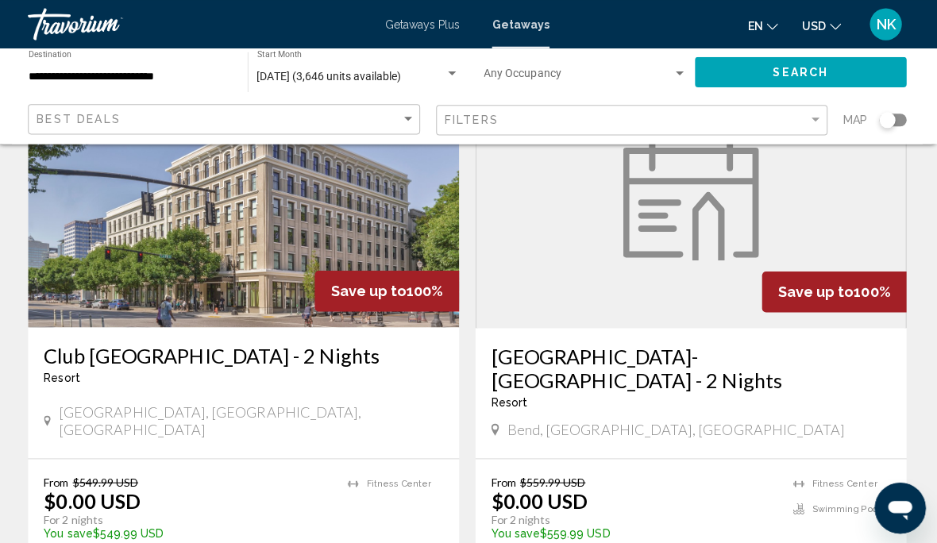
scroll to position [142, 0]
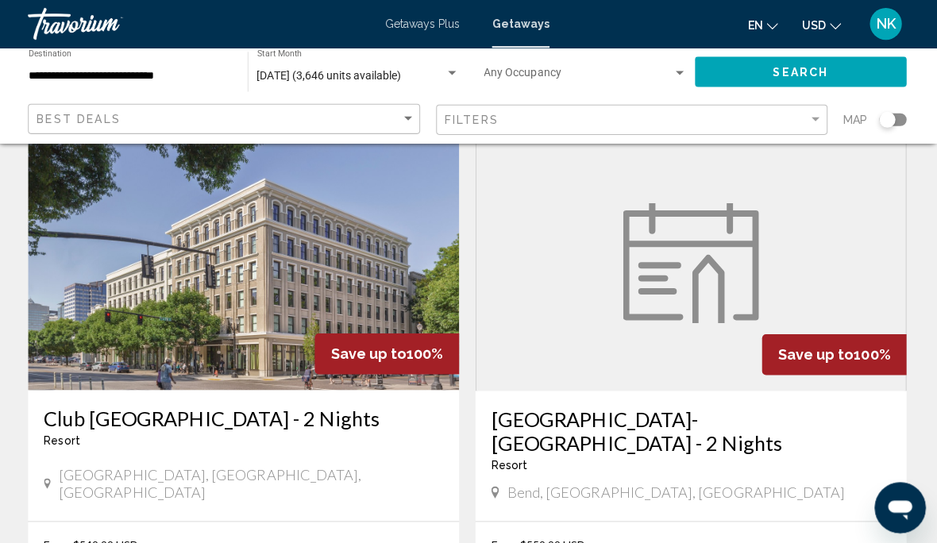
click at [256, 275] on img "Main content" at bounding box center [246, 261] width 429 height 254
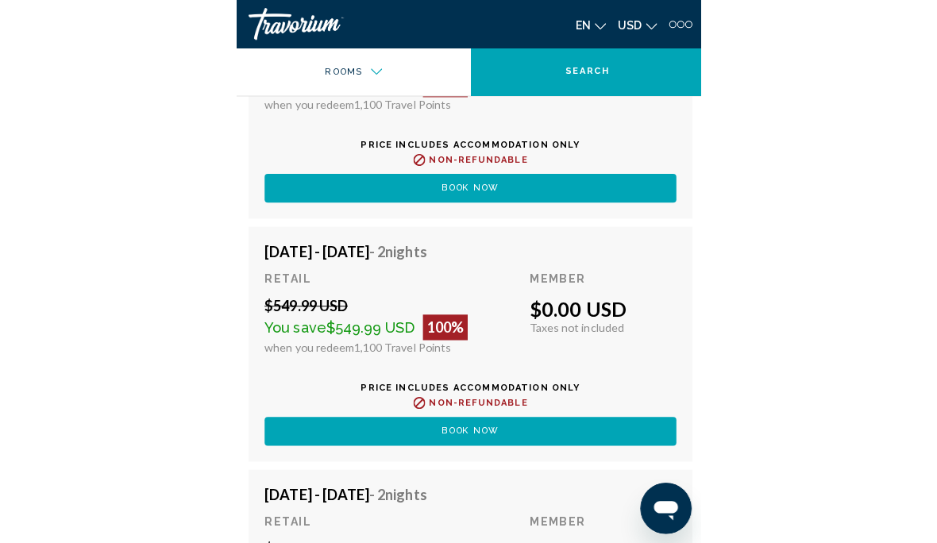
scroll to position [3504, 0]
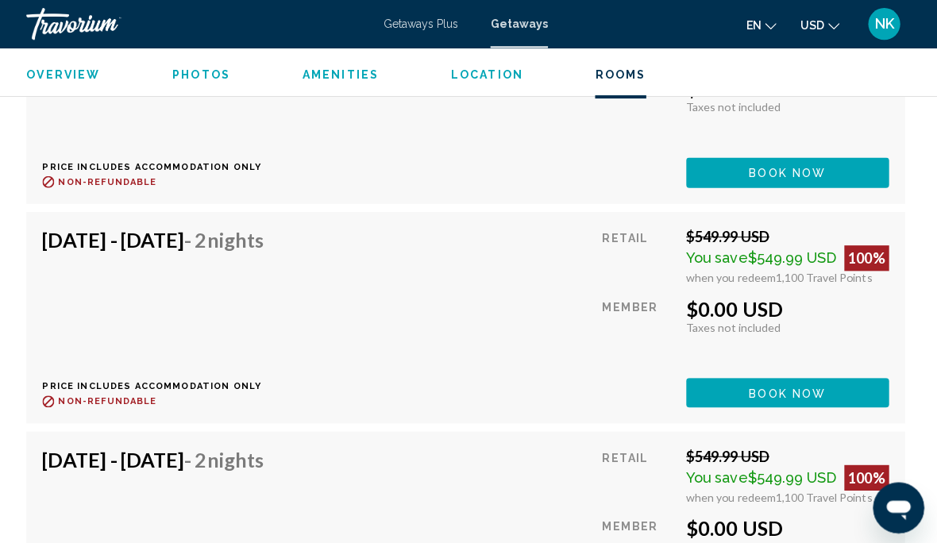
click at [826, 537] on div "Taxes included Taxes not included" at bounding box center [789, 543] width 202 height 13
click at [530, 461] on div "Oct 18, 2025 - Oct 20, 2025 - 2 Nights Price includes accommodation only Refund…" at bounding box center [469, 534] width 842 height 179
click at [507, 322] on div "Oct 15, 2025 - Oct 17, 2025 - 2 Nights Price includes accommodation only Refund…" at bounding box center [469, 315] width 842 height 179
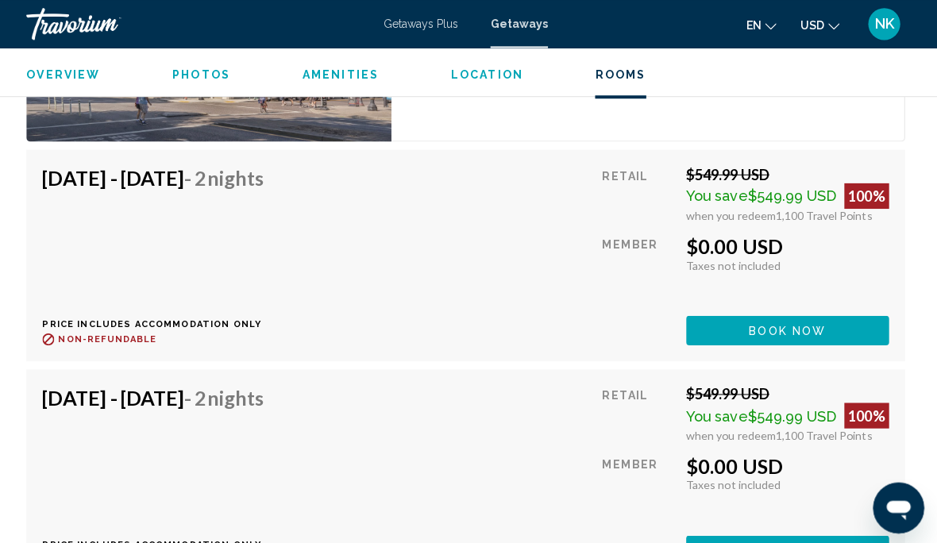
scroll to position [3125, 0]
